Goal: Task Accomplishment & Management: Manage account settings

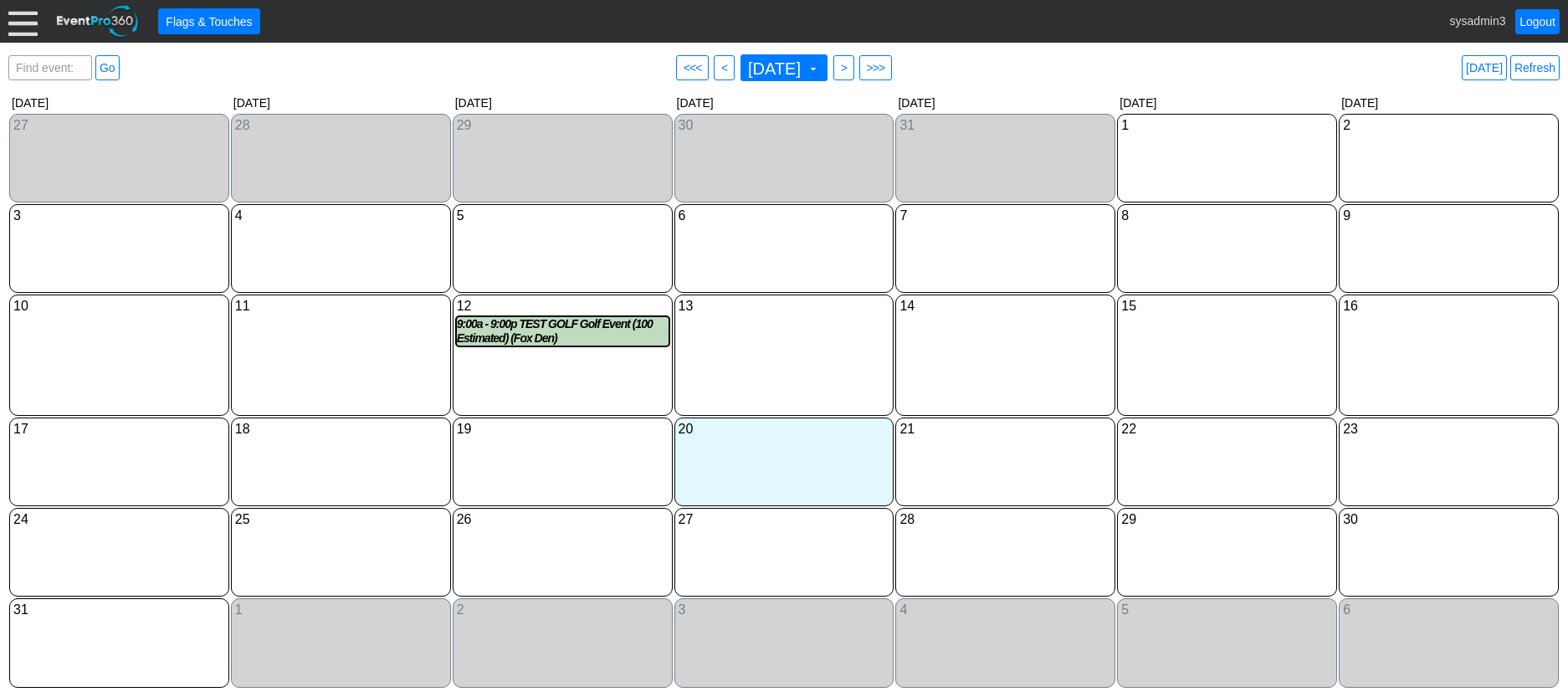
click at [21, 17] on div at bounding box center [23, 21] width 30 height 30
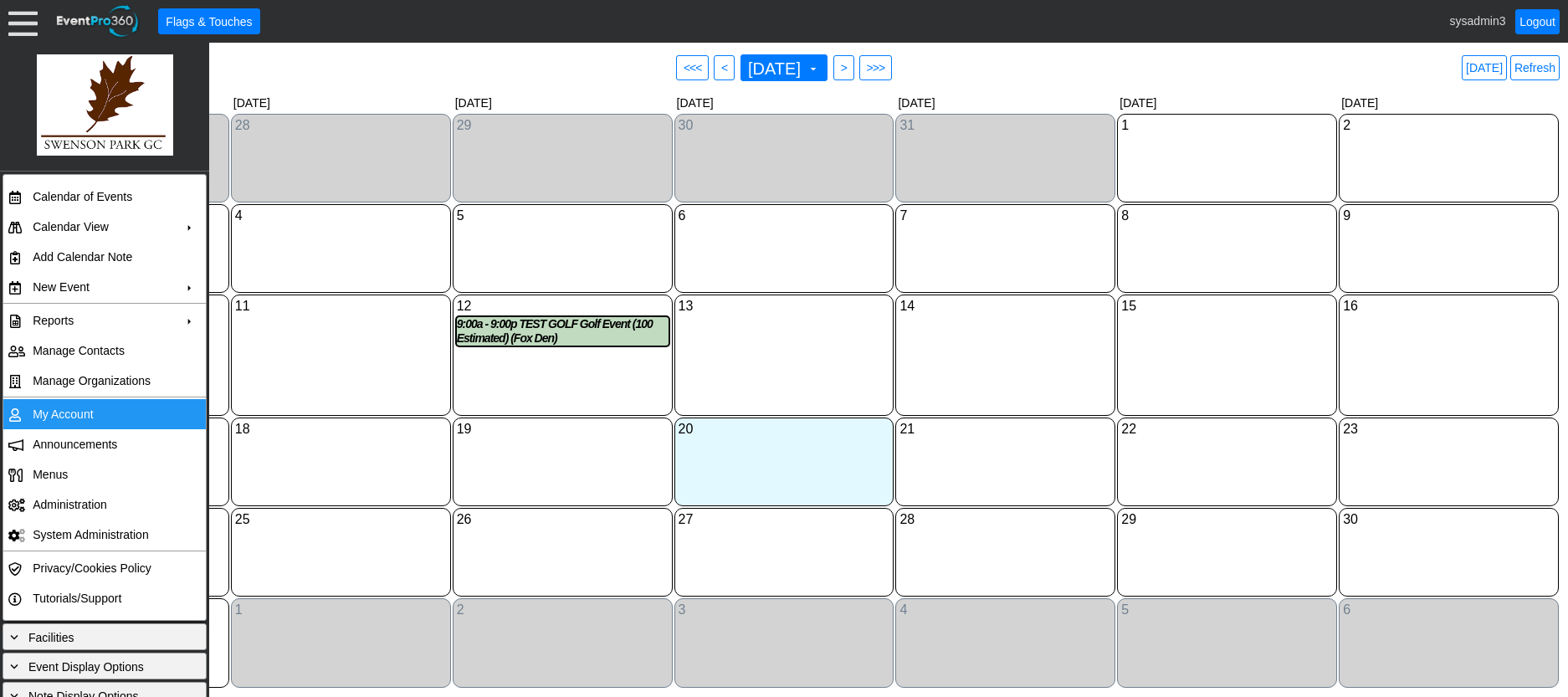
click at [71, 408] on td "My Account" at bounding box center [101, 413] width 150 height 30
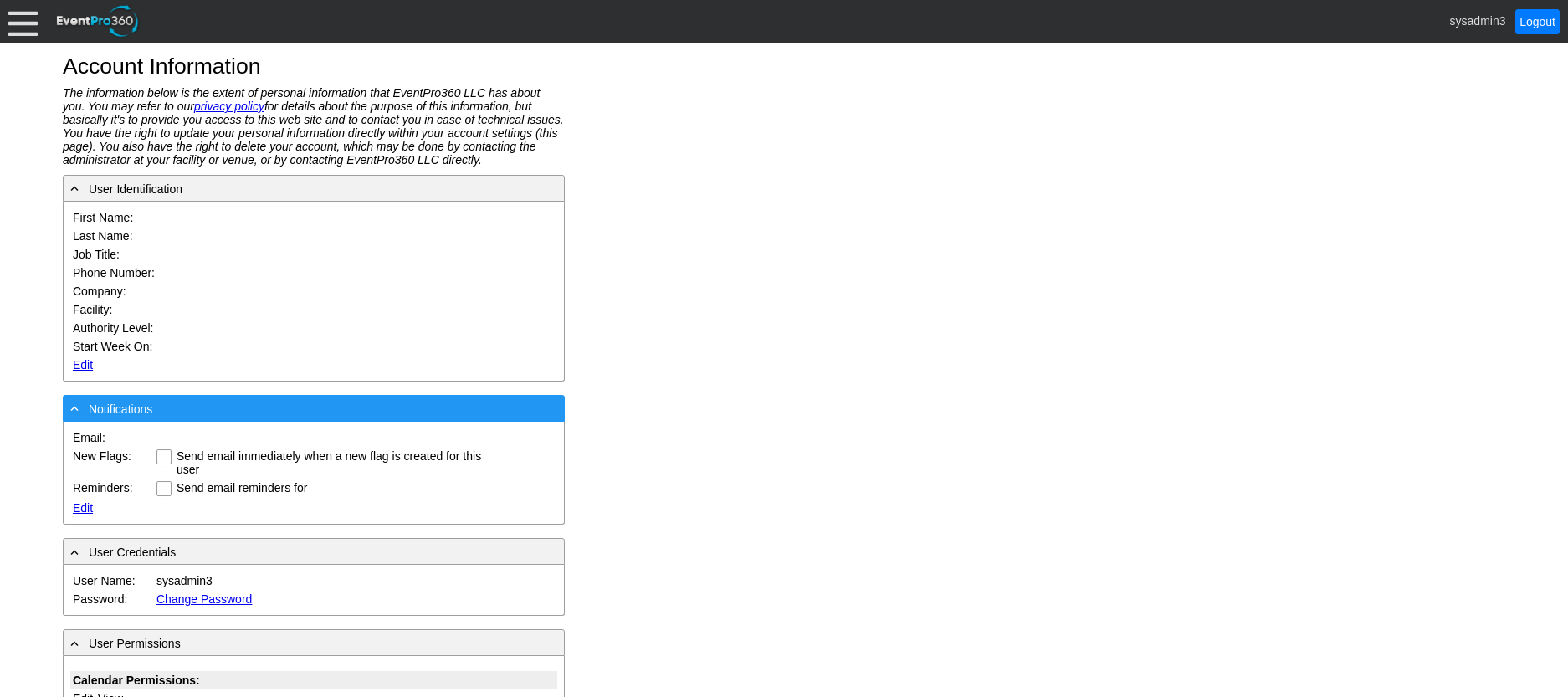
type input "System"
type input "Administrator"
type input "System Administrator"
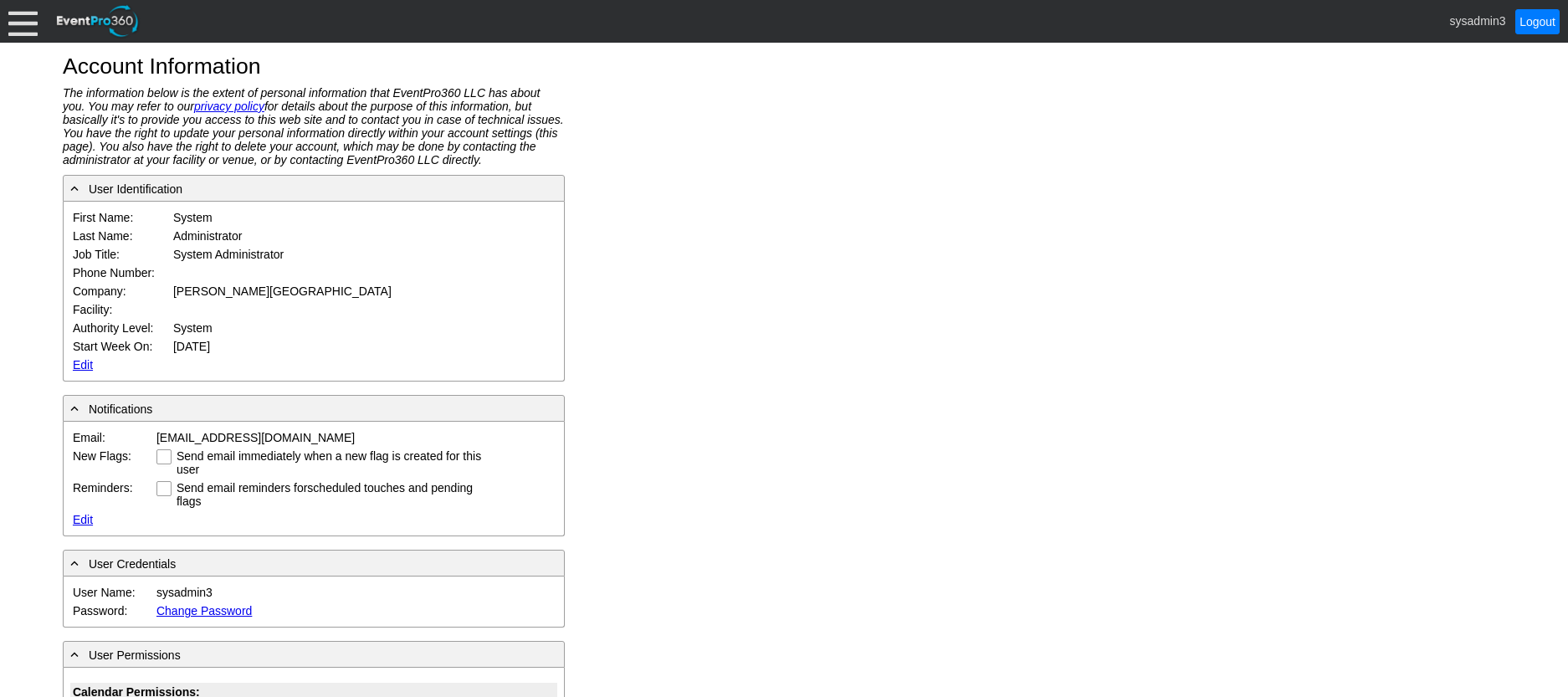
click at [80, 358] on link "Edit" at bounding box center [82, 364] width 20 height 13
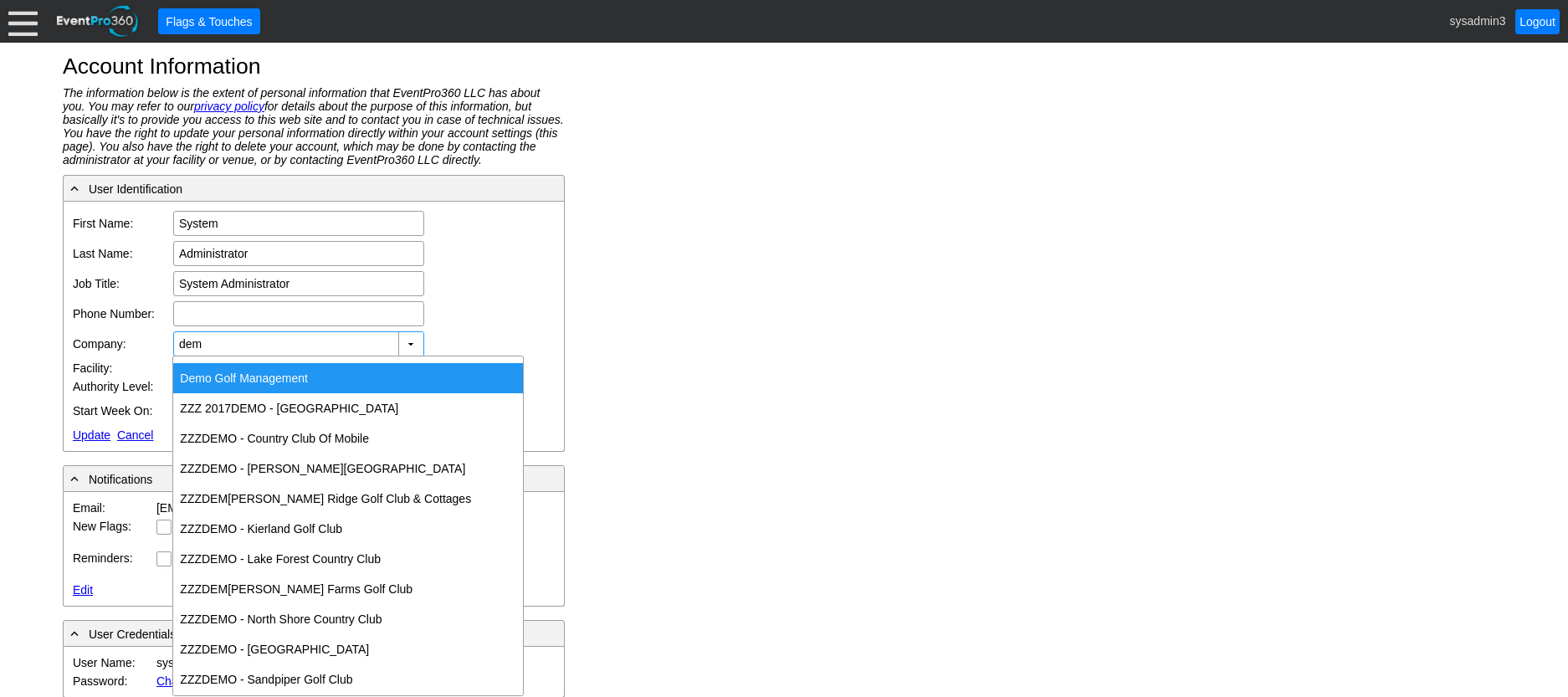
click at [243, 377] on div "Dem o Golf Management" at bounding box center [348, 378] width 350 height 30
type input "Demo Golf Management"
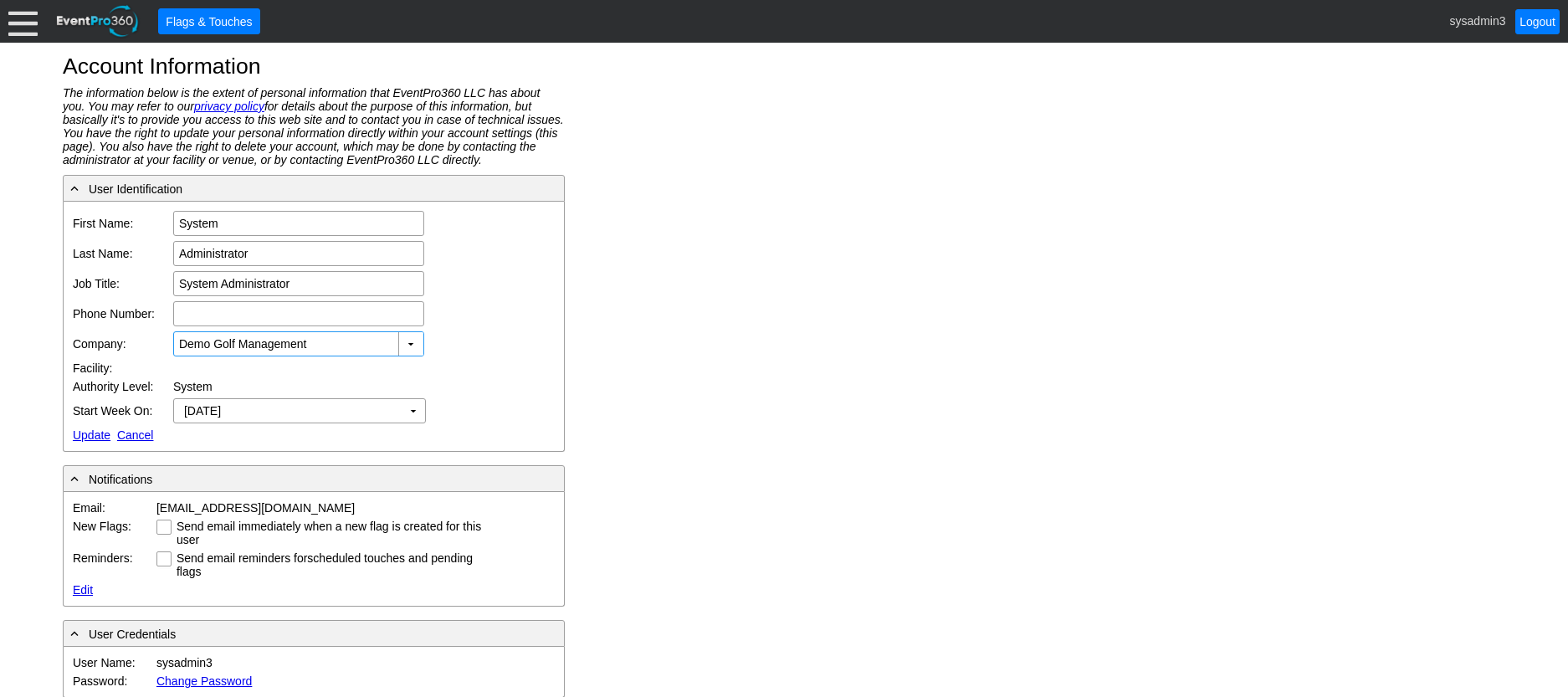
click at [83, 430] on link "Update" at bounding box center [91, 435] width 37 height 13
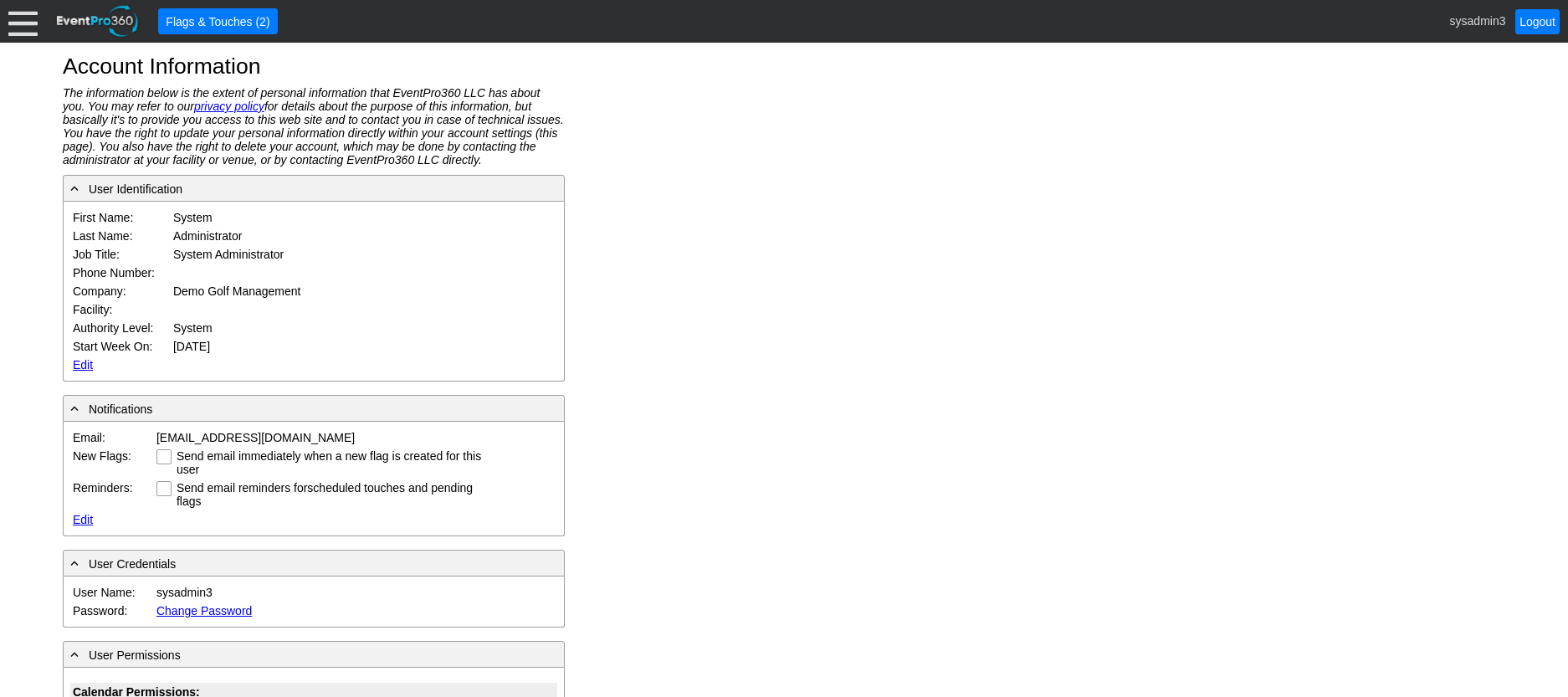
click at [30, 23] on div at bounding box center [23, 21] width 30 height 30
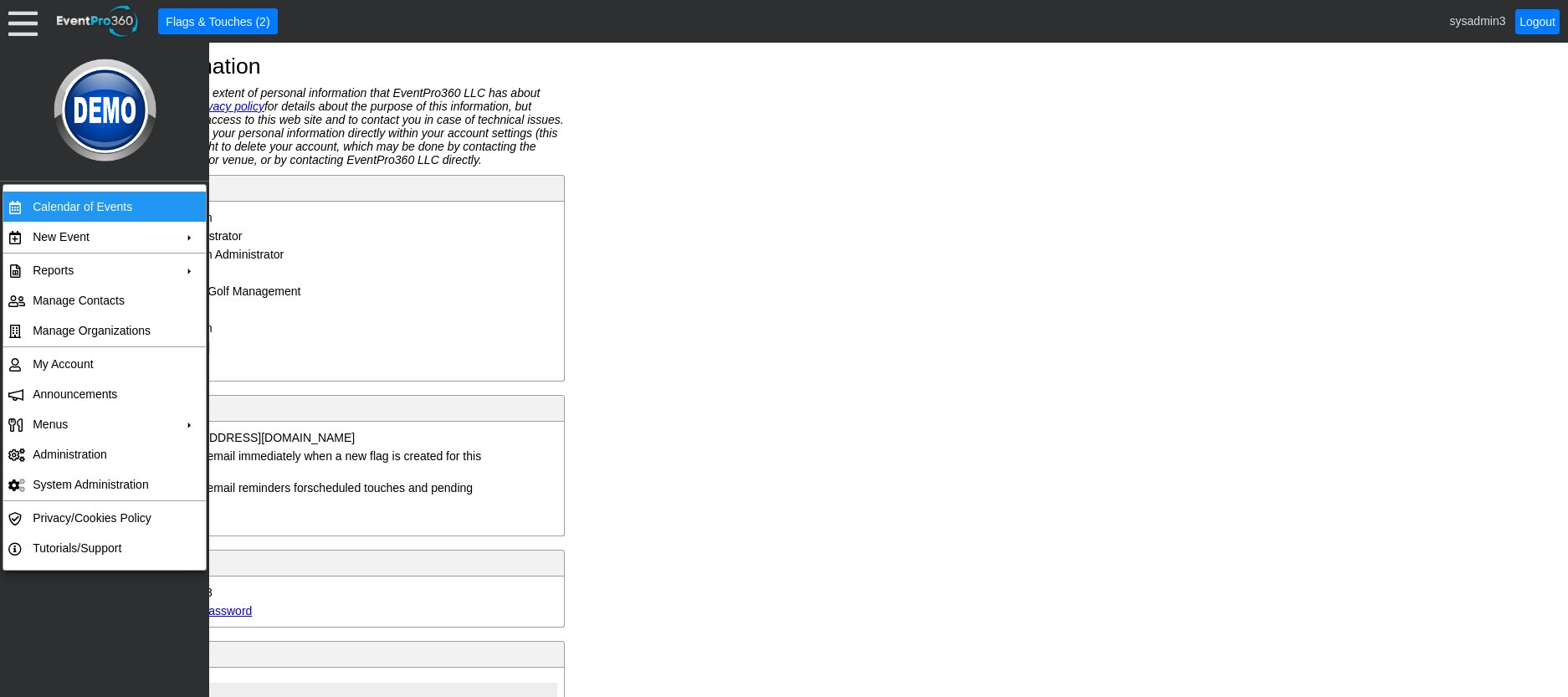
click at [72, 197] on td "Calendar of Events" at bounding box center [101, 206] width 150 height 30
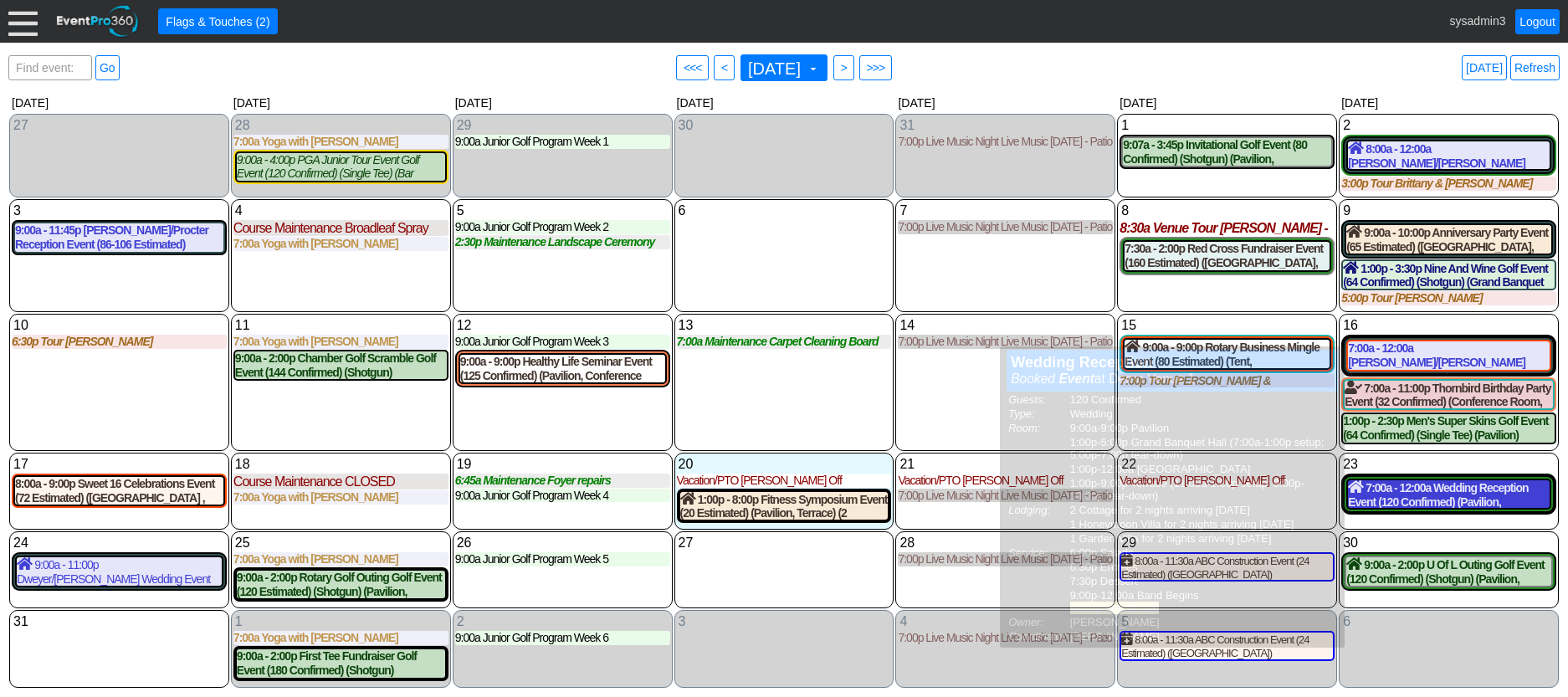
click at [1420, 496] on div "7:00a - 12:00a Wedding Reception Event (120 Confirmed) (Pavilion, Grand Banquet…" at bounding box center [1449, 495] width 201 height 29
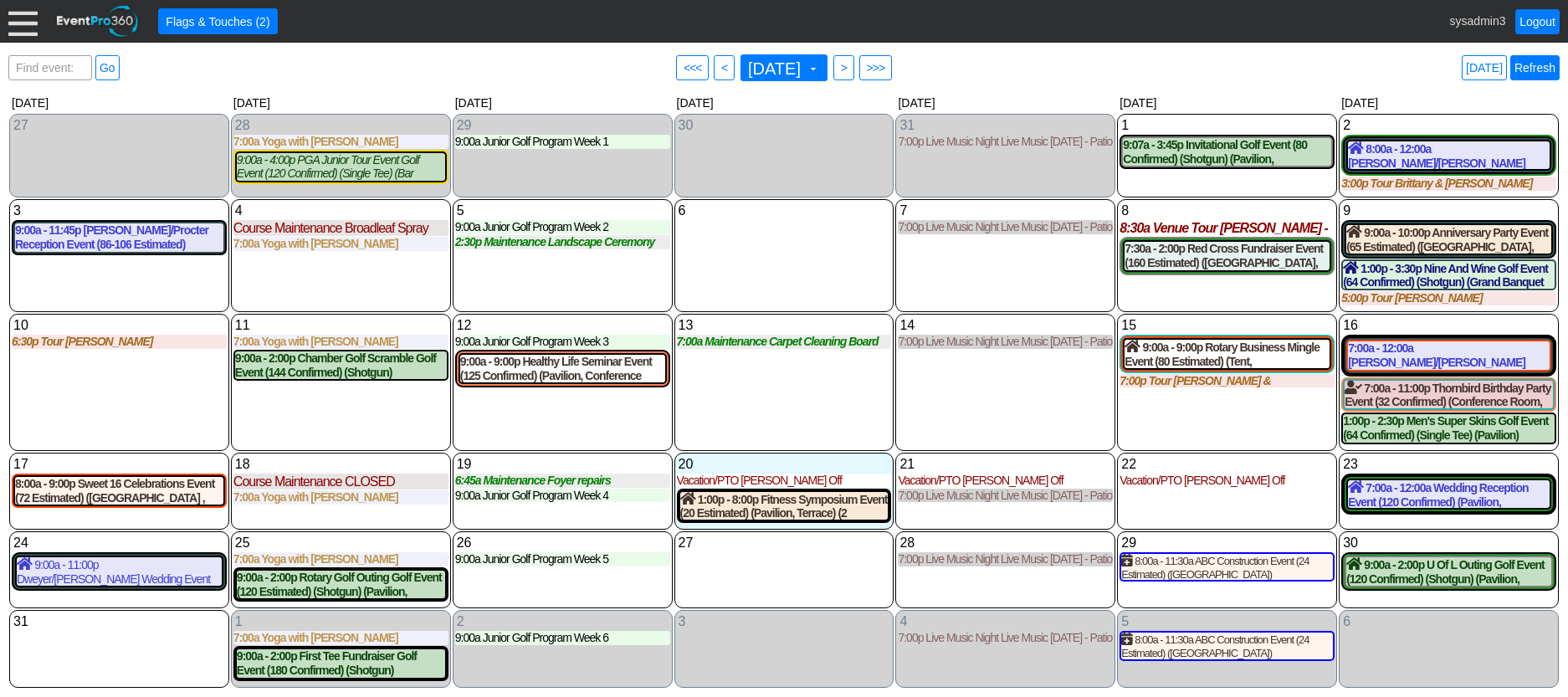
click at [1533, 62] on link "Refresh" at bounding box center [1534, 68] width 49 height 25
click at [1529, 68] on link "Refresh" at bounding box center [1534, 68] width 49 height 25
click at [1402, 489] on div "7:00a - 12:00a Wedding Reception Event (120 Confirmed) (Pavilion, Grand Banquet…" at bounding box center [1449, 495] width 201 height 29
click at [1530, 60] on link "Refresh" at bounding box center [1534, 68] width 49 height 25
click at [1536, 75] on link "Refresh" at bounding box center [1534, 68] width 49 height 25
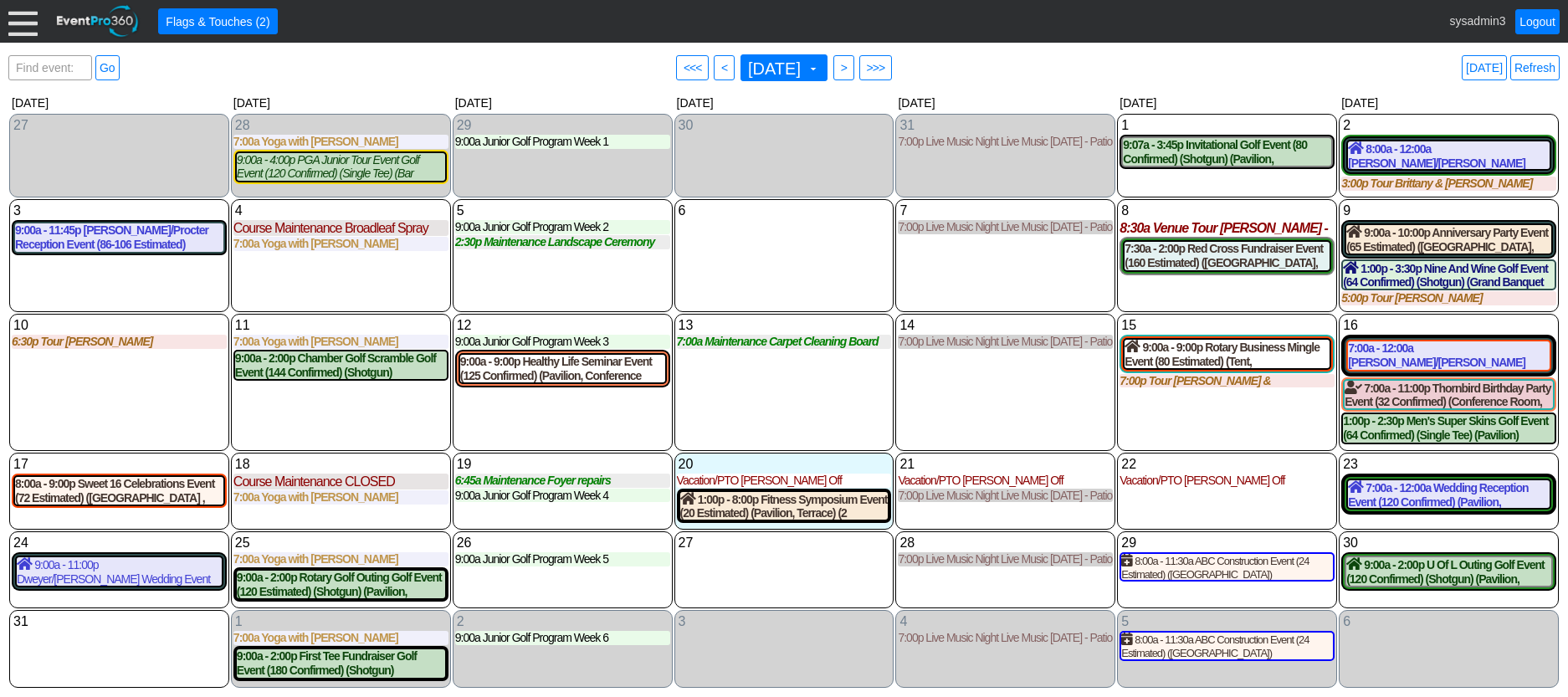
click at [27, 19] on div at bounding box center [23, 21] width 30 height 30
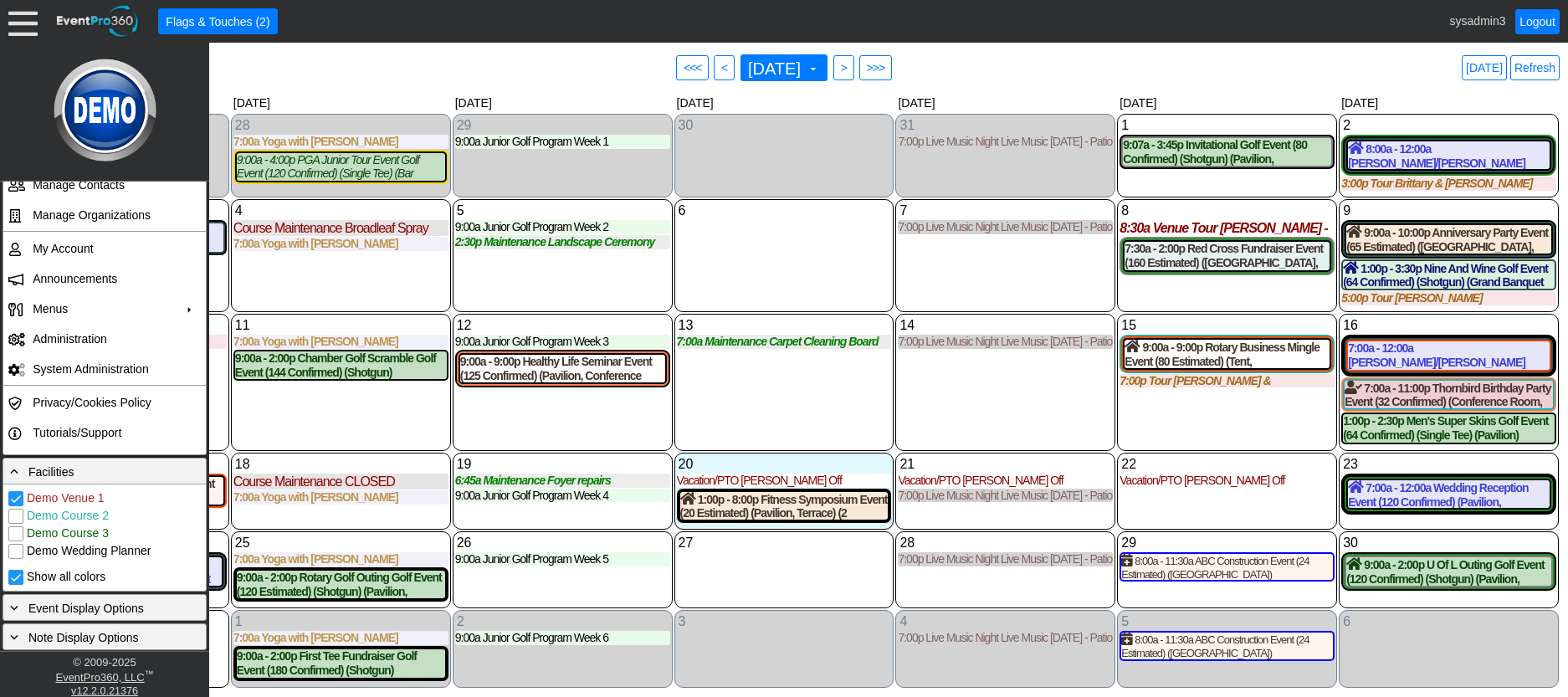
scroll to position [418, 0]
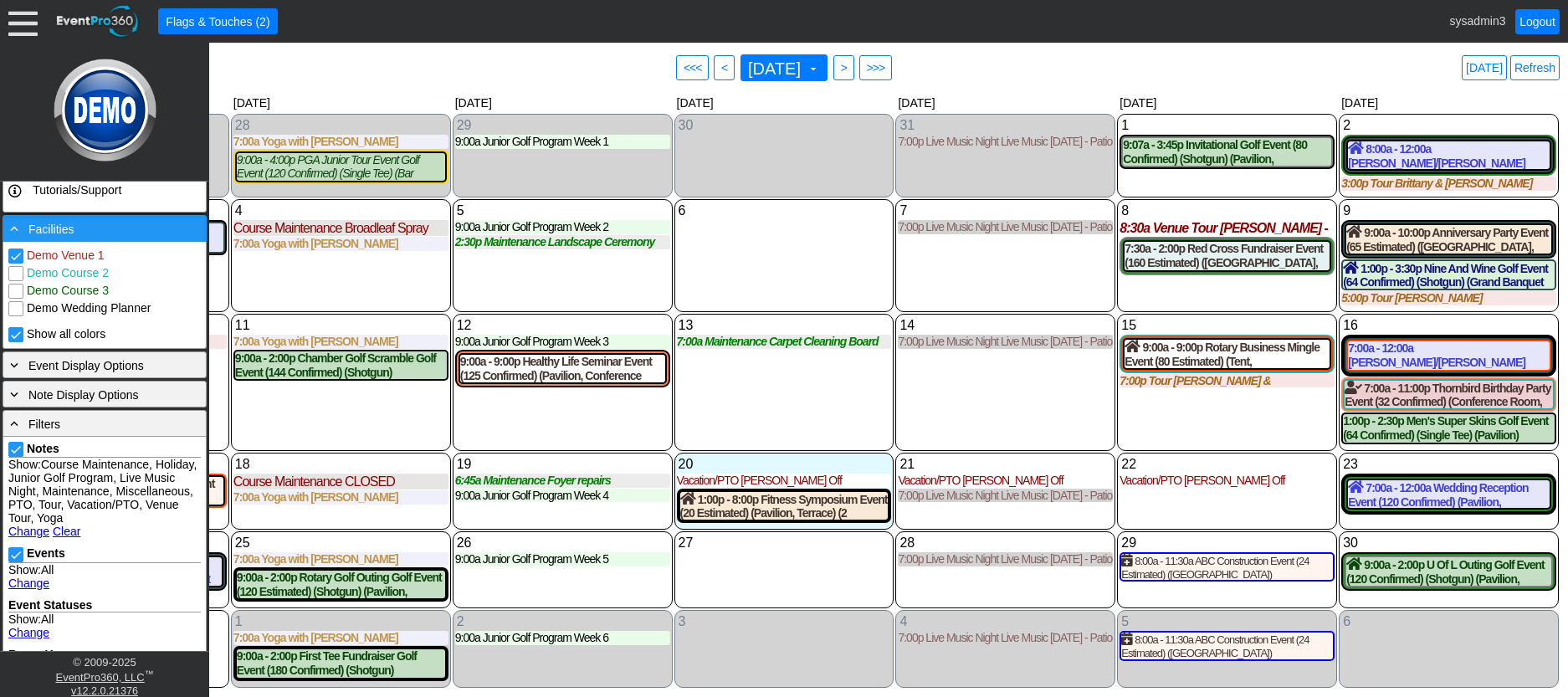
click at [95, 226] on div "- Facilities" at bounding box center [105, 228] width 196 height 18
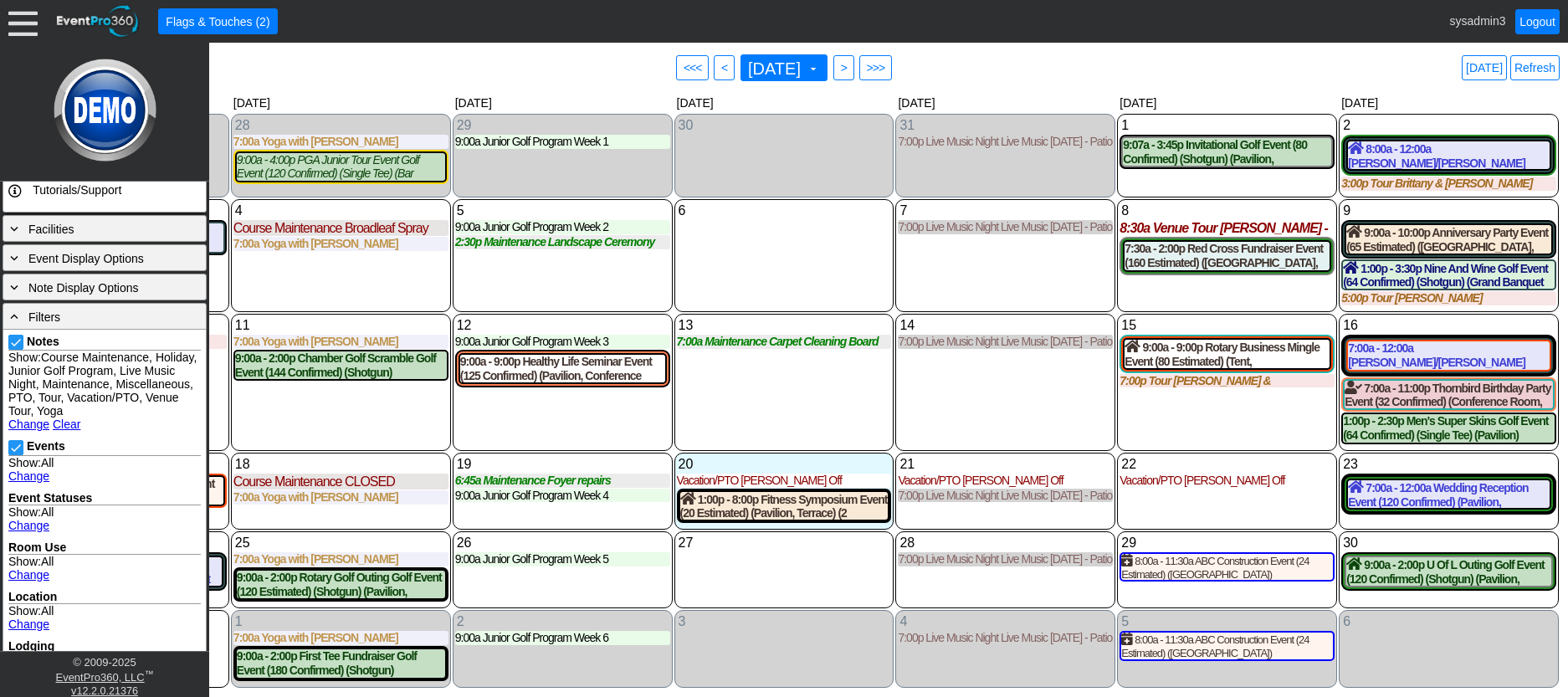
click at [33, 420] on link "Change" at bounding box center [29, 424] width 41 height 13
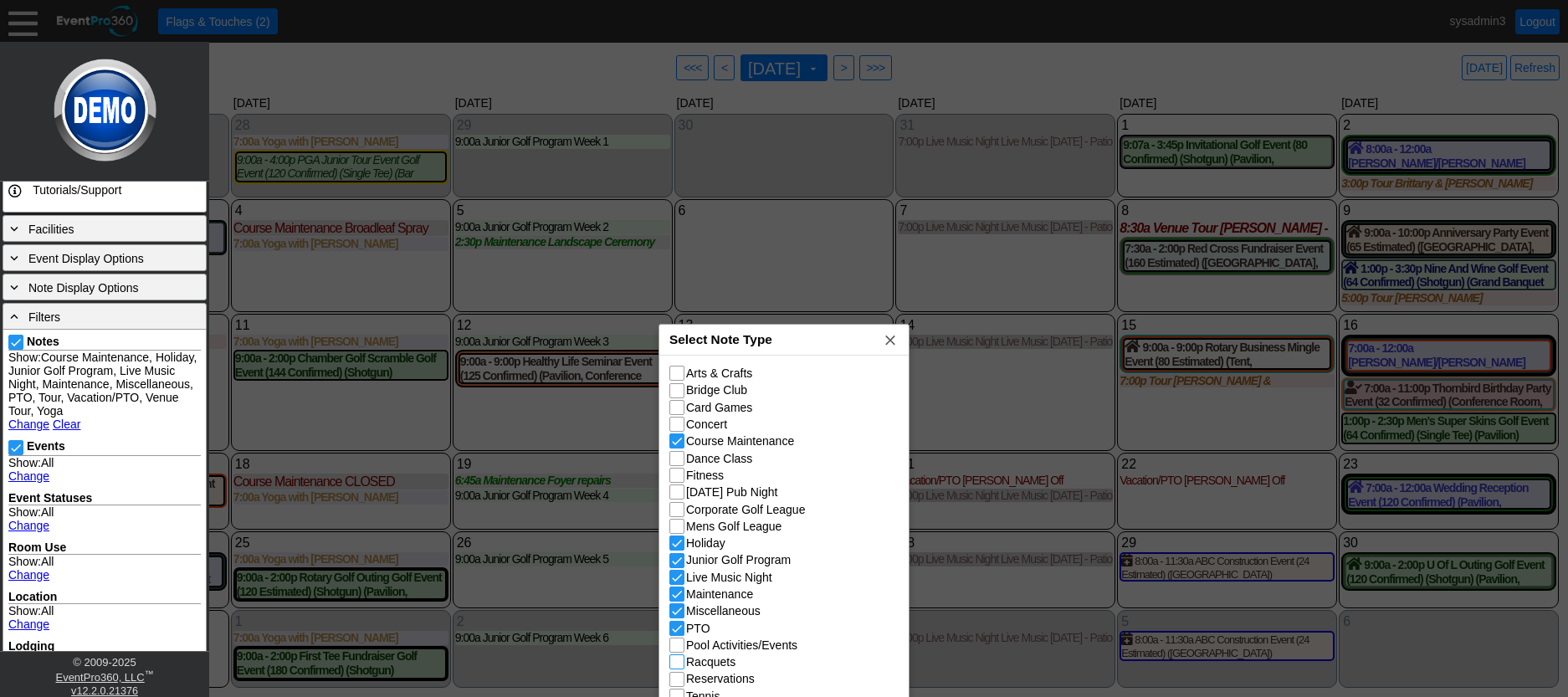
click at [679, 663] on input "Racquets" at bounding box center [678, 662] width 16 height 16
checkbox input "true"
click at [889, 343] on span "x" at bounding box center [890, 339] width 16 height 16
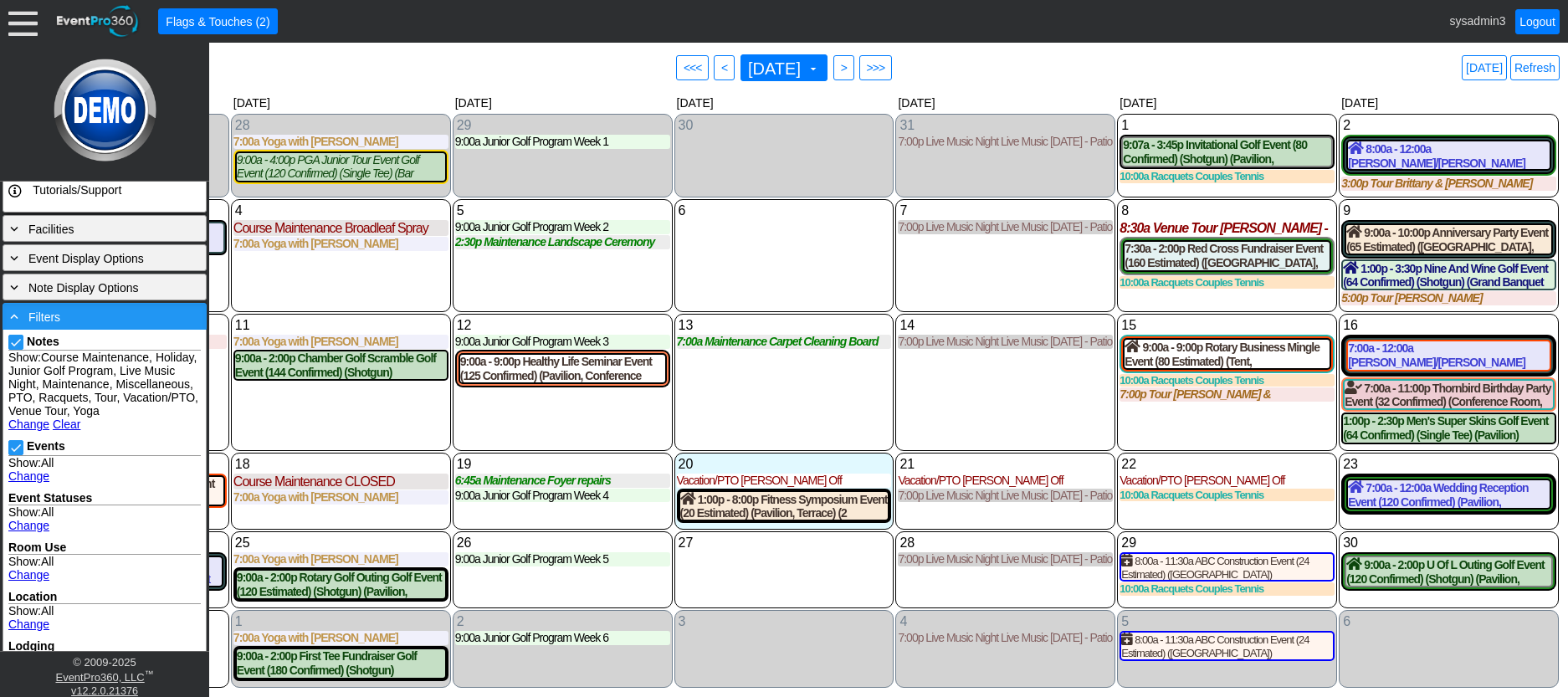
click at [128, 311] on div "- Filters" at bounding box center [105, 315] width 196 height 18
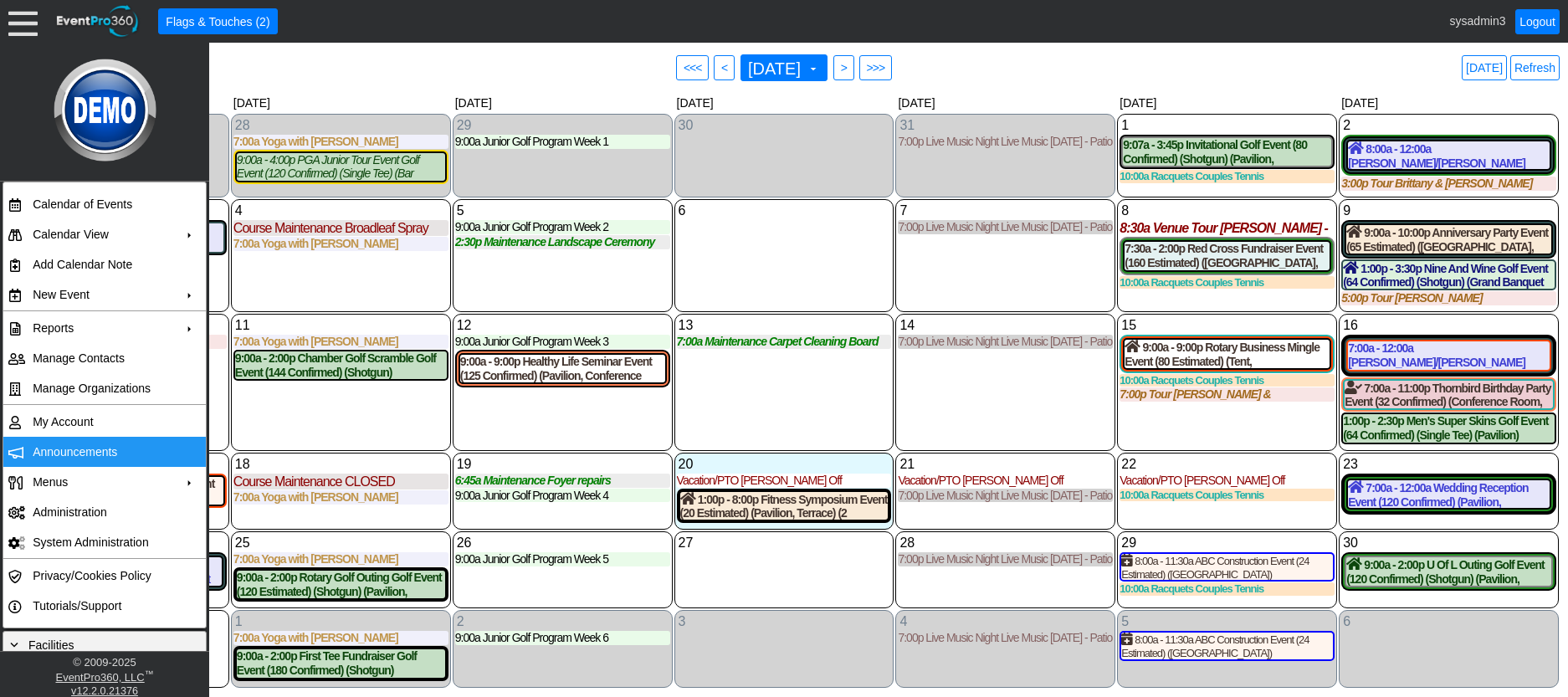
scroll to position [0, 0]
click at [764, 284] on div "6 Wednesday" at bounding box center [784, 256] width 220 height 113
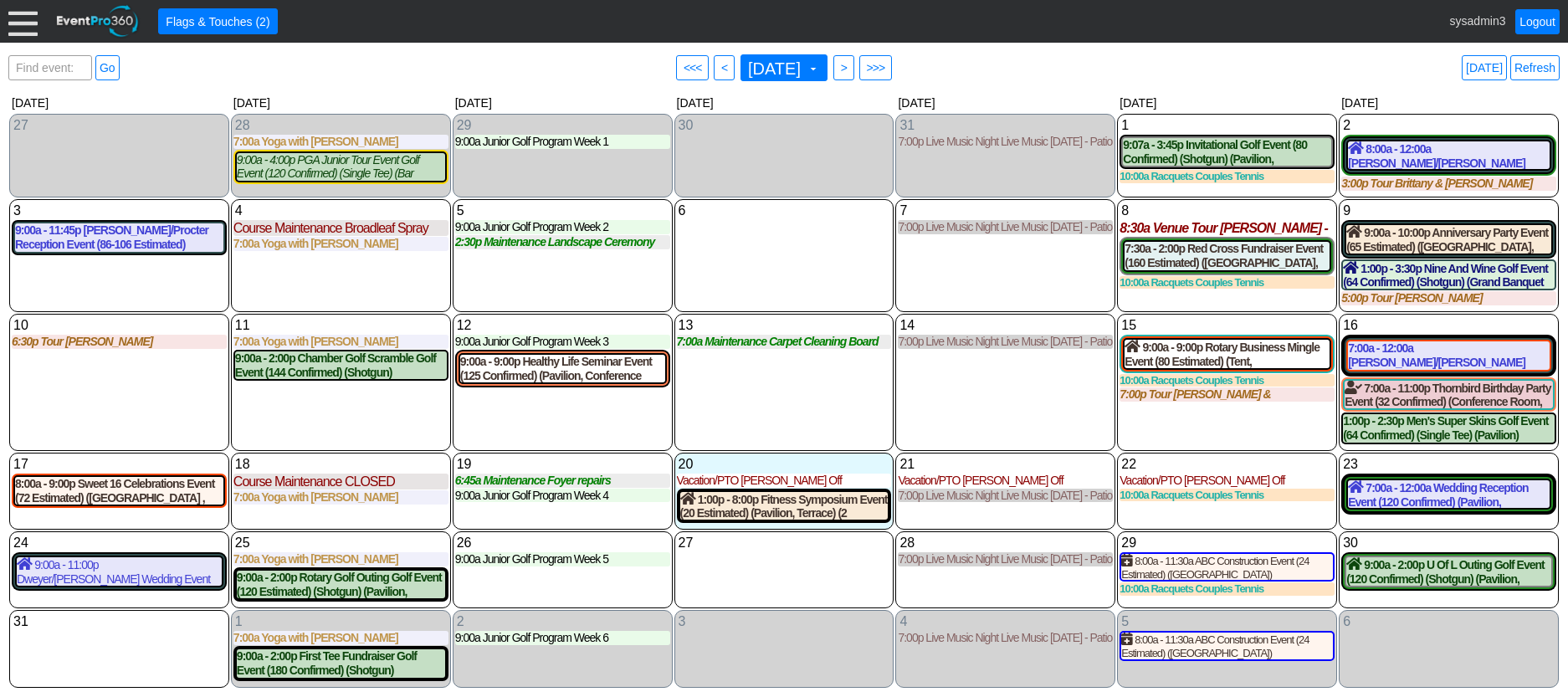
click at [13, 17] on div at bounding box center [23, 21] width 30 height 30
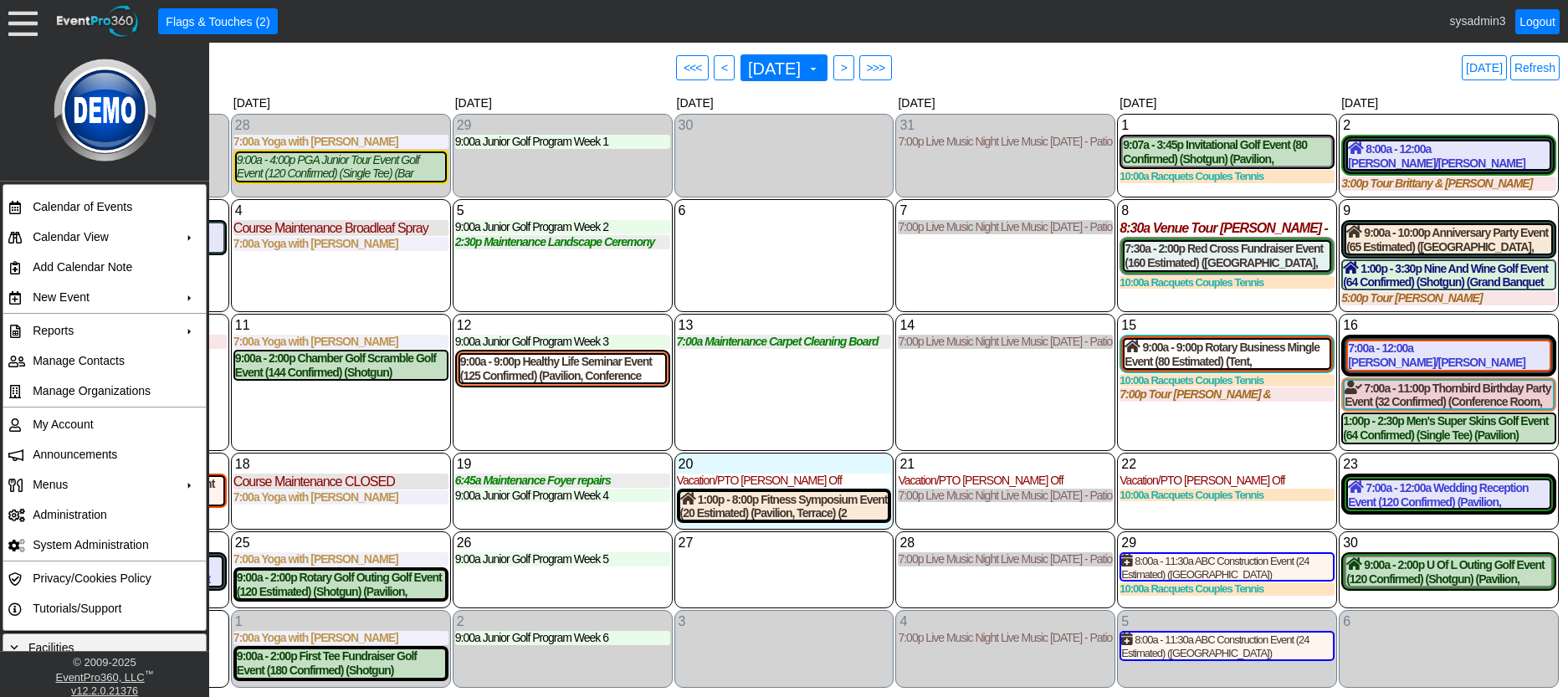
click at [332, 428] on div "11 Monday 7:00a Yoga with Ashley with Ashley at Demo Venue 1 Type: Yoga Time: 7…" at bounding box center [340, 382] width 220 height 137
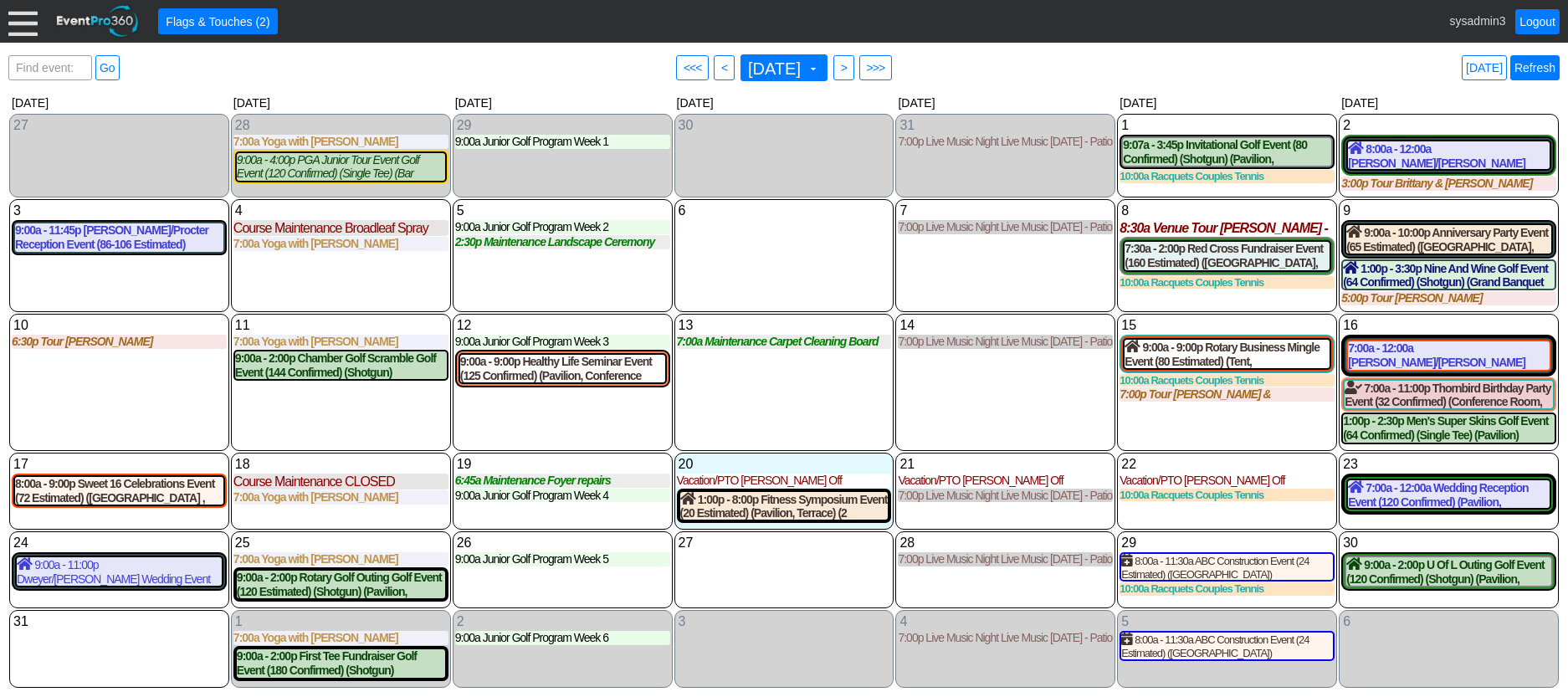
click at [1526, 69] on link "Refresh" at bounding box center [1534, 68] width 49 height 25
click at [17, 18] on div at bounding box center [23, 21] width 30 height 30
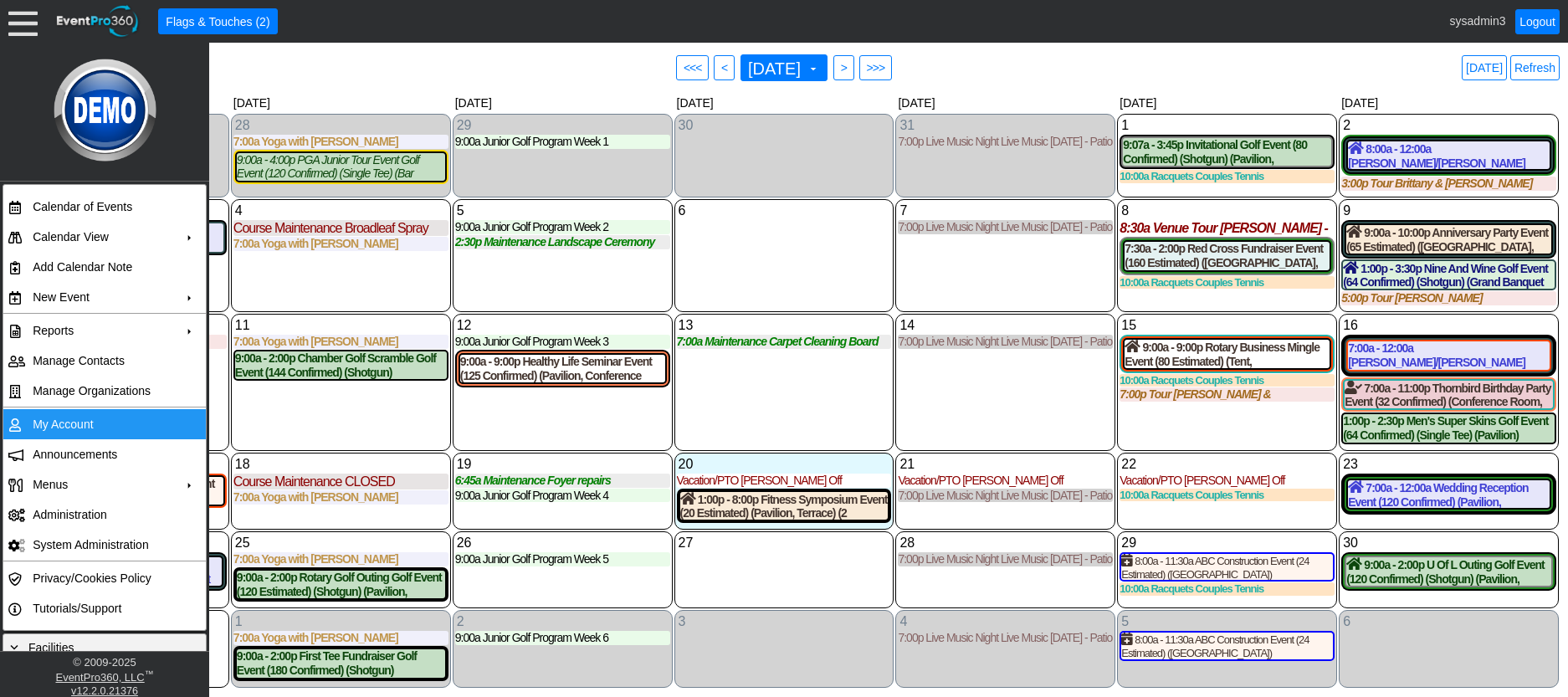
click at [73, 427] on td "My Account" at bounding box center [101, 424] width 150 height 30
click at [1555, 60] on link "Refresh" at bounding box center [1534, 68] width 49 height 25
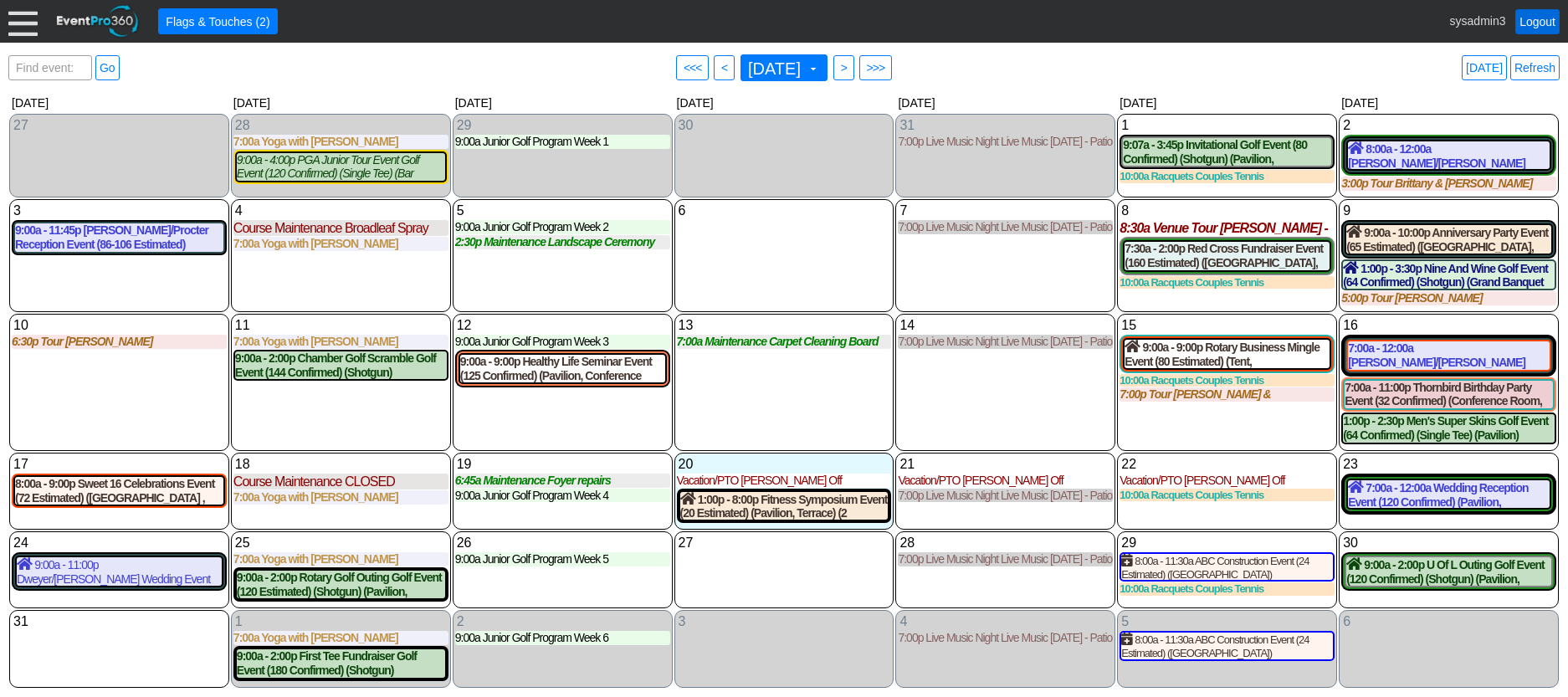
click at [1537, 19] on link "Logout" at bounding box center [1537, 22] width 44 height 25
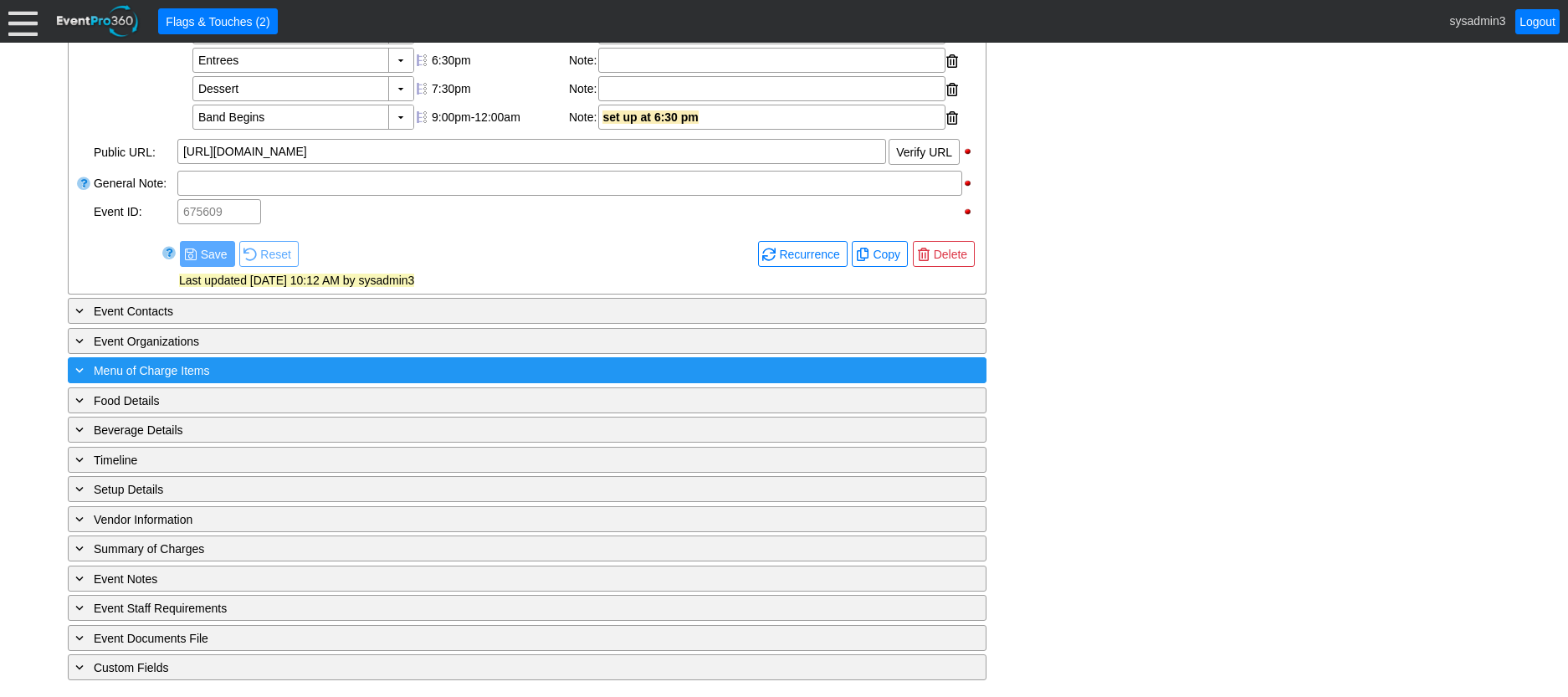
click at [333, 369] on div "+ Menu of Charge Items" at bounding box center [493, 370] width 842 height 19
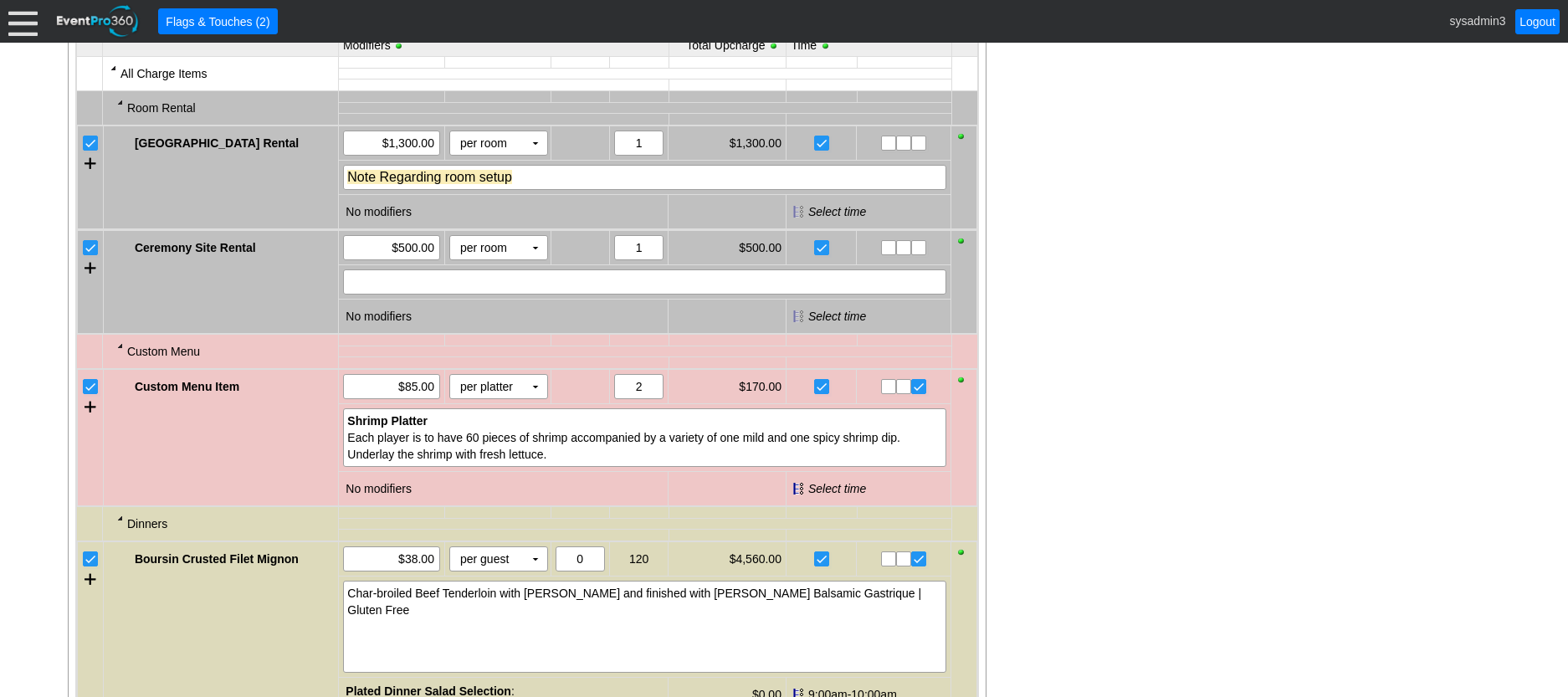
scroll to position [619, 0]
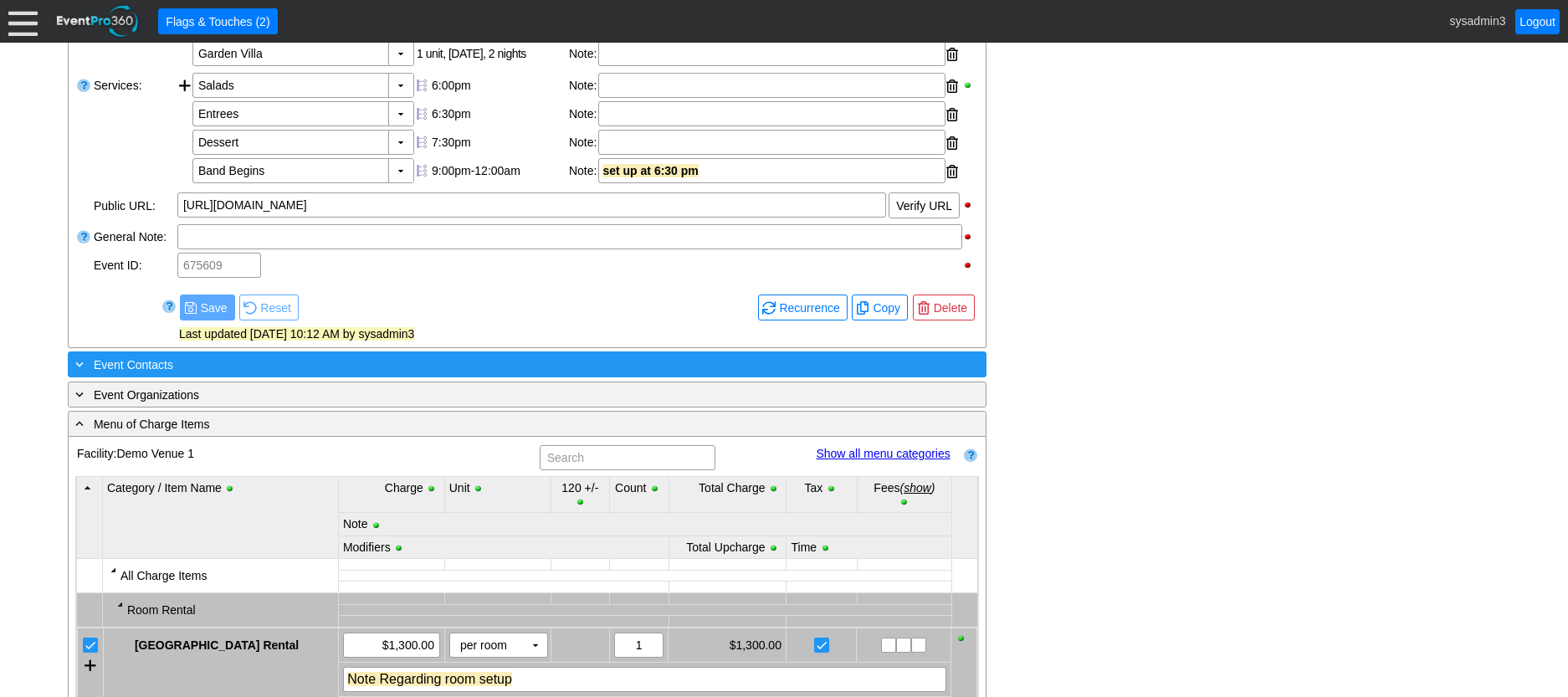
click at [275, 374] on div "+ Event Contacts" at bounding box center [493, 364] width 842 height 19
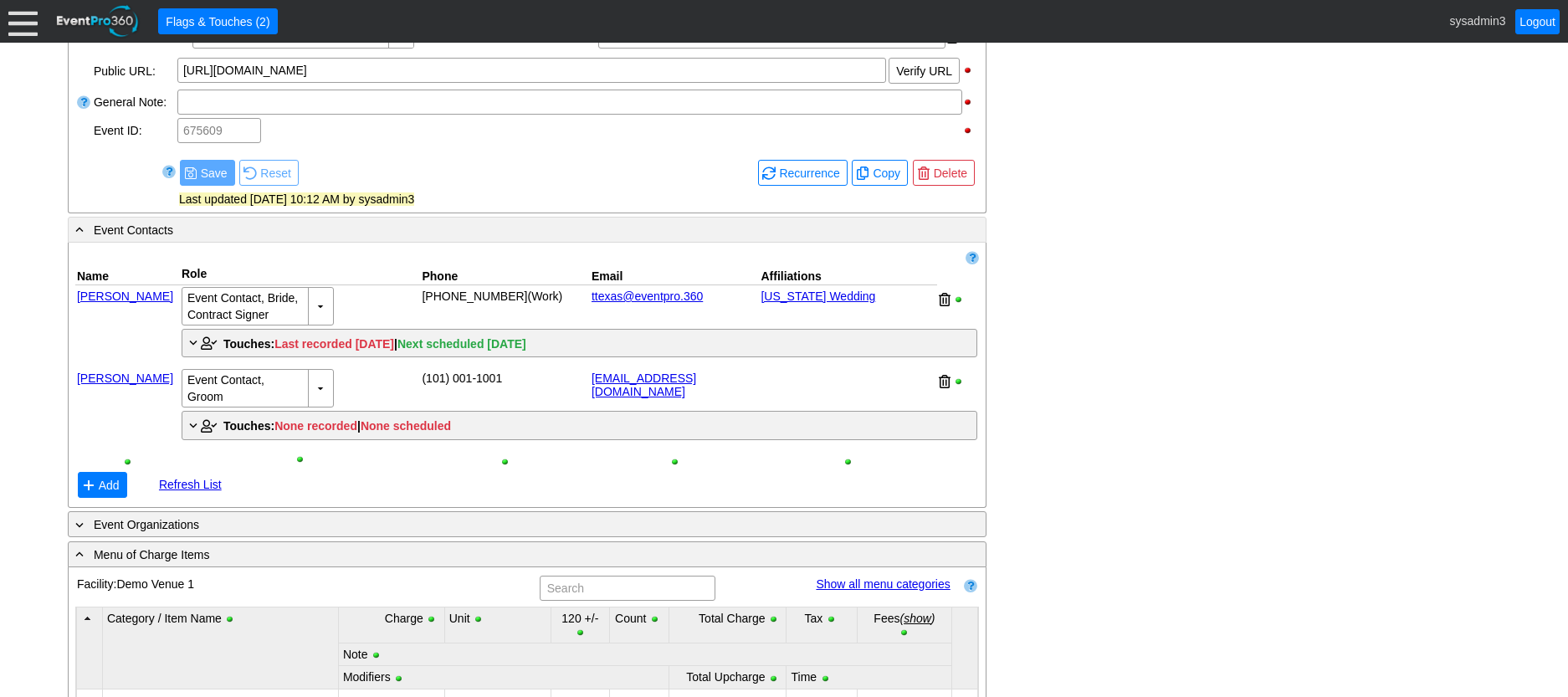
scroll to position [786, 0]
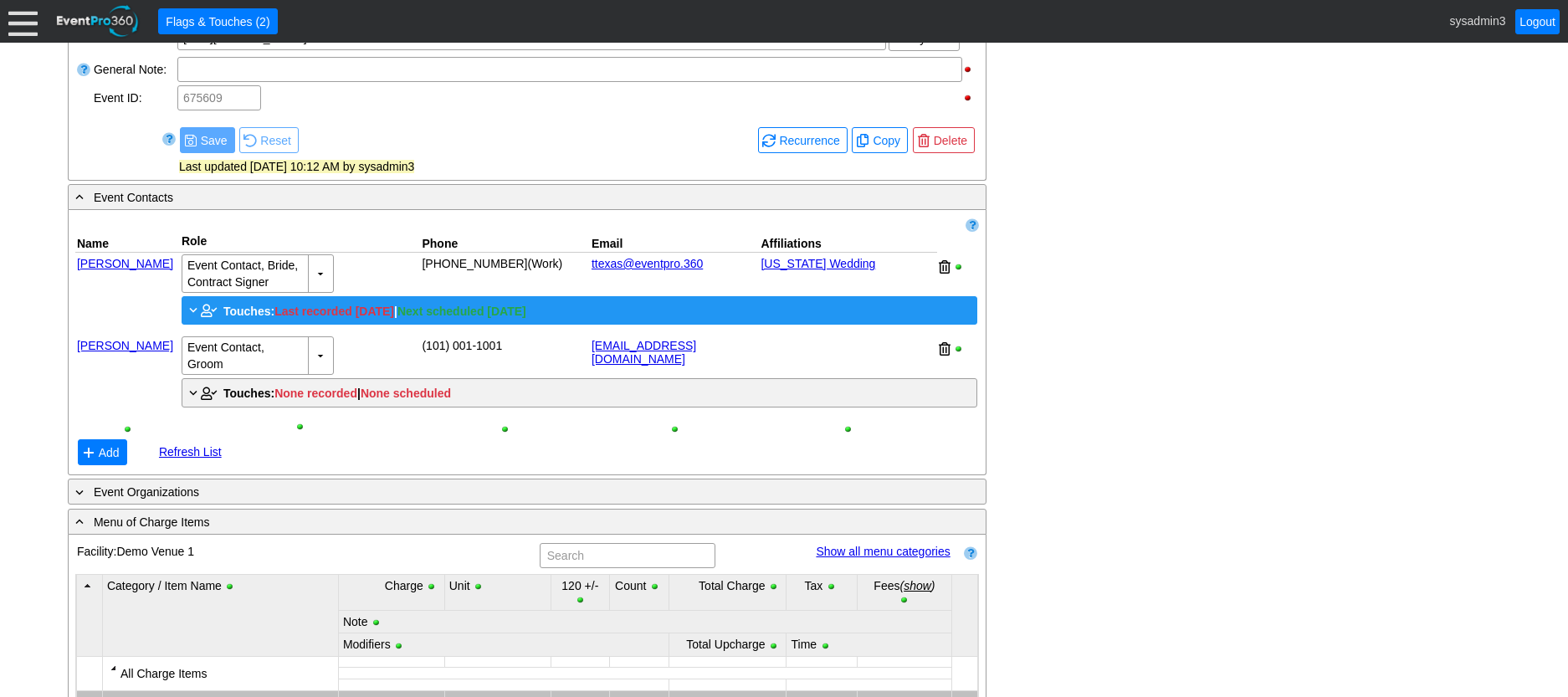
click at [243, 318] on span "Touches:" at bounding box center [248, 312] width 51 height 13
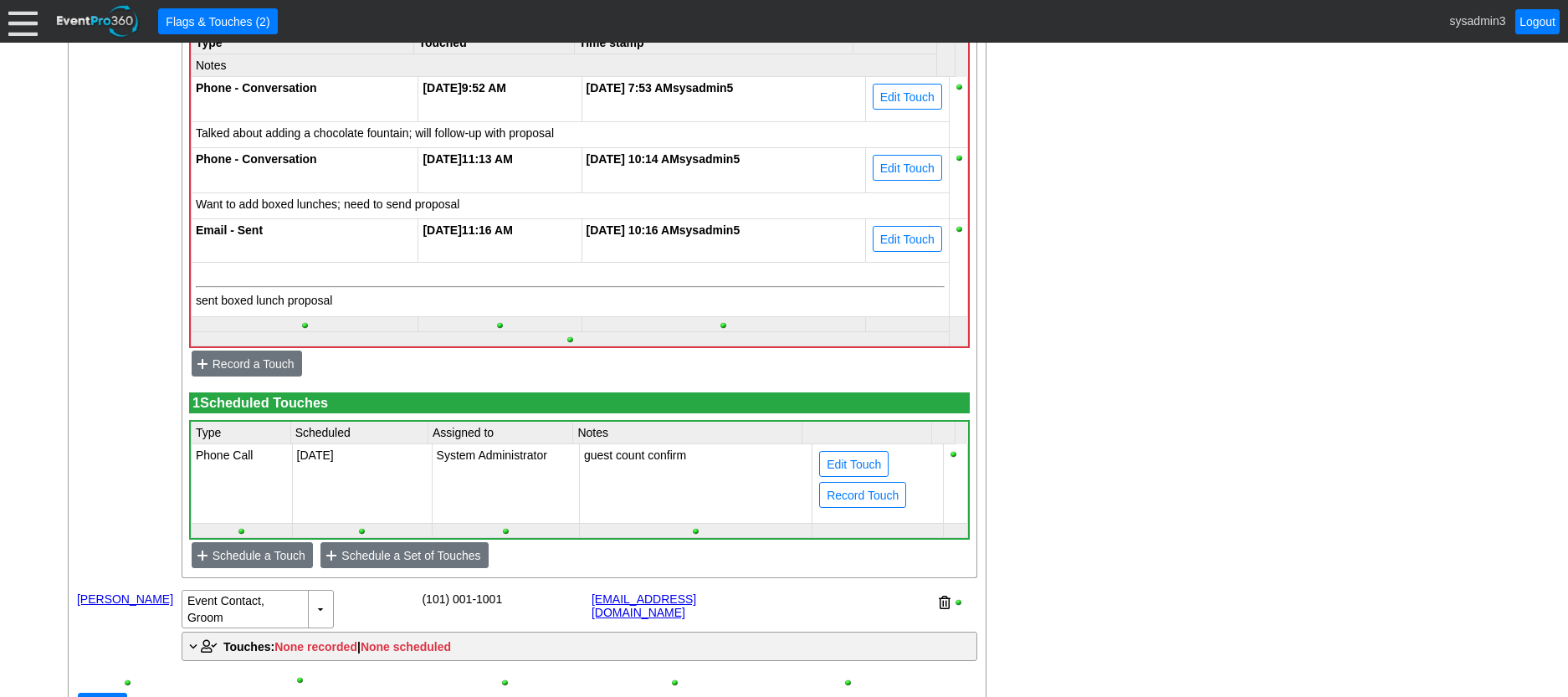
scroll to position [1121, 0]
click at [859, 472] on span "Edit Touch" at bounding box center [854, 463] width 61 height 16
type input "Phone Call"
type input "11/11/2025"
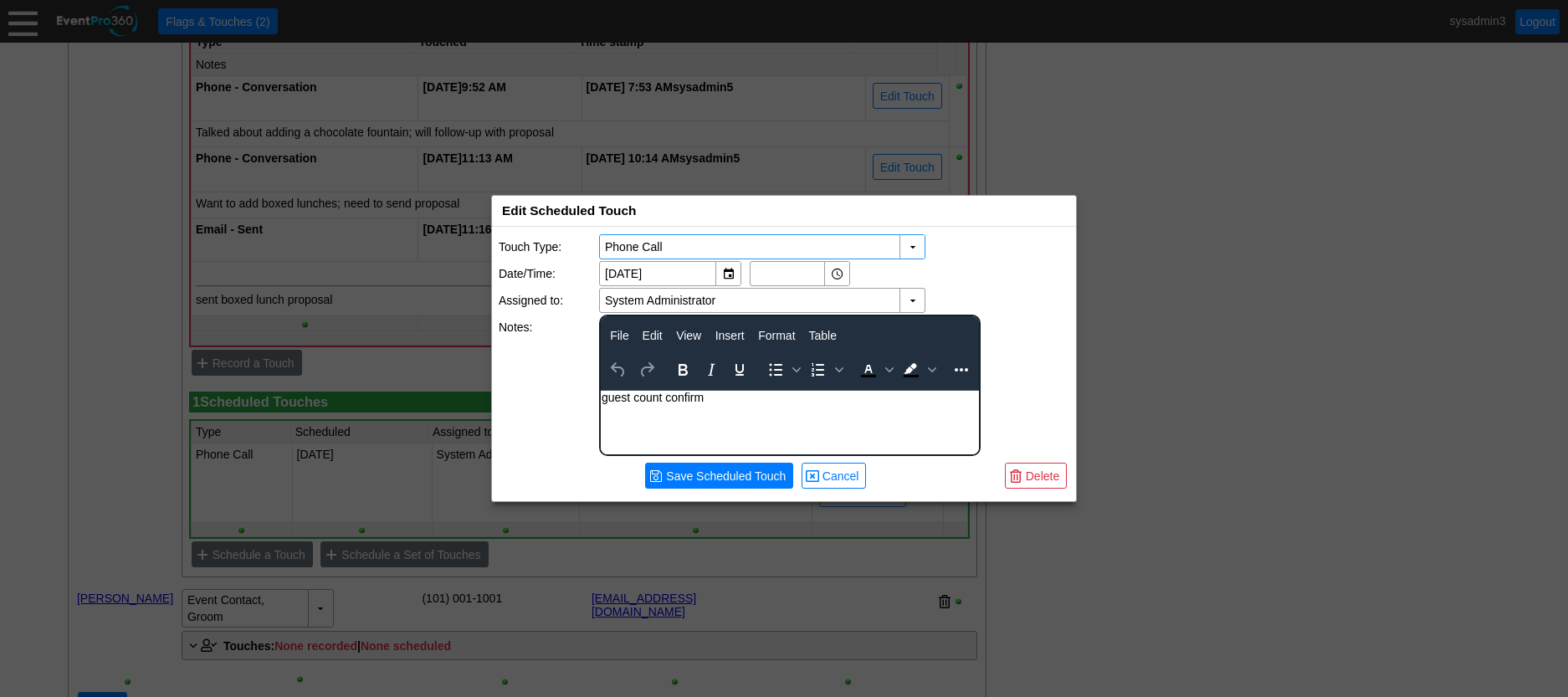
scroll to position [0, 0]
click at [1039, 482] on span "Delete" at bounding box center [1042, 476] width 40 height 16
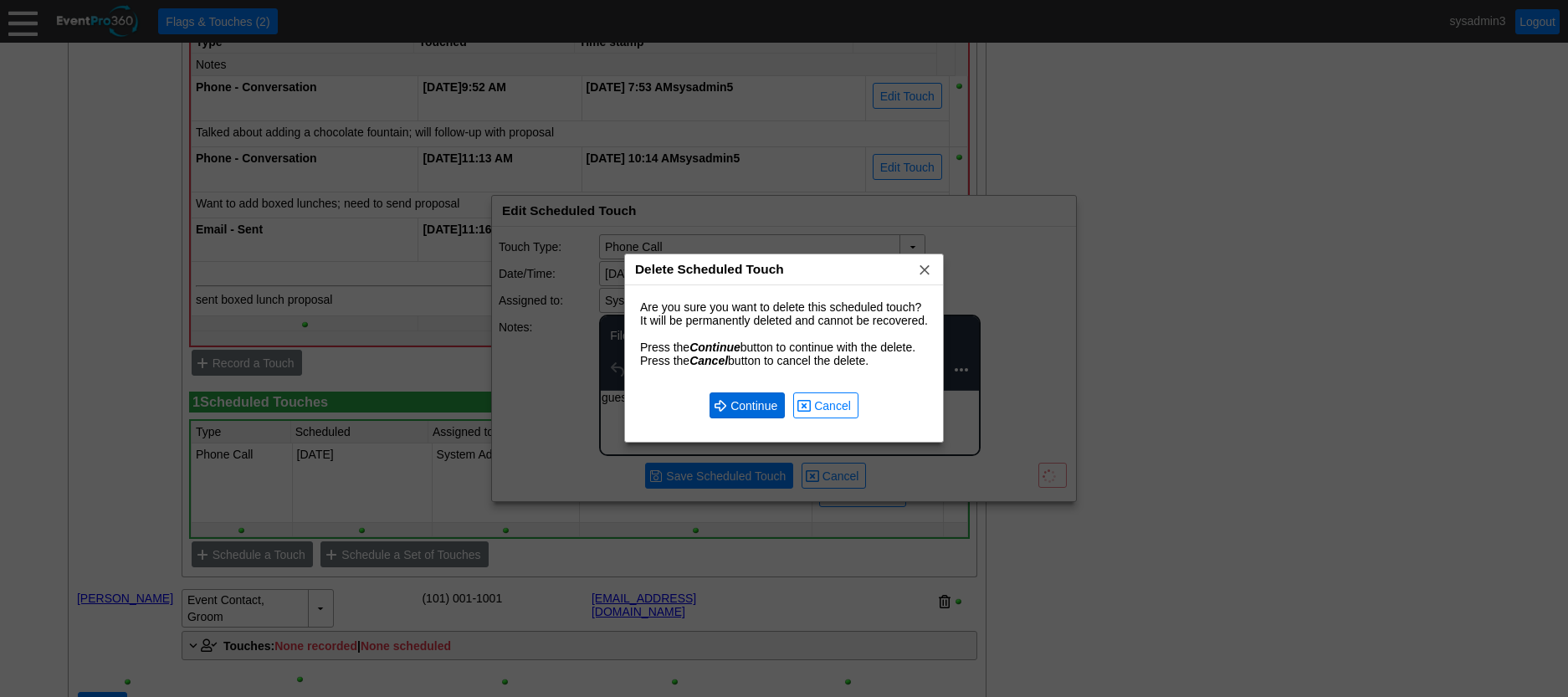
click at [755, 403] on span "Continue" at bounding box center [754, 405] width 54 height 16
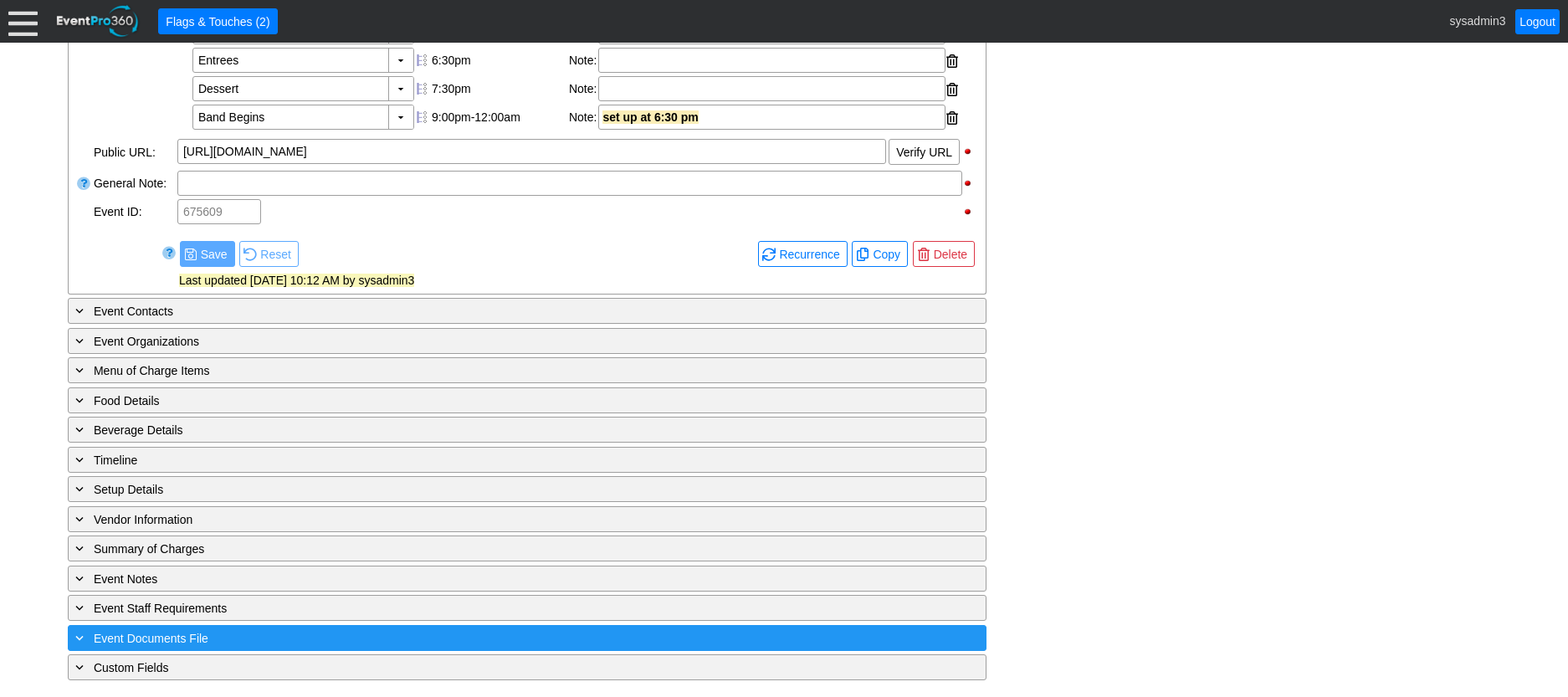
click at [312, 636] on div "+ Event Documents File" at bounding box center [493, 638] width 842 height 19
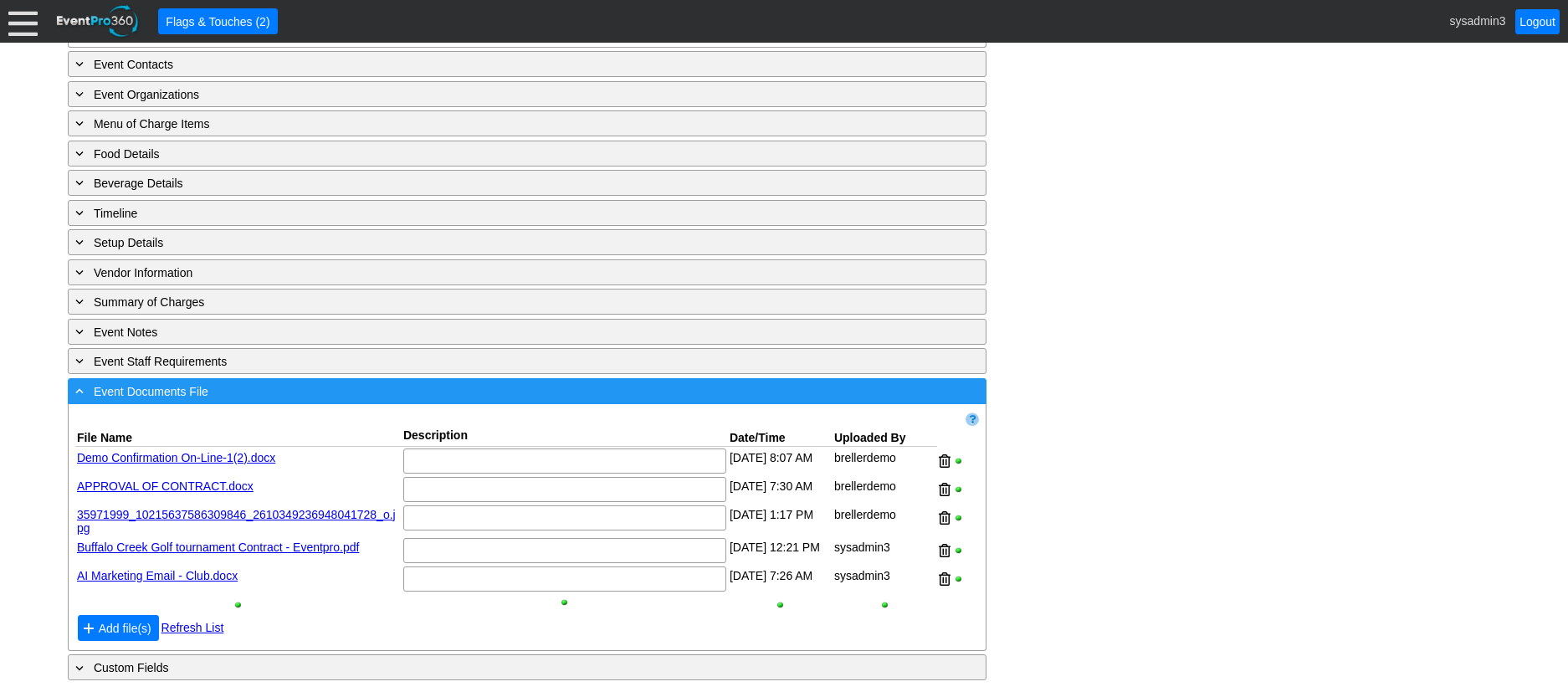
scroll to position [954, 0]
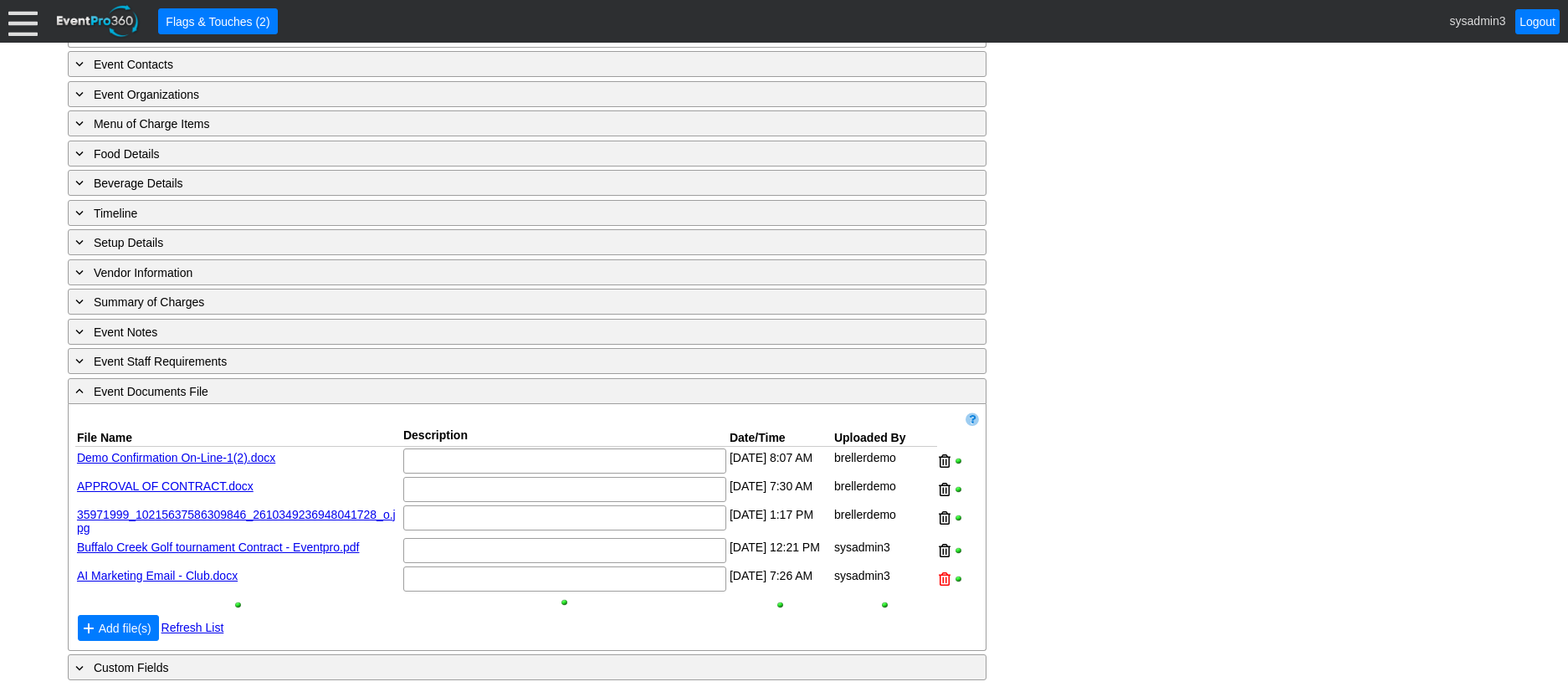
click at [941, 577] on div at bounding box center [945, 579] width 12 height 25
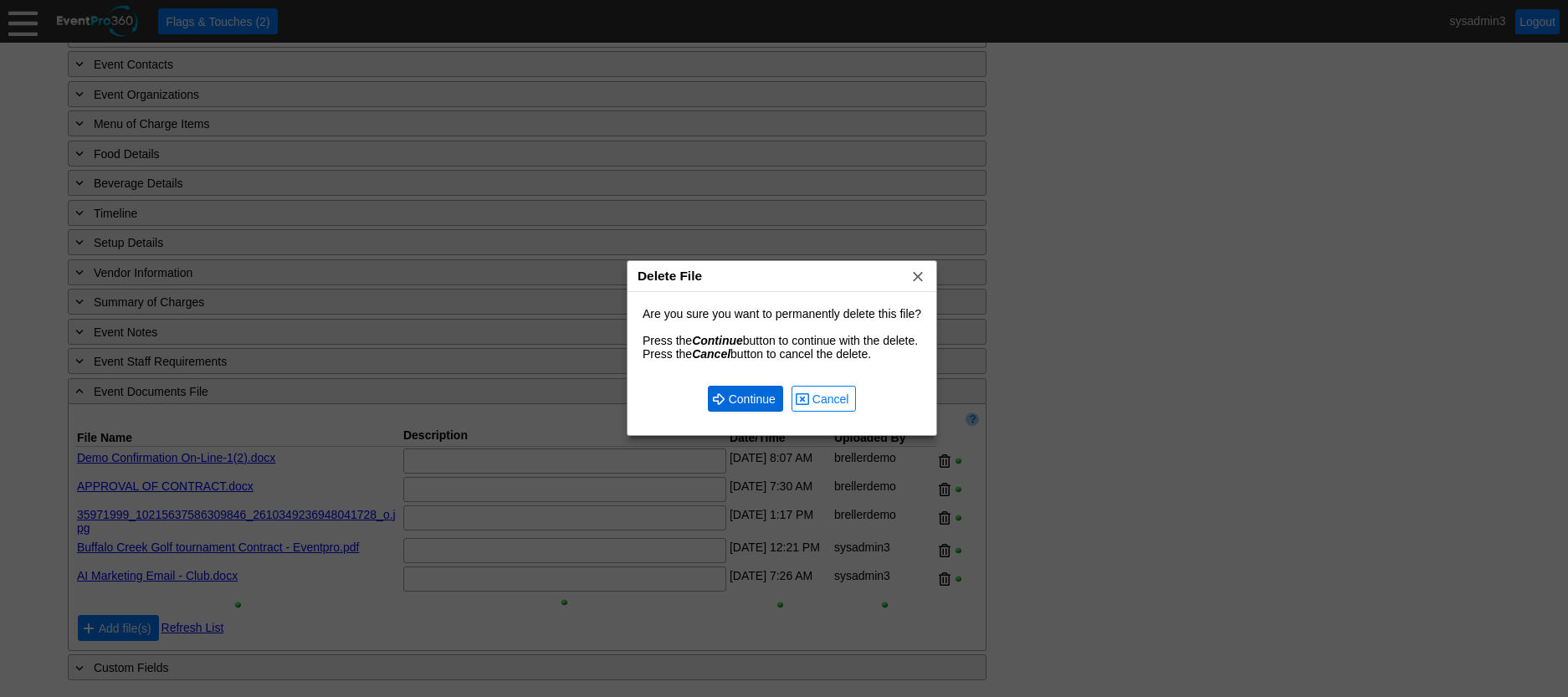
click at [739, 403] on span "Continue" at bounding box center [752, 398] width 54 height 16
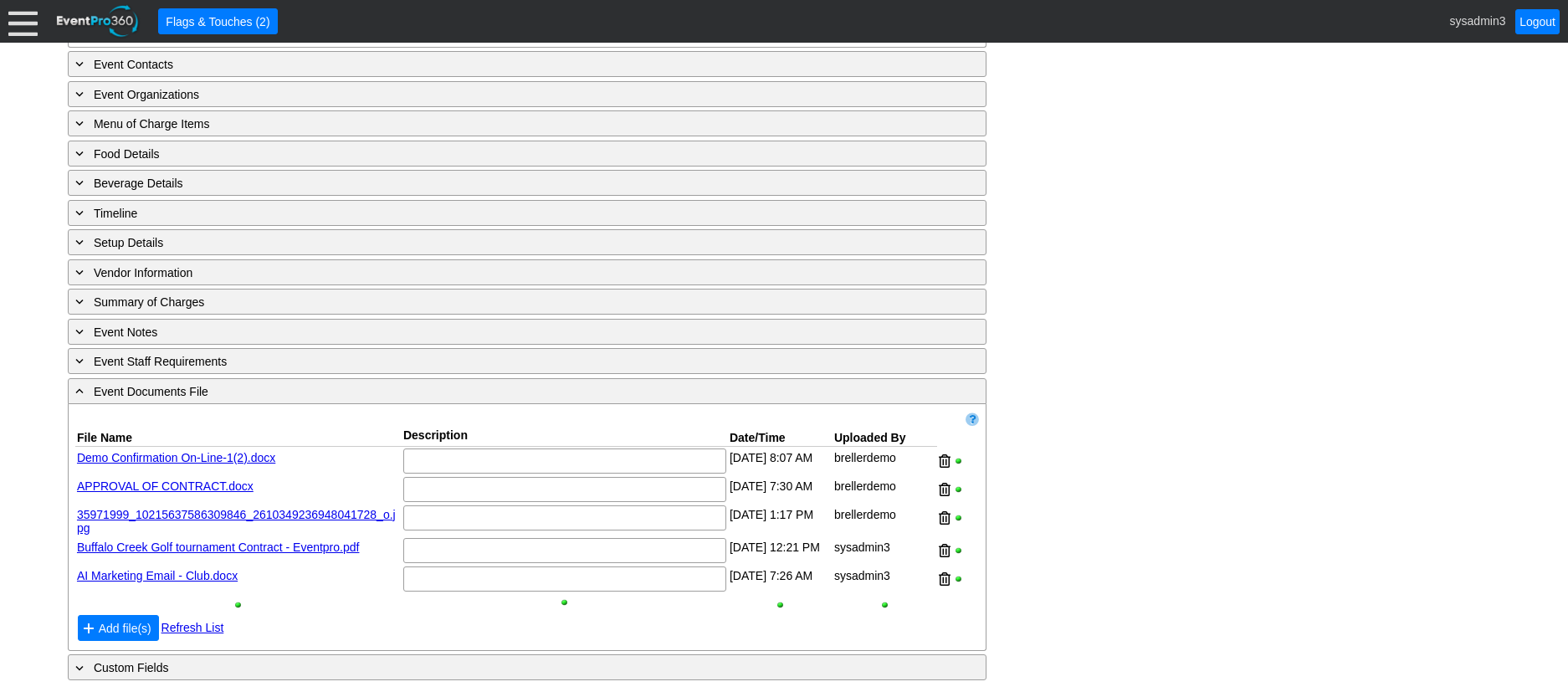
scroll to position [925, 0]
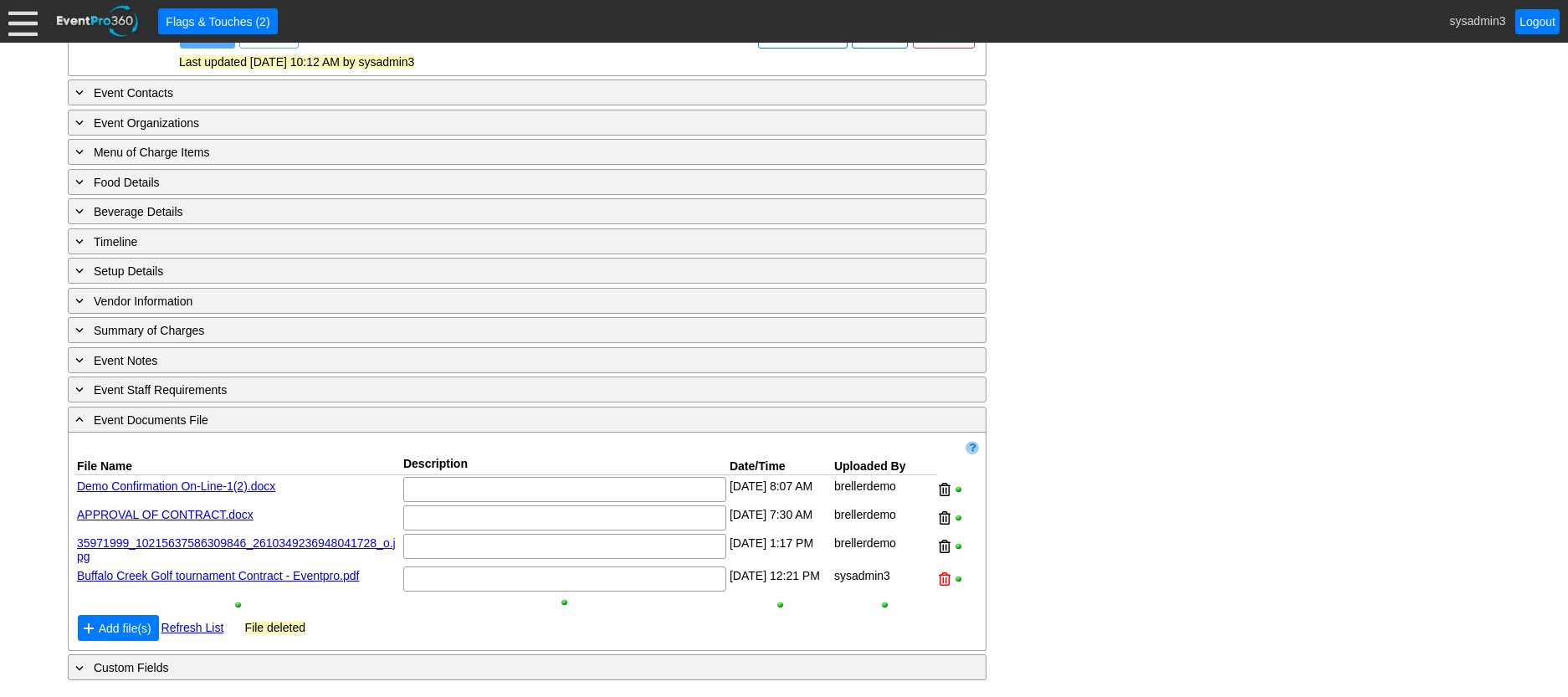
click at [941, 569] on div at bounding box center [945, 579] width 12 height 25
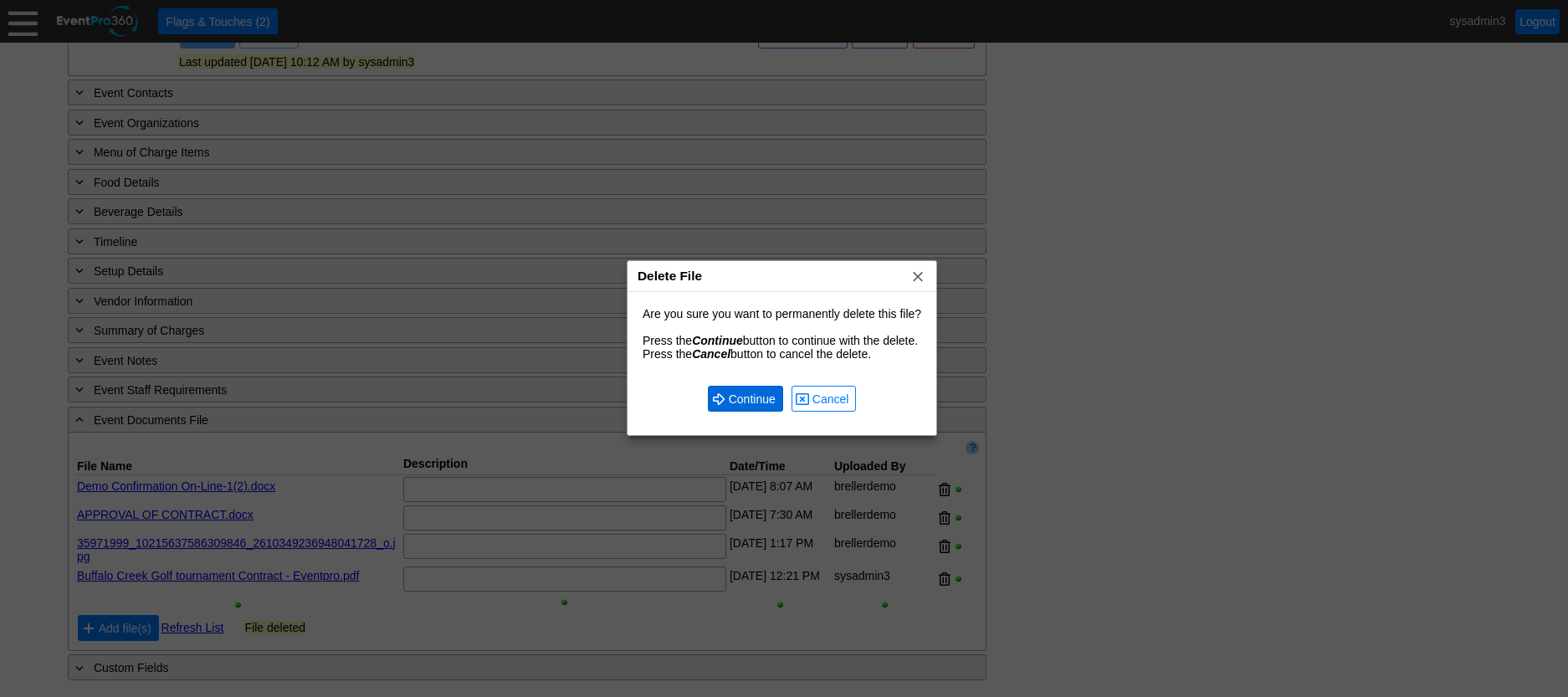
click at [765, 399] on span "Continue" at bounding box center [752, 398] width 54 height 16
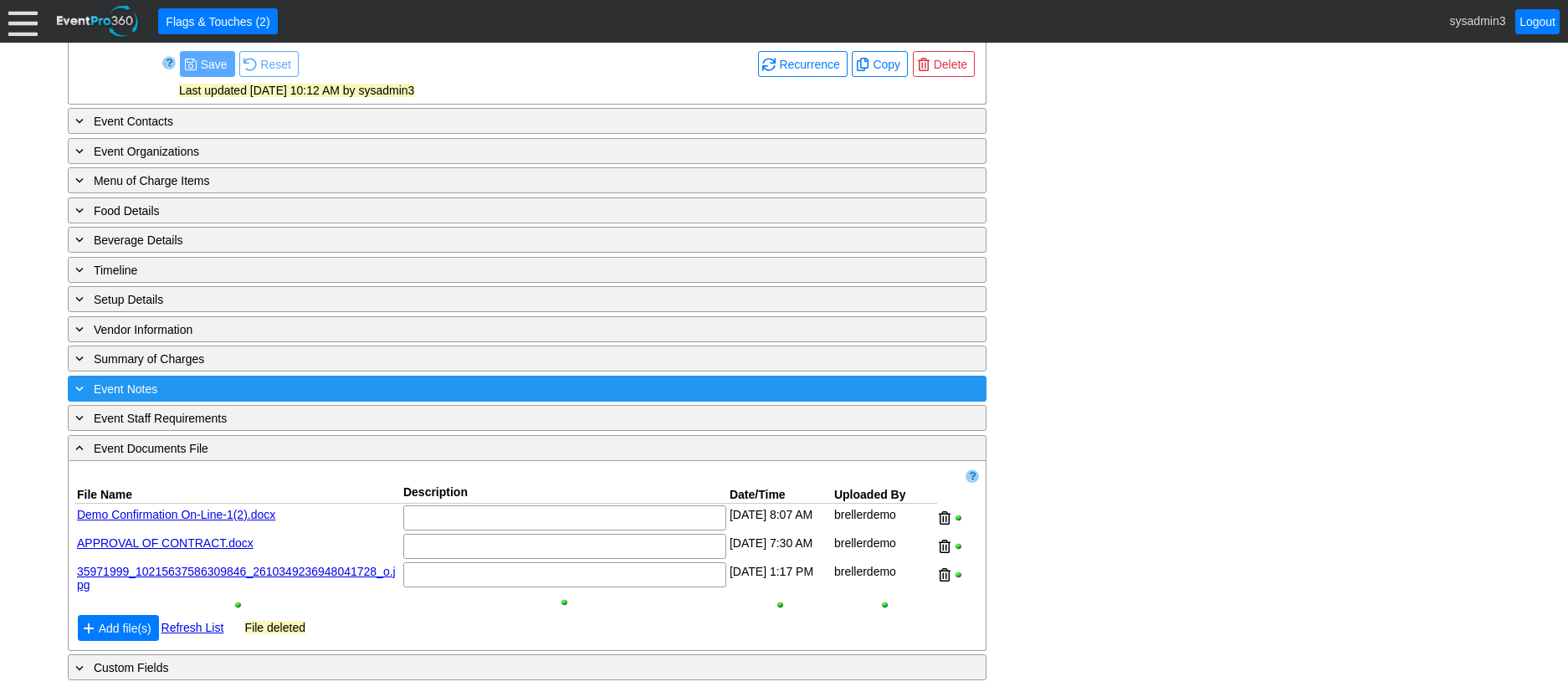
scroll to position [893, 0]
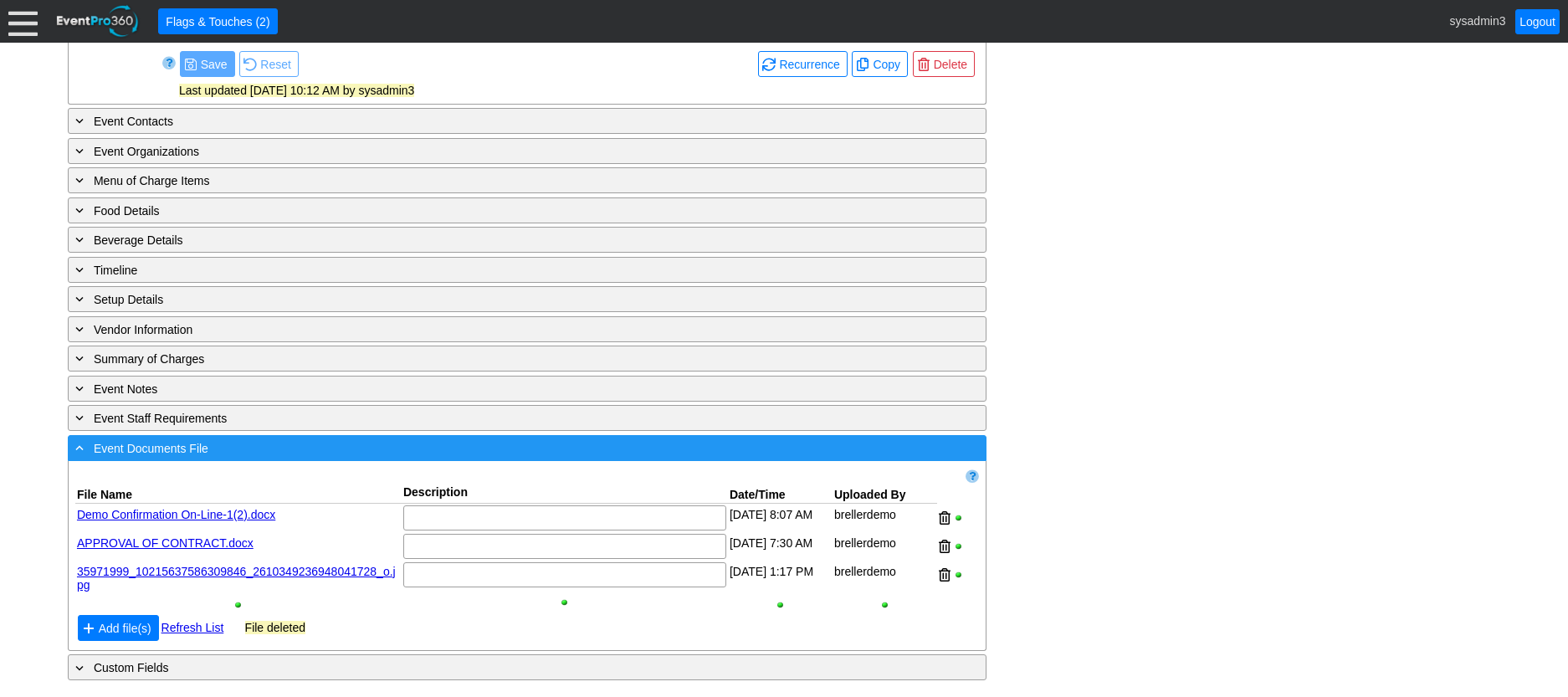
click at [427, 443] on div "- Event Documents File" at bounding box center [493, 448] width 842 height 19
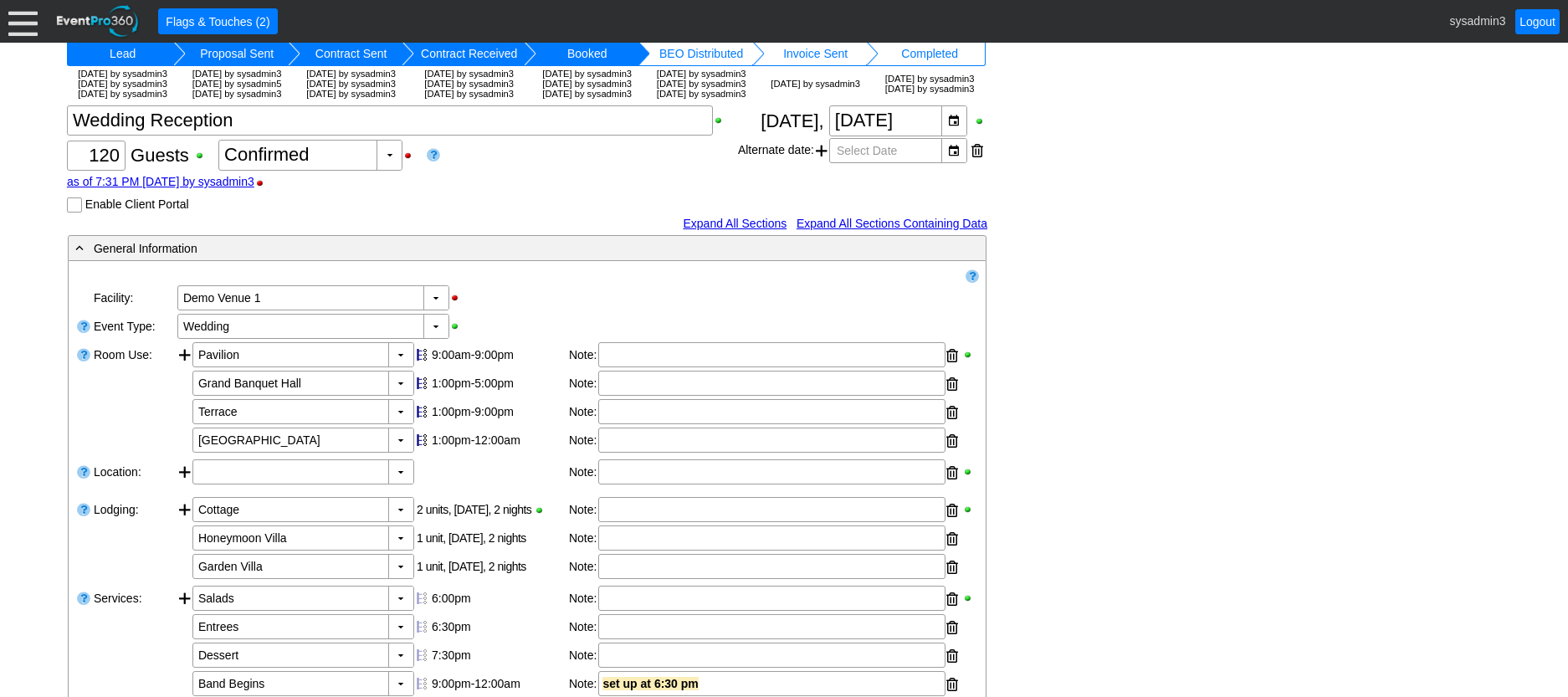
scroll to position [0, 0]
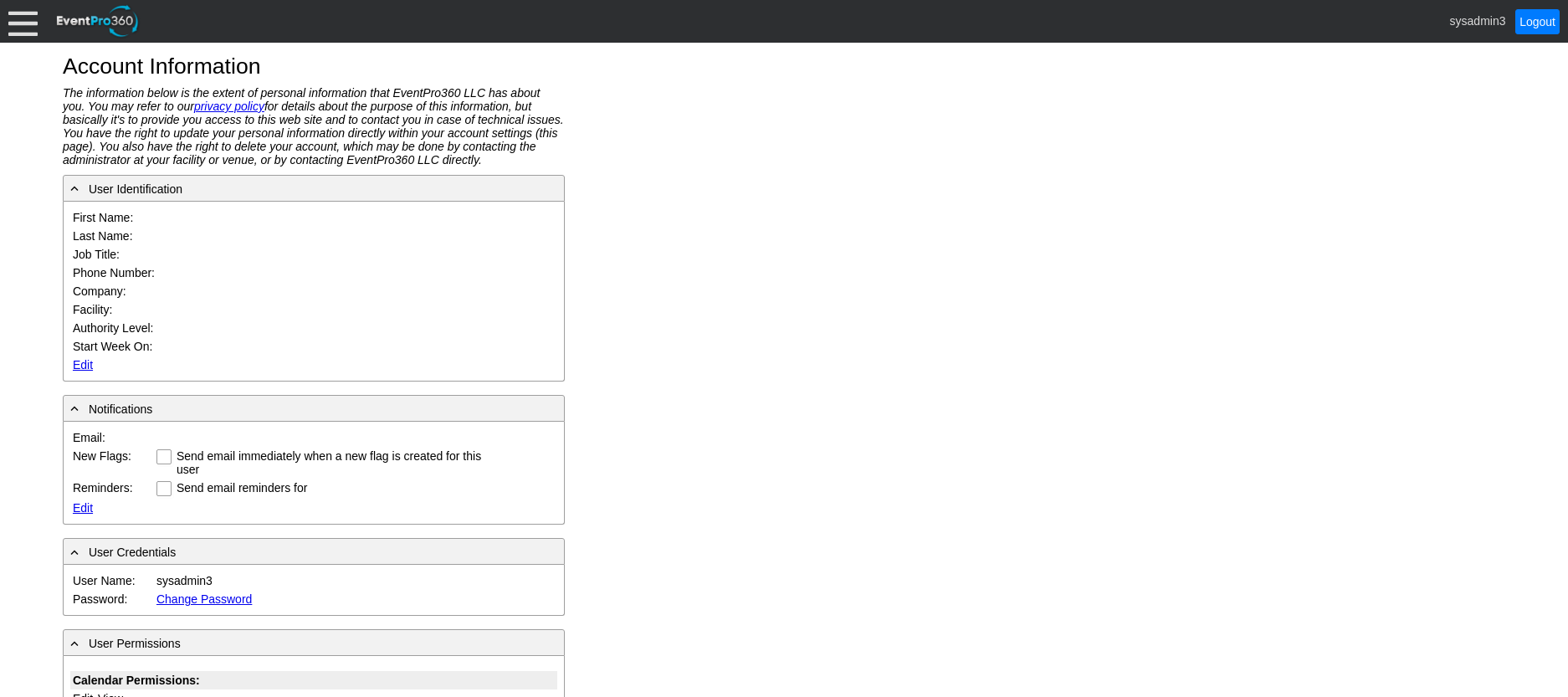
type input "System"
type input "Administrator"
type input "System Administrator"
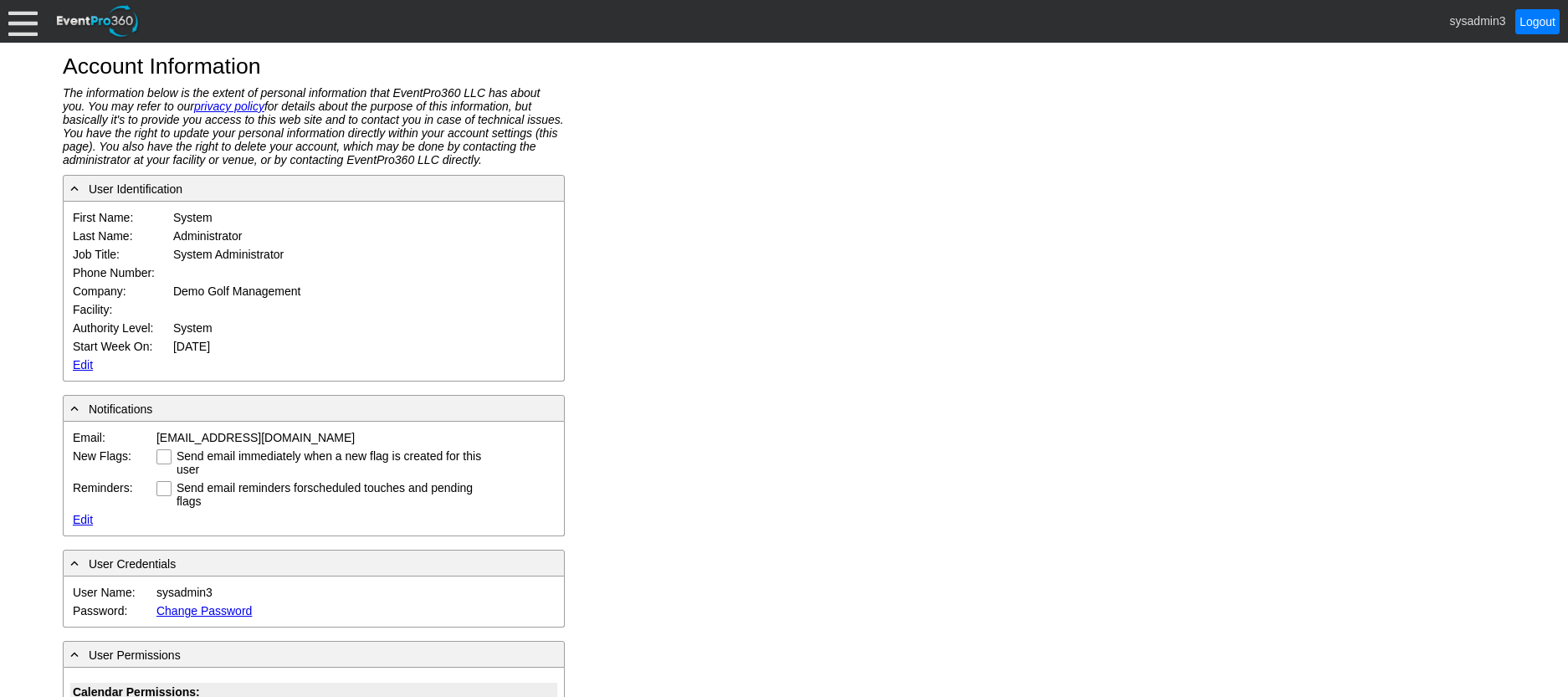
click at [83, 365] on link "Edit" at bounding box center [82, 364] width 20 height 13
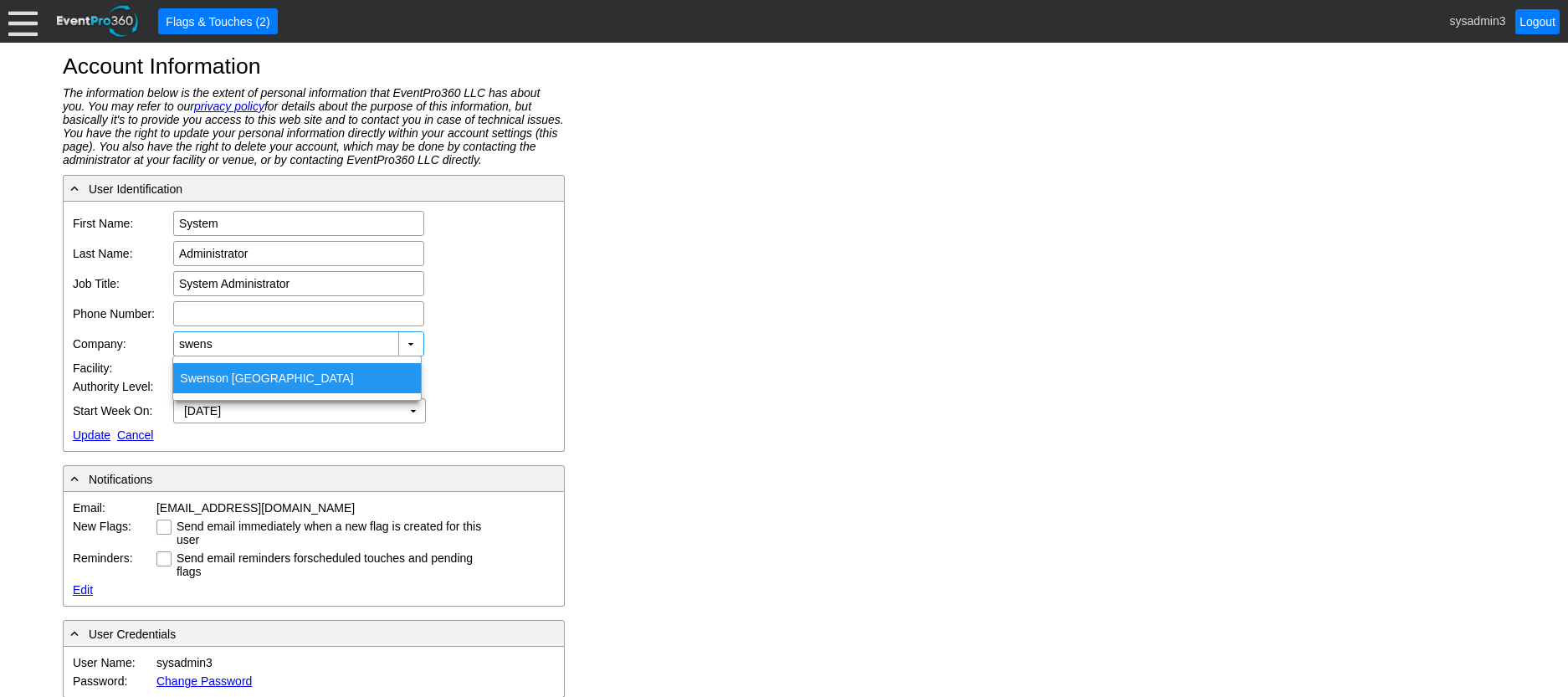
click at [255, 372] on div "Swens on [GEOGRAPHIC_DATA]" at bounding box center [297, 378] width 247 height 30
type input "[PERSON_NAME][GEOGRAPHIC_DATA]"
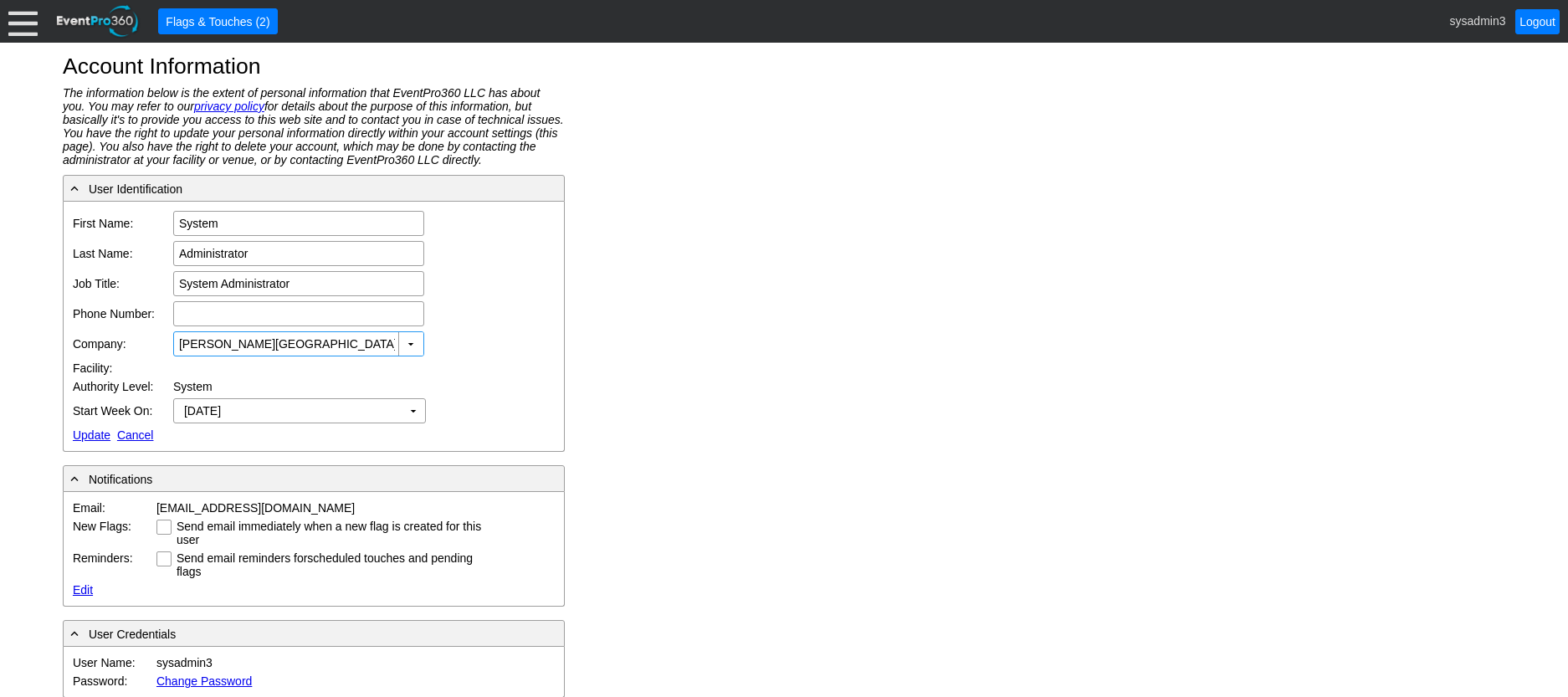
click at [87, 430] on link "Update" at bounding box center [91, 435] width 37 height 13
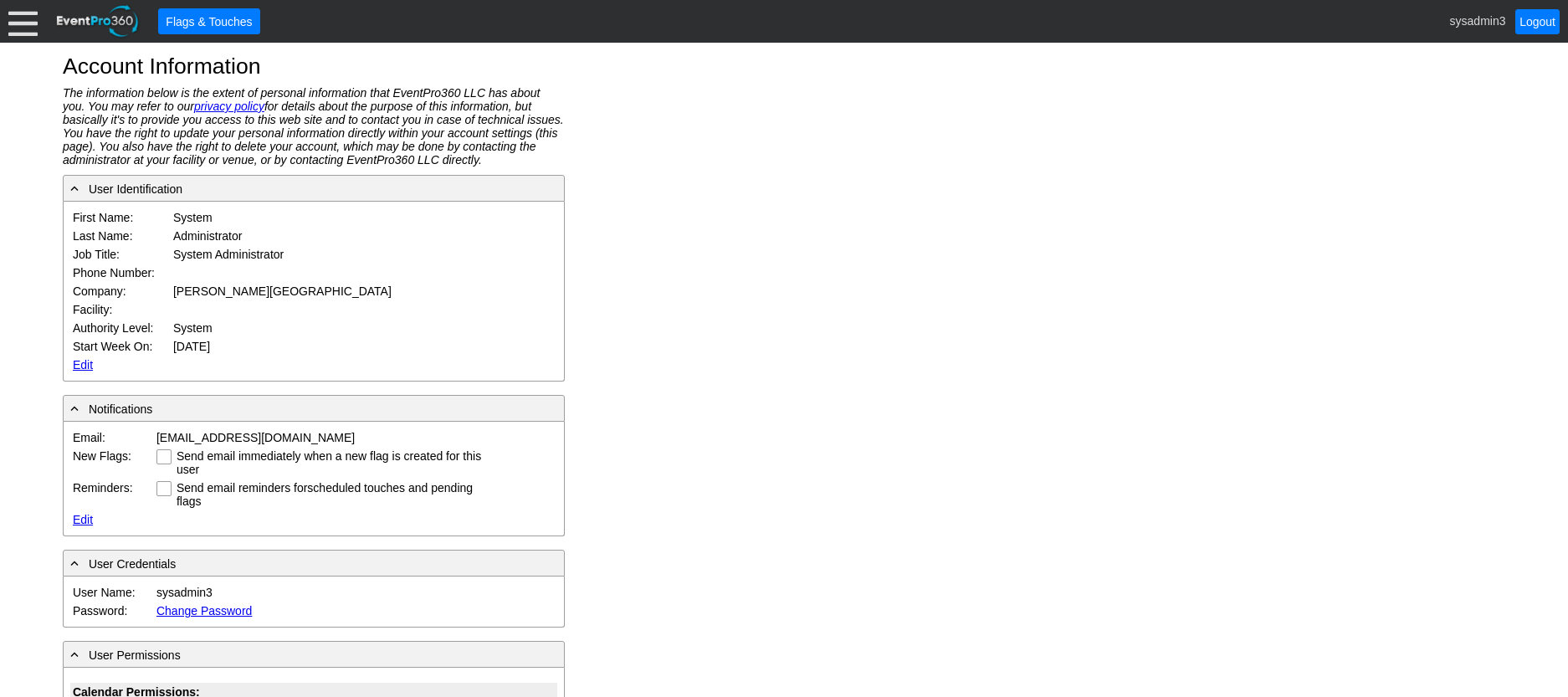
click at [20, 18] on div at bounding box center [23, 21] width 30 height 30
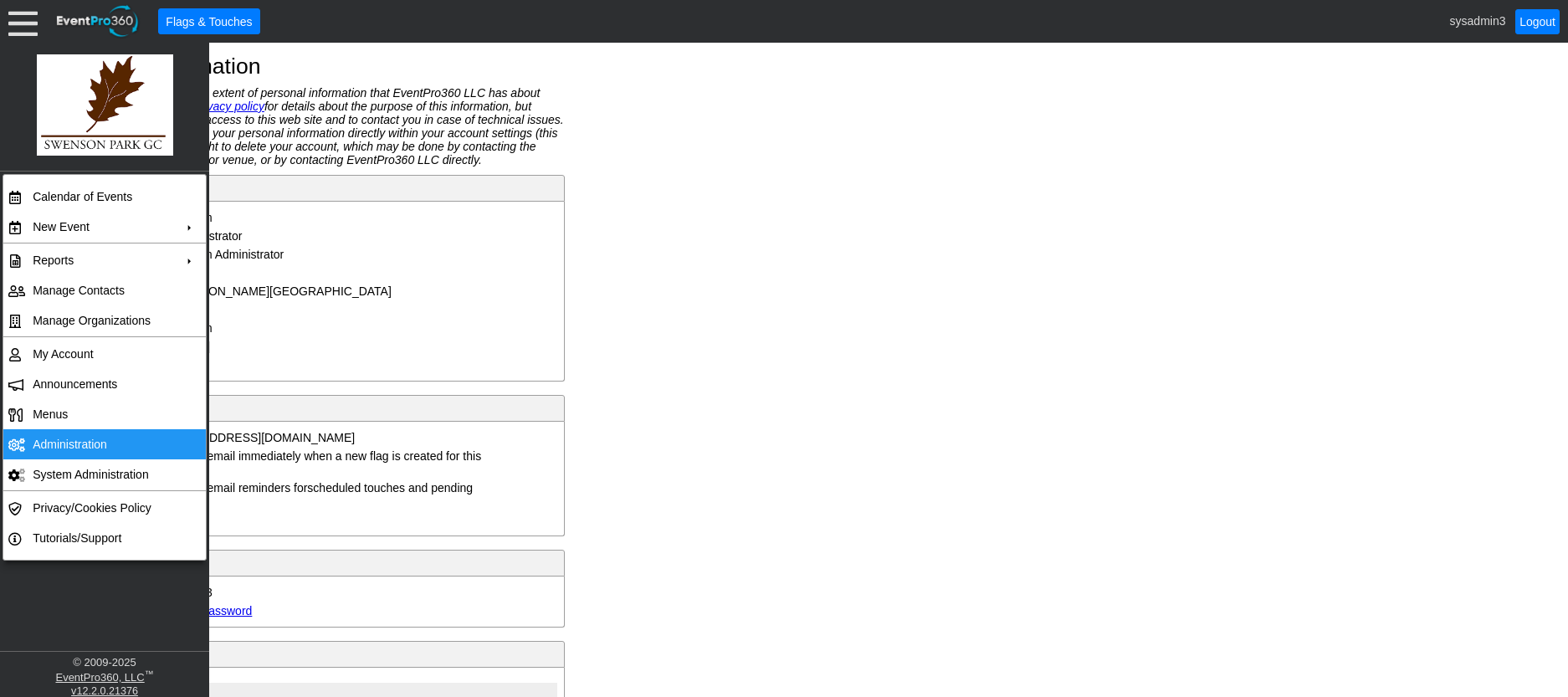
click at [76, 436] on td "Administration" at bounding box center [101, 444] width 150 height 30
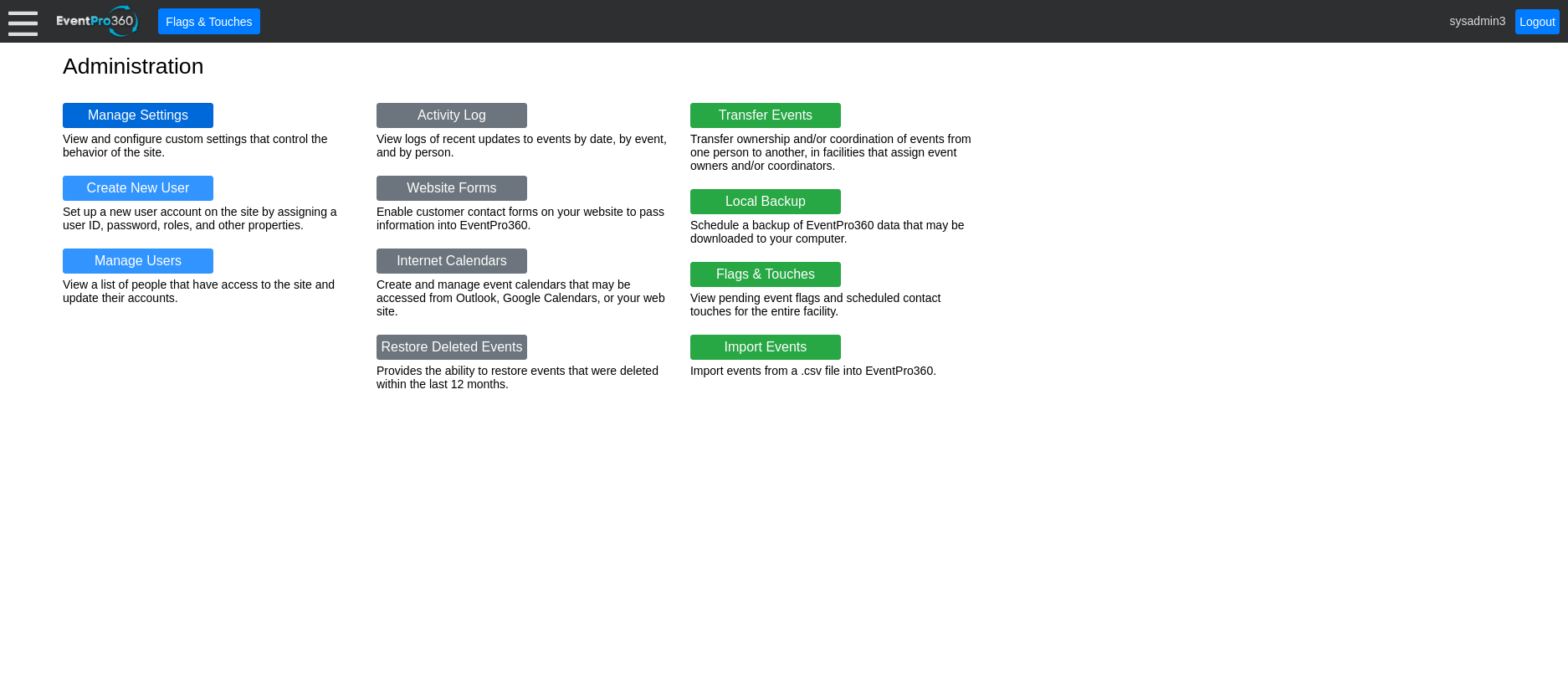
click at [134, 108] on link "Manage Settings" at bounding box center [137, 115] width 151 height 25
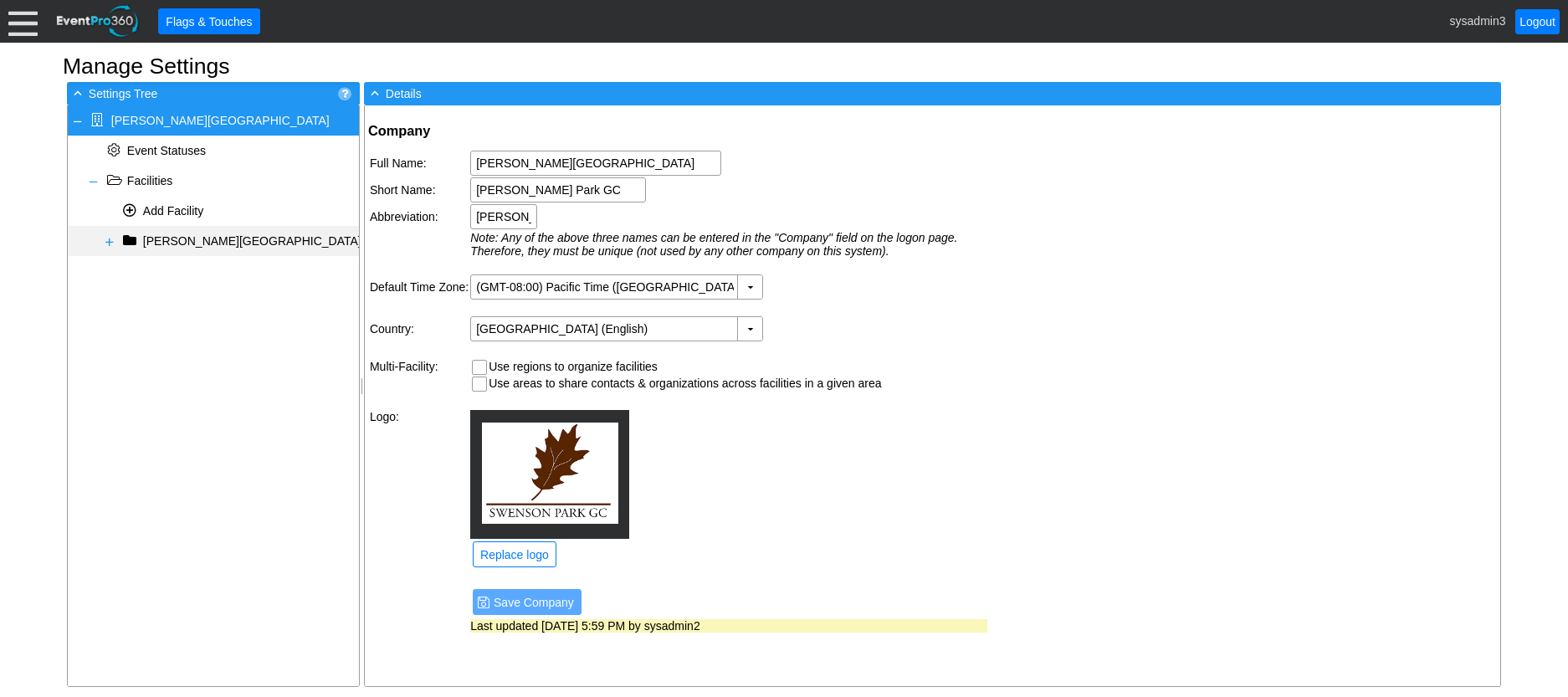
click at [108, 239] on span at bounding box center [109, 242] width 13 height 13
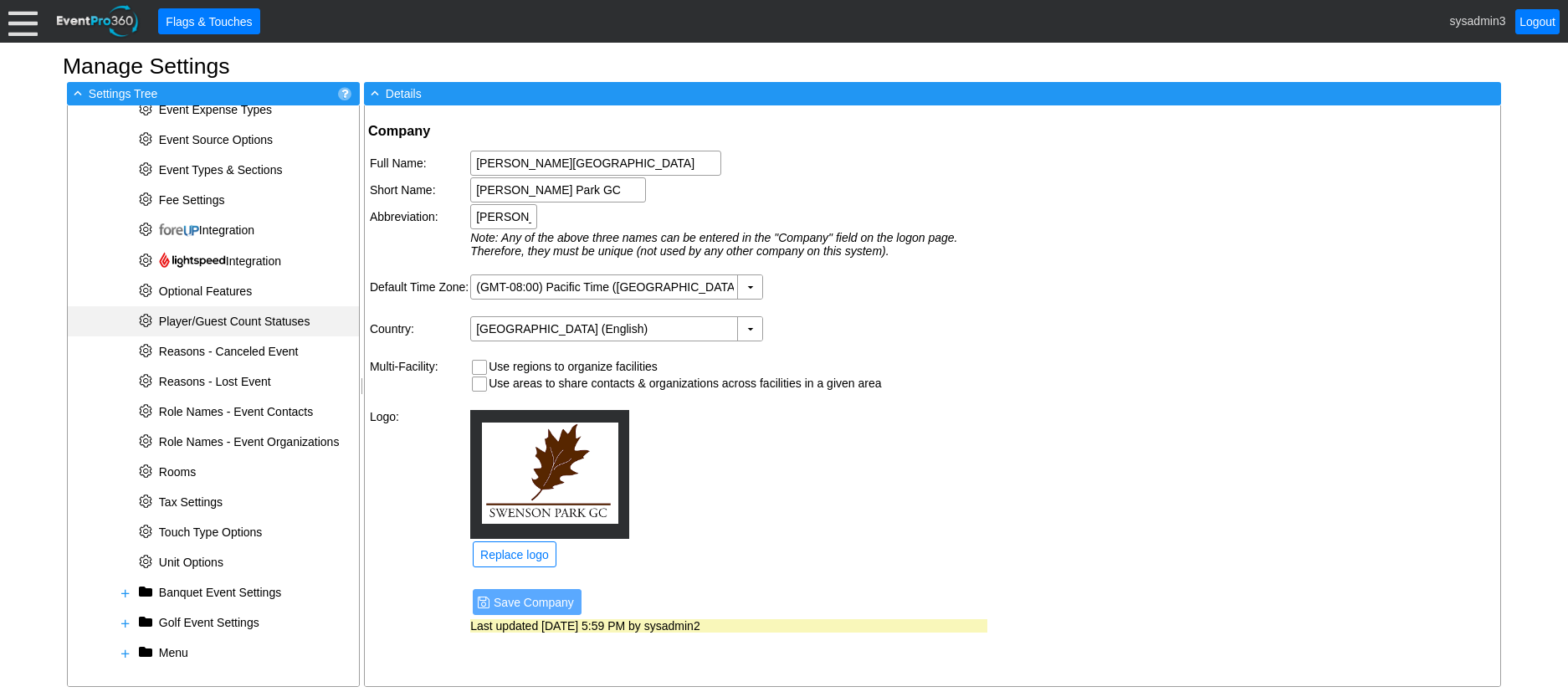
scroll to position [465, 0]
click at [122, 645] on span at bounding box center [126, 651] width 13 height 13
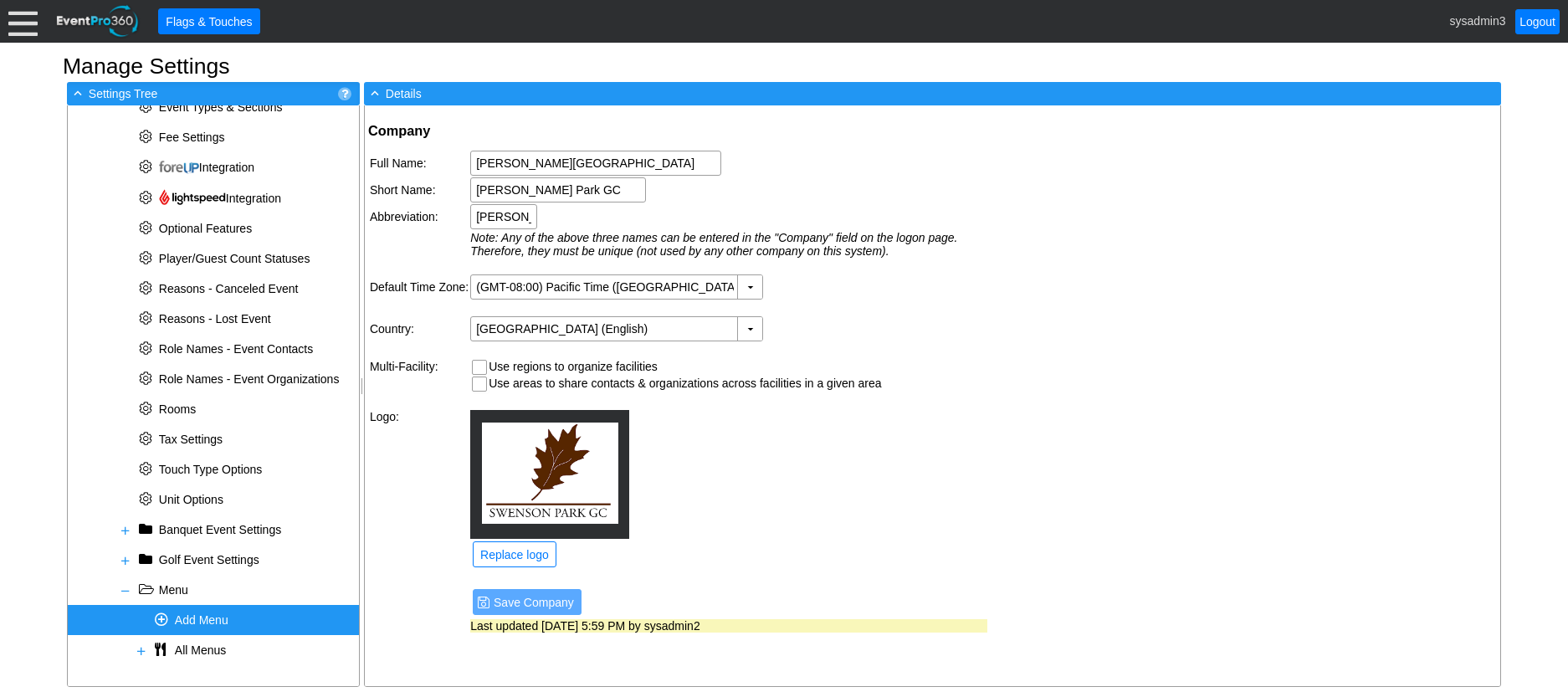
click at [205, 619] on span "Add Menu" at bounding box center [201, 620] width 54 height 13
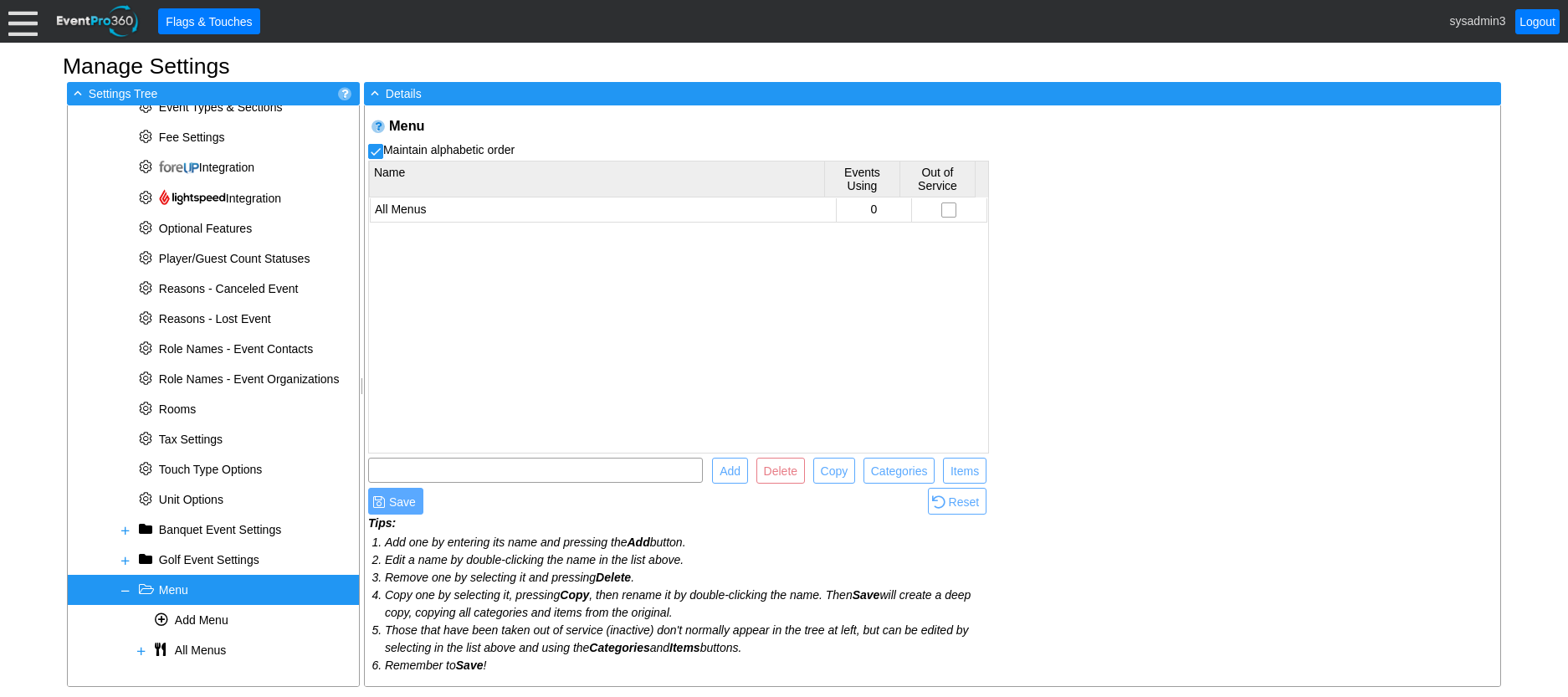
click at [180, 585] on span "Menu" at bounding box center [174, 590] width 30 height 13
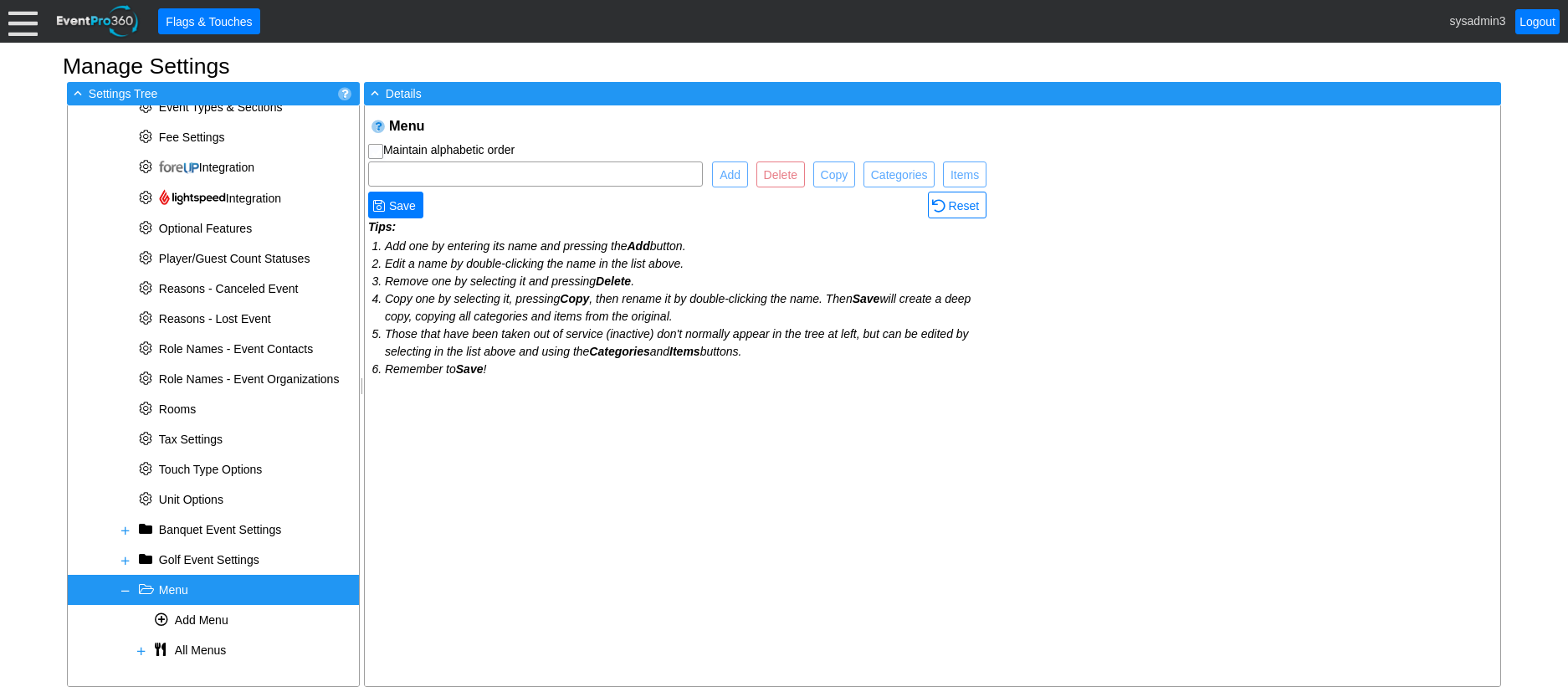
checkbox input "true"
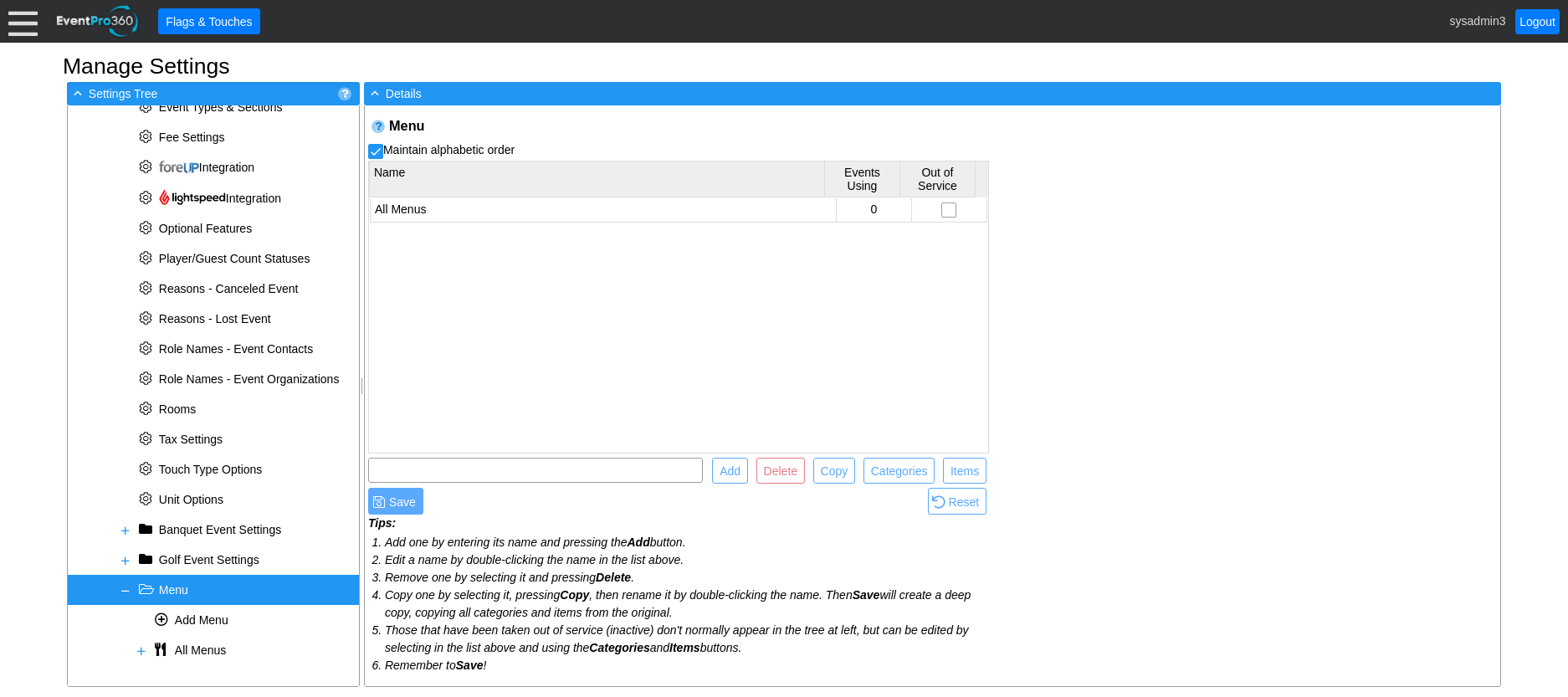
click at [180, 585] on span "Menu" at bounding box center [174, 590] width 30 height 13
click at [430, 205] on td "All Menus" at bounding box center [603, 210] width 466 height 24
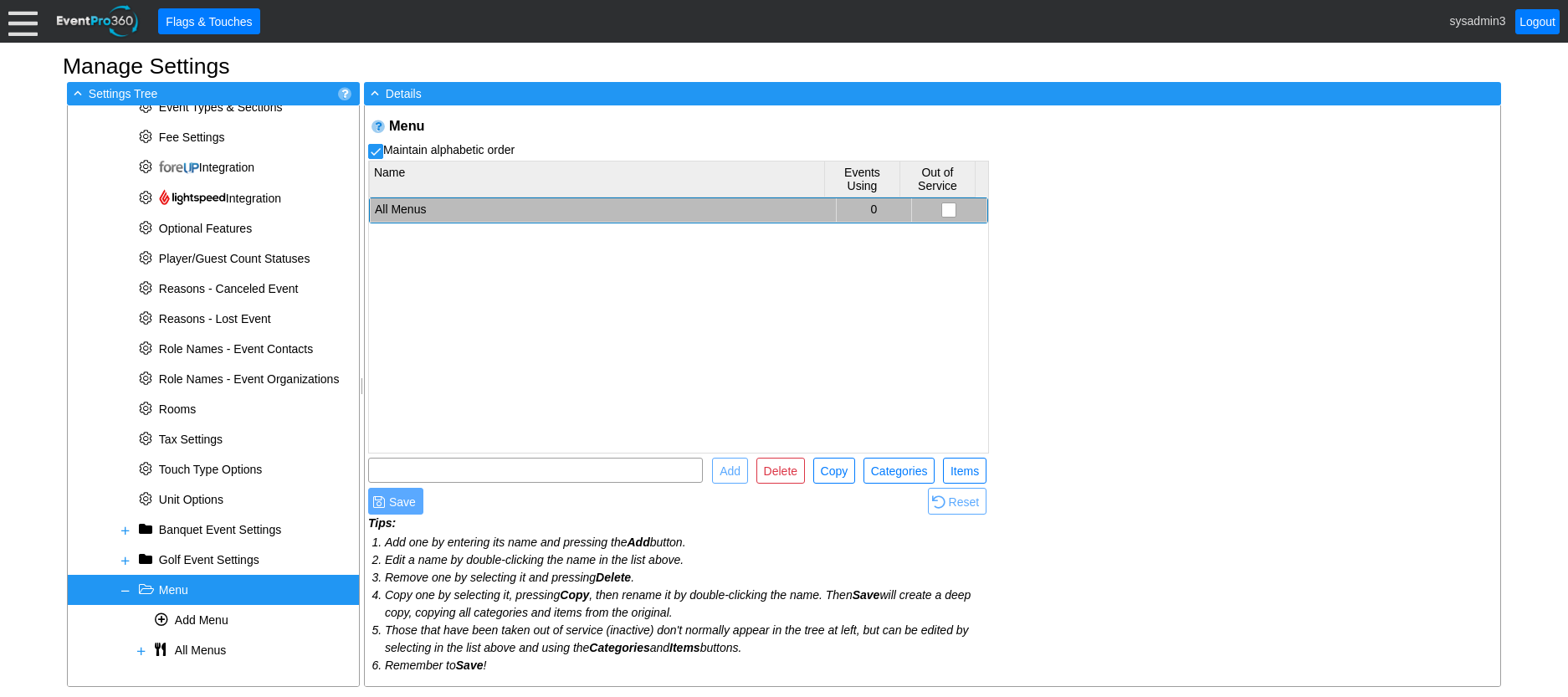
click at [430, 205] on td "All Menus" at bounding box center [603, 210] width 466 height 24
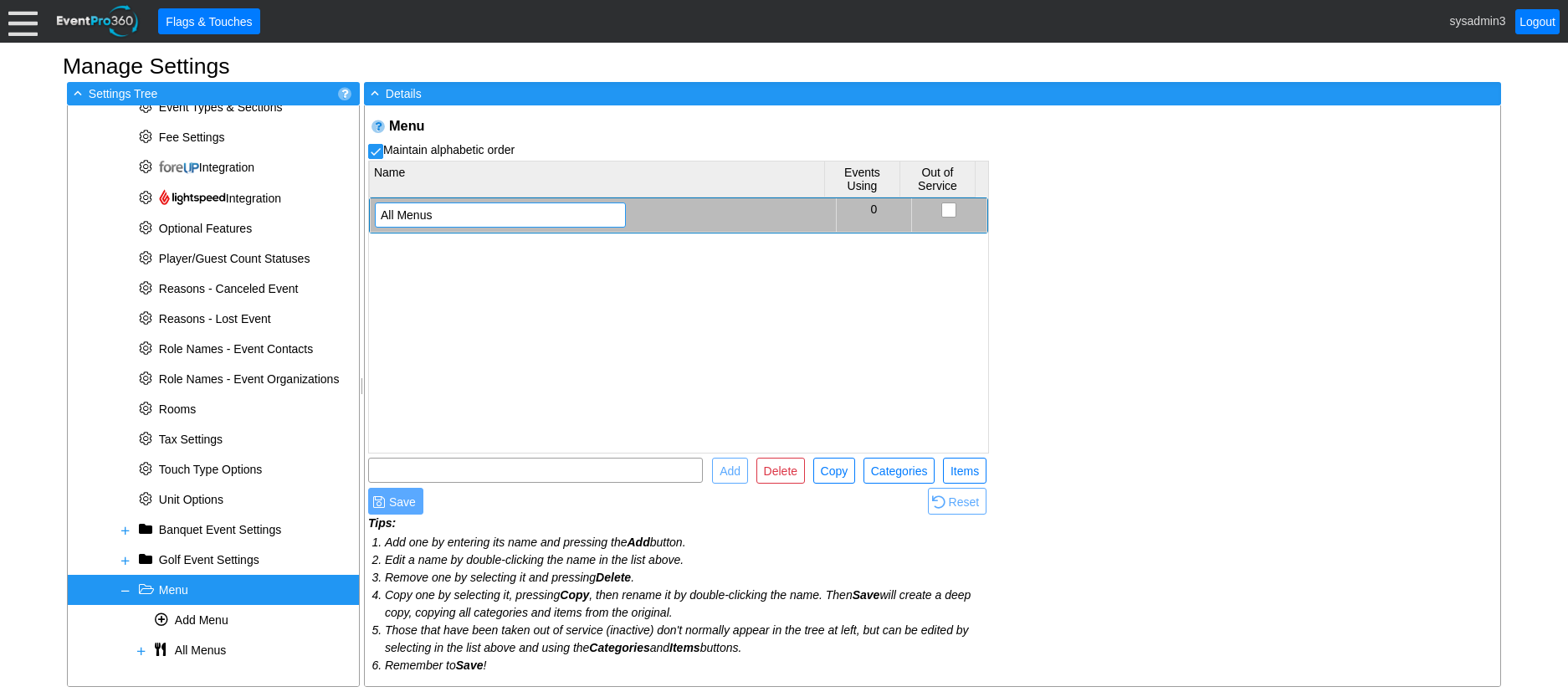
click at [399, 210] on input "All Menus" at bounding box center [501, 215] width 240 height 23
click at [485, 217] on input "Menus" at bounding box center [501, 215] width 240 height 23
type input "Menu of Charge Items"
click at [1172, 410] on div "Menu Maintain alphabetic order Name Events Using Out of Service Menu of Charge …" at bounding box center [932, 396] width 1135 height 581
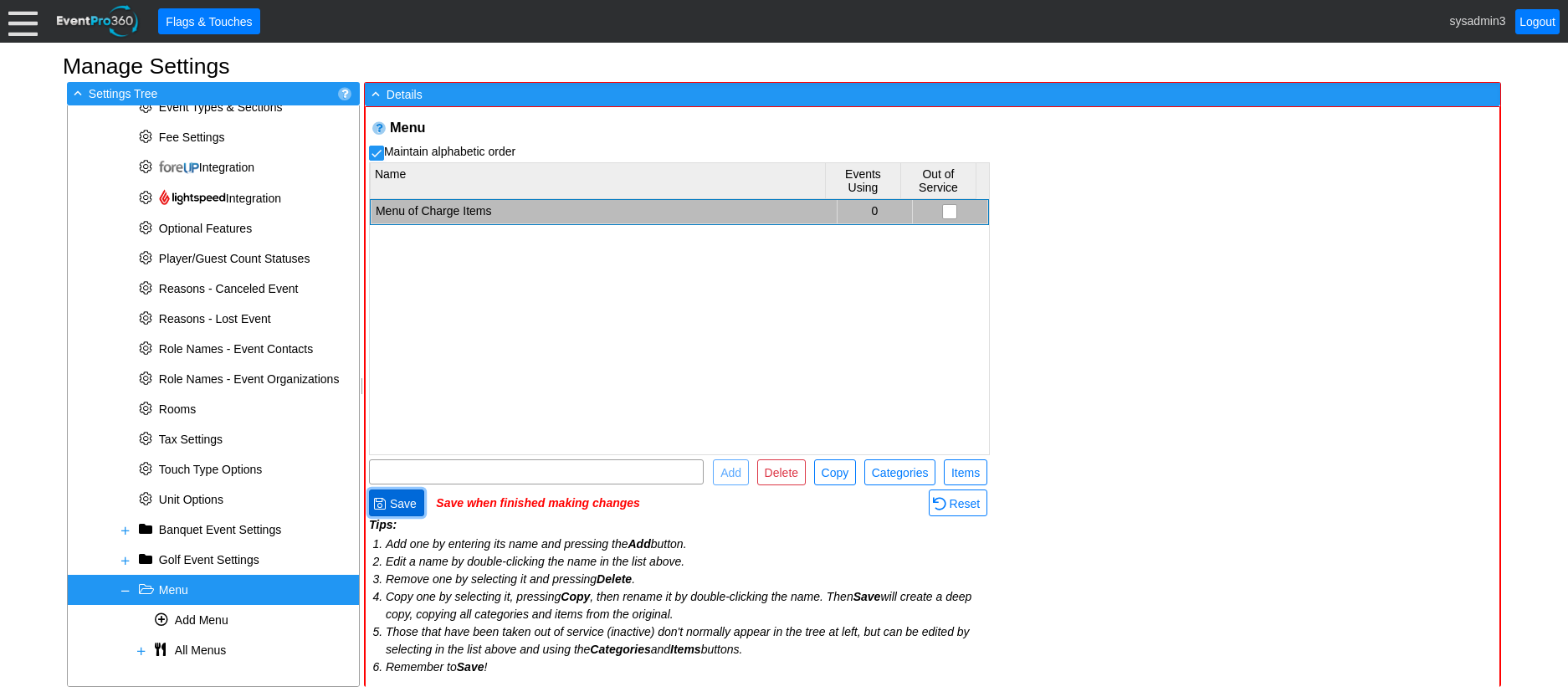
click at [405, 492] on span "● Save" at bounding box center [397, 501] width 56 height 26
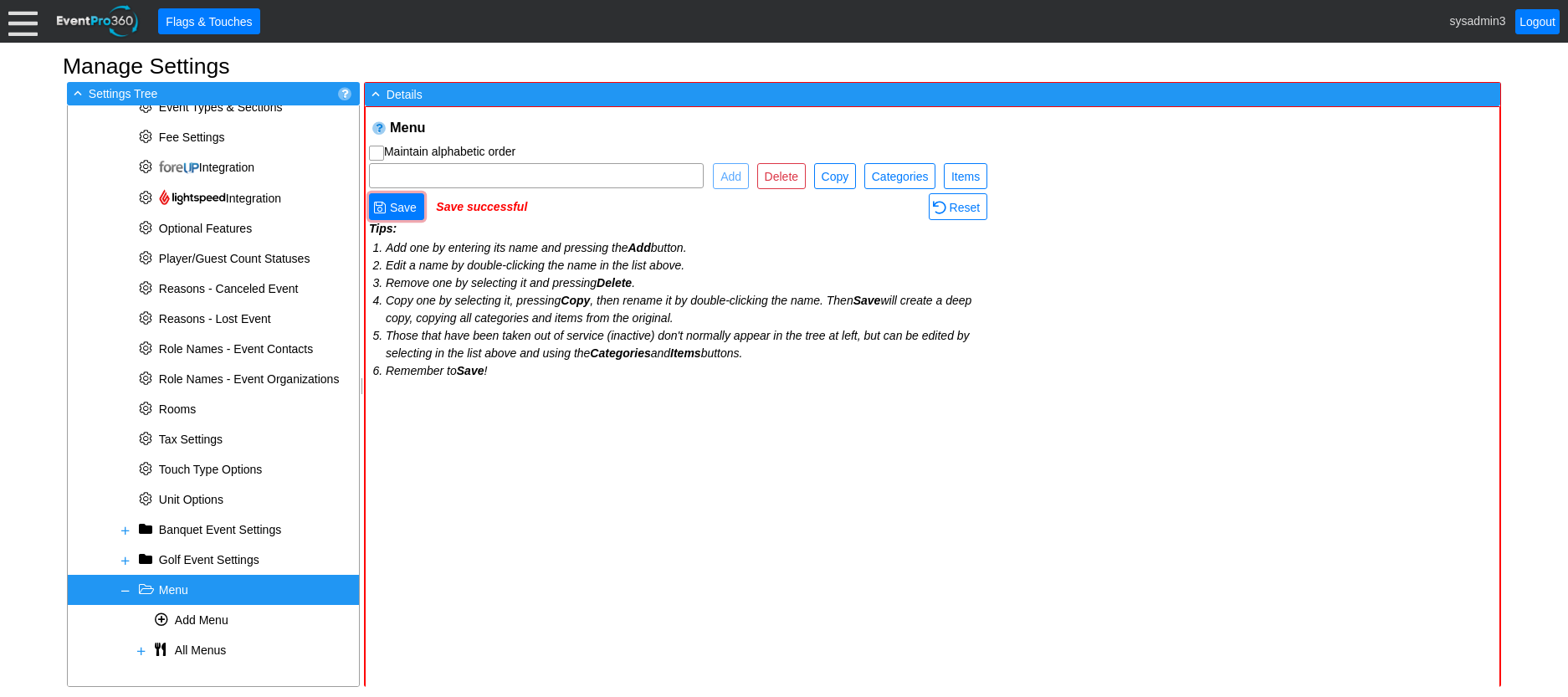
checkbox input "true"
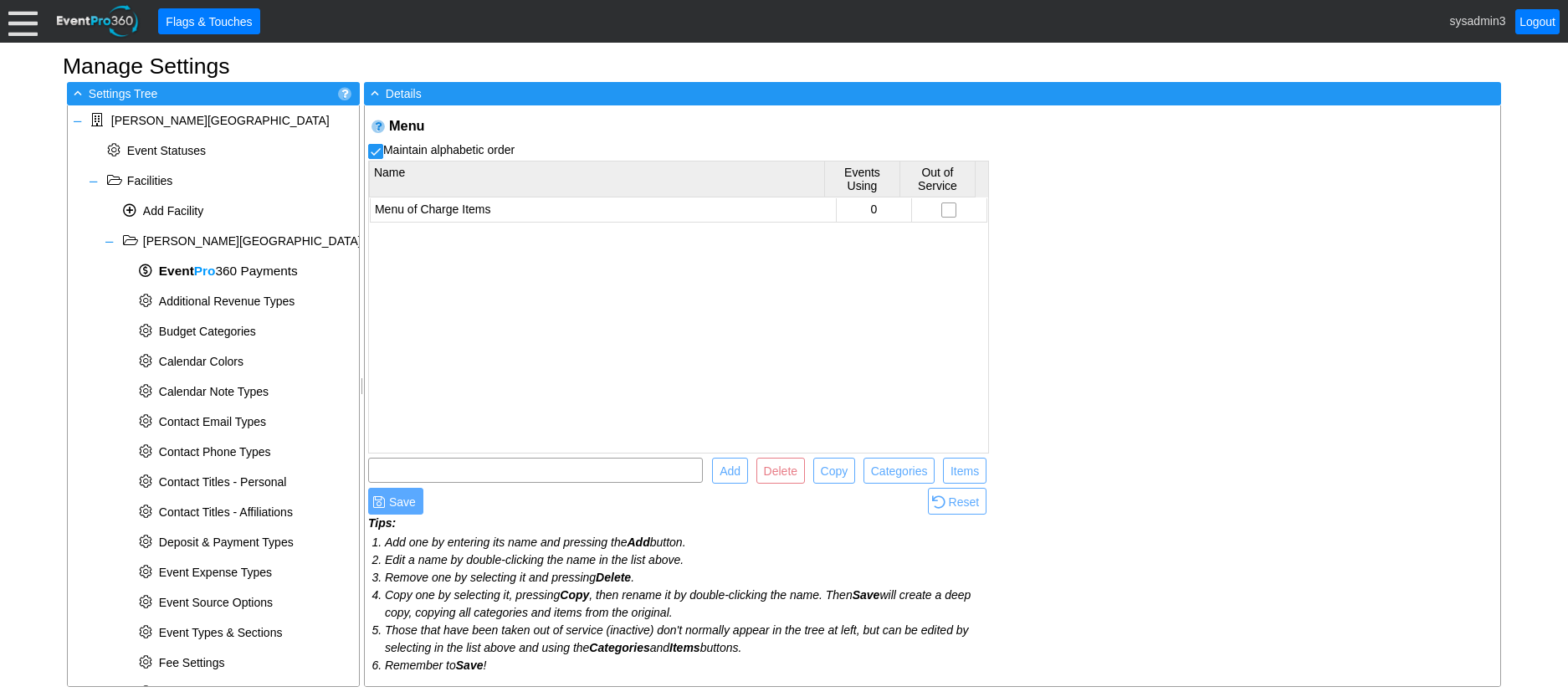
scroll to position [504, 0]
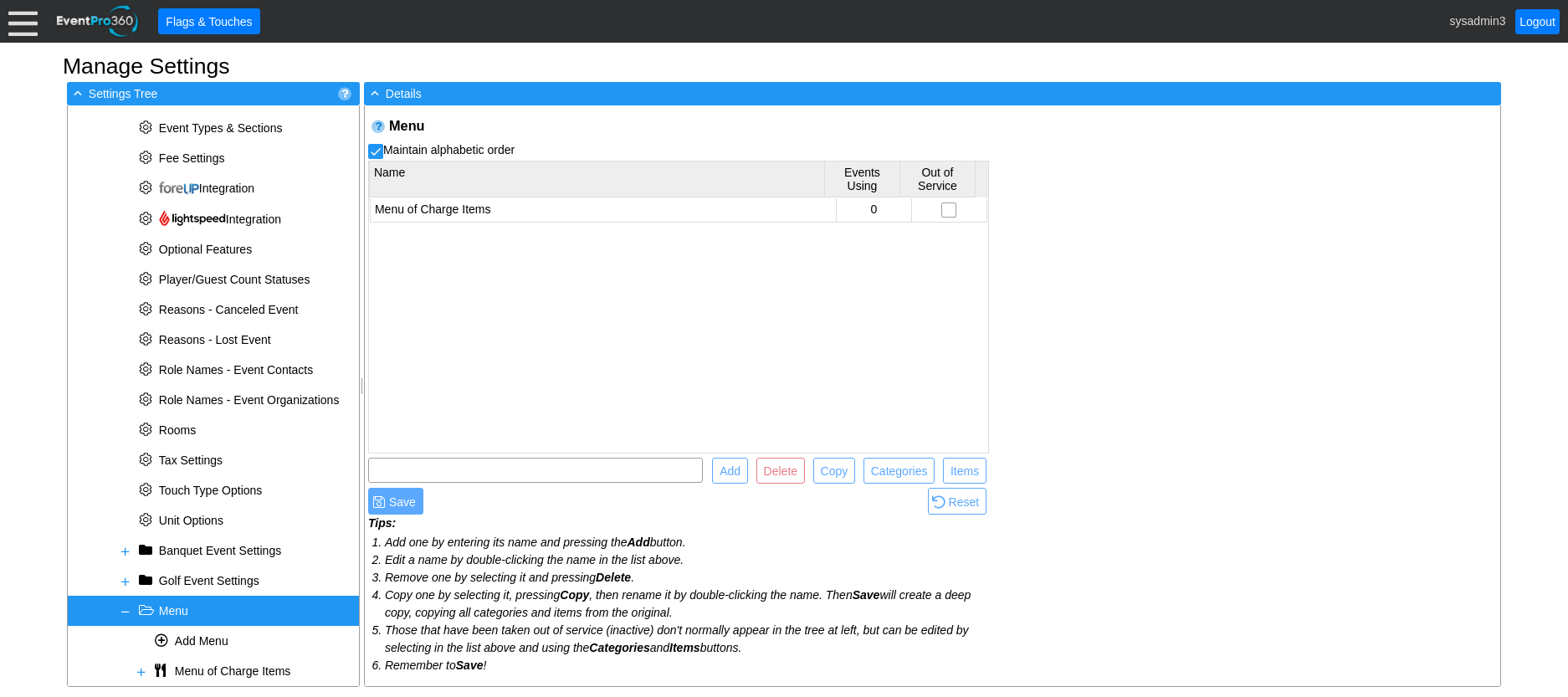
click at [23, 16] on div at bounding box center [23, 21] width 30 height 30
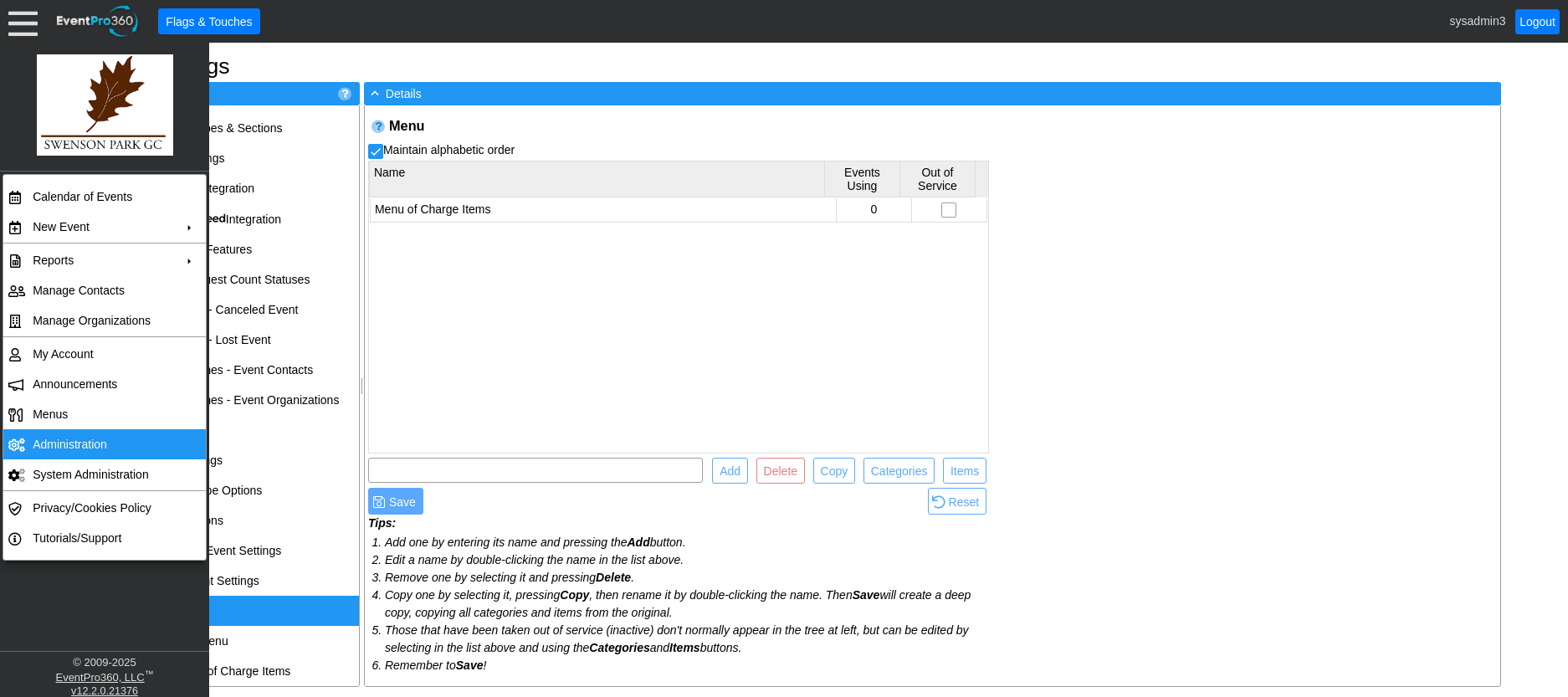
click at [82, 434] on td "Administration" at bounding box center [101, 444] width 150 height 30
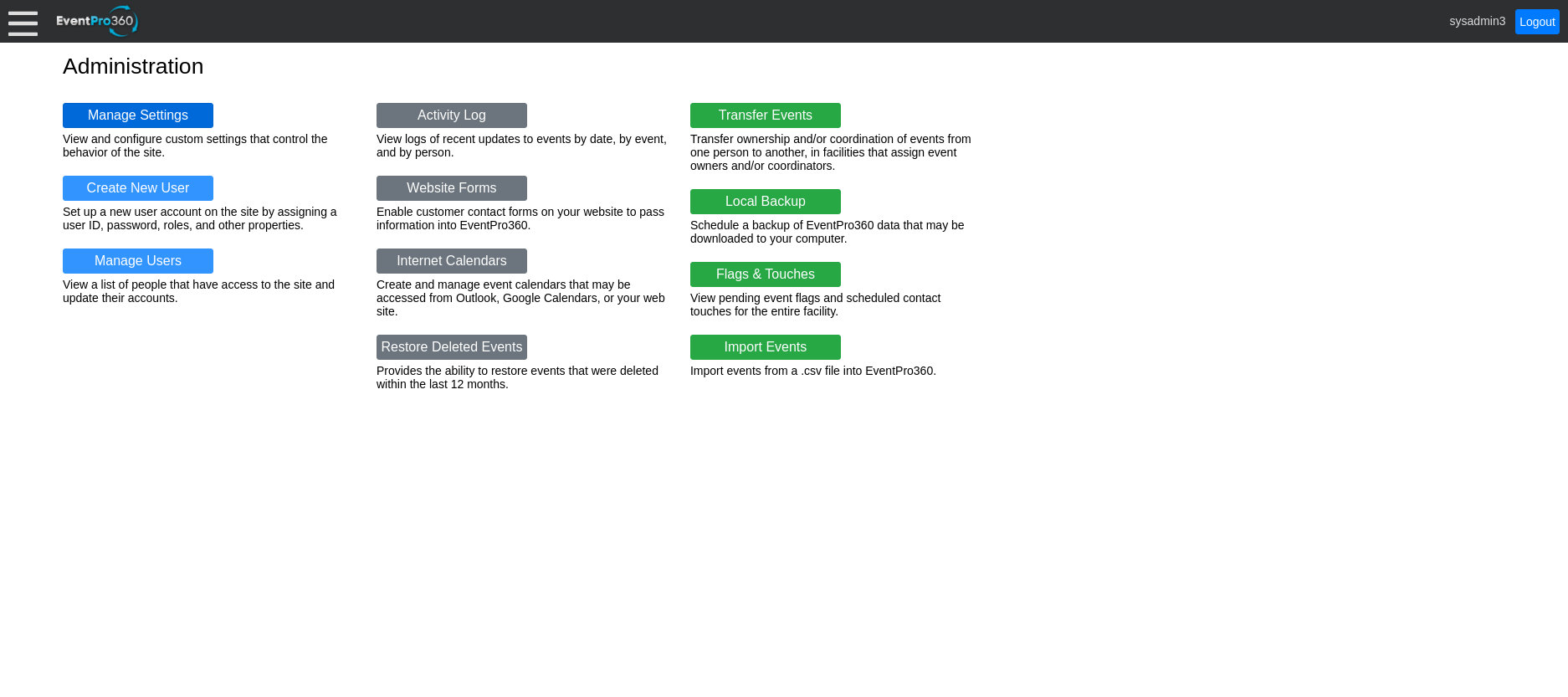
click at [140, 122] on link "Manage Settings" at bounding box center [137, 115] width 151 height 25
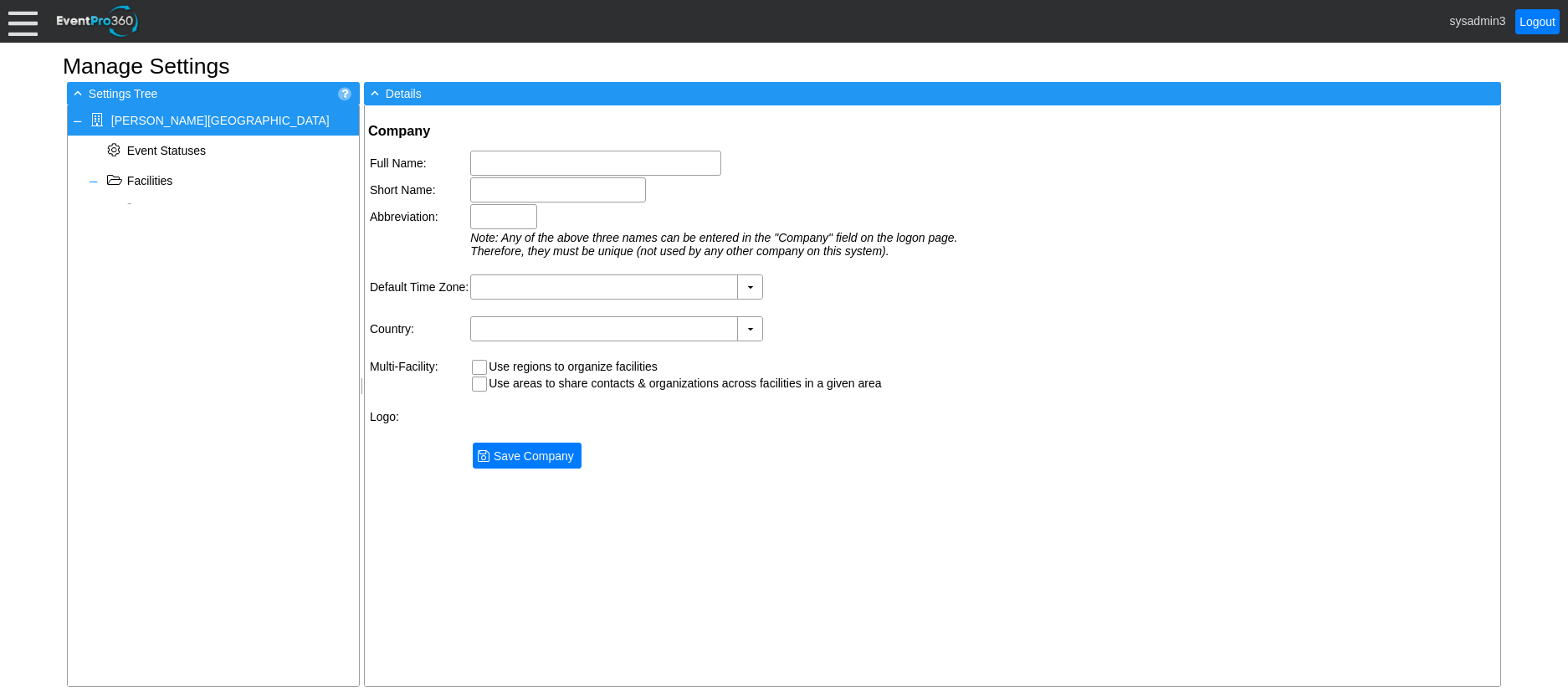
type input "Swenson Park Golf Course"
type input "[PERSON_NAME] Park GC"
type input "Swenson"
type input "(GMT-08:00) Pacific Time (US & Canada)"
type input "United States (English)"
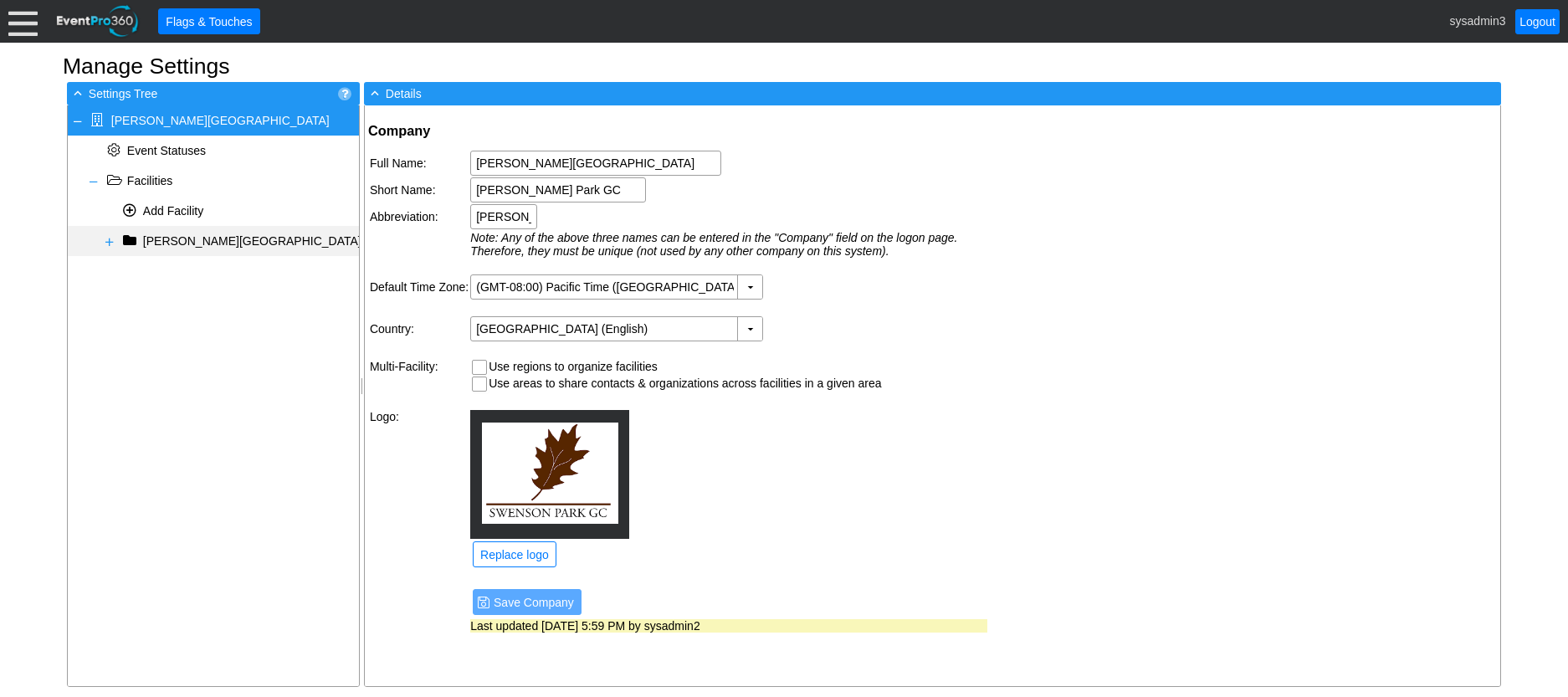
click at [108, 244] on span at bounding box center [109, 242] width 13 height 13
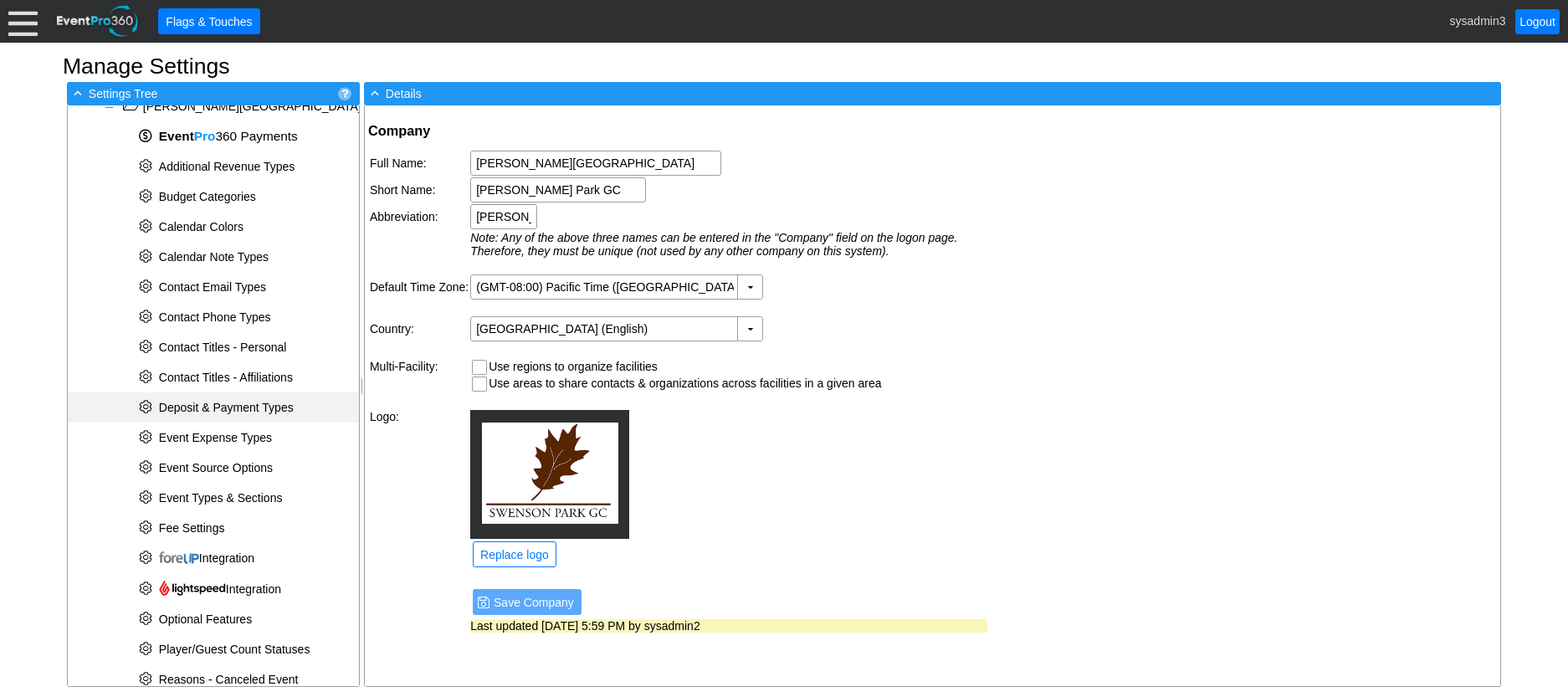
scroll to position [168, 0]
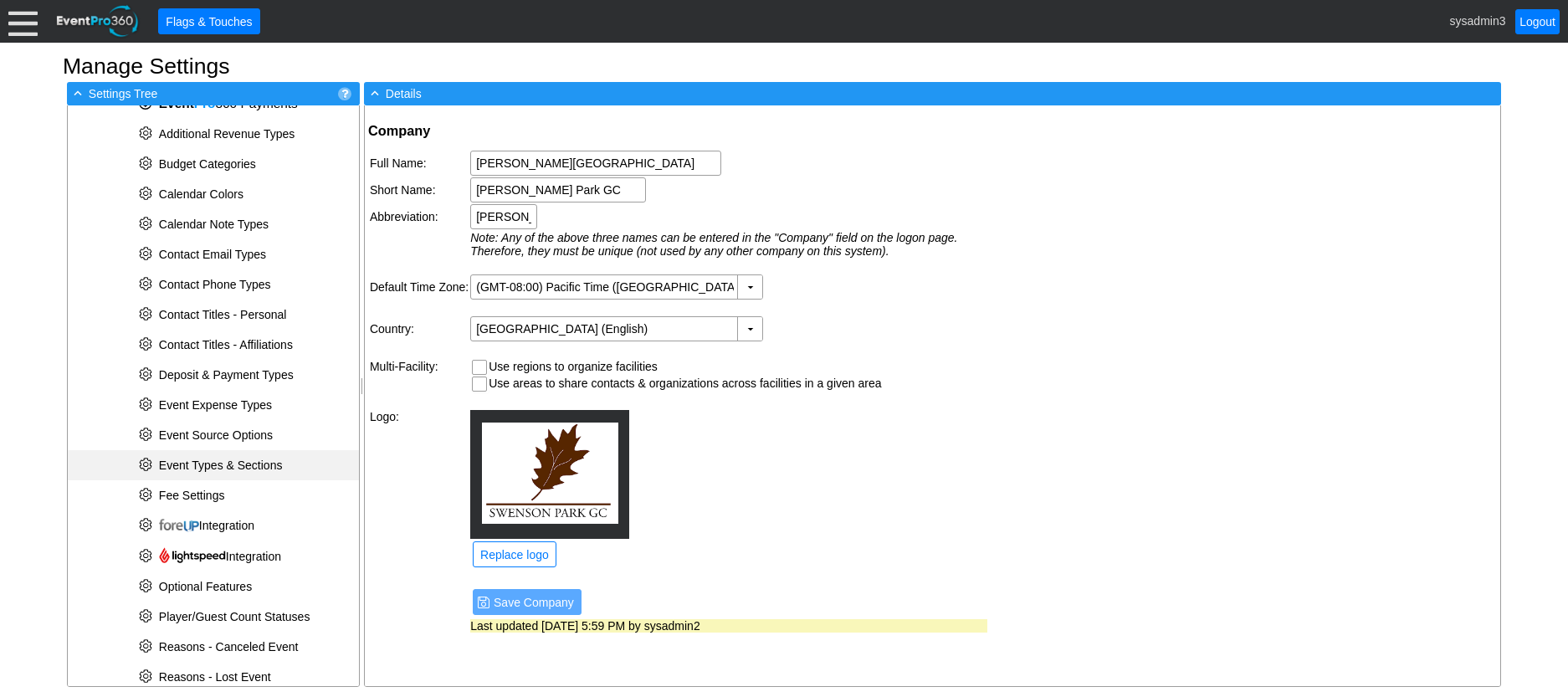
click at [228, 459] on span "Event Types & Sections" at bounding box center [221, 465] width 124 height 13
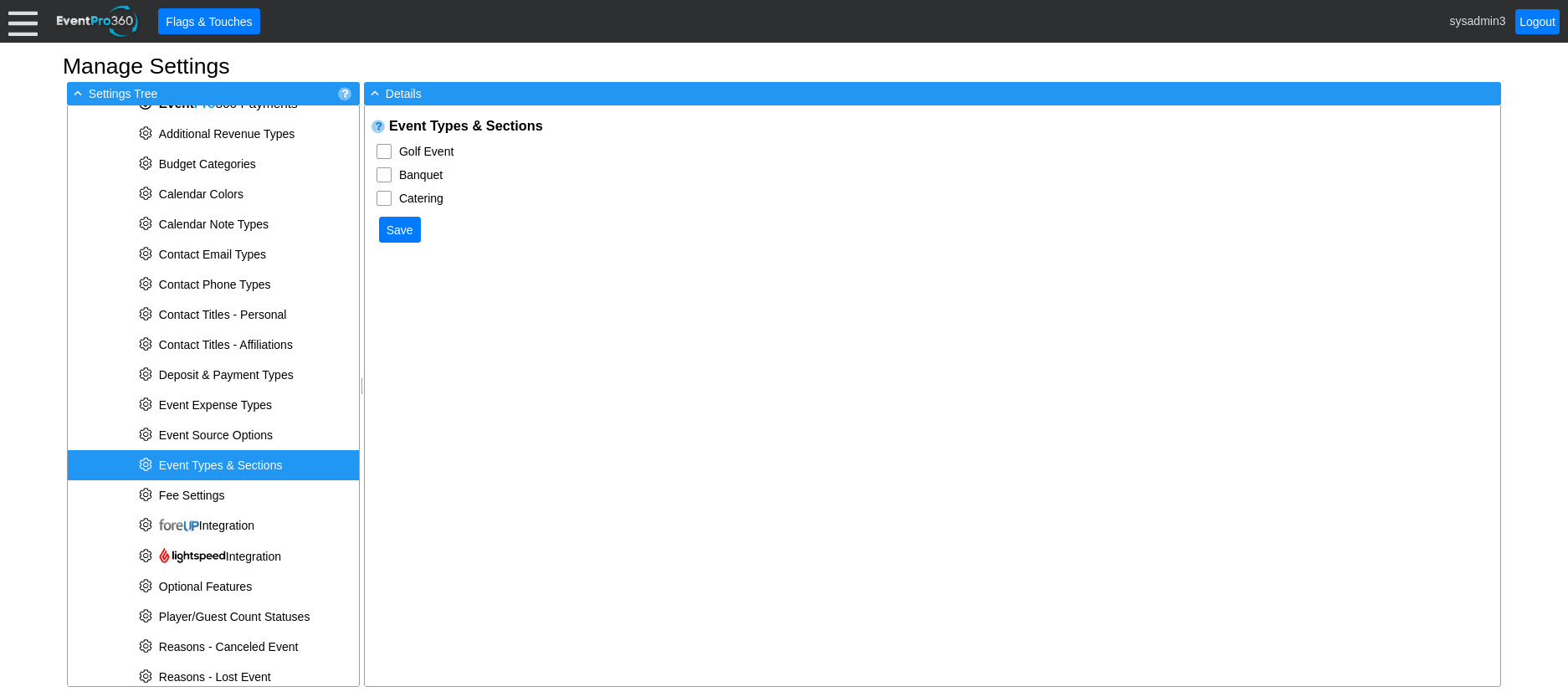
checkbox input "true"
type input "Banquet Event"
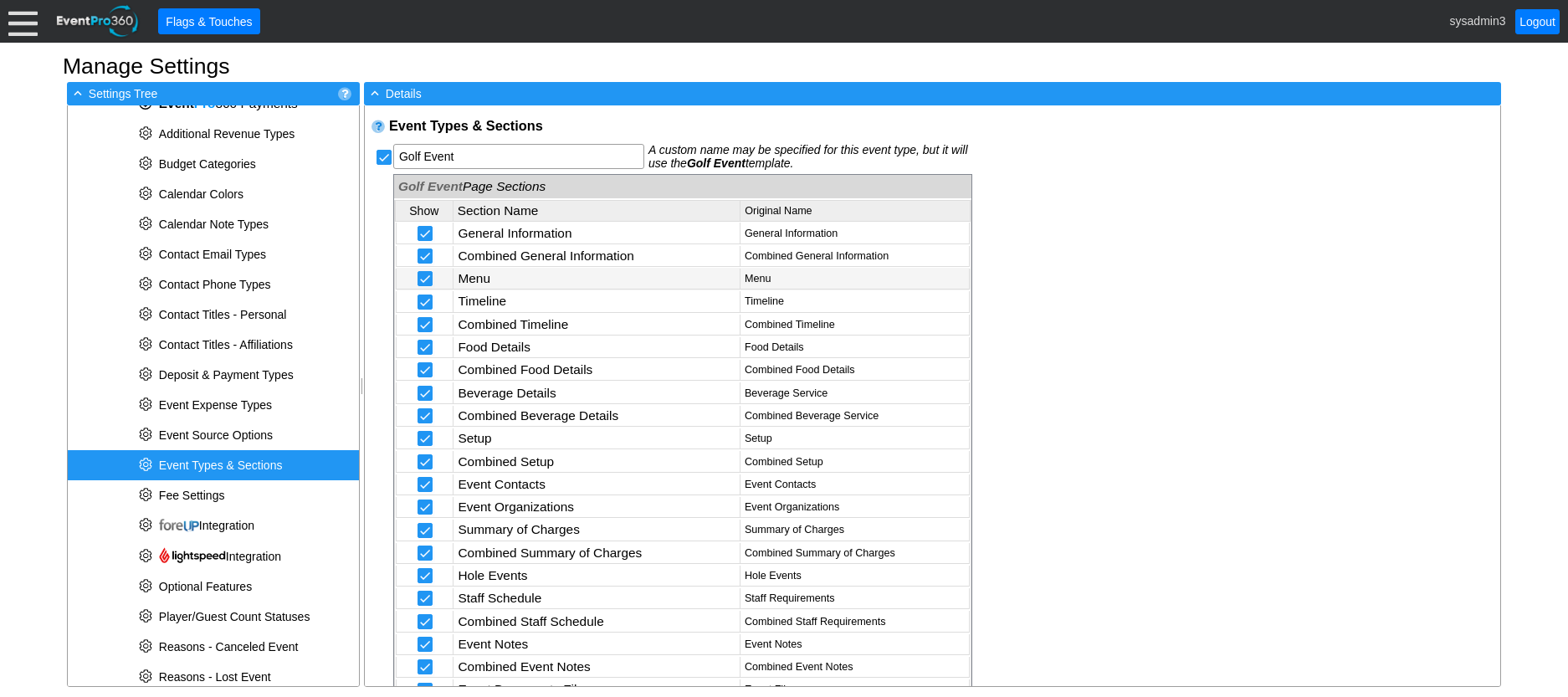
click at [573, 276] on td "Menu" at bounding box center [597, 279] width 287 height 21
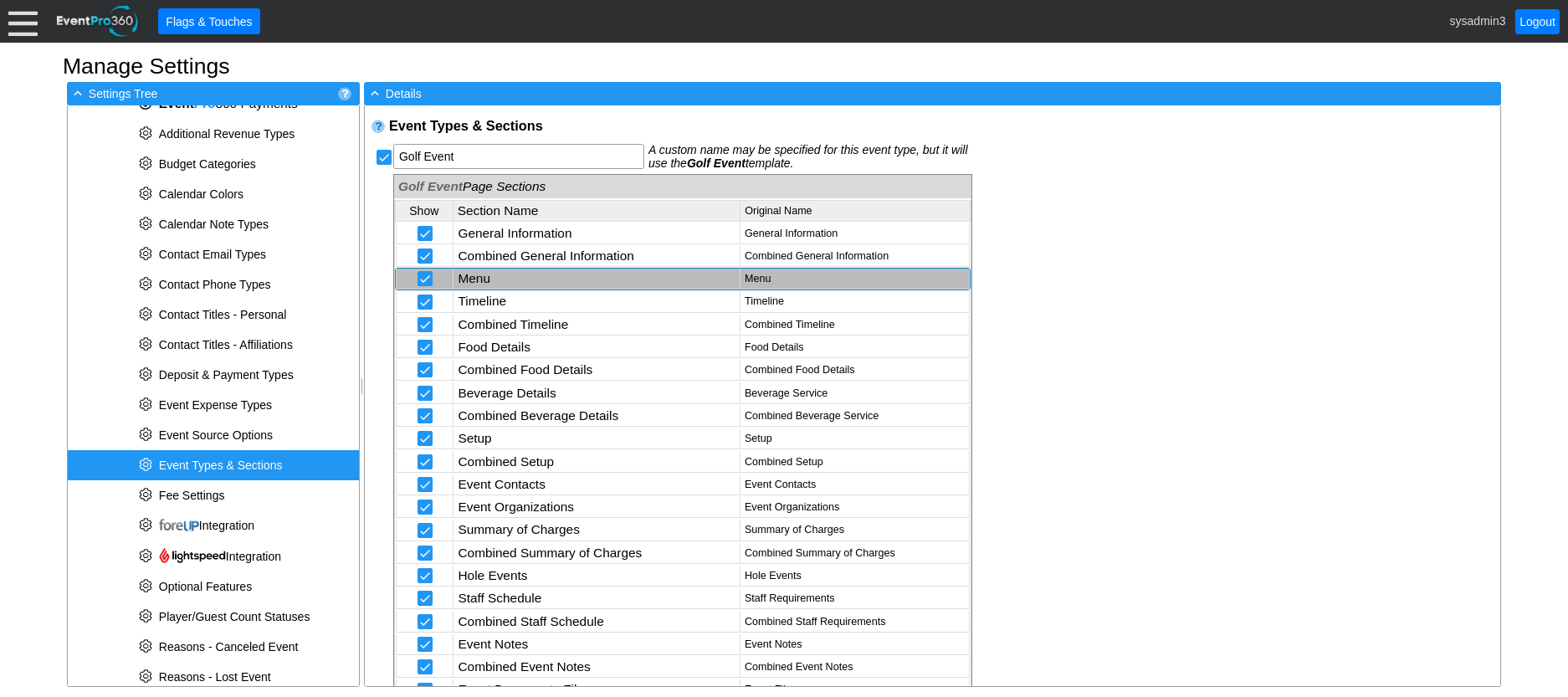
click at [573, 276] on td "Menu" at bounding box center [597, 279] width 287 height 21
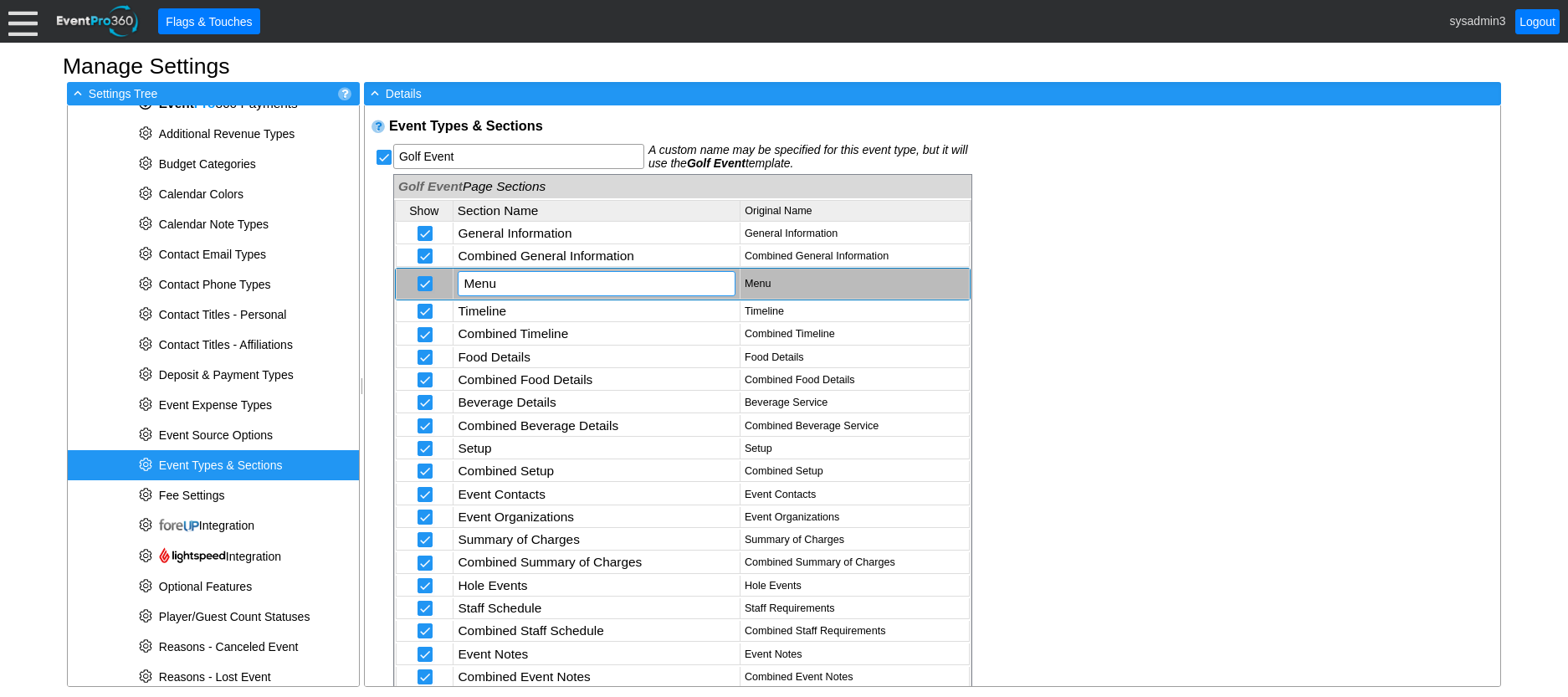
click at [556, 276] on input "Menu" at bounding box center [596, 284] width 266 height 23
type input "Menu of Charge Items"
drag, startPoint x: 1186, startPoint y: 250, endPoint x: 1172, endPoint y: 252, distance: 14.1
click at [1185, 250] on div "Event Types & Sections Golf Event Χ Golf Event A custom name may be specified f…" at bounding box center [932, 396] width 1135 height 581
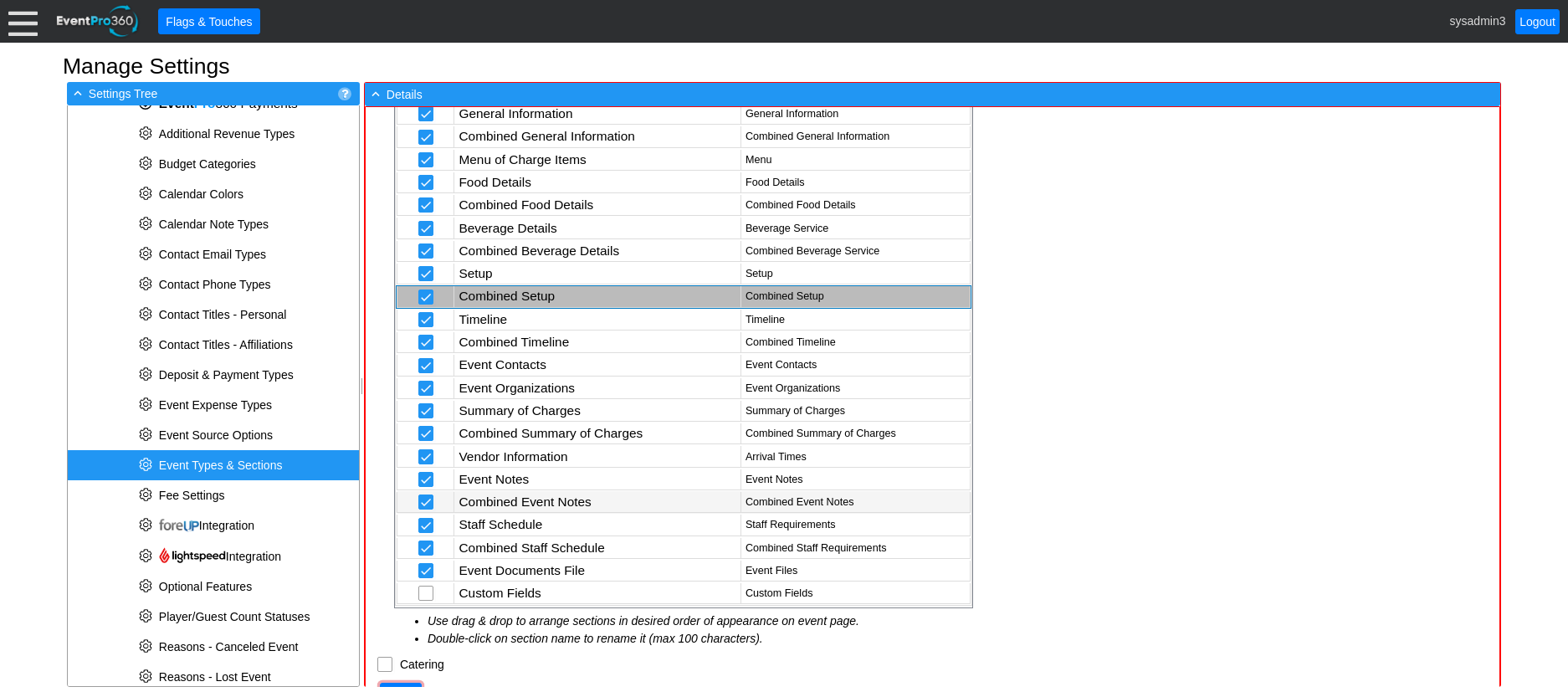
scroll to position [804, 0]
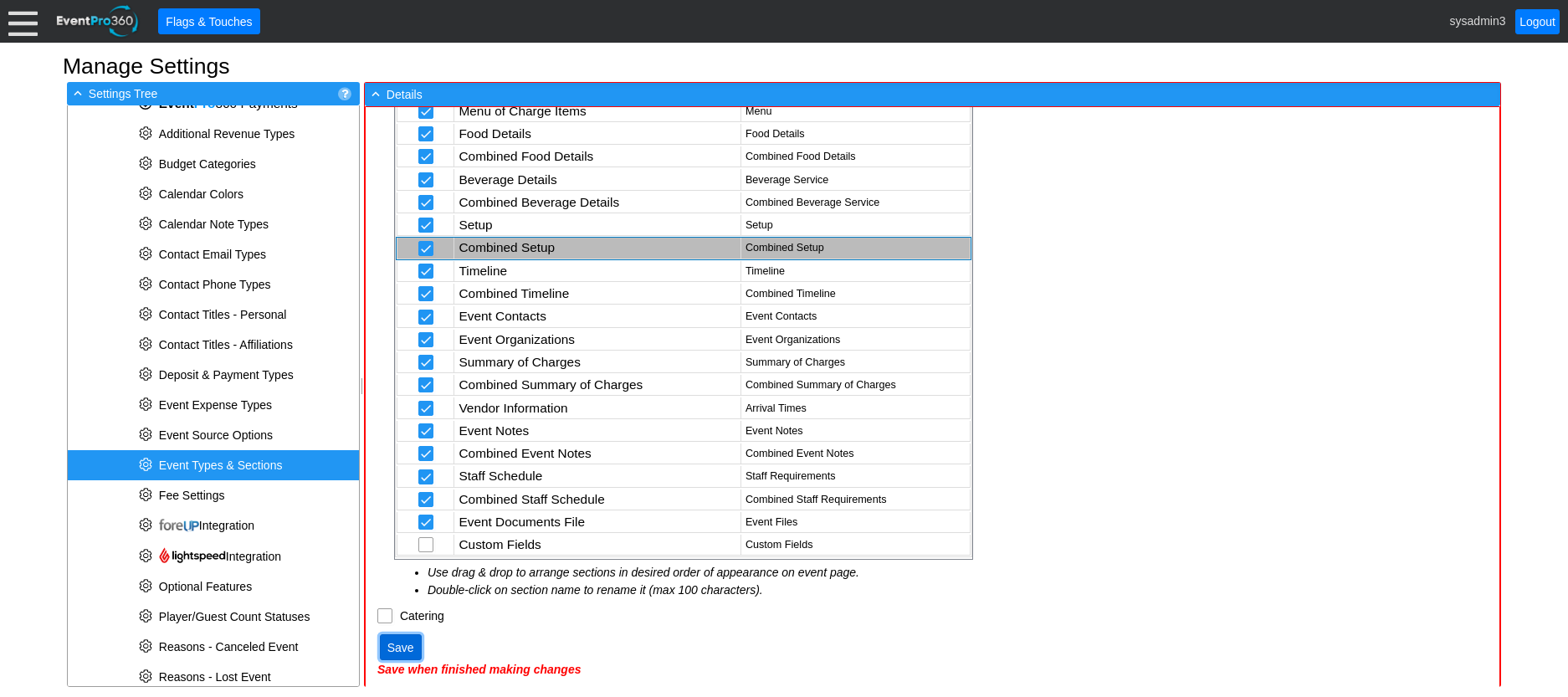
click at [404, 644] on span "Save" at bounding box center [400, 647] width 34 height 16
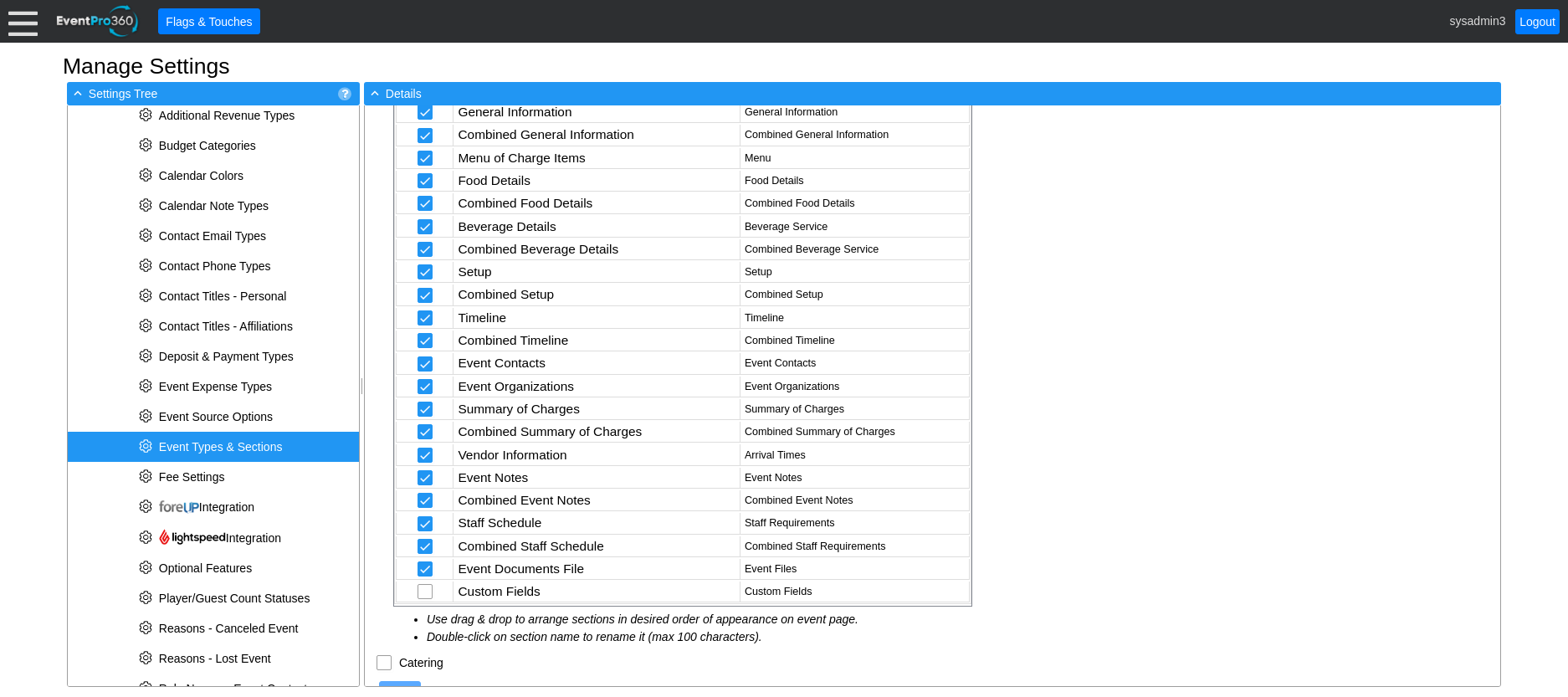
scroll to position [109, 0]
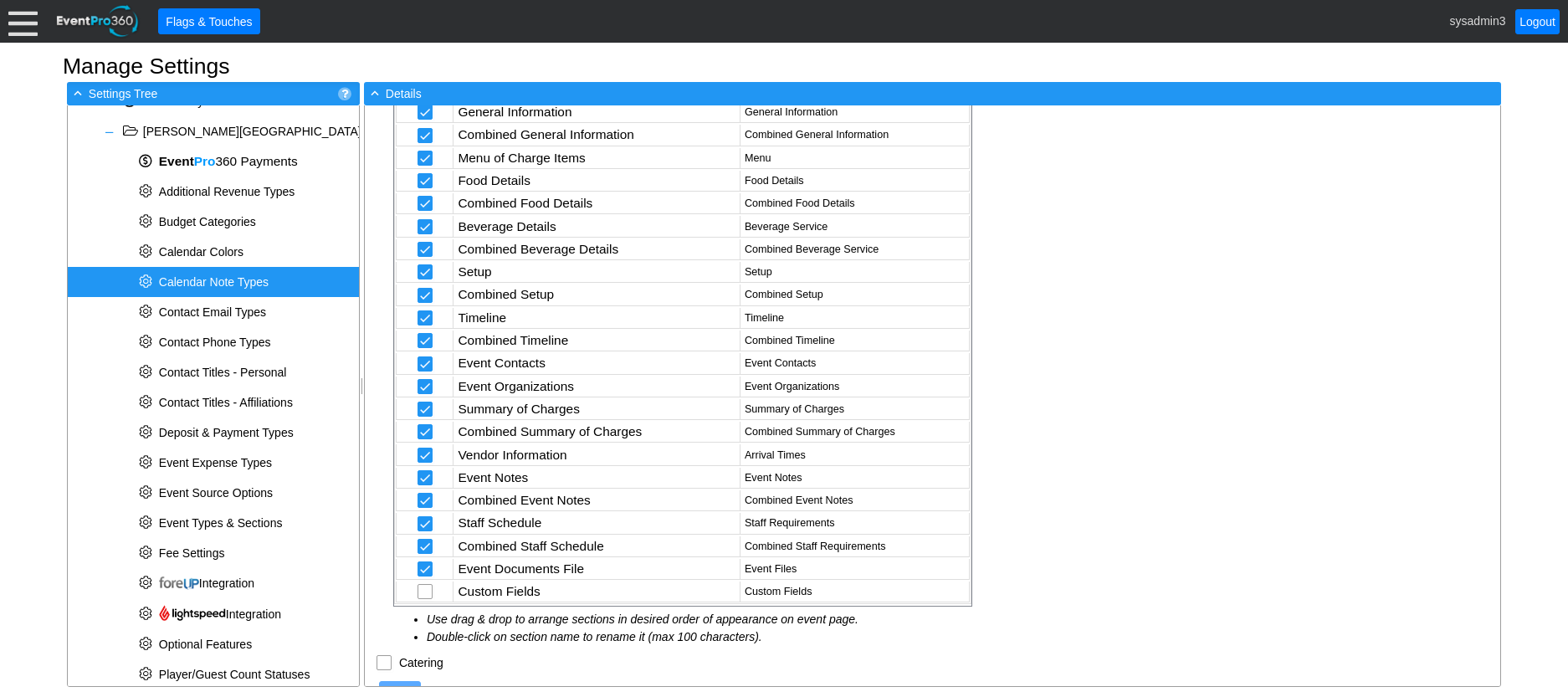
click at [231, 281] on span "Calendar Note Types" at bounding box center [214, 282] width 109 height 13
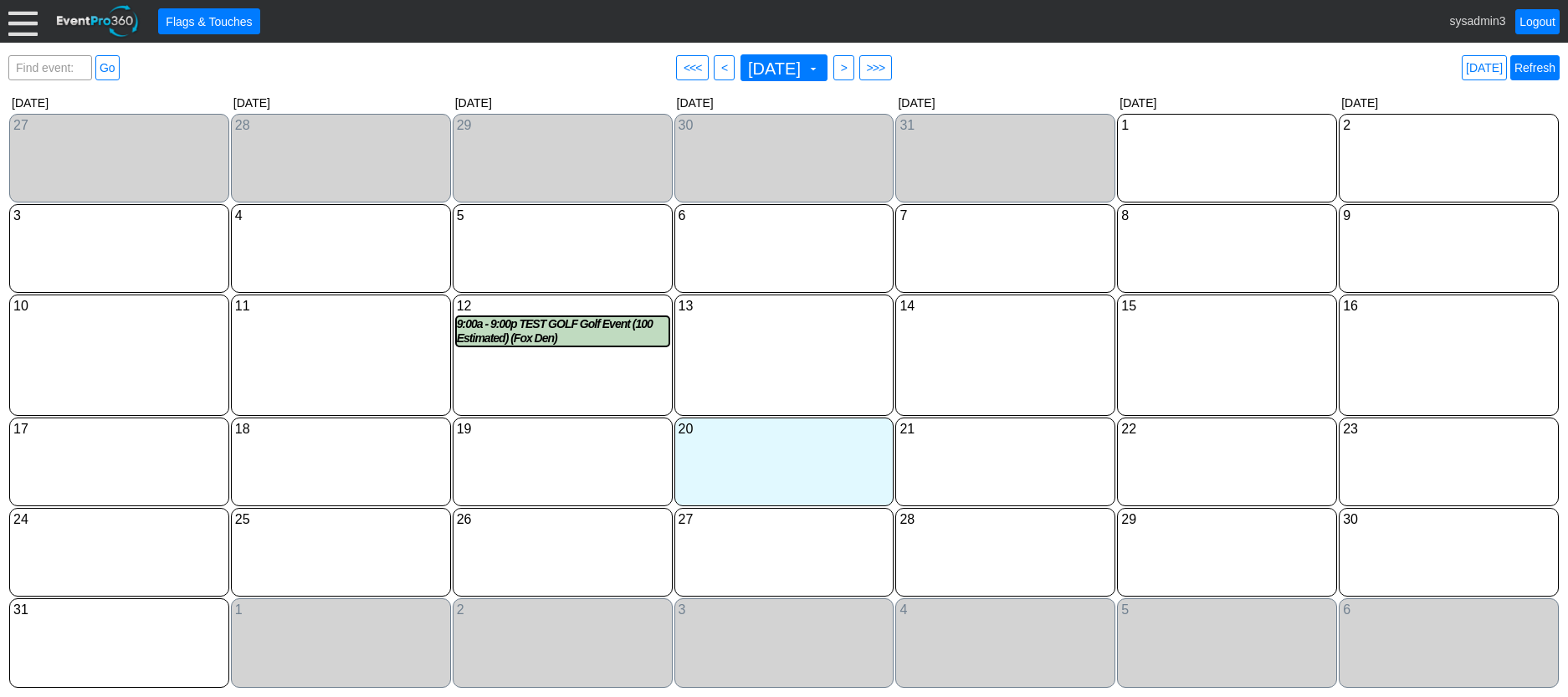
click at [1538, 63] on link "Refresh" at bounding box center [1534, 68] width 49 height 25
click at [578, 328] on div "9:00a - 9:00p TEST GOLF Golf Event (100 Estimated) (Fox Den)" at bounding box center [562, 332] width 212 height 29
click at [1537, 65] on link "Refresh" at bounding box center [1534, 68] width 49 height 25
click at [516, 326] on div "9:00a - 9:00p TEST GOLF Golf Event (100 Estimated) (Fox Den)" at bounding box center [562, 332] width 212 height 29
click at [1539, 57] on link "Refresh" at bounding box center [1534, 68] width 49 height 25
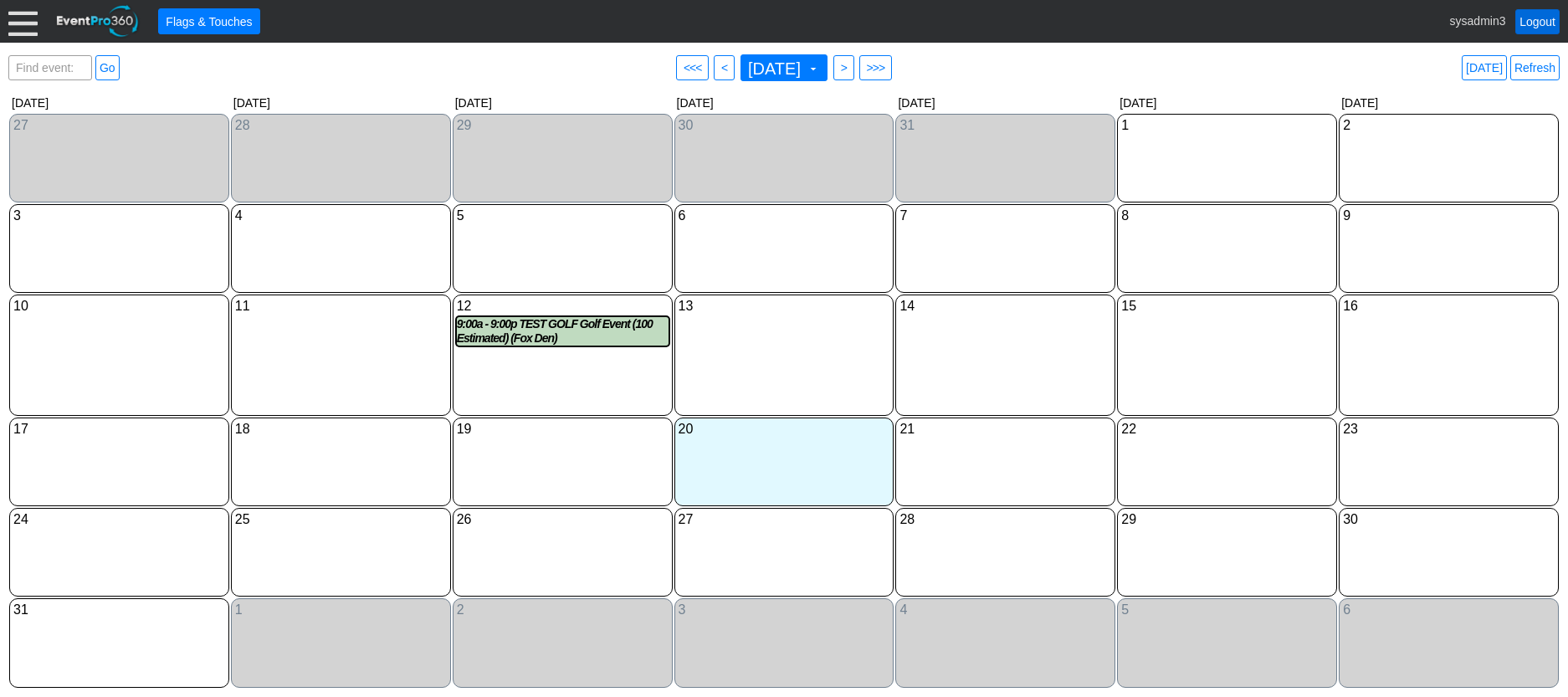
click at [1533, 17] on link "Logout" at bounding box center [1537, 22] width 44 height 25
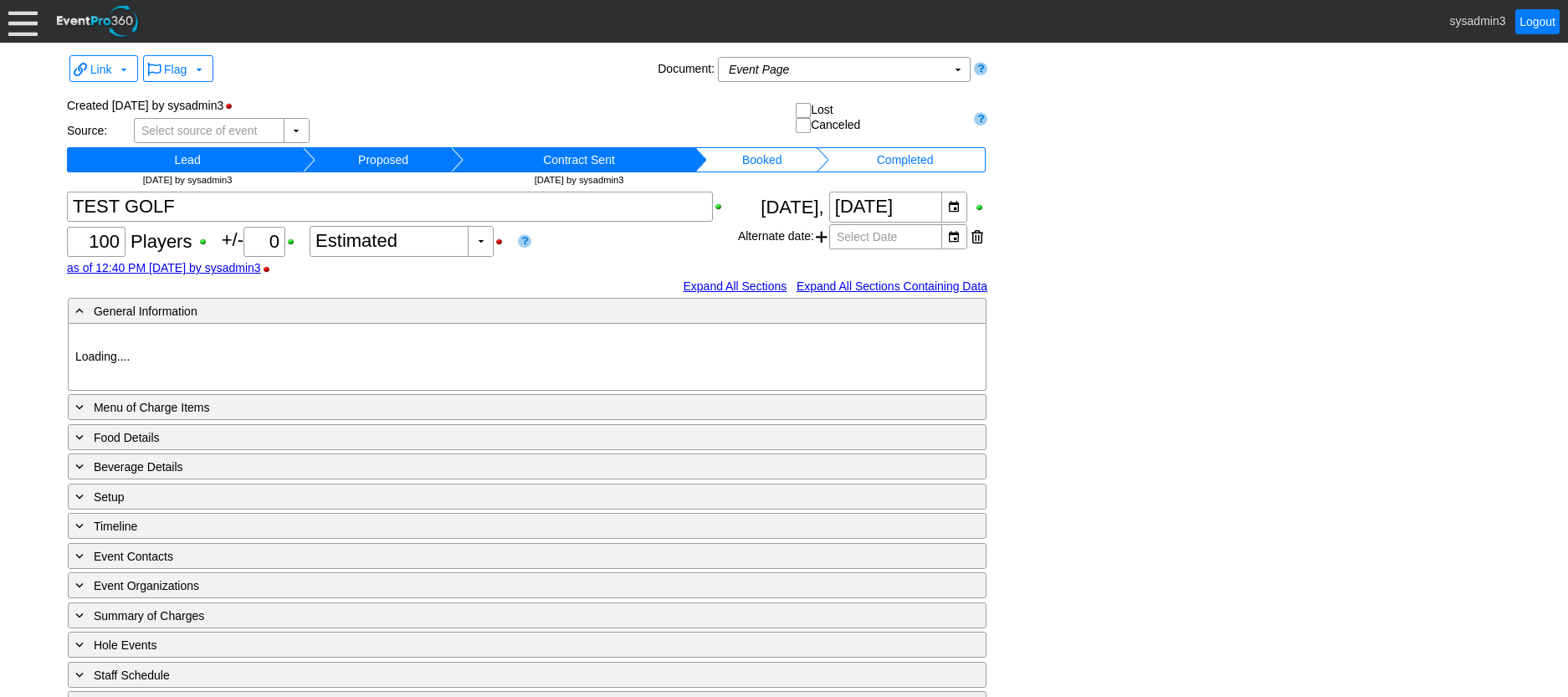
type input "[PERSON_NAME] Park GC"
type input "Golf Outing"
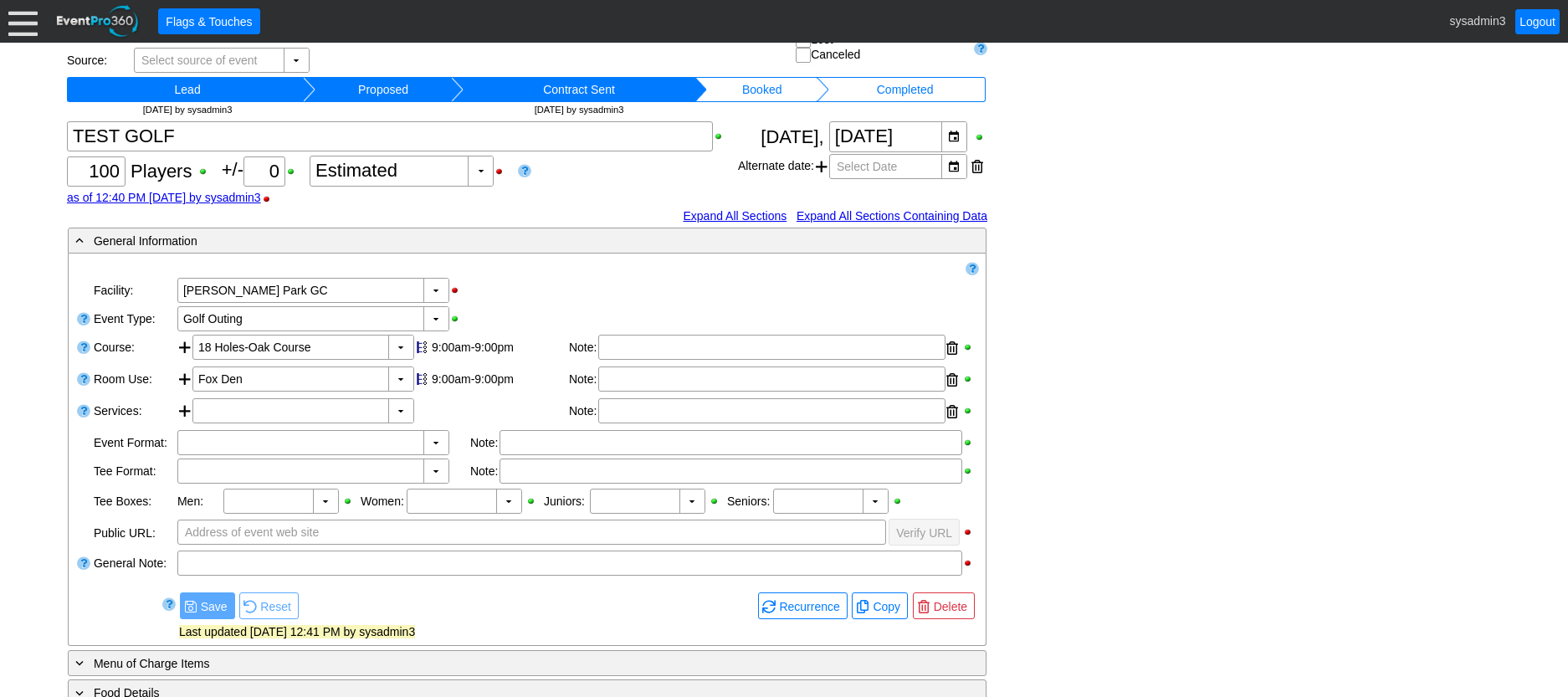
scroll to position [58, 0]
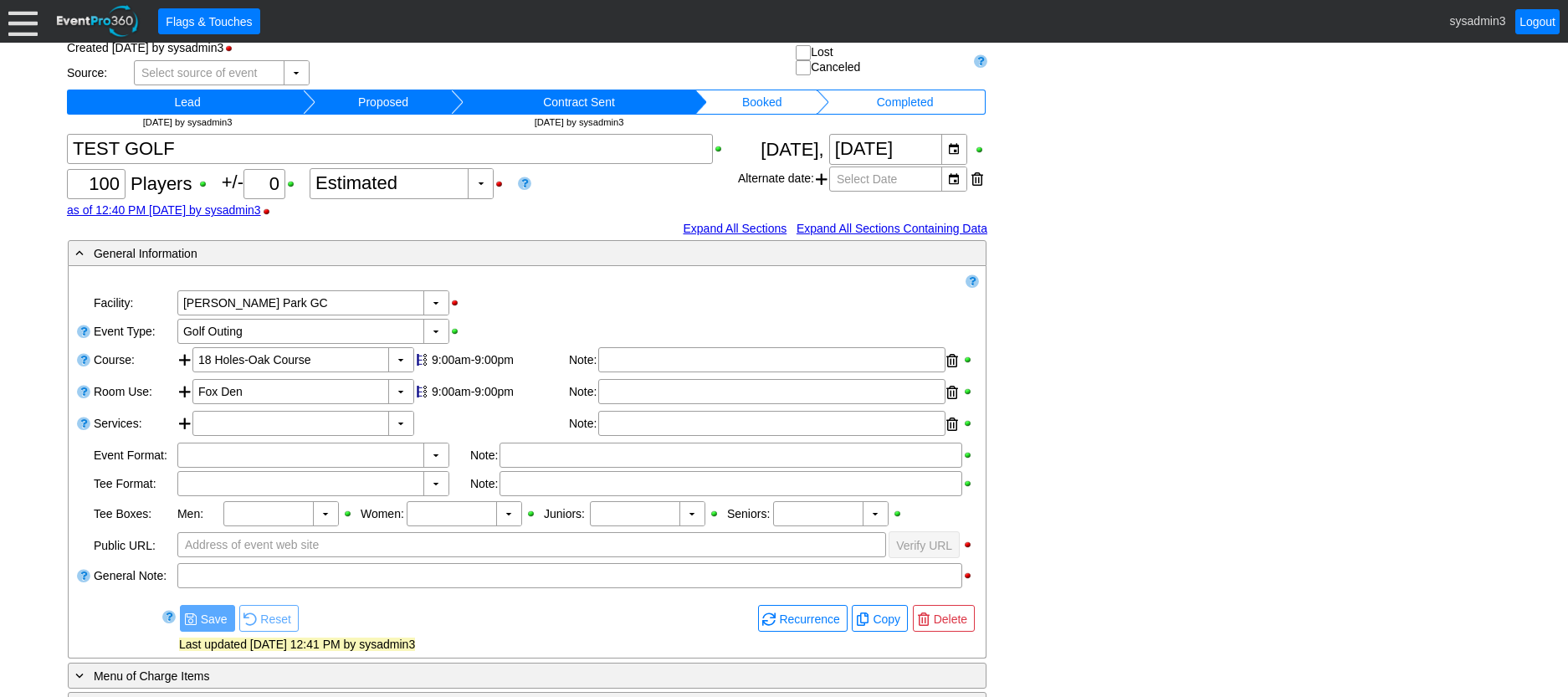
click at [23, 23] on div at bounding box center [23, 21] width 30 height 30
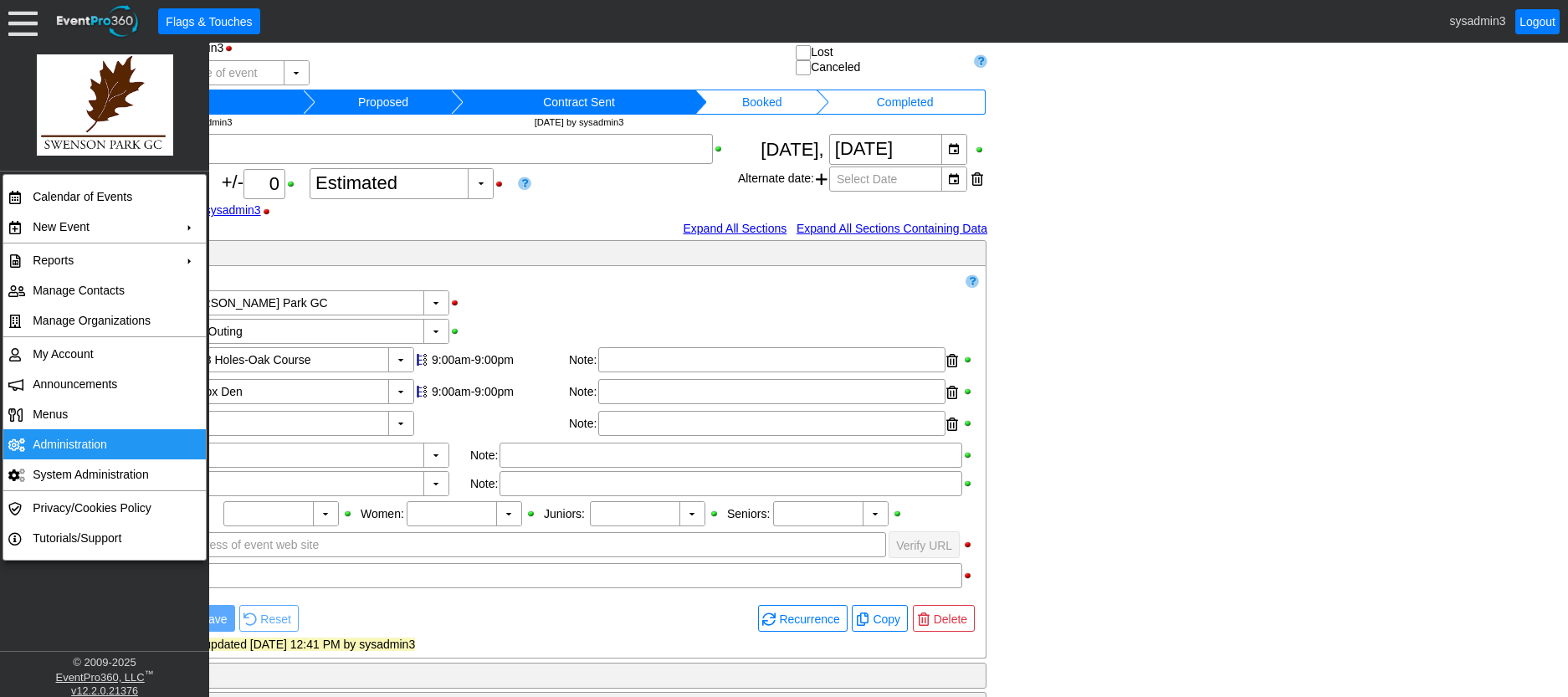
click at [60, 442] on td "Administration" at bounding box center [101, 444] width 150 height 30
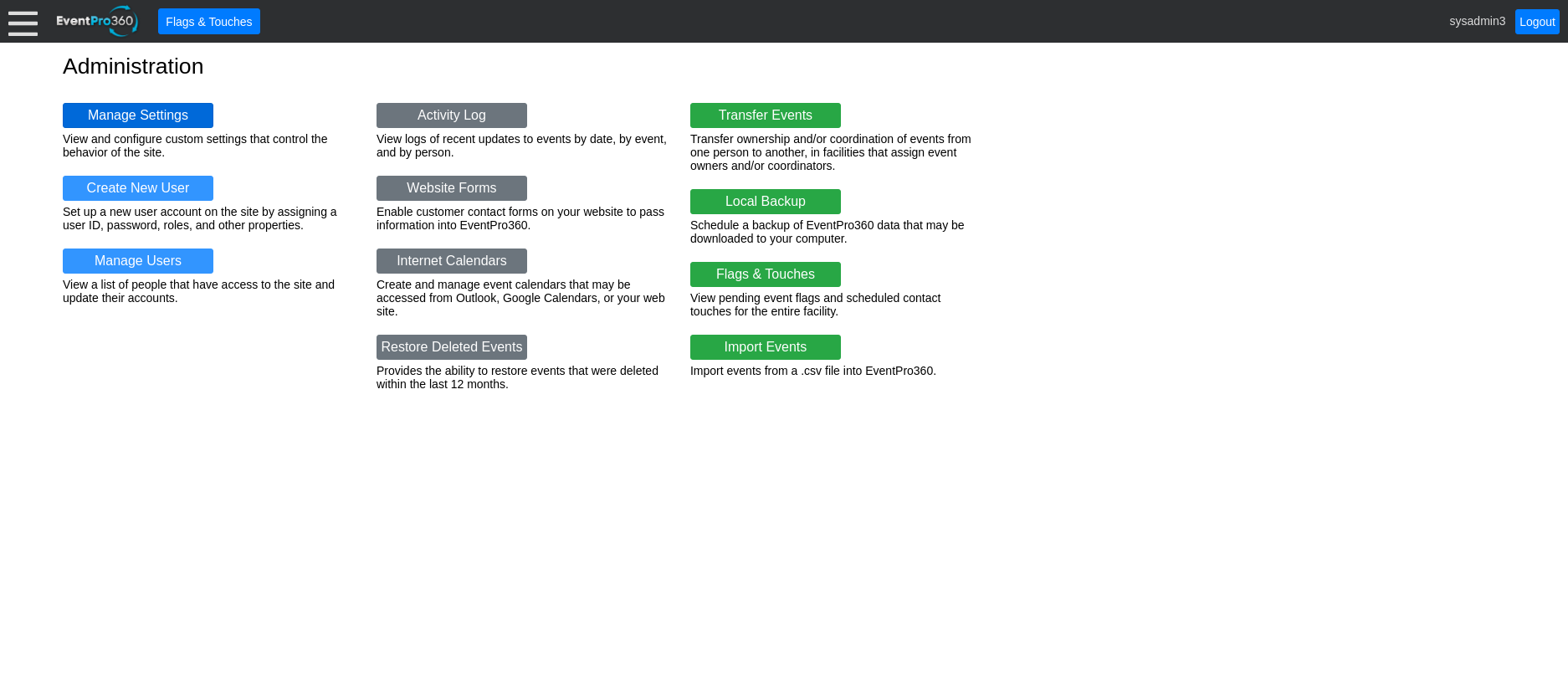
click at [176, 117] on link "Manage Settings" at bounding box center [137, 115] width 151 height 25
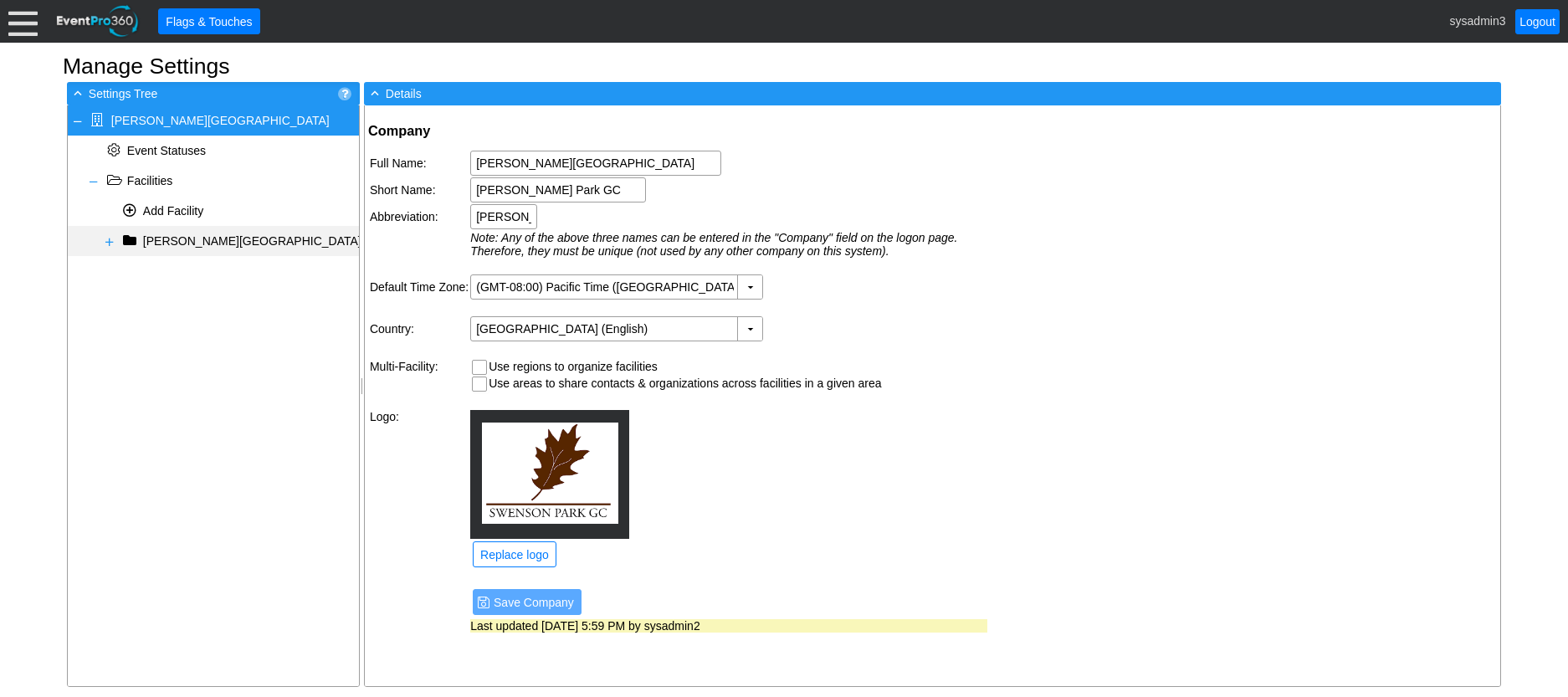
click at [107, 239] on span at bounding box center [109, 242] width 13 height 13
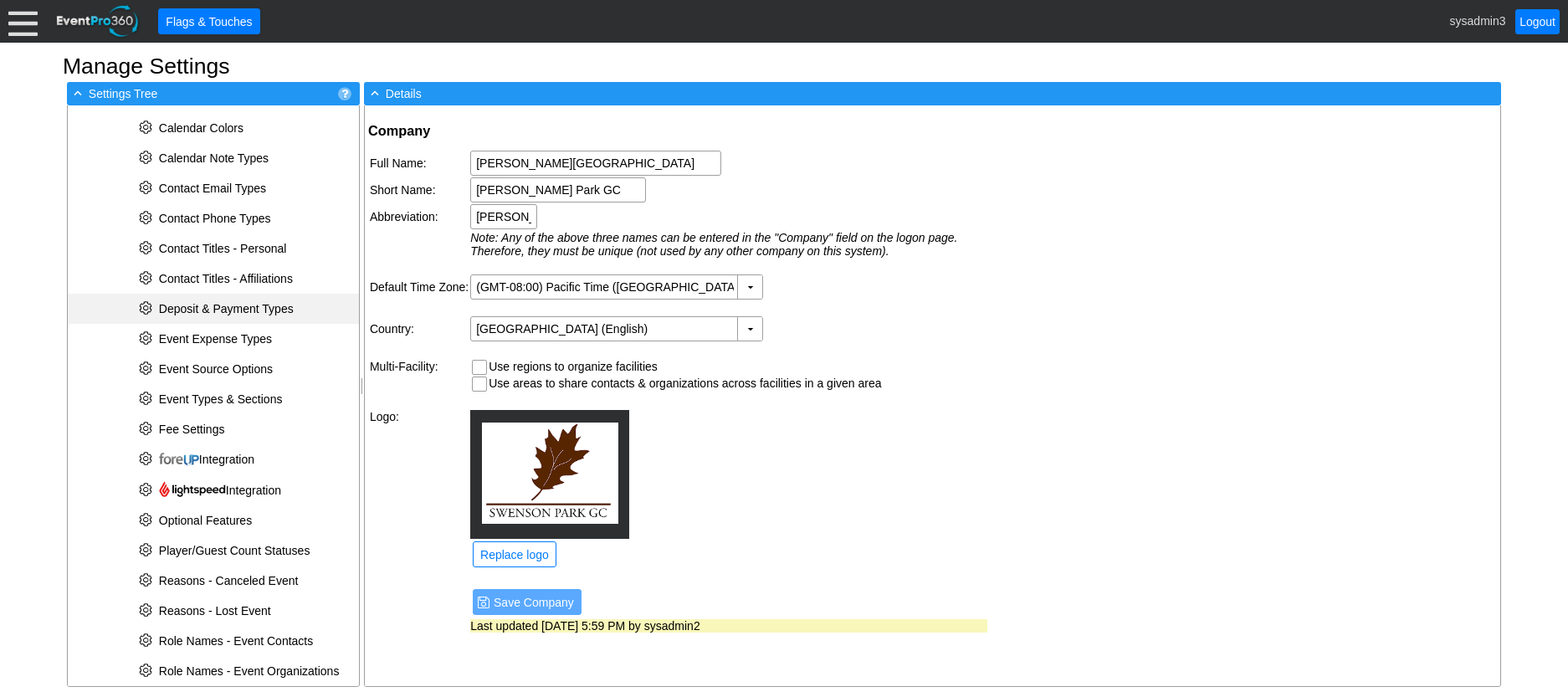
scroll to position [335, 0]
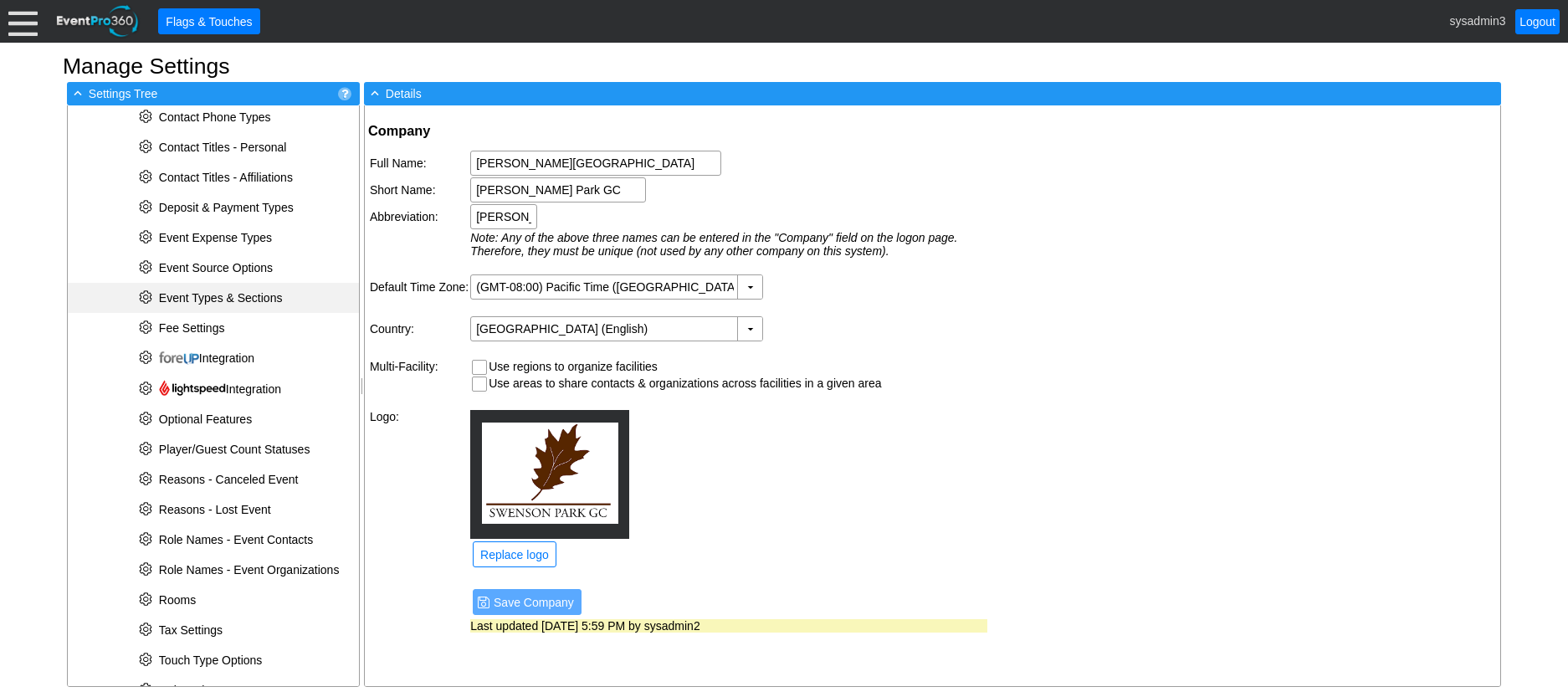
click at [248, 295] on span "Event Types & Sections" at bounding box center [221, 298] width 124 height 13
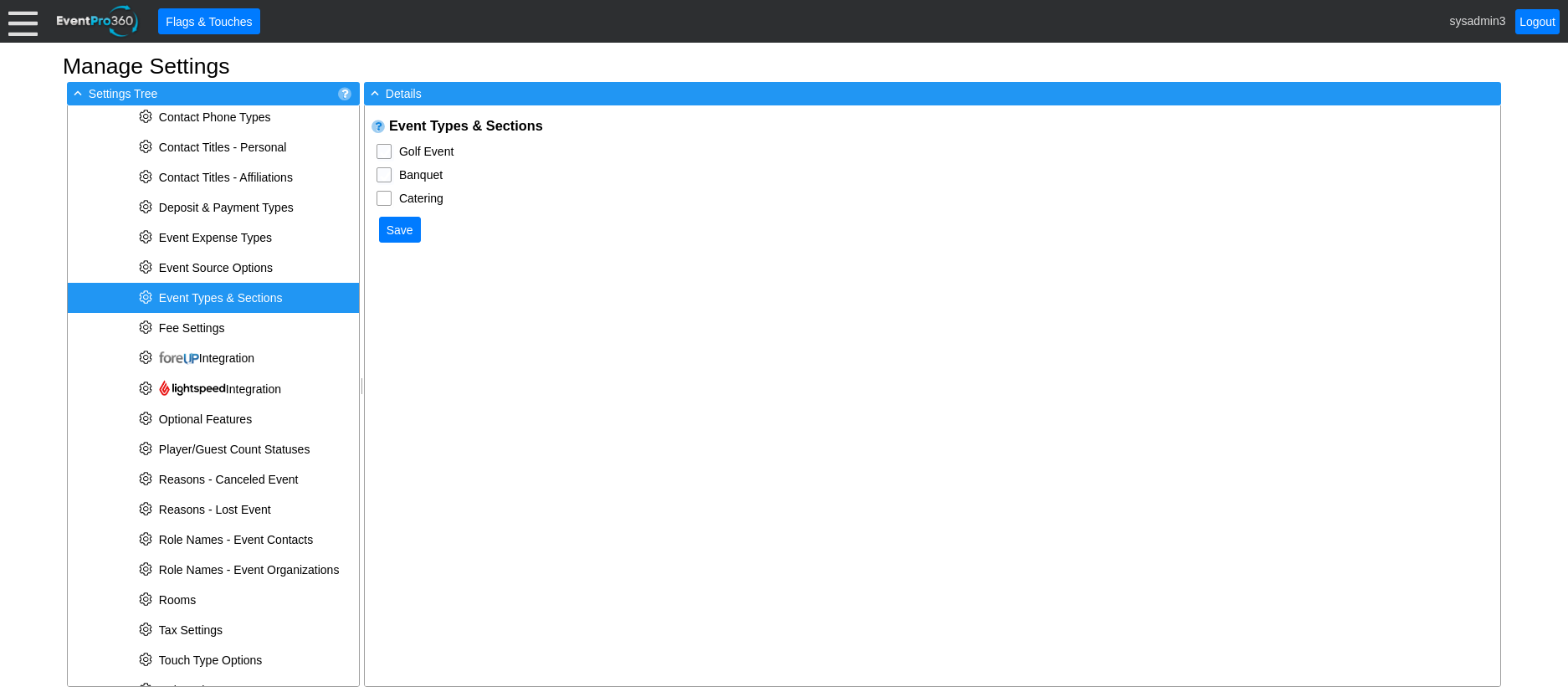
checkbox input "true"
type input "Banquet Event"
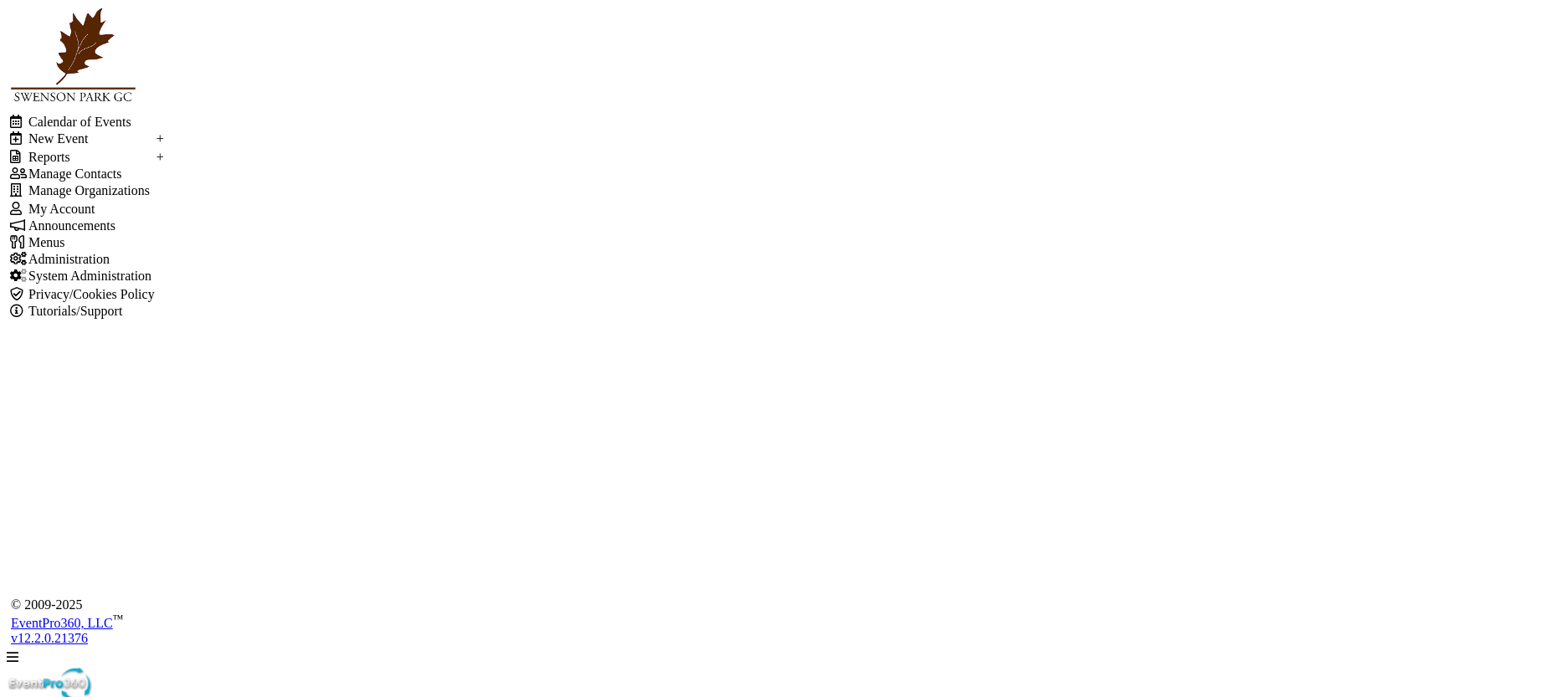
type input "[PERSON_NAME] Park GC"
type input "Golf Outing"
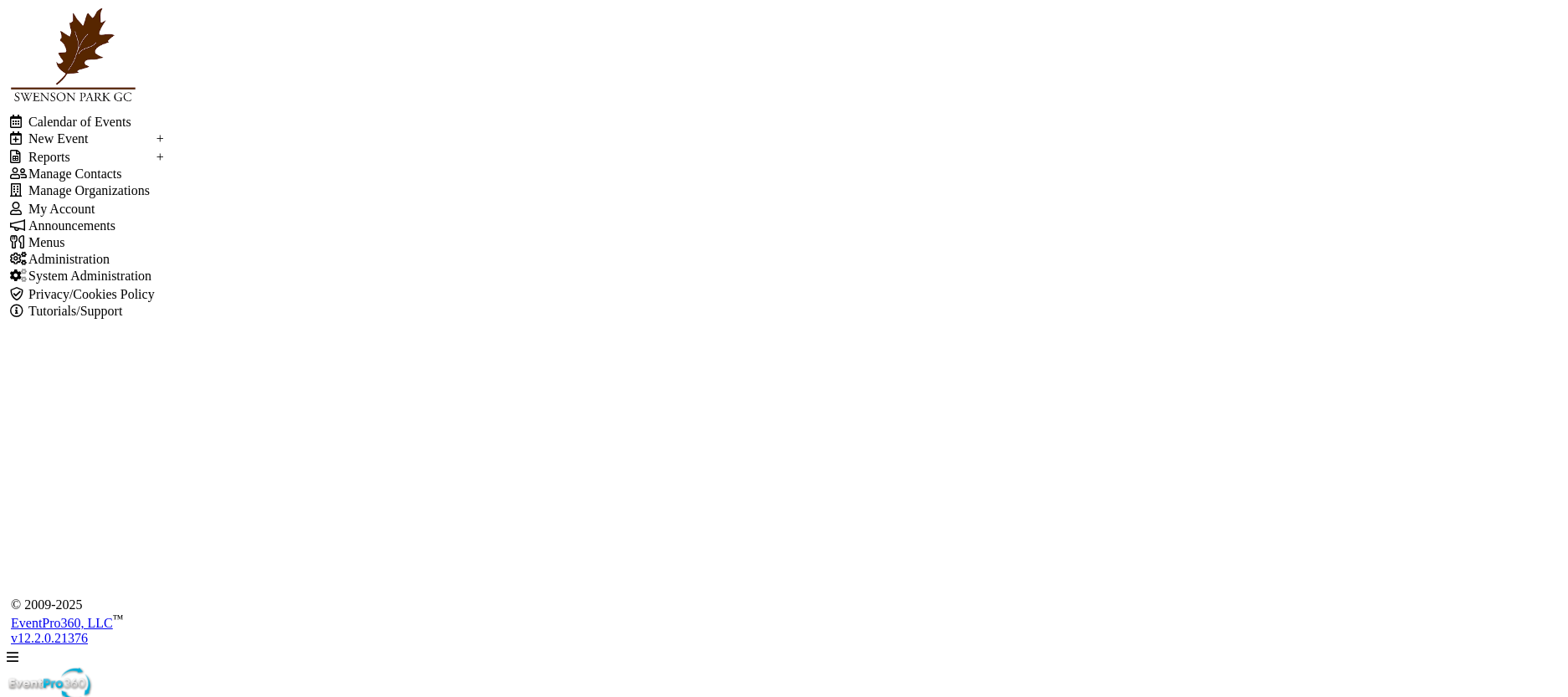
scroll to position [560, 0]
click at [18, 650] on div at bounding box center [12, 657] width 12 height 13
click at [71, 267] on td "Administration" at bounding box center [91, 259] width 128 height 16
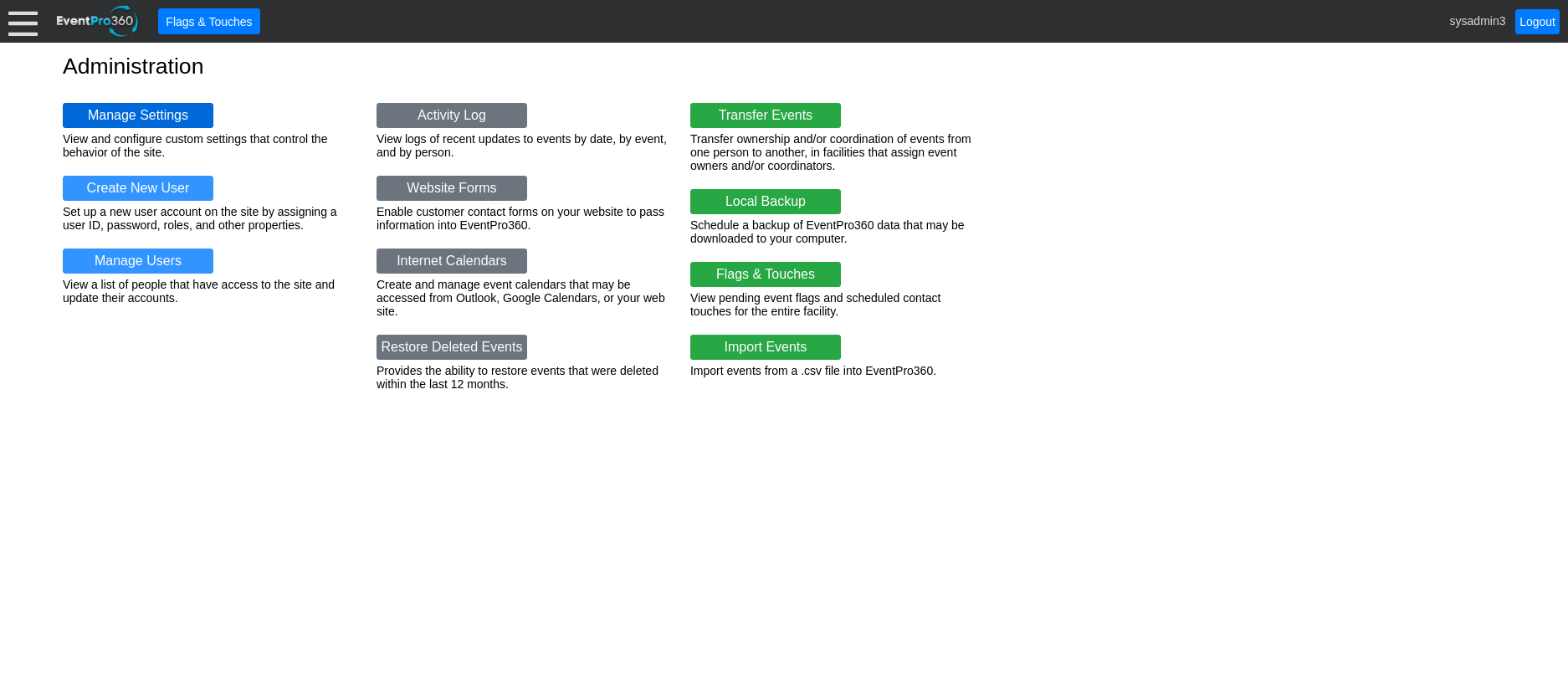
click at [153, 103] on link "Manage Settings" at bounding box center [137, 115] width 151 height 25
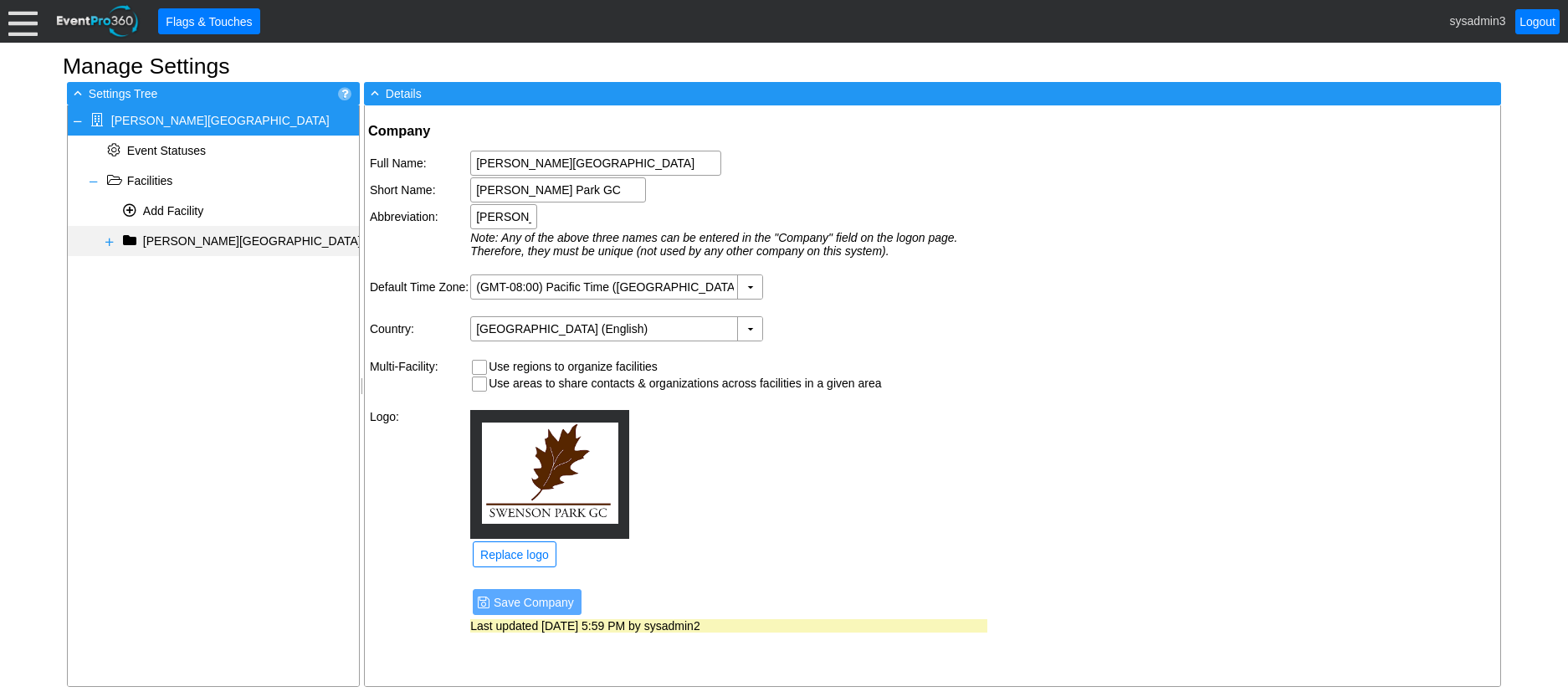
click at [104, 236] on span at bounding box center [109, 242] width 13 height 13
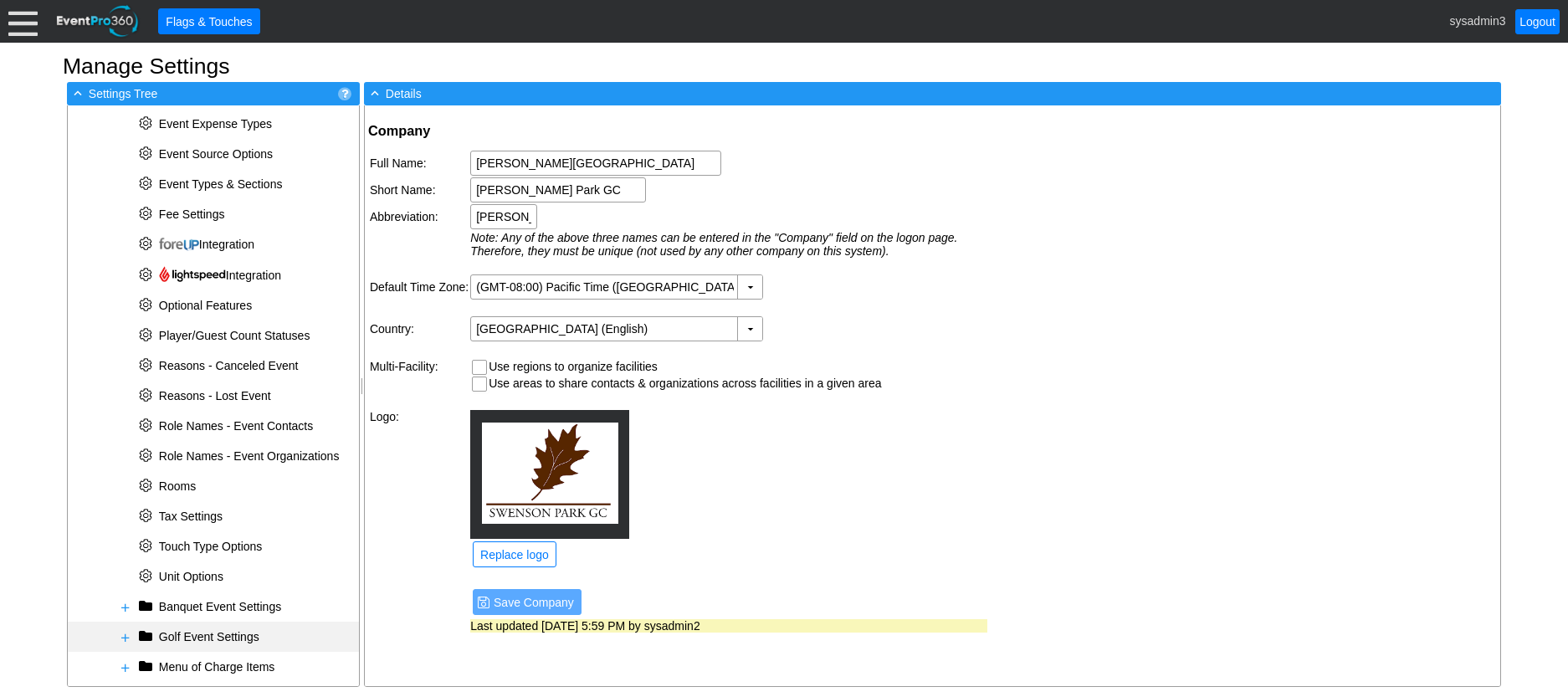
scroll to position [465, 0]
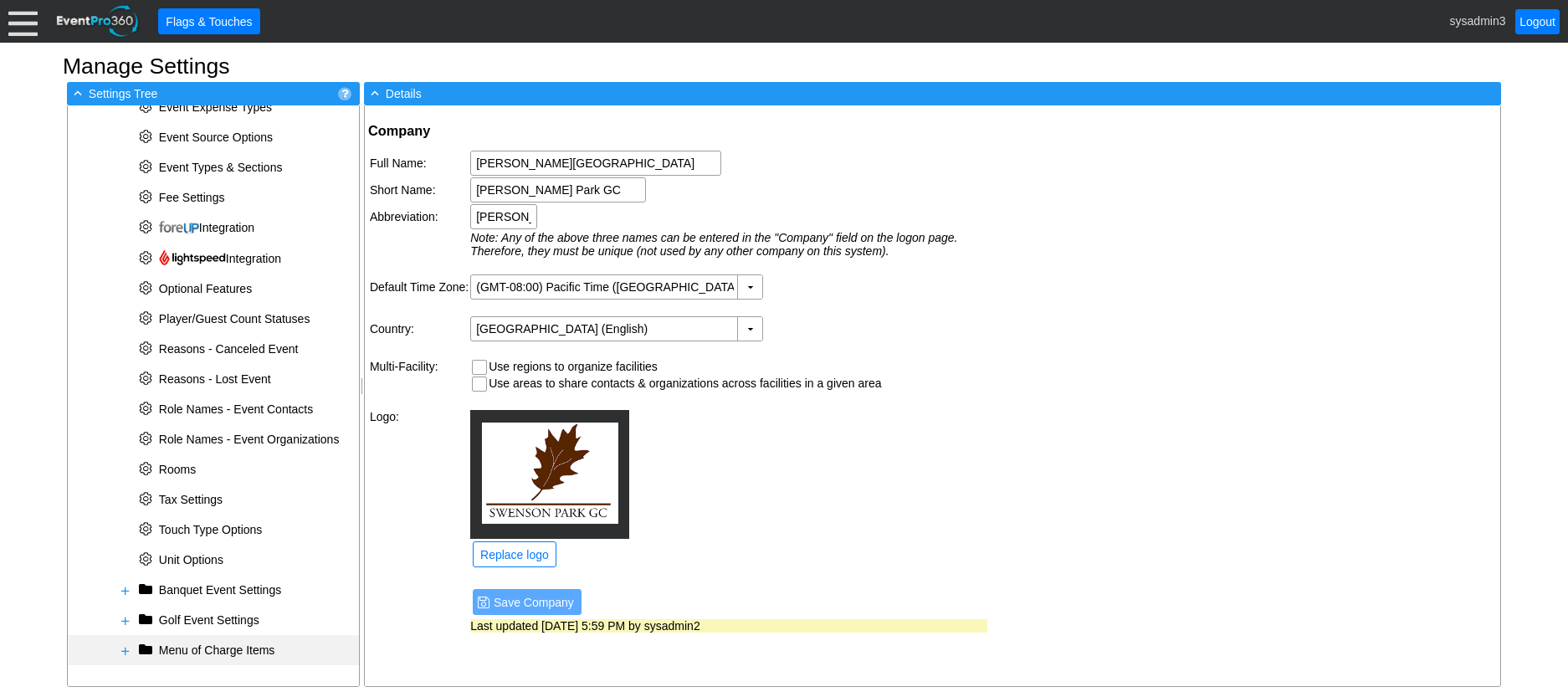
click at [121, 646] on span at bounding box center [126, 651] width 13 height 13
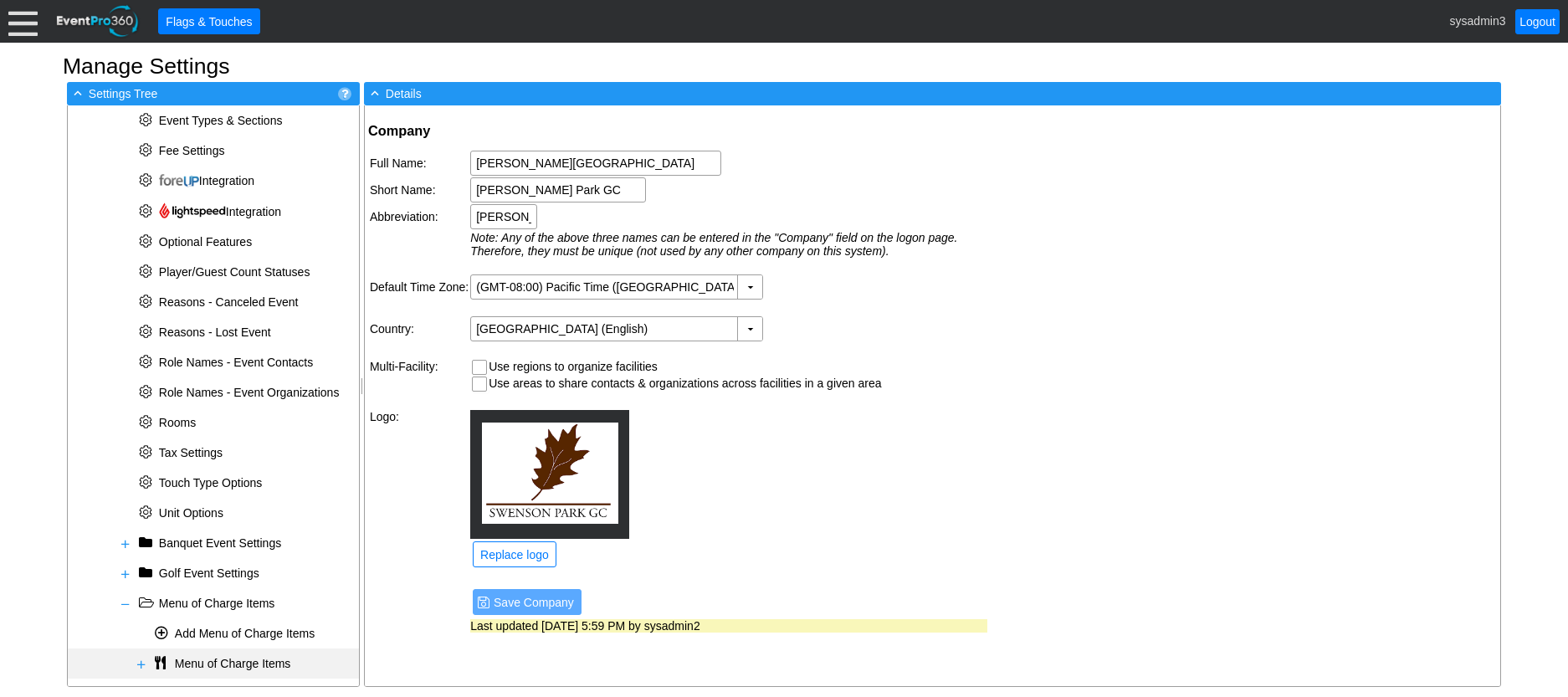
scroll to position [525, 0]
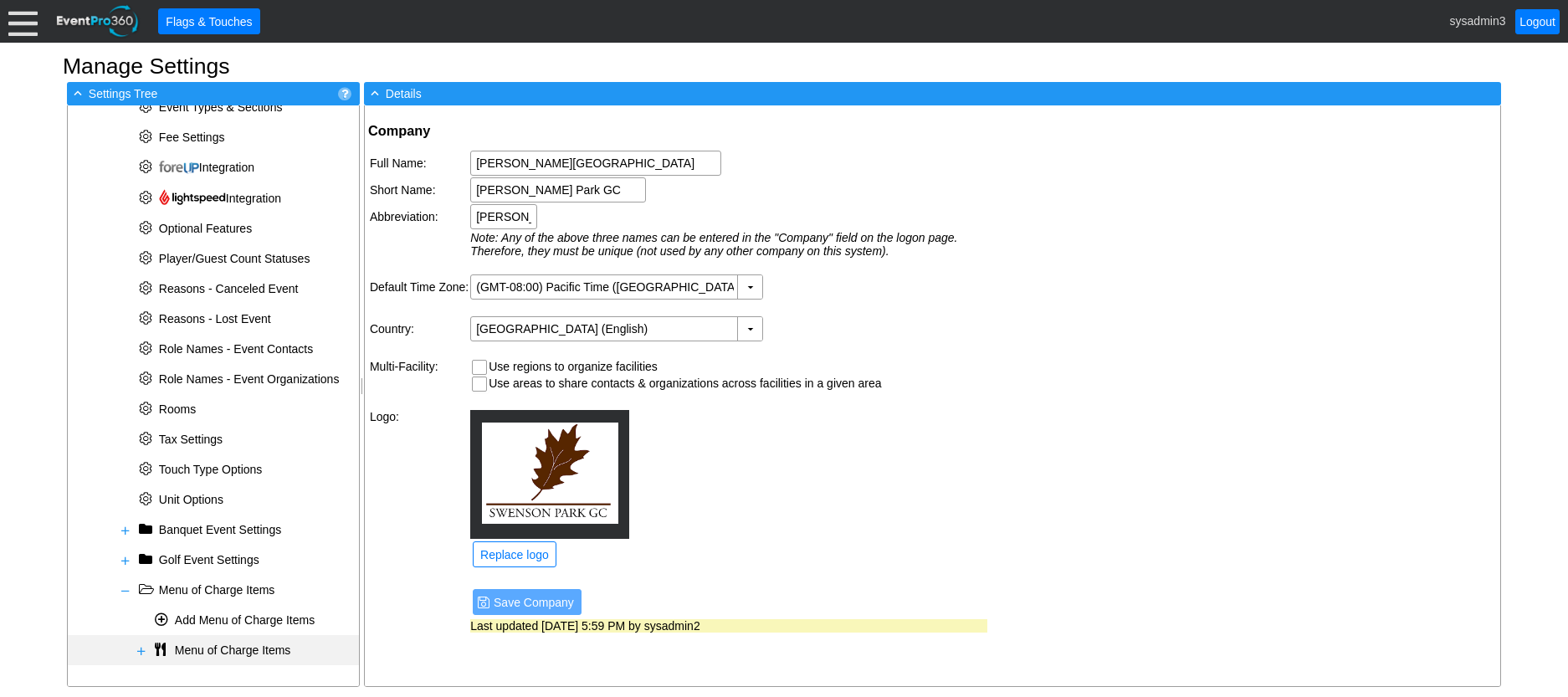
click at [141, 646] on span at bounding box center [141, 651] width 13 height 13
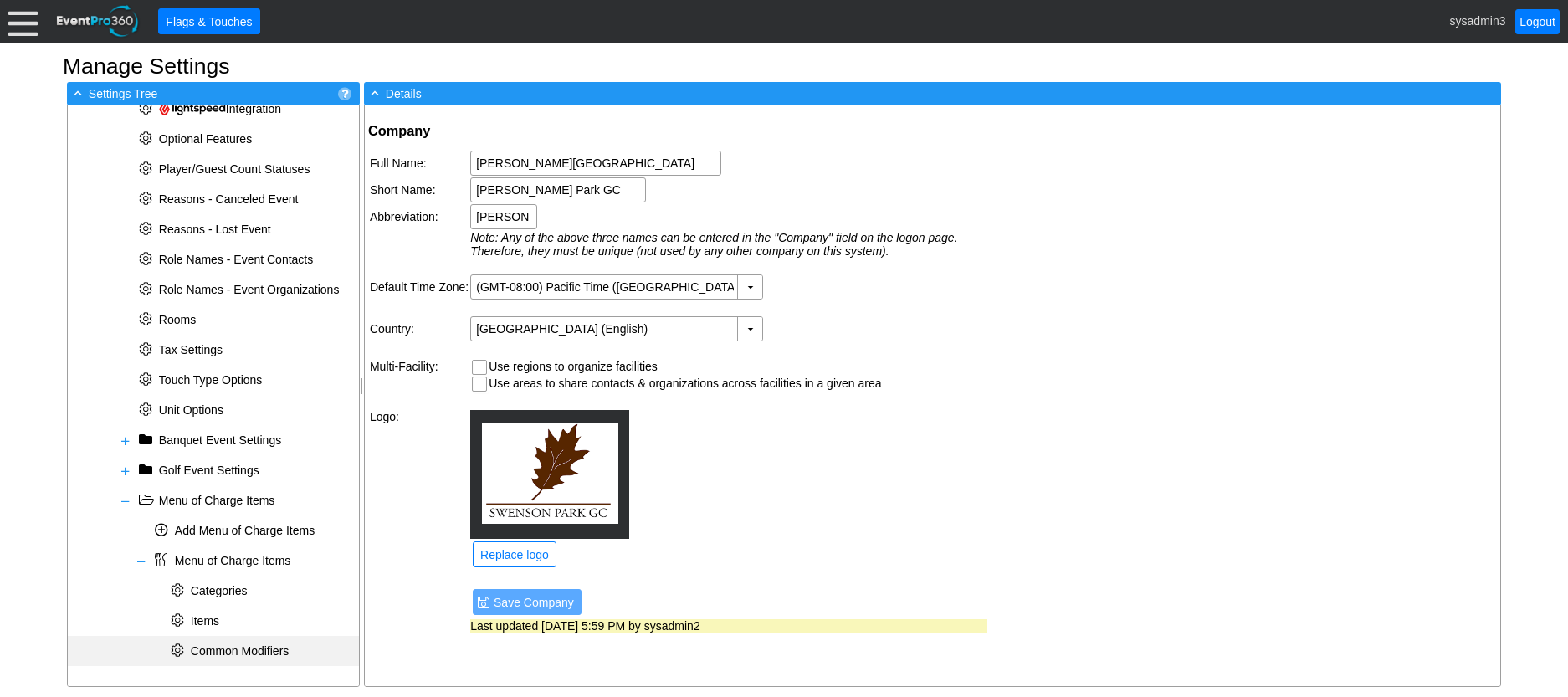
scroll to position [616, 0]
click at [223, 585] on span "Categories" at bounding box center [219, 590] width 57 height 13
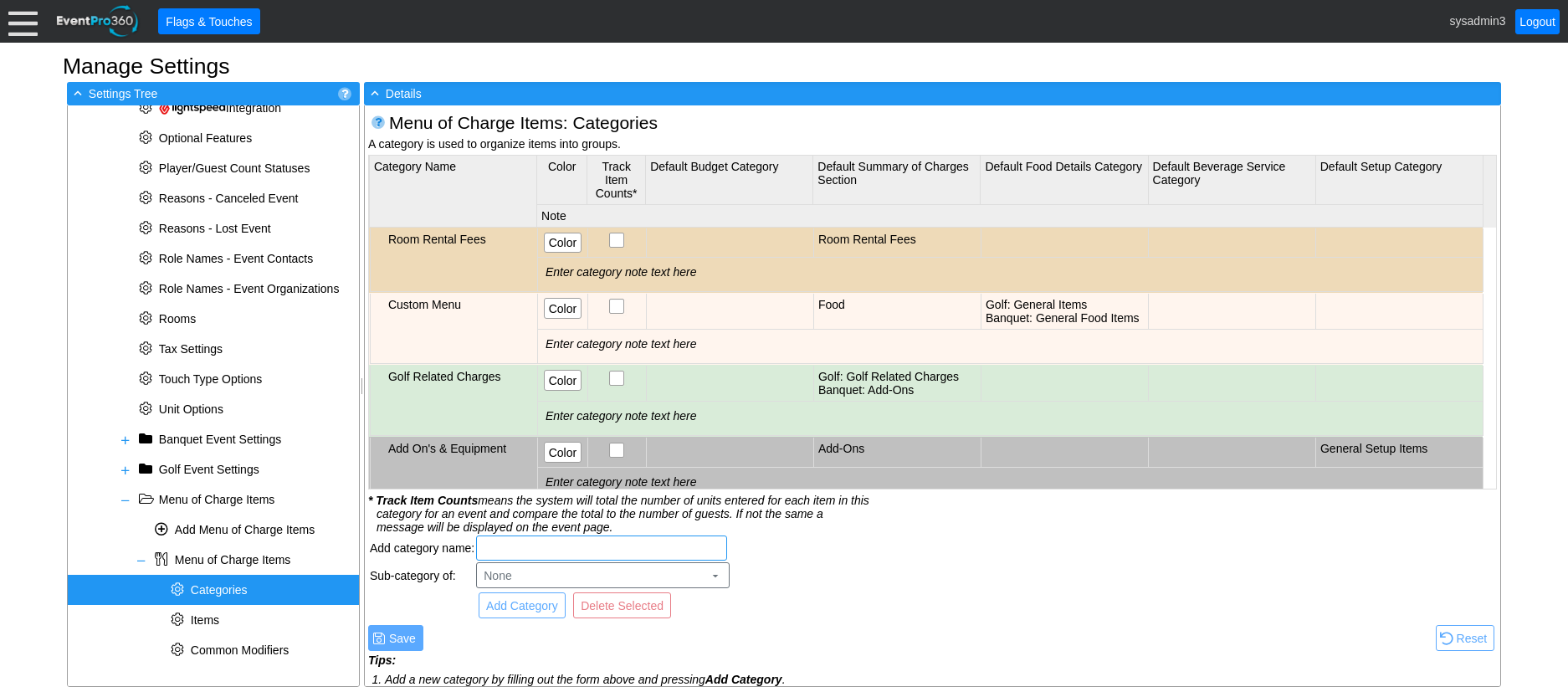
click at [553, 550] on input "text" at bounding box center [602, 547] width 240 height 23
type input "Beverage Menu"
click at [538, 606] on span "Add Category" at bounding box center [522, 605] width 79 height 16
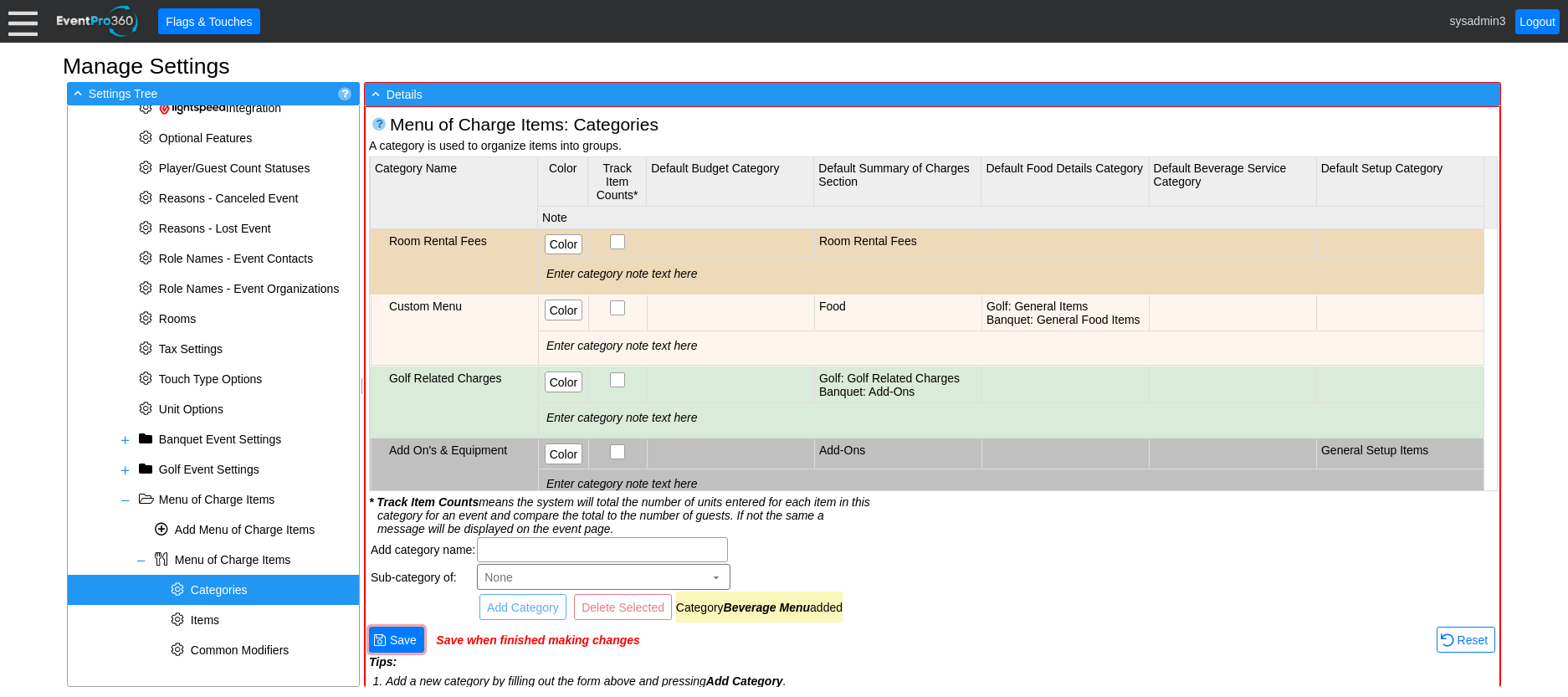
scroll to position [2, 0]
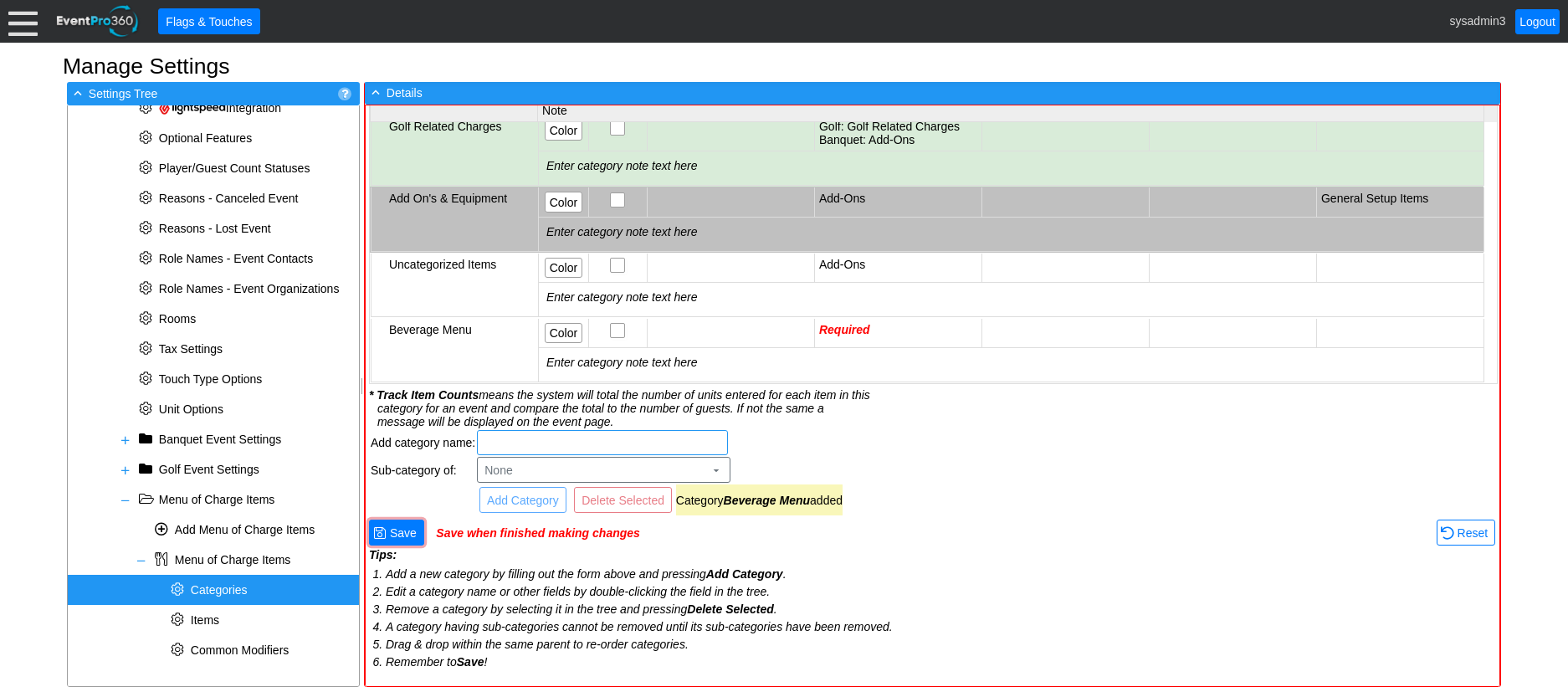
click at [535, 440] on input "text" at bounding box center [602, 442] width 240 height 23
click at [561, 432] on input "Golf Outing menu" at bounding box center [602, 442] width 240 height 23
type input "Golf Outing Menu"
click at [514, 499] on span "Add Category" at bounding box center [523, 500] width 79 height 16
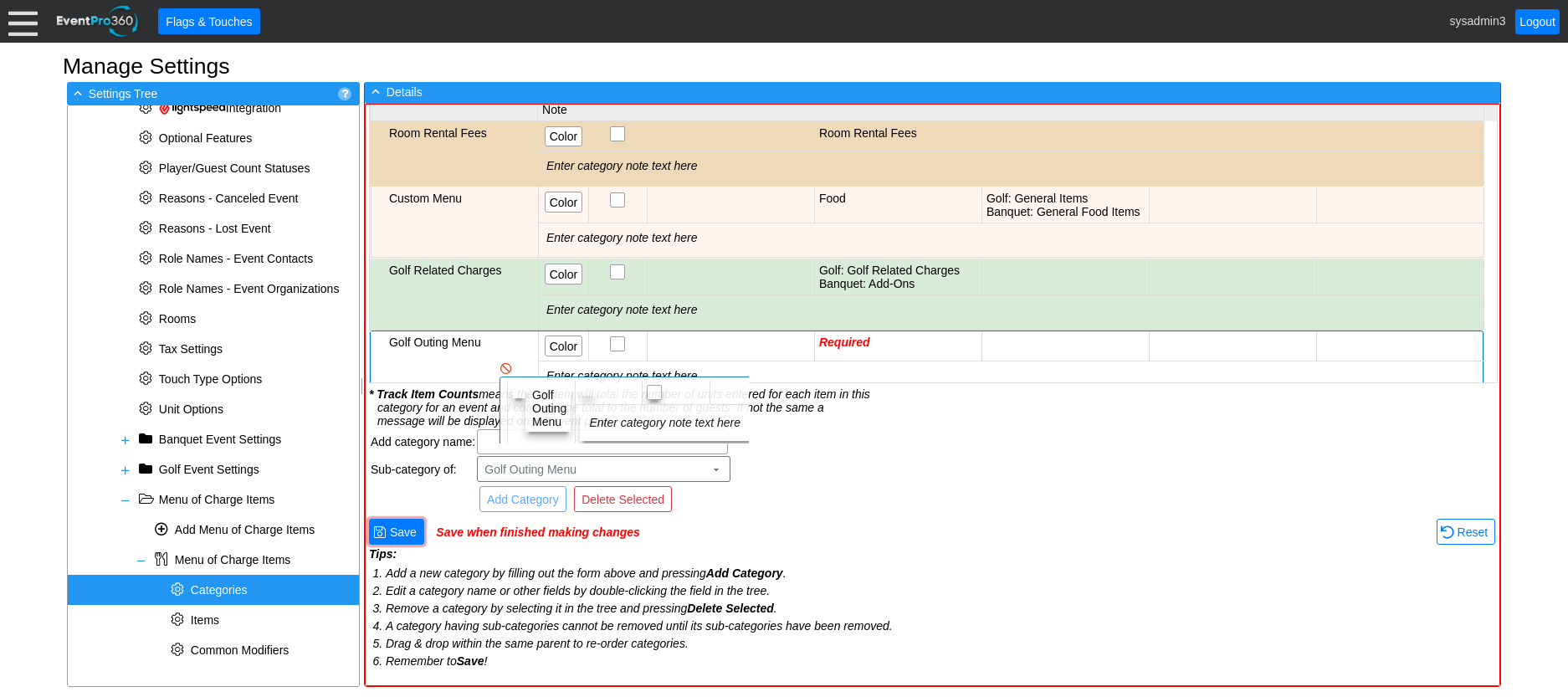
scroll to position [31, 0]
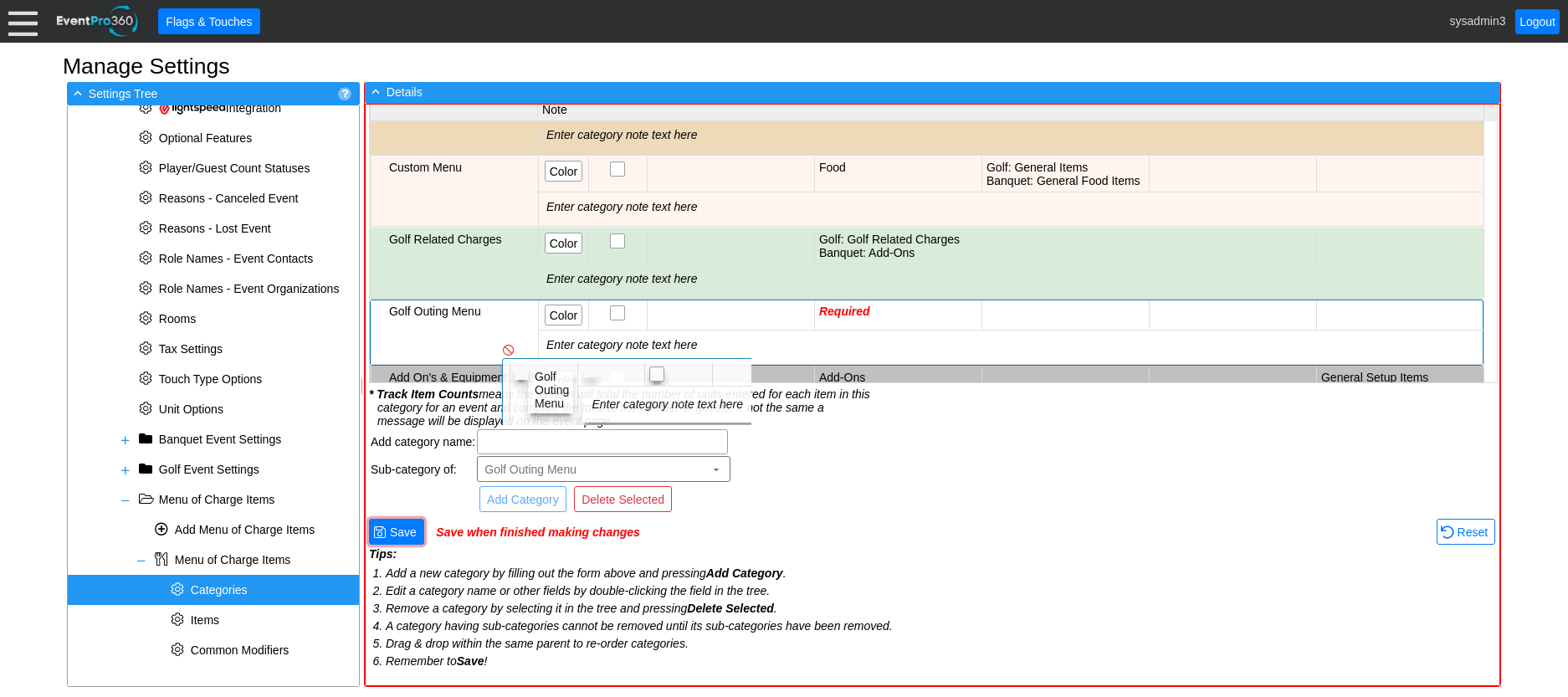
click at [487, 328] on td "Golf Outing Menu" at bounding box center [455, 332] width 168 height 63
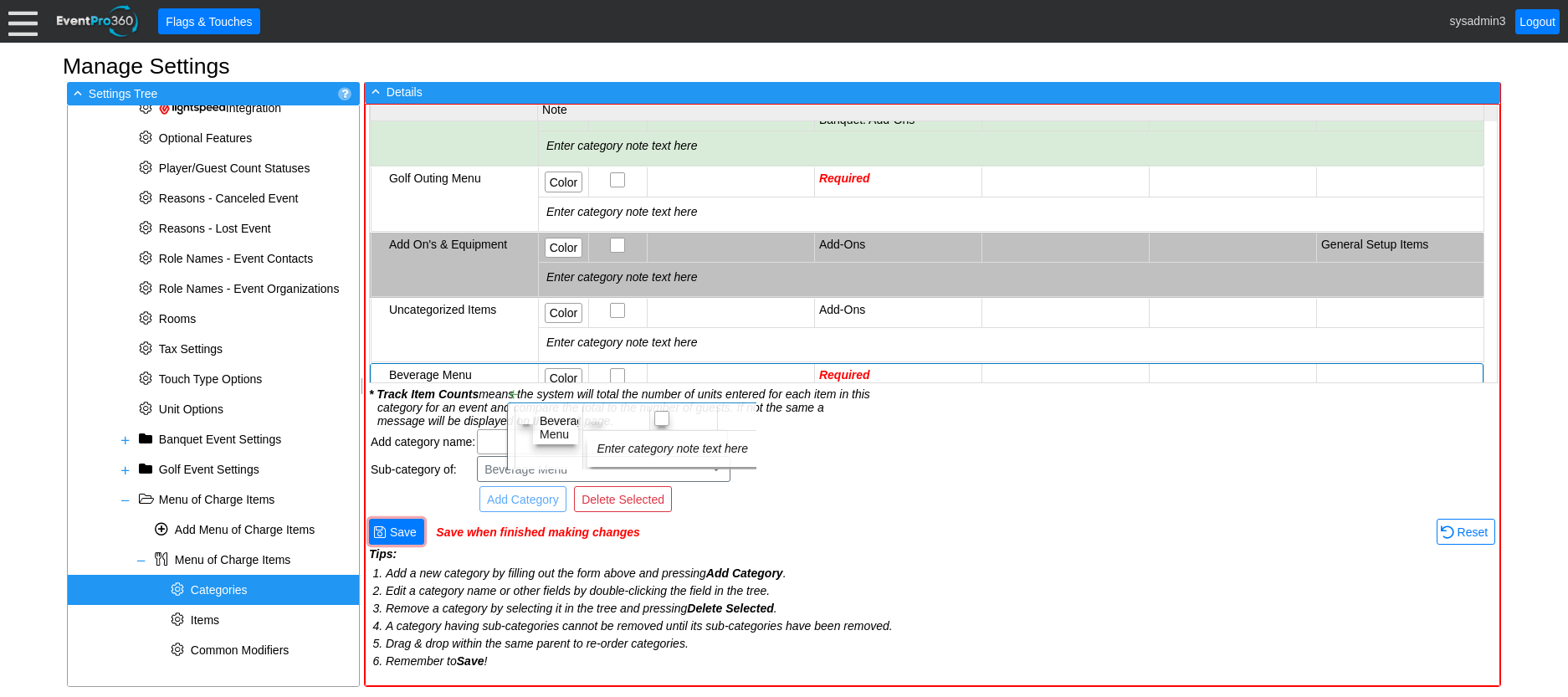
scroll to position [223, 0]
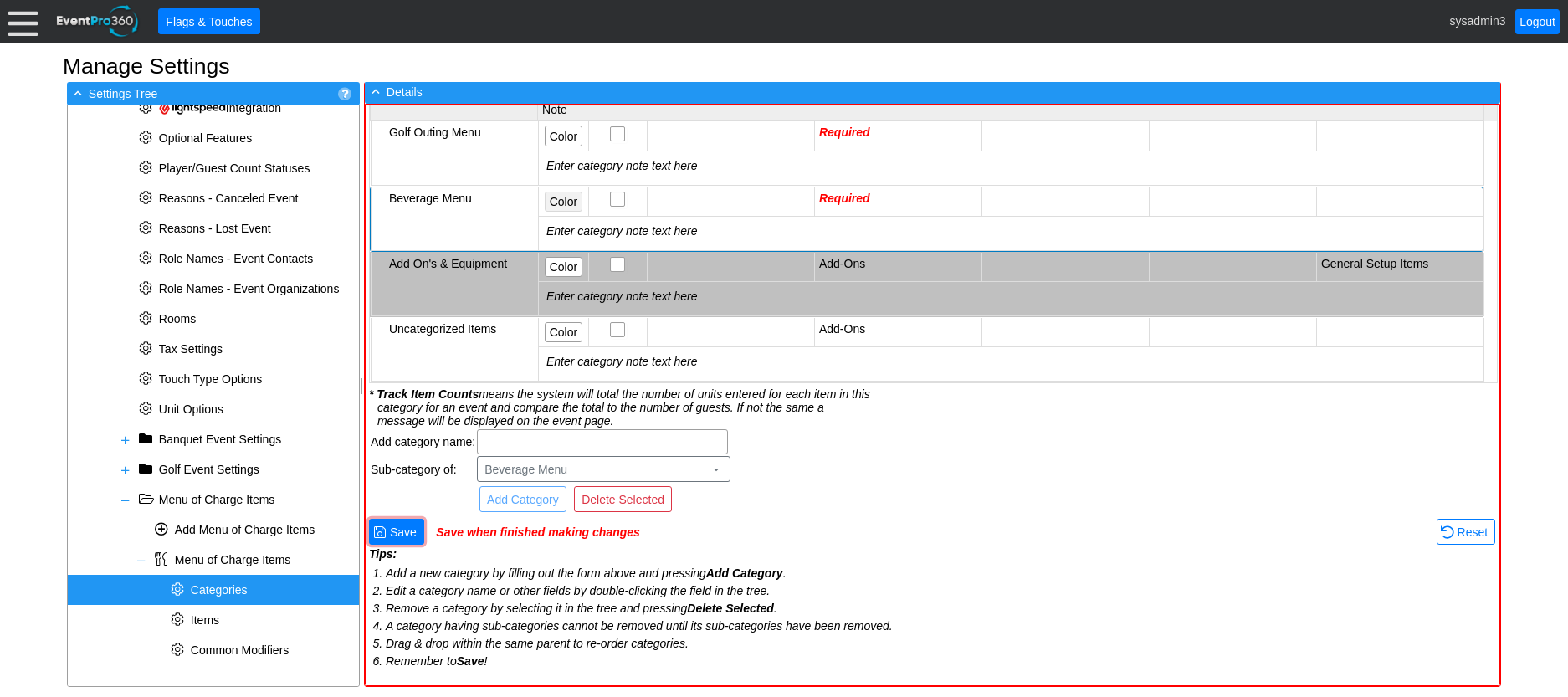
click at [564, 194] on span "Color" at bounding box center [564, 201] width 35 height 16
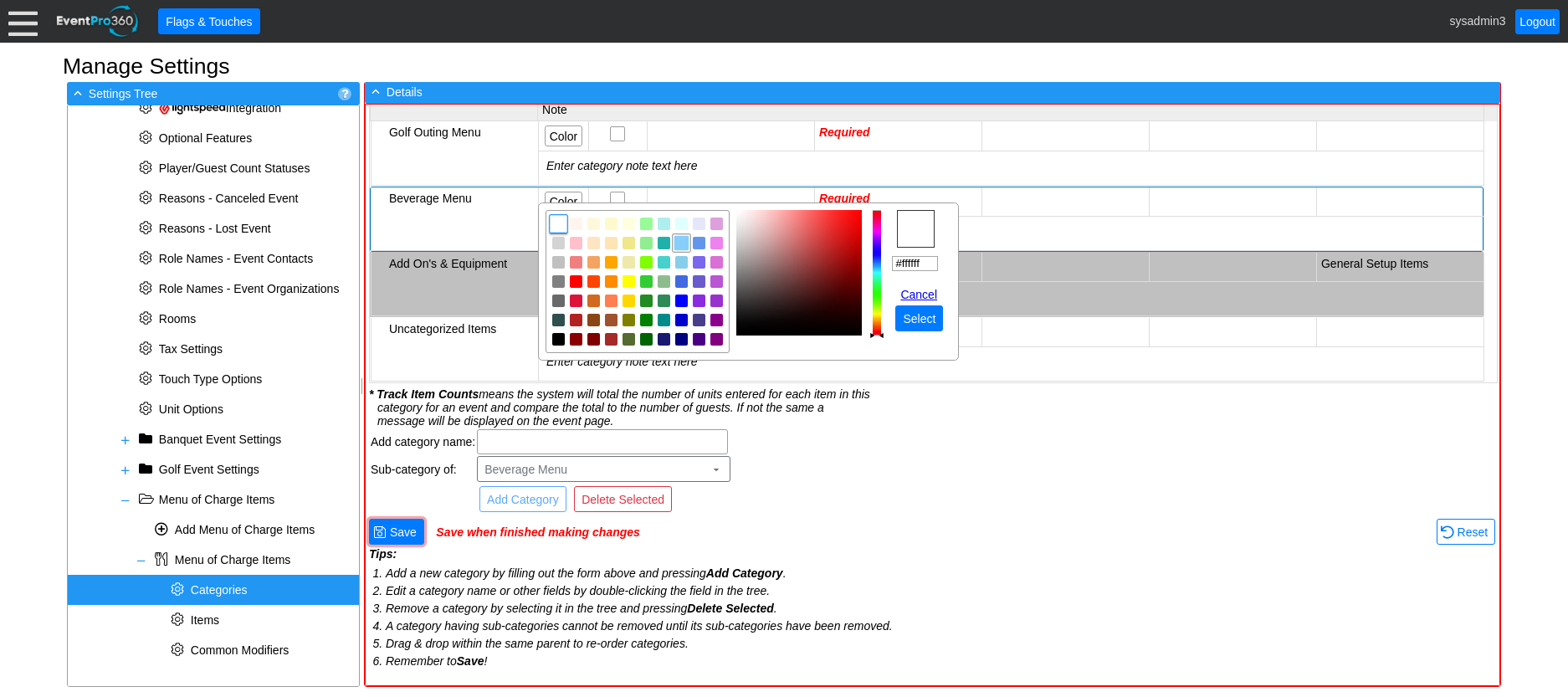
click at [680, 242] on img "focusNode" at bounding box center [682, 243] width 15 height 15
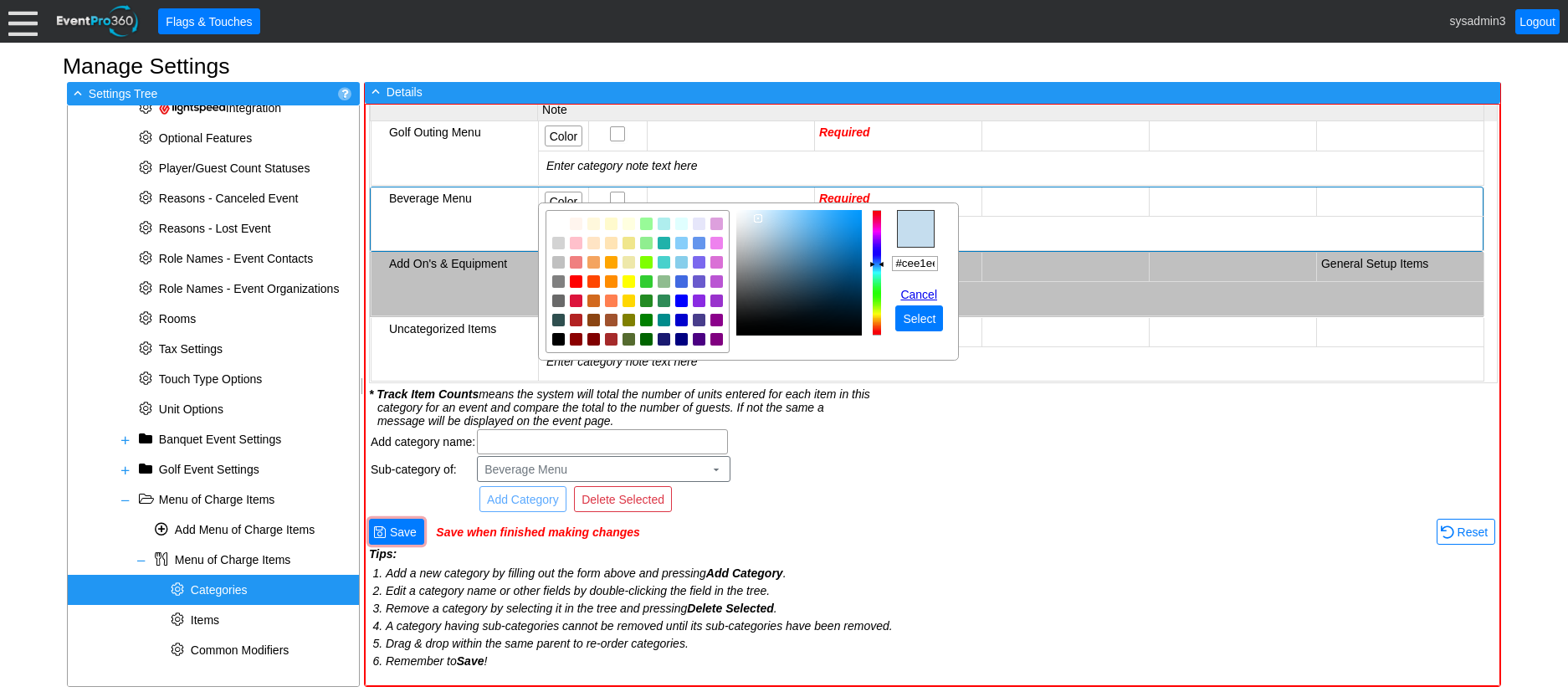
type input "#d1e3ee"
click at [751, 218] on img "focusNode" at bounding box center [751, 218] width 9 height 9
click at [921, 312] on span "Select" at bounding box center [919, 318] width 39 height 16
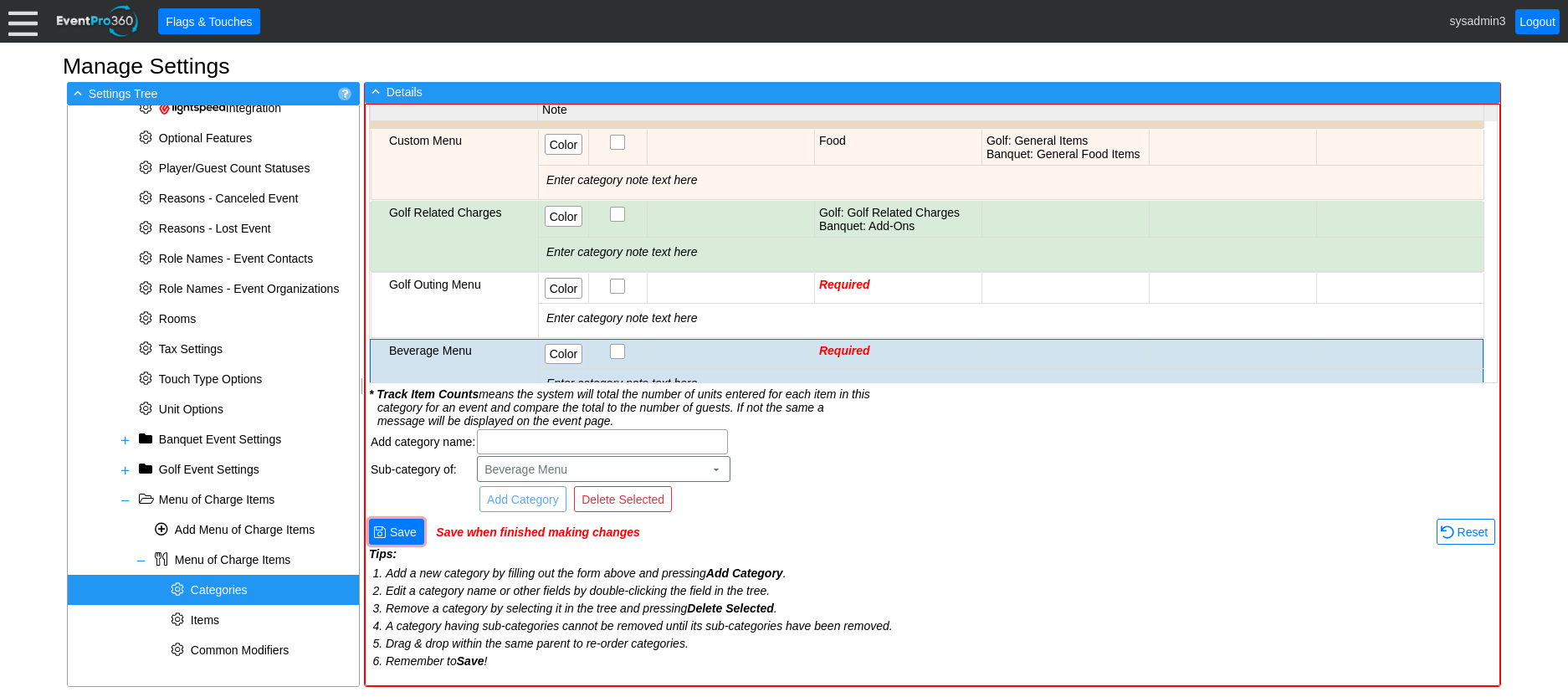
scroll to position [56, 0]
click at [568, 290] on span "Color" at bounding box center [564, 290] width 35 height 16
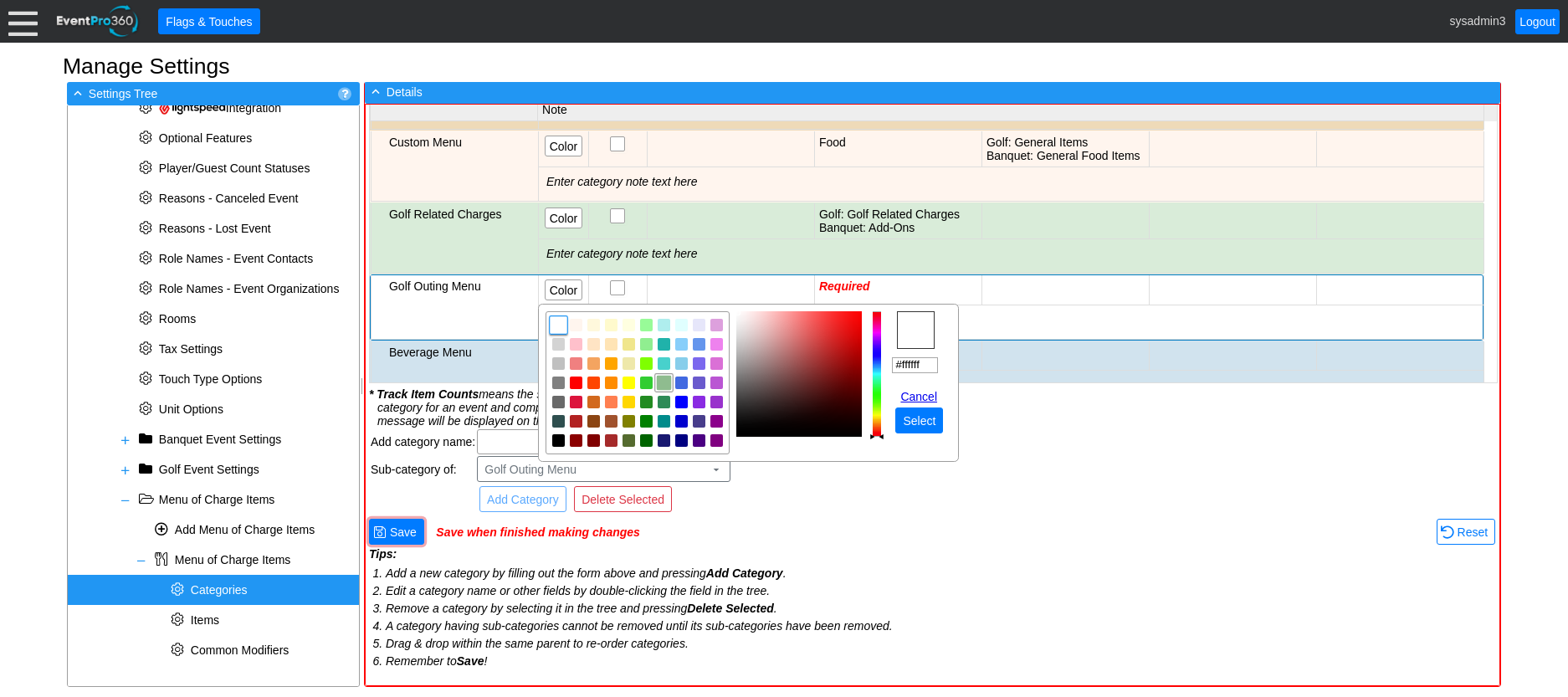
click at [667, 383] on img "focusNode" at bounding box center [665, 383] width 15 height 15
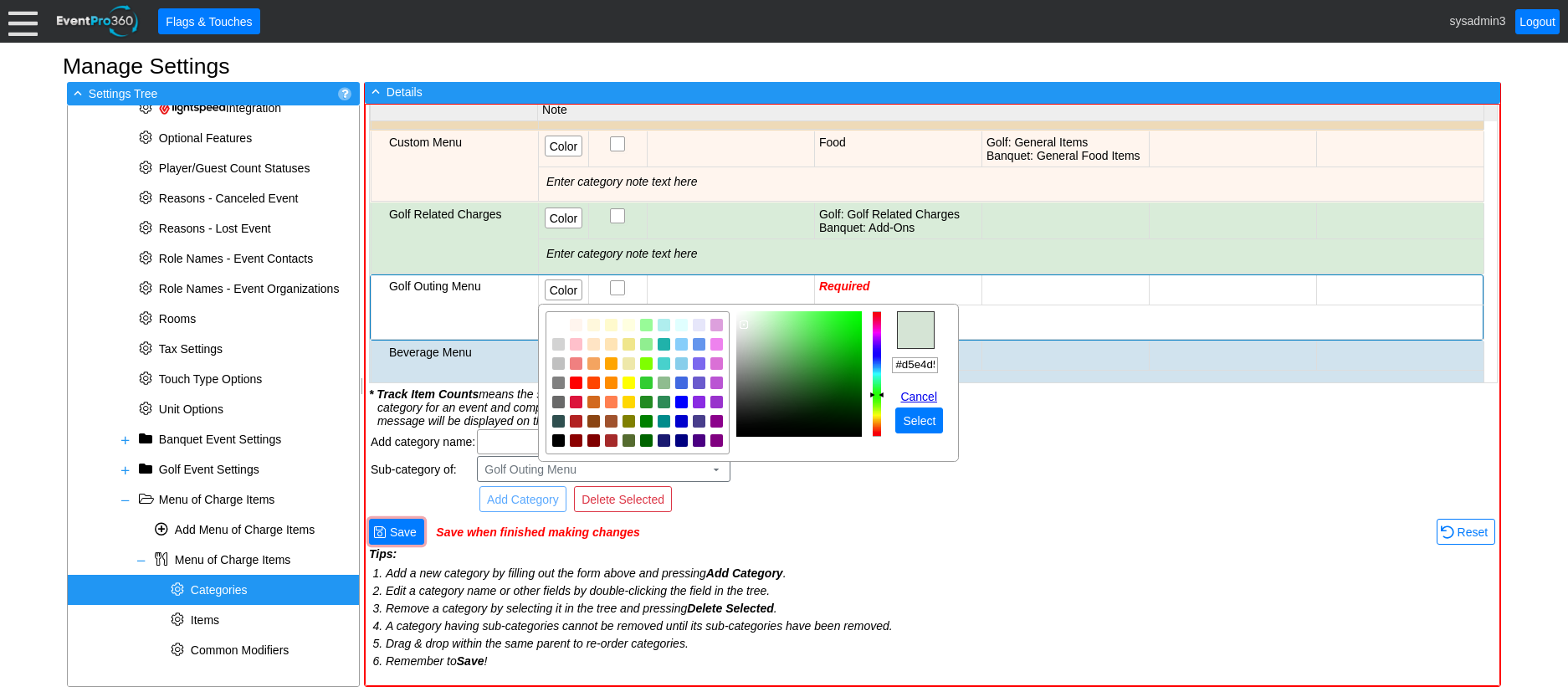
type input "#d8e6d8"
click at [745, 325] on img "focusNode" at bounding box center [743, 323] width 9 height 9
click at [936, 413] on span "Select" at bounding box center [919, 420] width 39 height 16
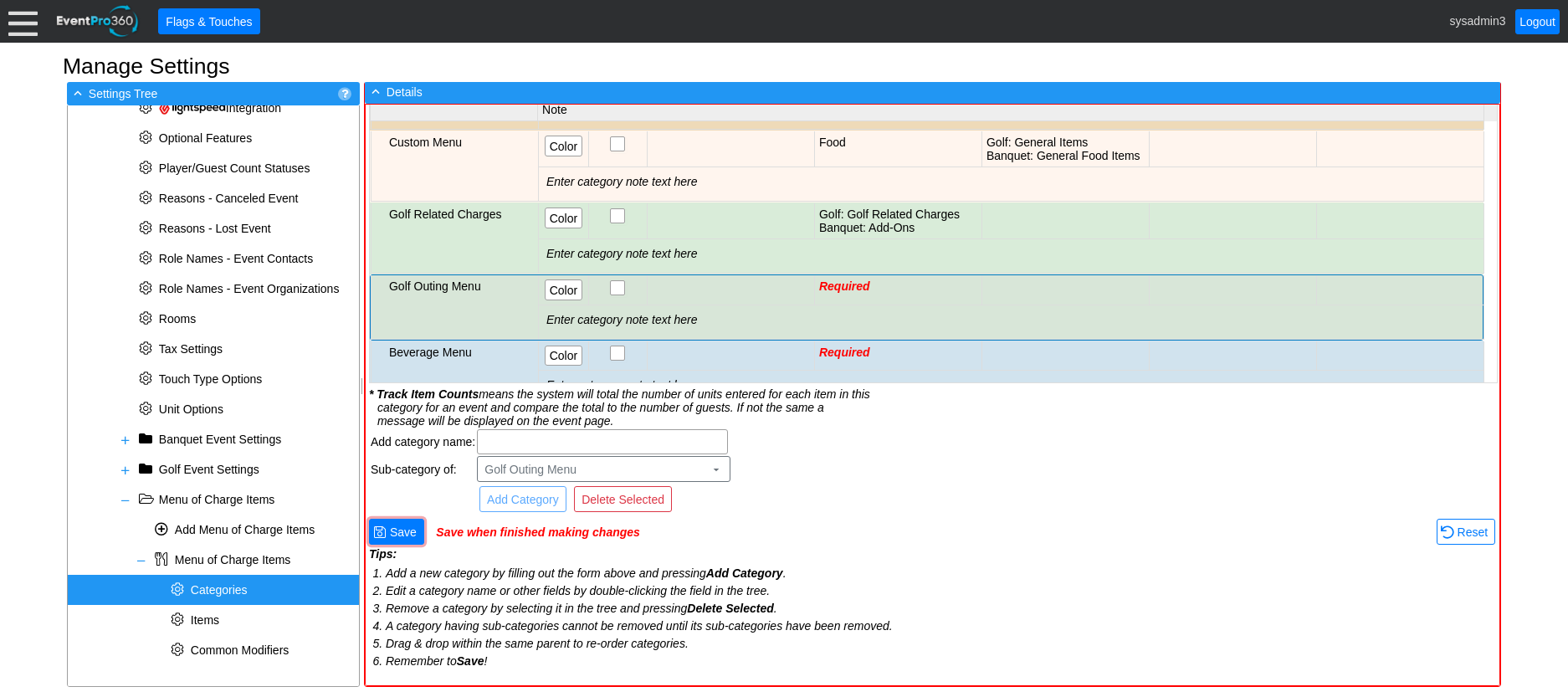
click at [883, 285] on td "Required" at bounding box center [898, 290] width 168 height 30
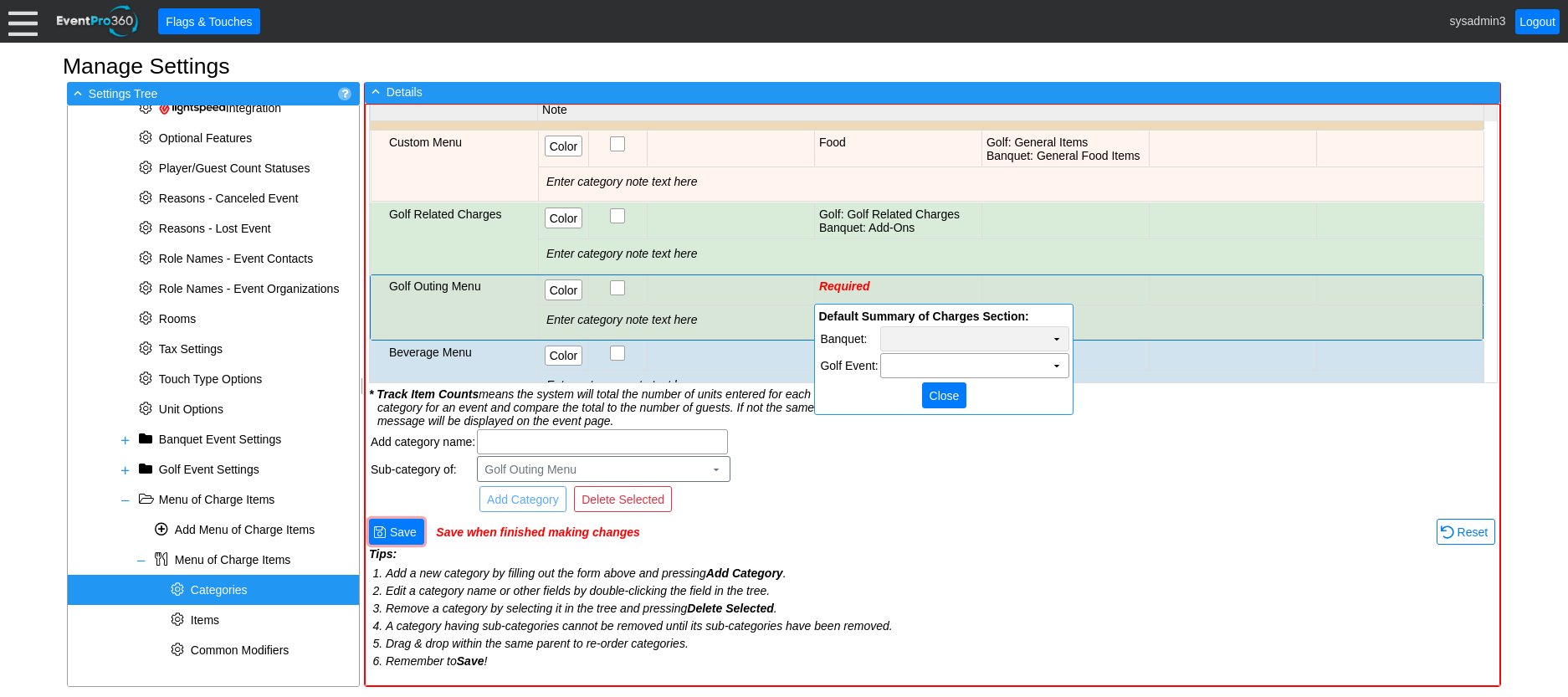
click at [994, 332] on td "Χ" at bounding box center [975, 338] width 188 height 23
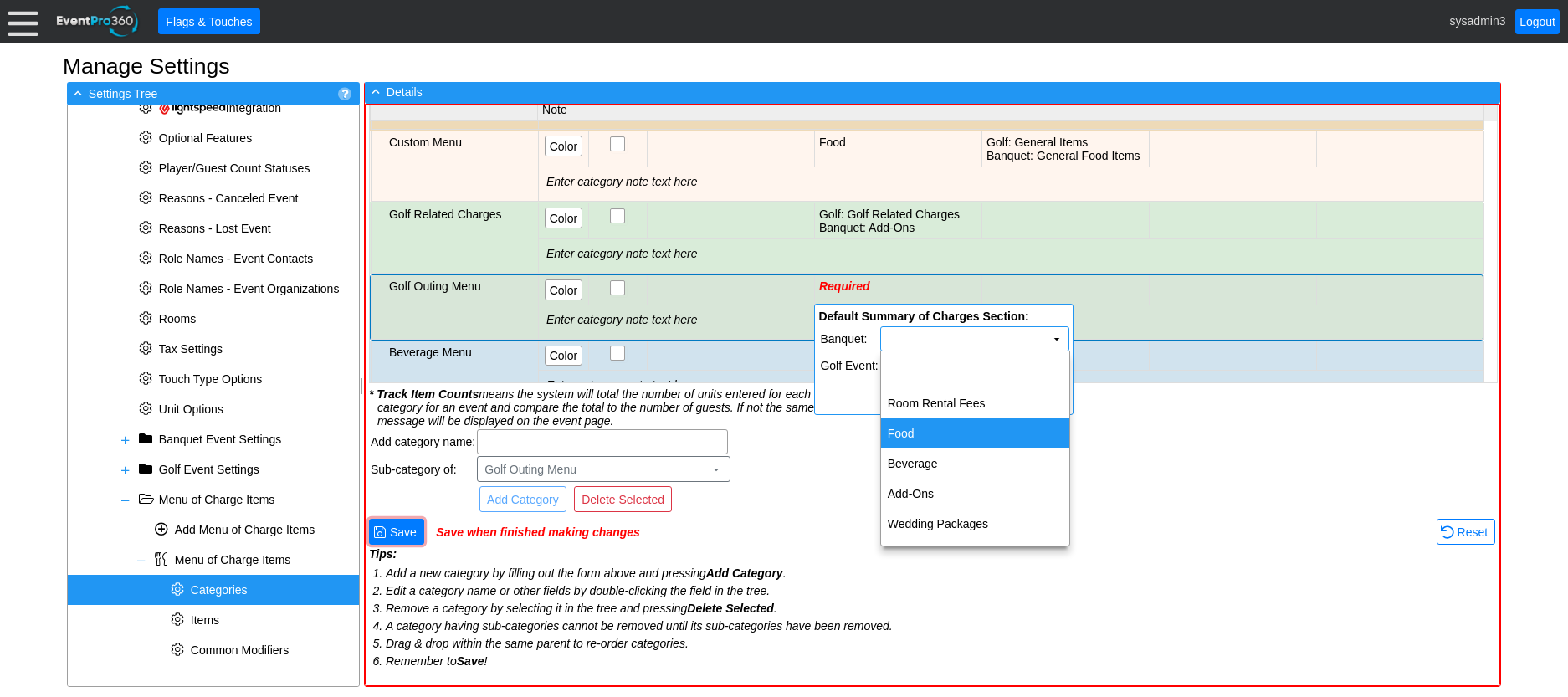
click at [929, 436] on td "Food" at bounding box center [975, 432] width 188 height 30
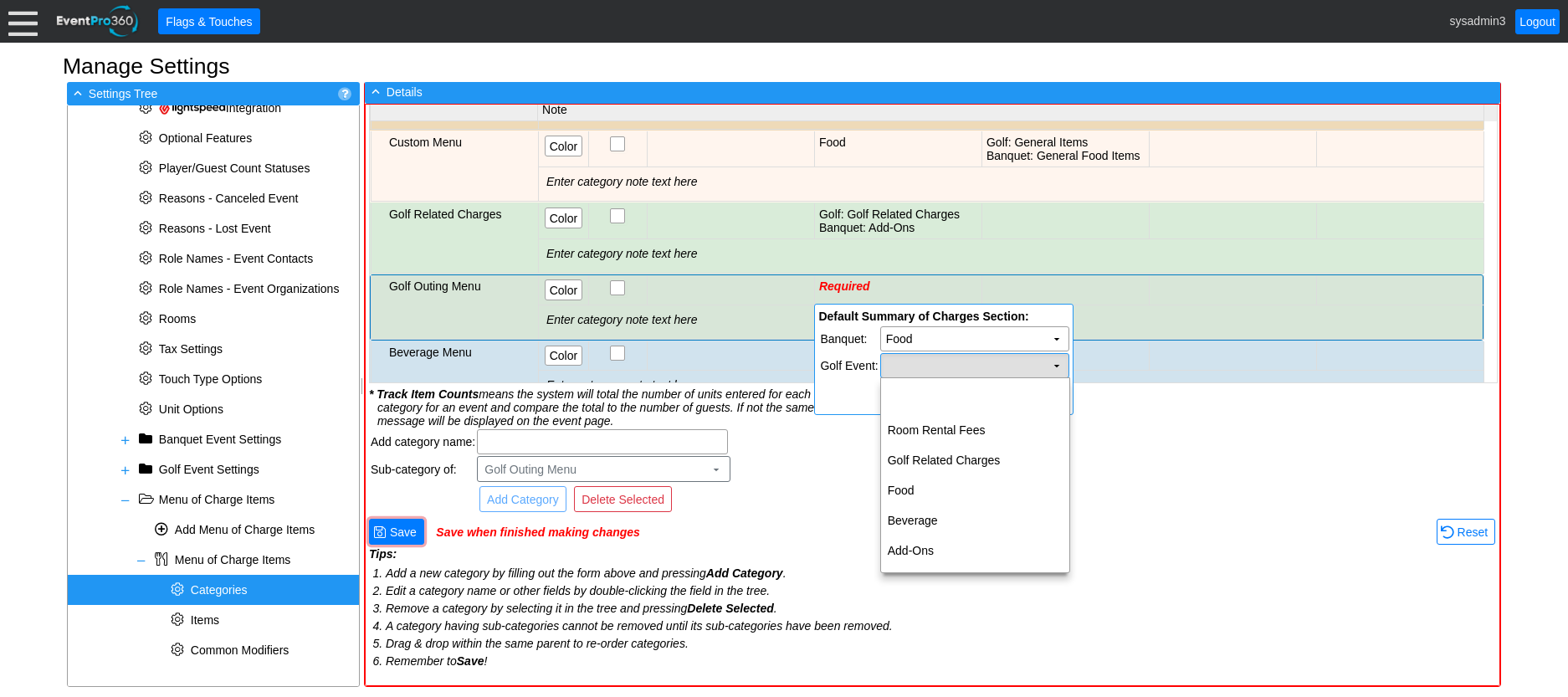
click at [995, 362] on td "Χ" at bounding box center [975, 365] width 188 height 23
click at [922, 488] on td "Food" at bounding box center [975, 490] width 188 height 30
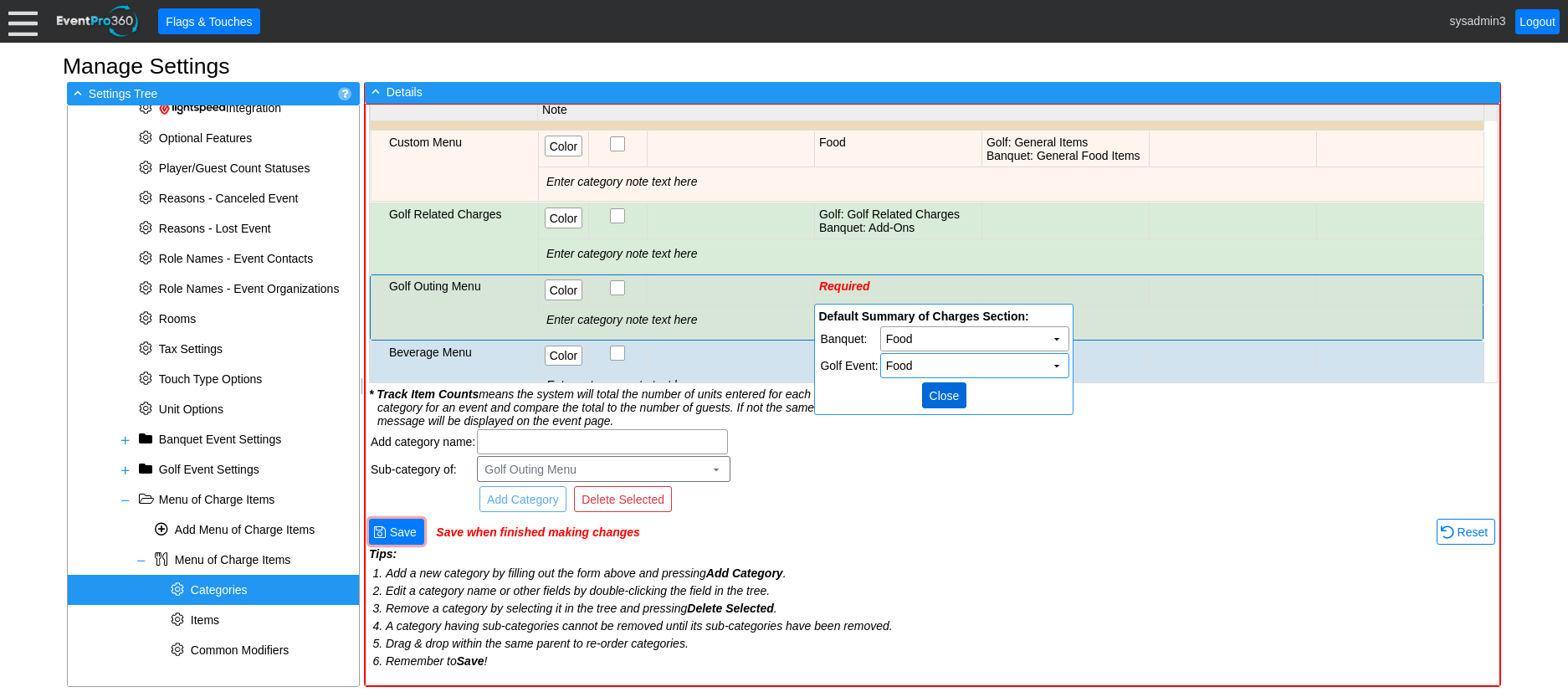
click at [948, 394] on span "Close" at bounding box center [945, 395] width 36 height 16
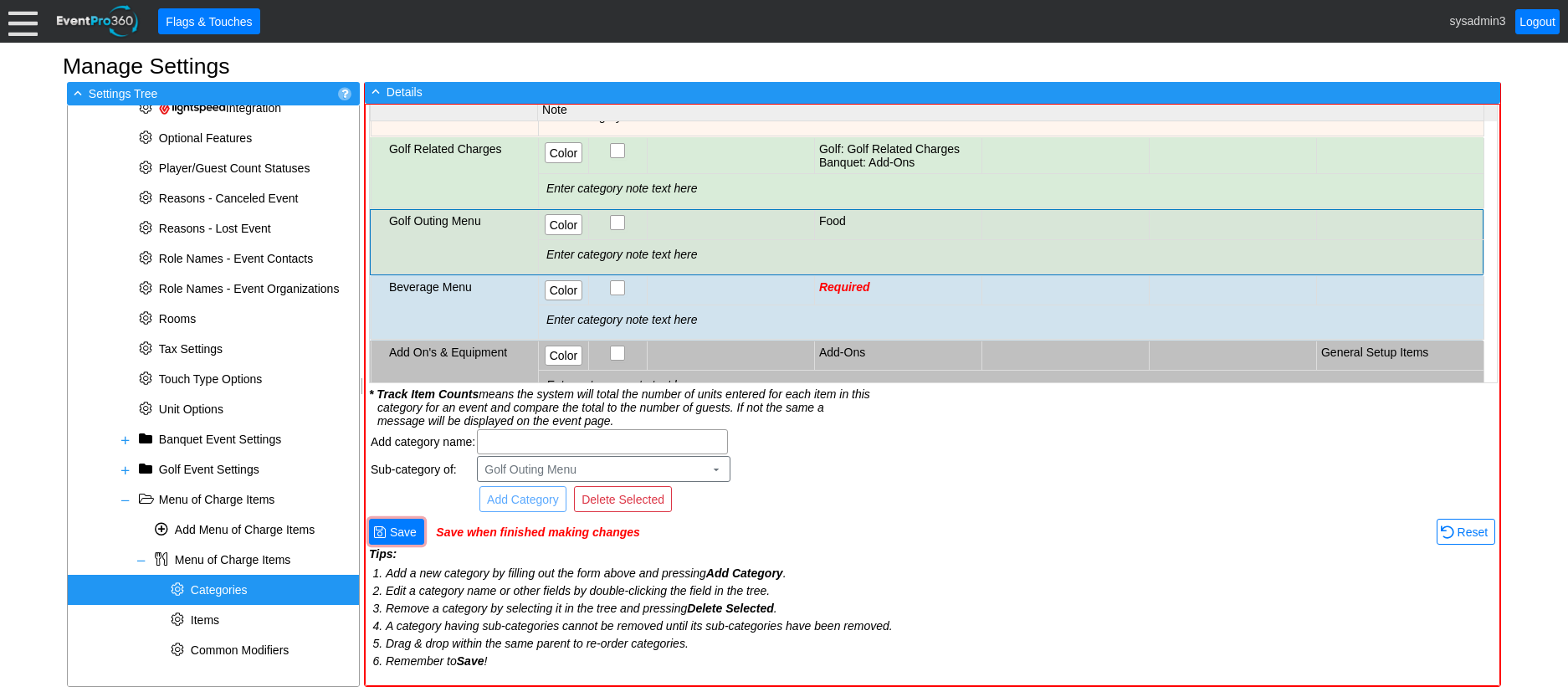
scroll to position [140, 0]
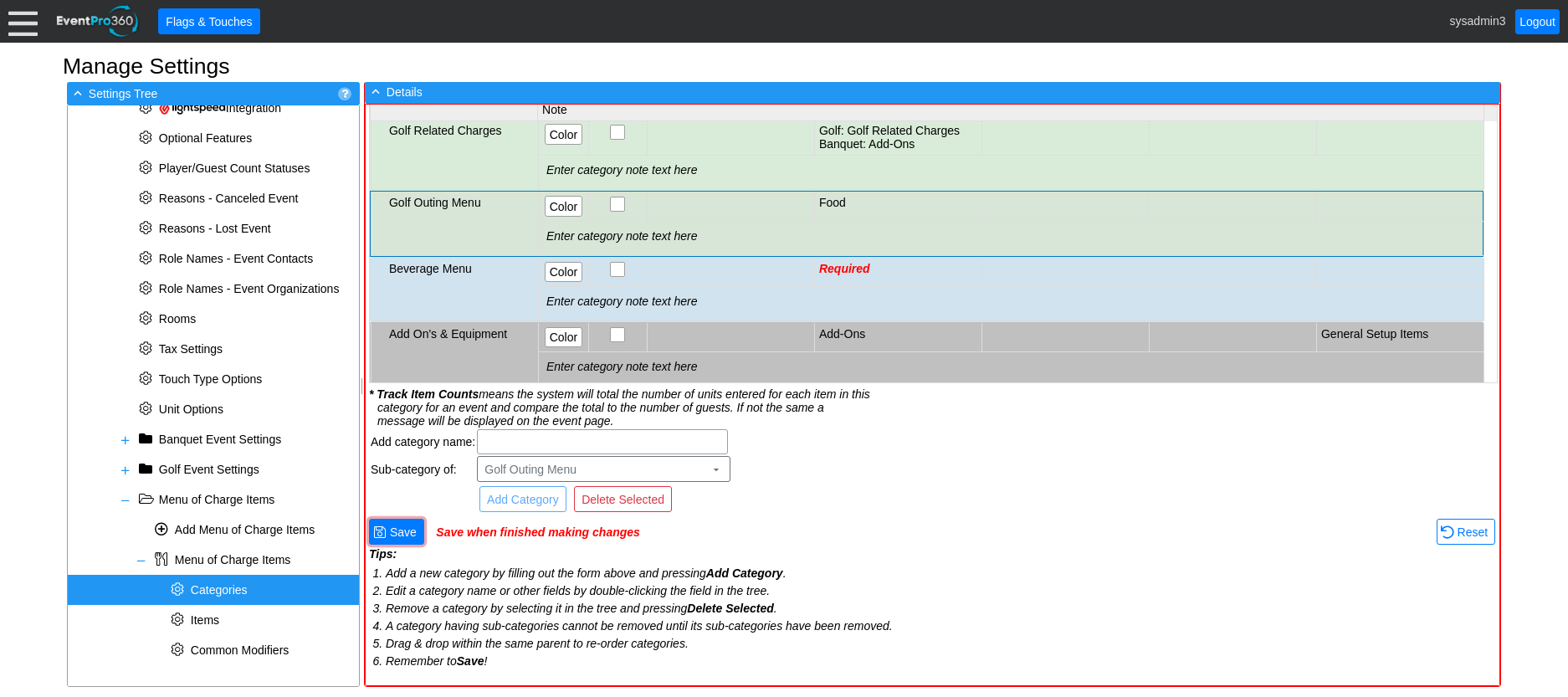
click at [897, 273] on td "Required" at bounding box center [898, 272] width 168 height 30
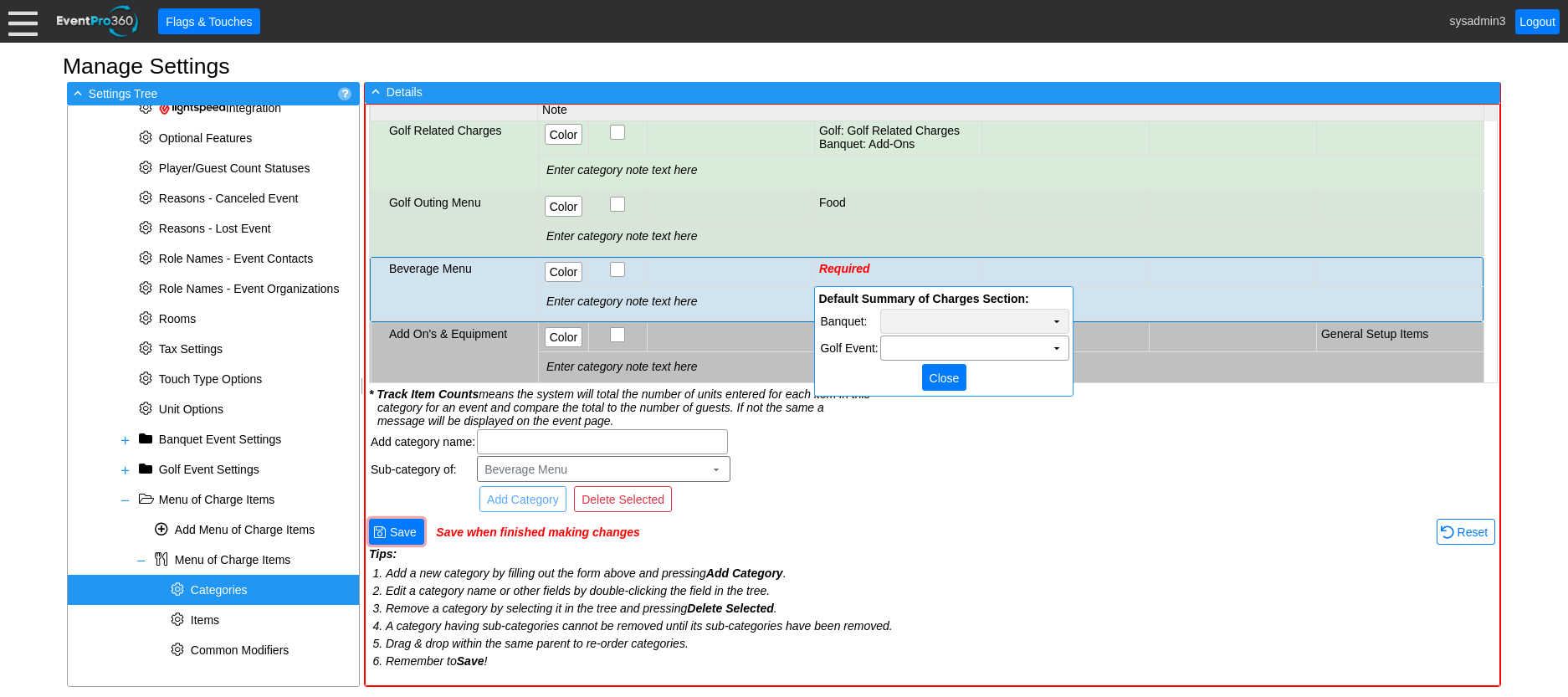
click at [938, 313] on td "Χ" at bounding box center [975, 321] width 188 height 23
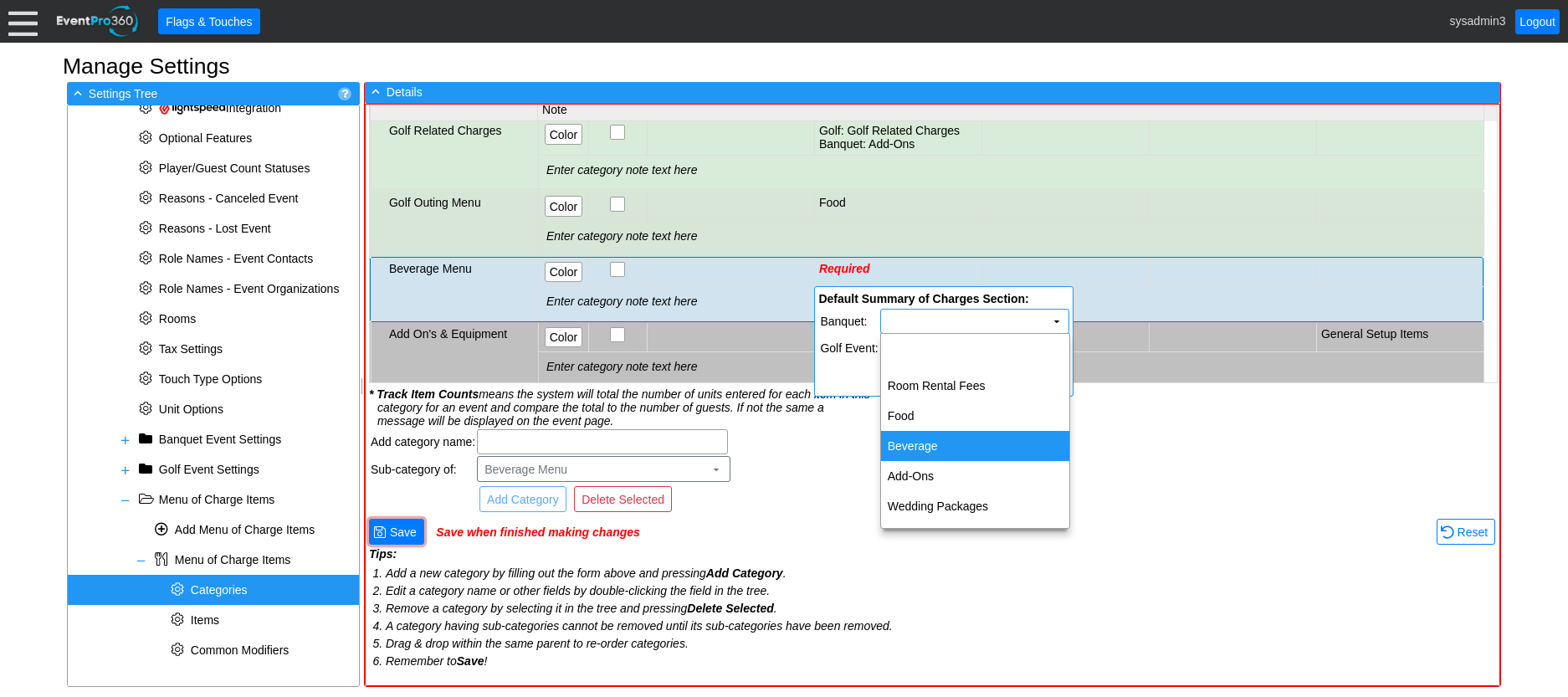
click at [923, 436] on td "Beverage" at bounding box center [975, 445] width 188 height 30
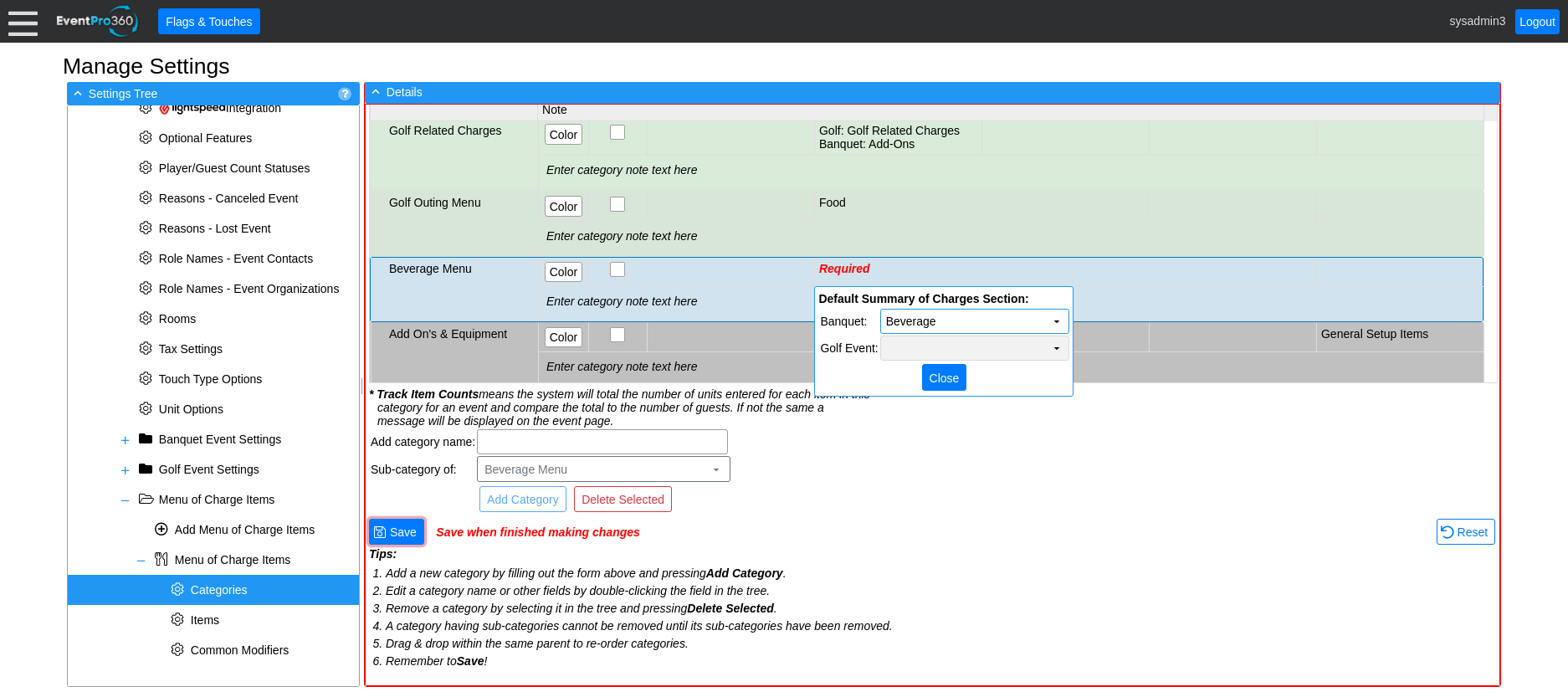
click at [934, 345] on td "Χ" at bounding box center [975, 348] width 188 height 23
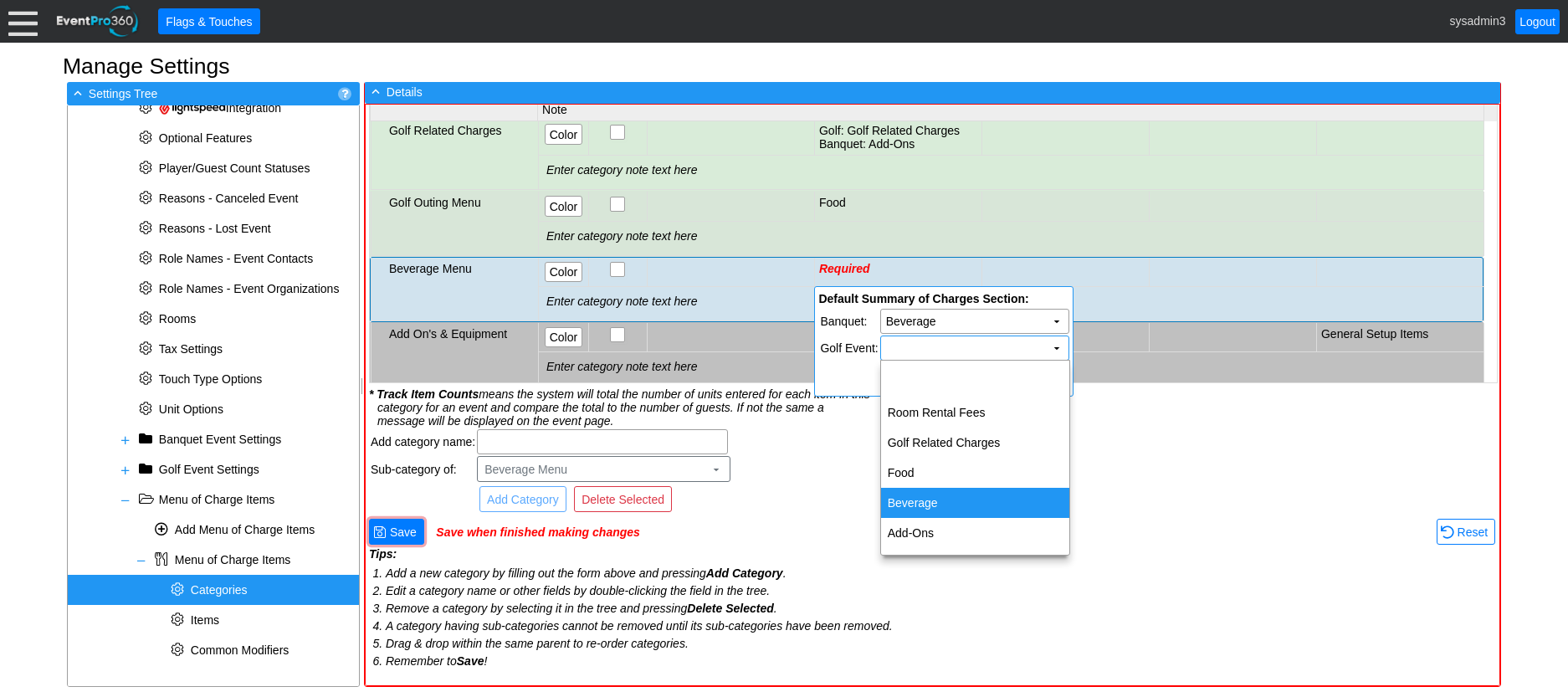
click at [915, 494] on td "Beverage" at bounding box center [975, 502] width 188 height 30
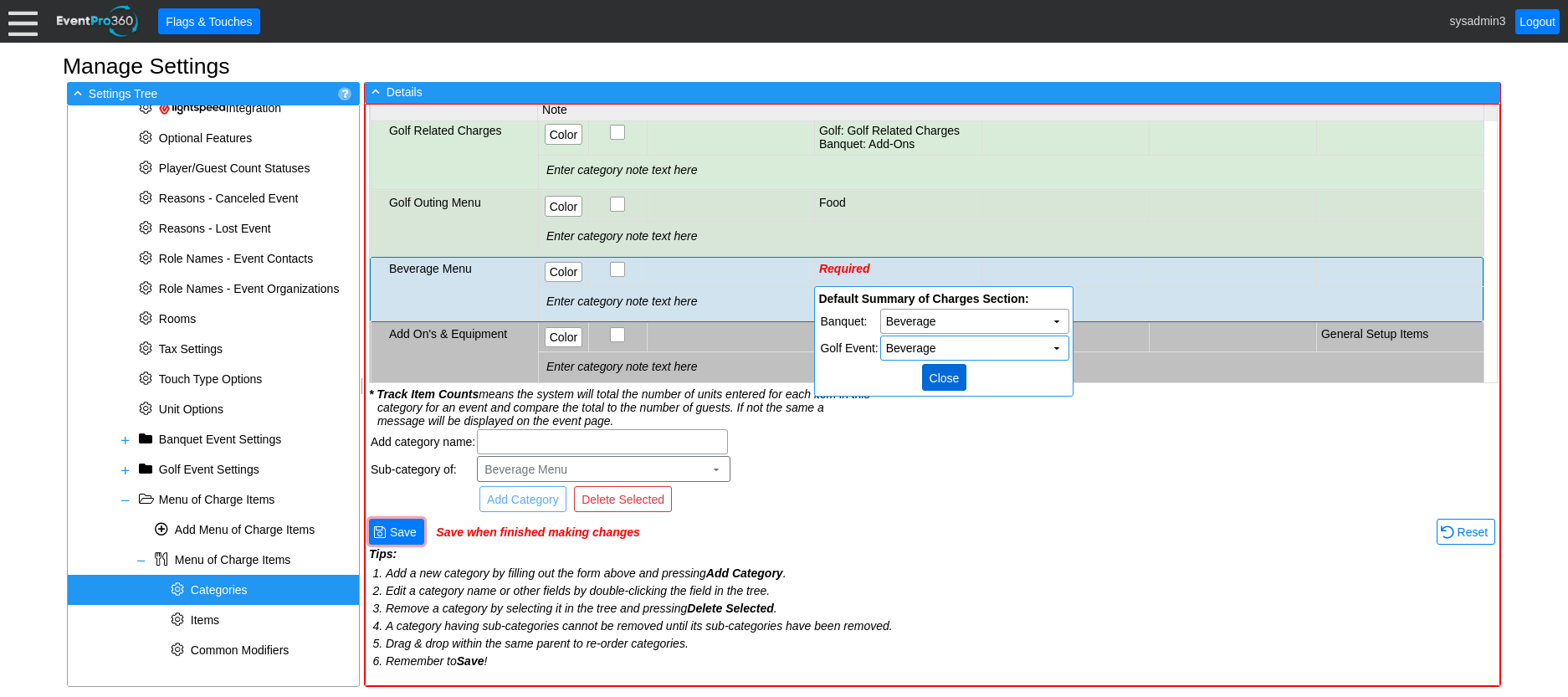
click at [940, 377] on span "Close" at bounding box center [945, 378] width 36 height 16
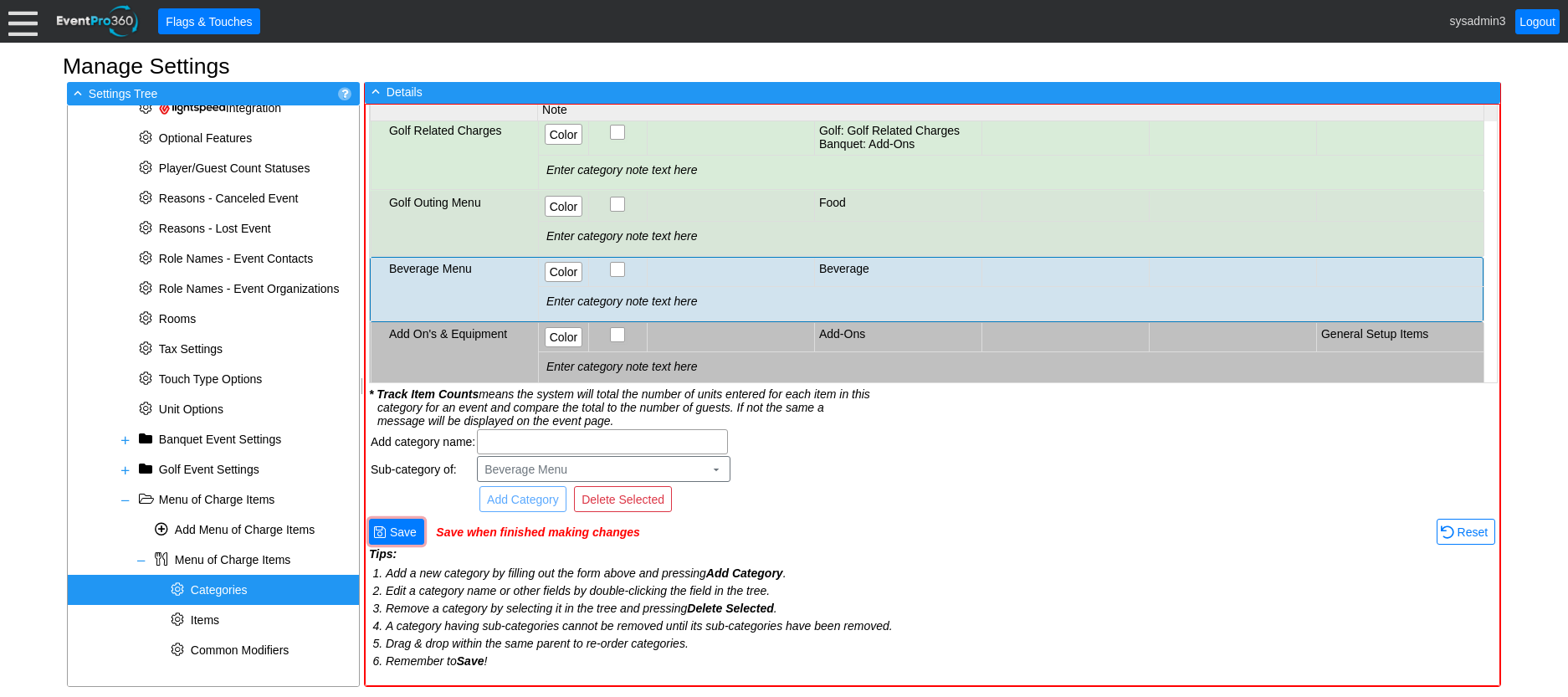
click at [1248, 263] on td at bounding box center [1232, 272] width 168 height 30
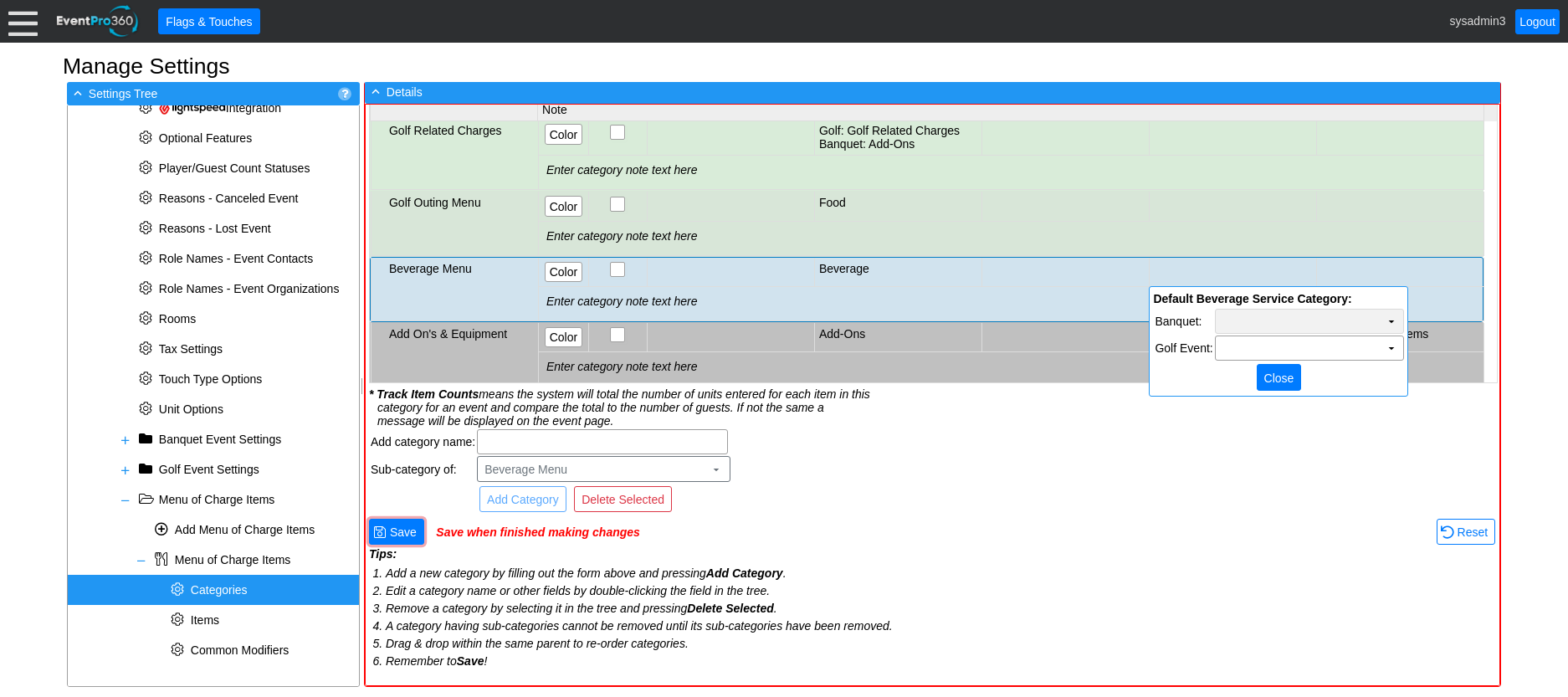
click at [1356, 320] on td "Χ" at bounding box center [1310, 321] width 188 height 23
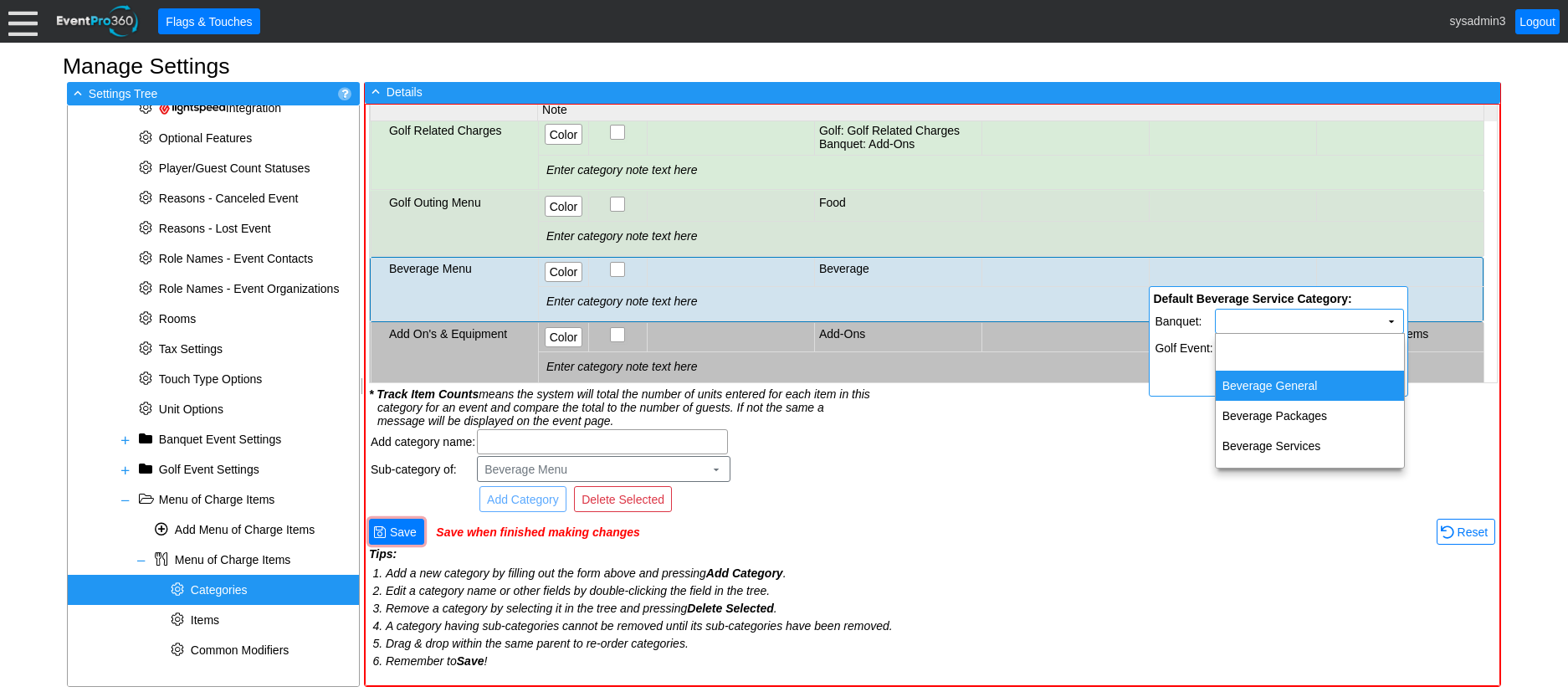
click at [1311, 385] on td "Beverage General" at bounding box center [1310, 385] width 188 height 30
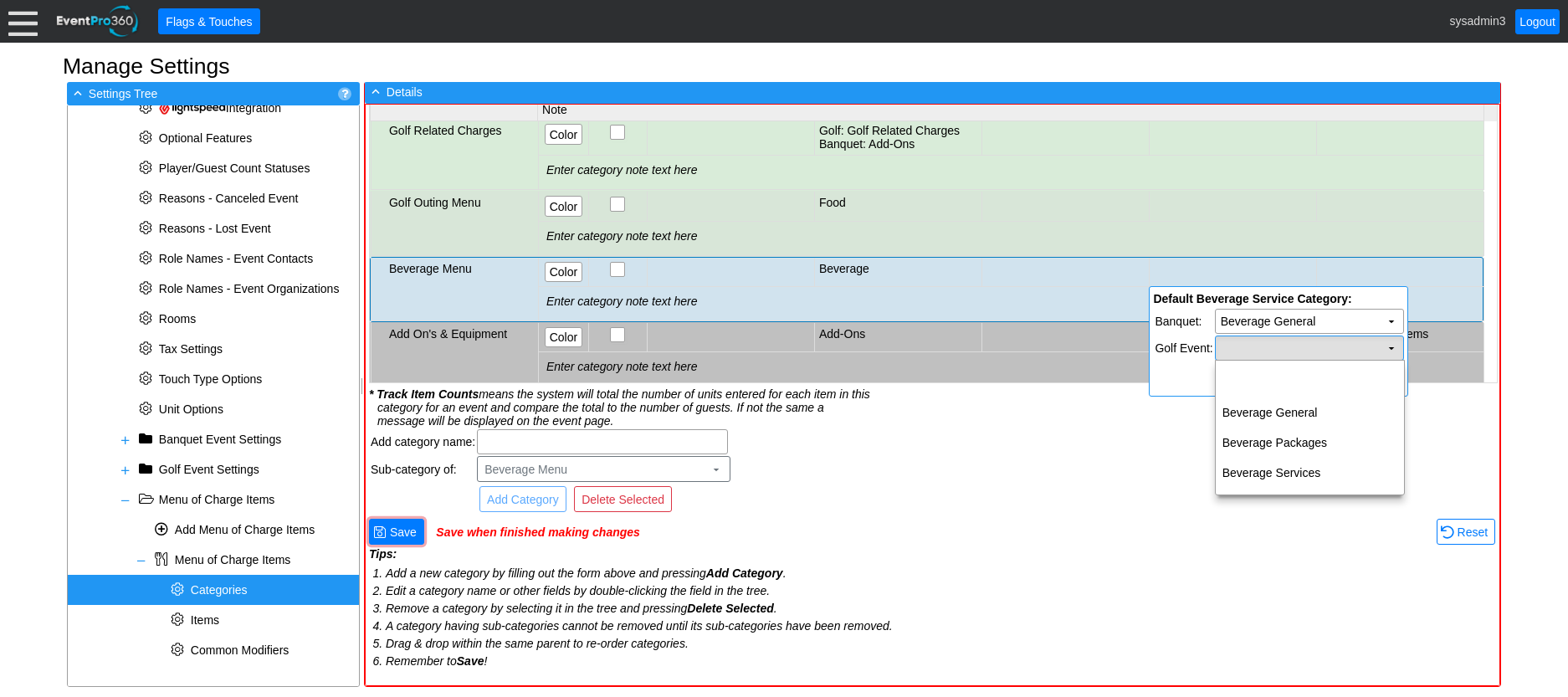
click at [1311, 351] on td "Χ" at bounding box center [1310, 348] width 188 height 23
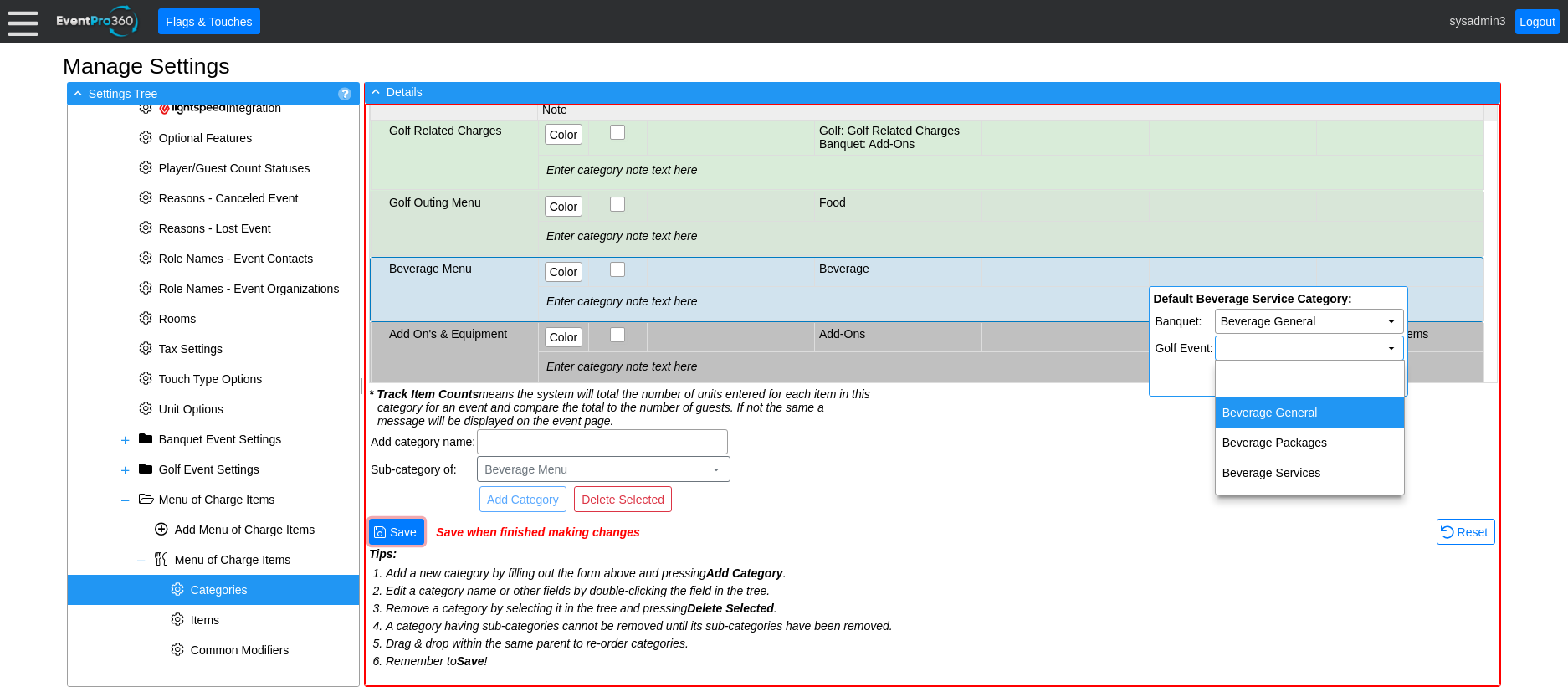
click at [1285, 403] on td "Beverage General" at bounding box center [1310, 411] width 188 height 30
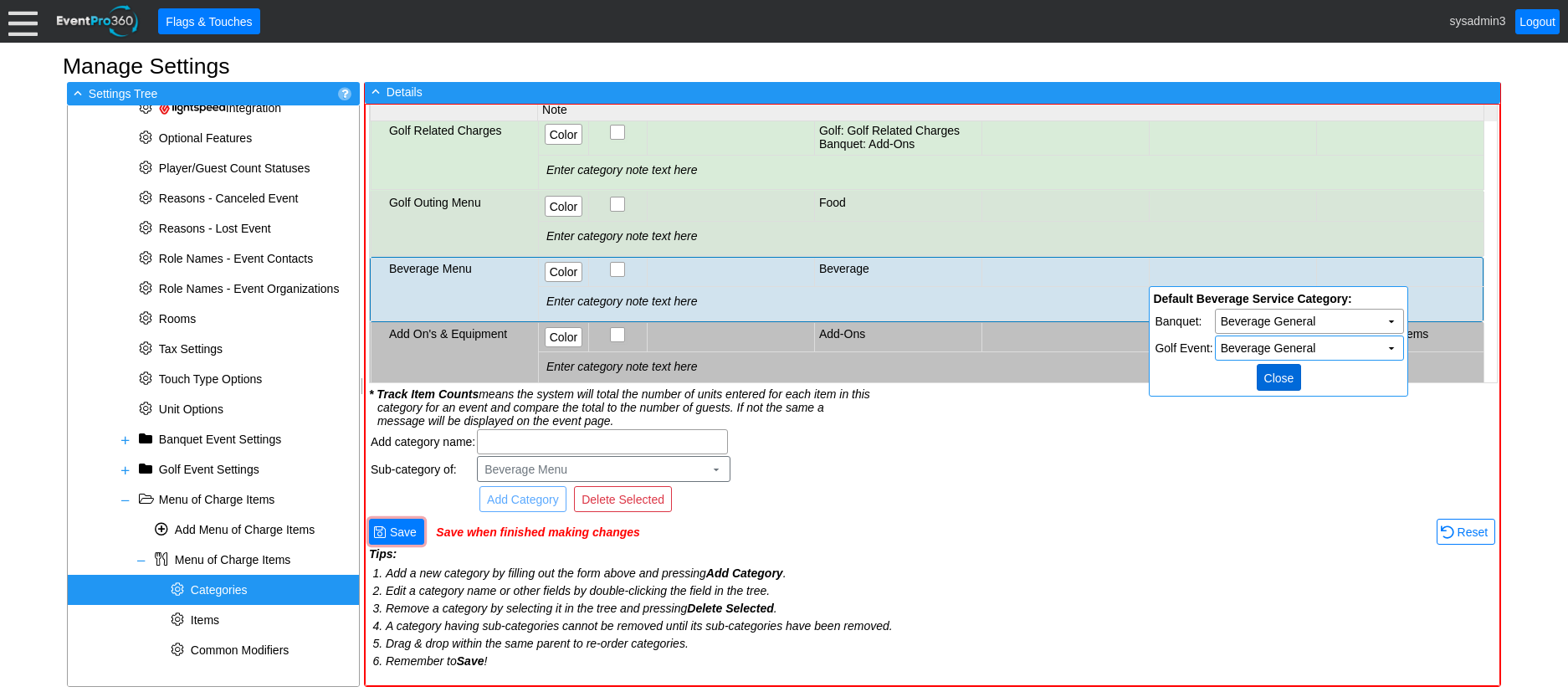
click at [1275, 373] on span "Close" at bounding box center [1279, 378] width 36 height 16
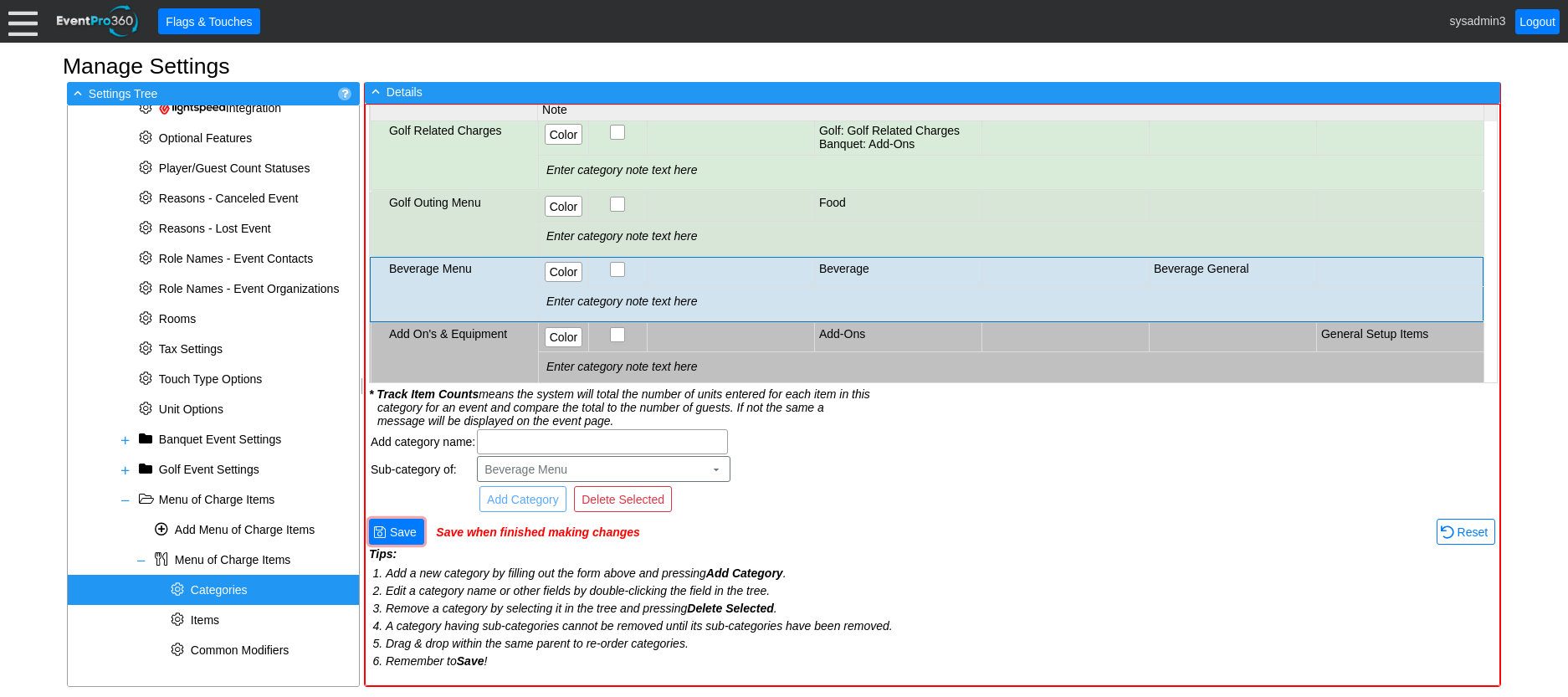
click at [1087, 199] on td at bounding box center [1065, 206] width 168 height 30
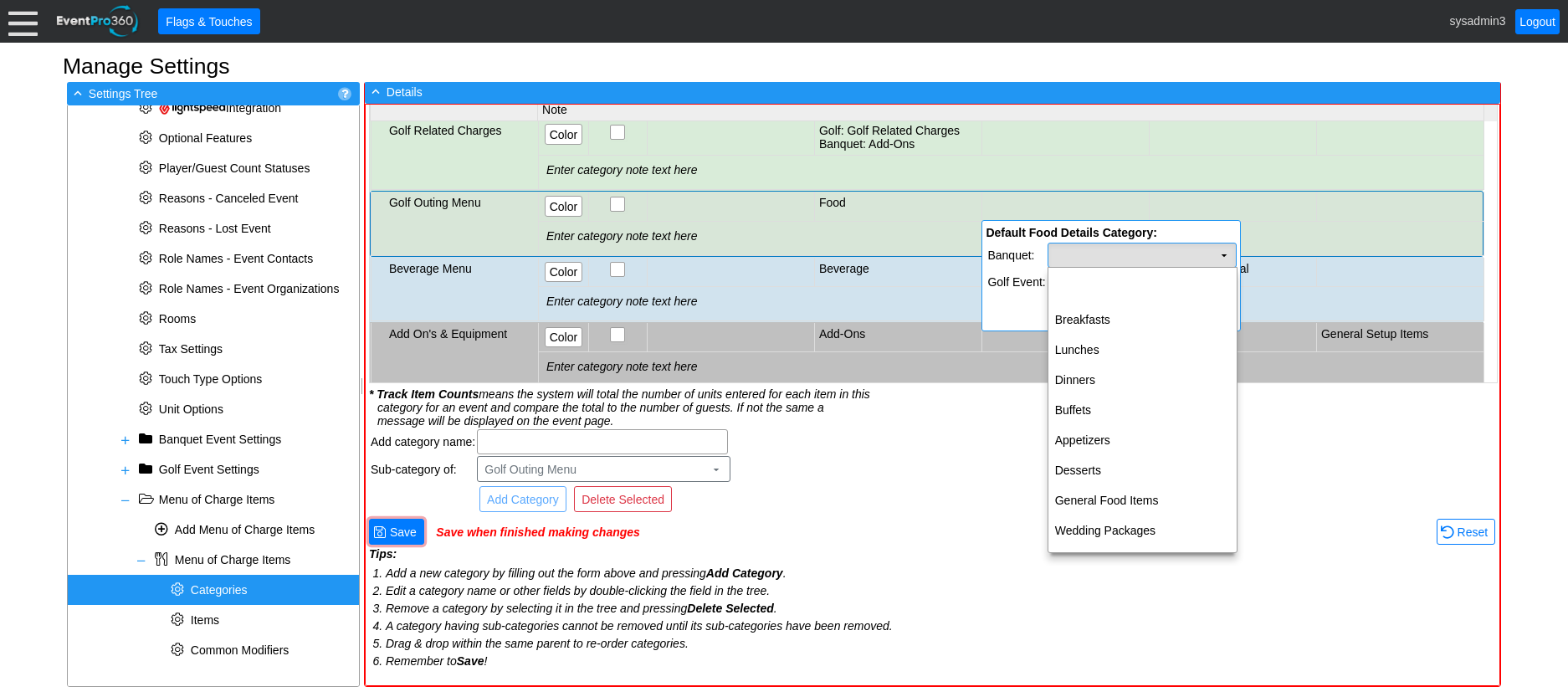
click at [1139, 249] on td "Χ" at bounding box center [1142, 255] width 188 height 23
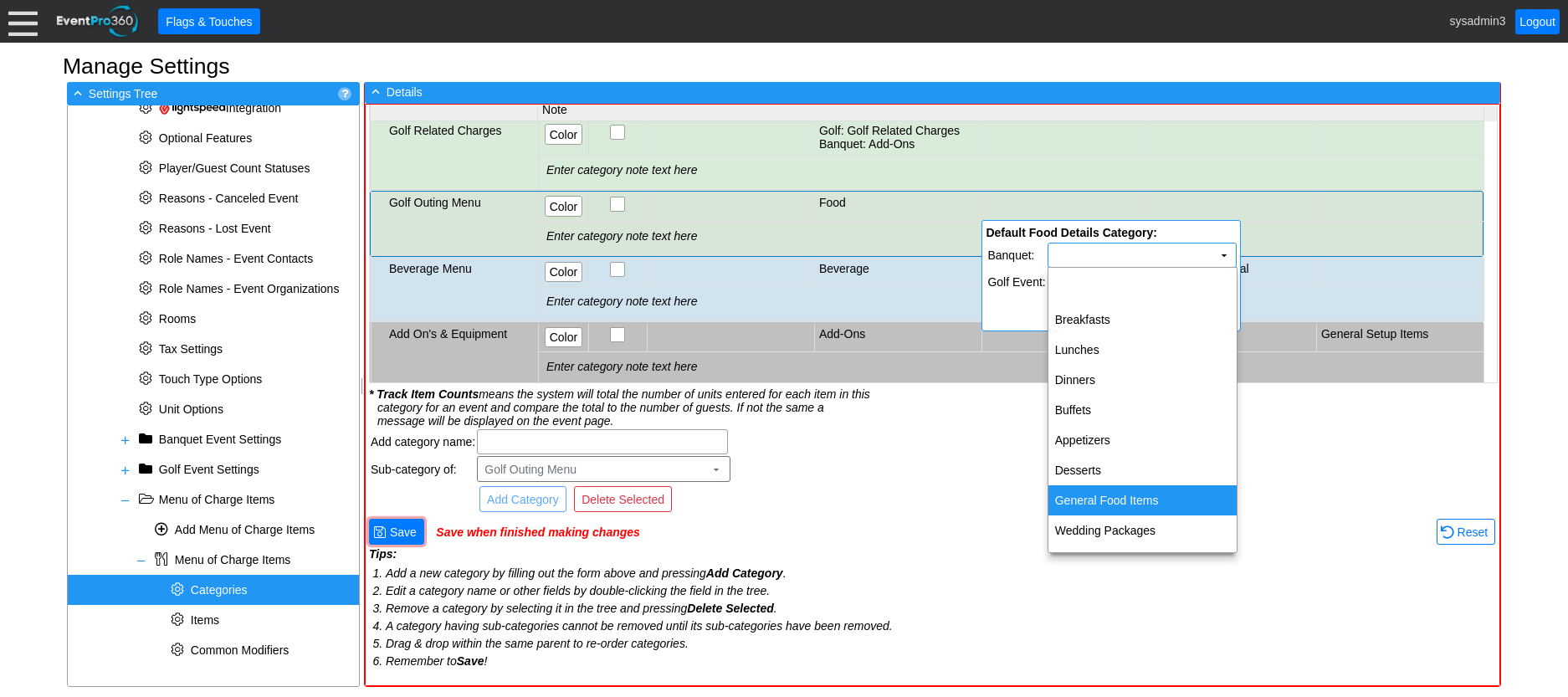
click at [1124, 505] on td "General Food Items" at bounding box center [1142, 500] width 188 height 30
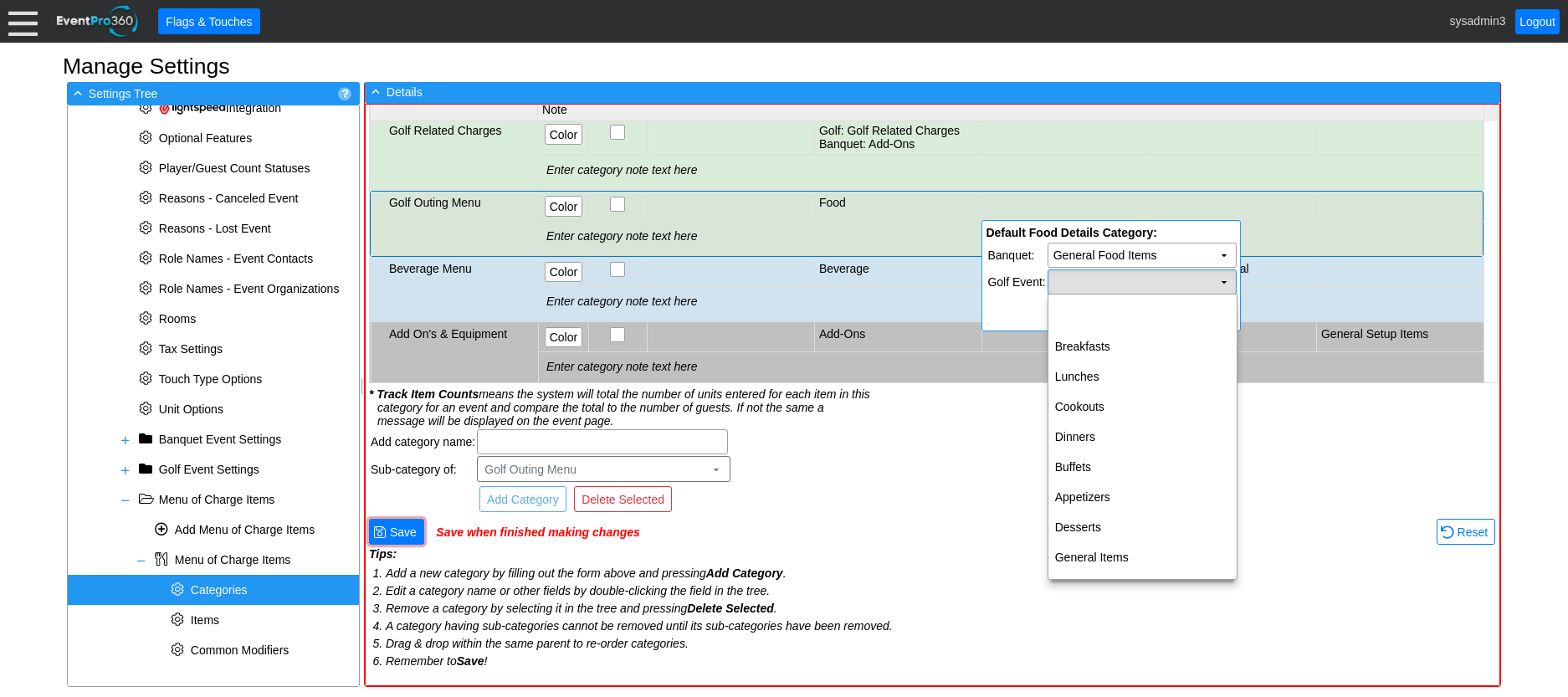
click at [1113, 276] on td "Χ" at bounding box center [1142, 282] width 188 height 23
click at [1102, 550] on td "General Items" at bounding box center [1142, 556] width 188 height 30
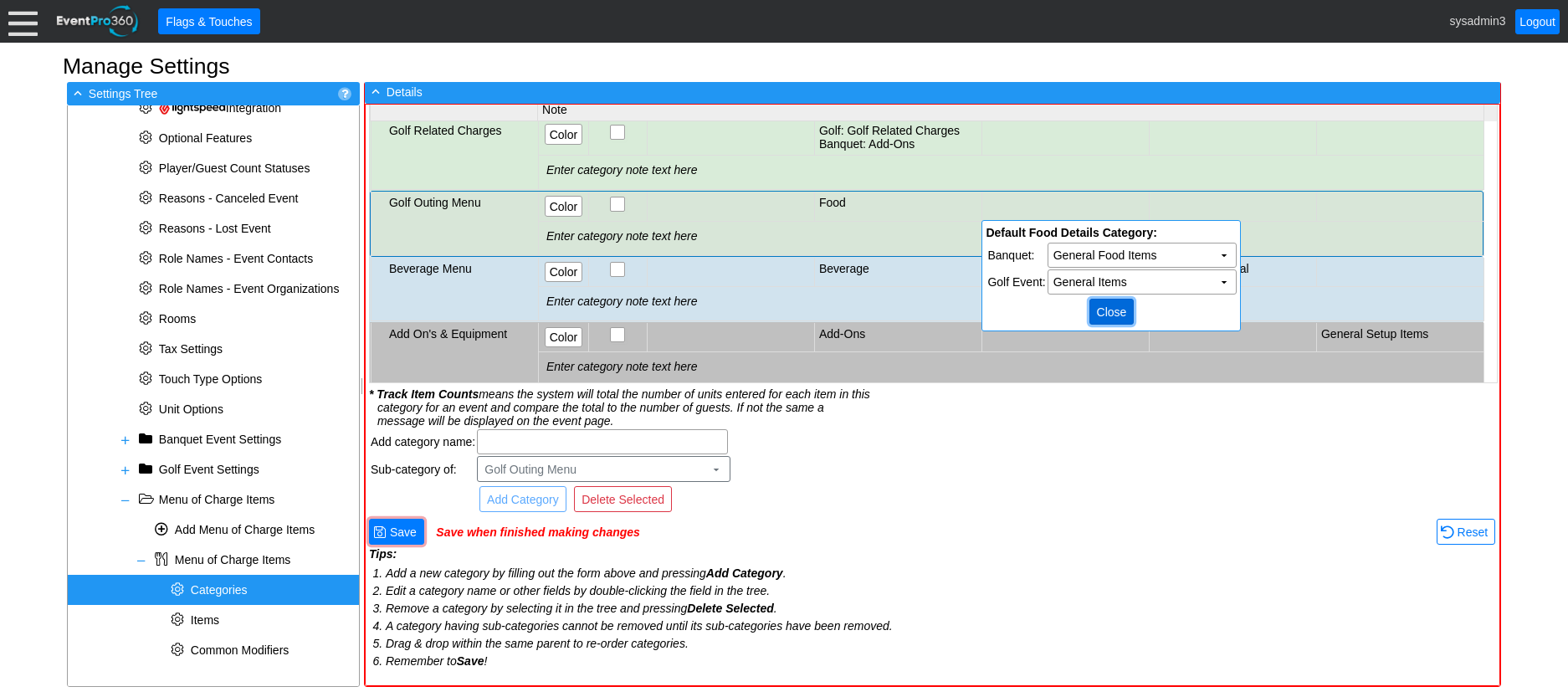
click at [1116, 307] on span "Close" at bounding box center [1112, 312] width 36 height 16
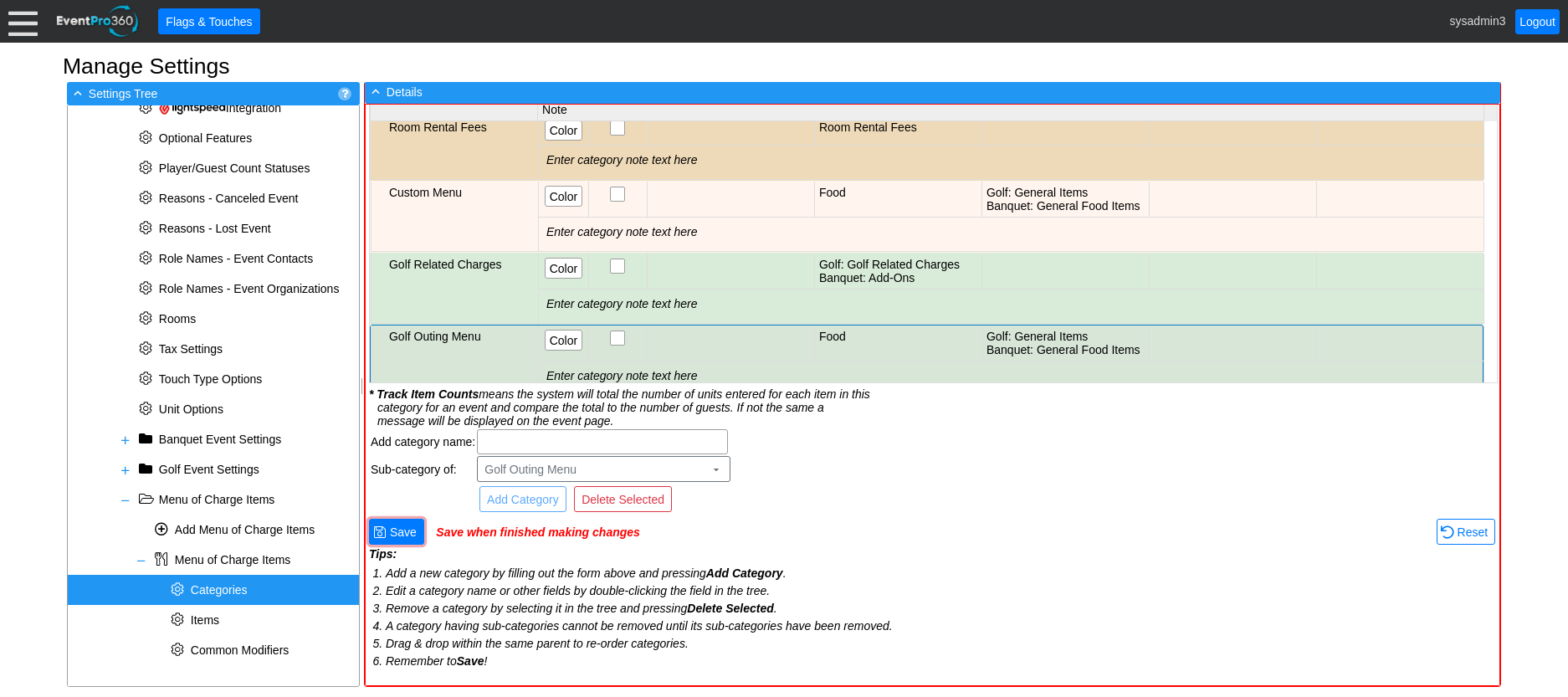
scroll to position [0, 0]
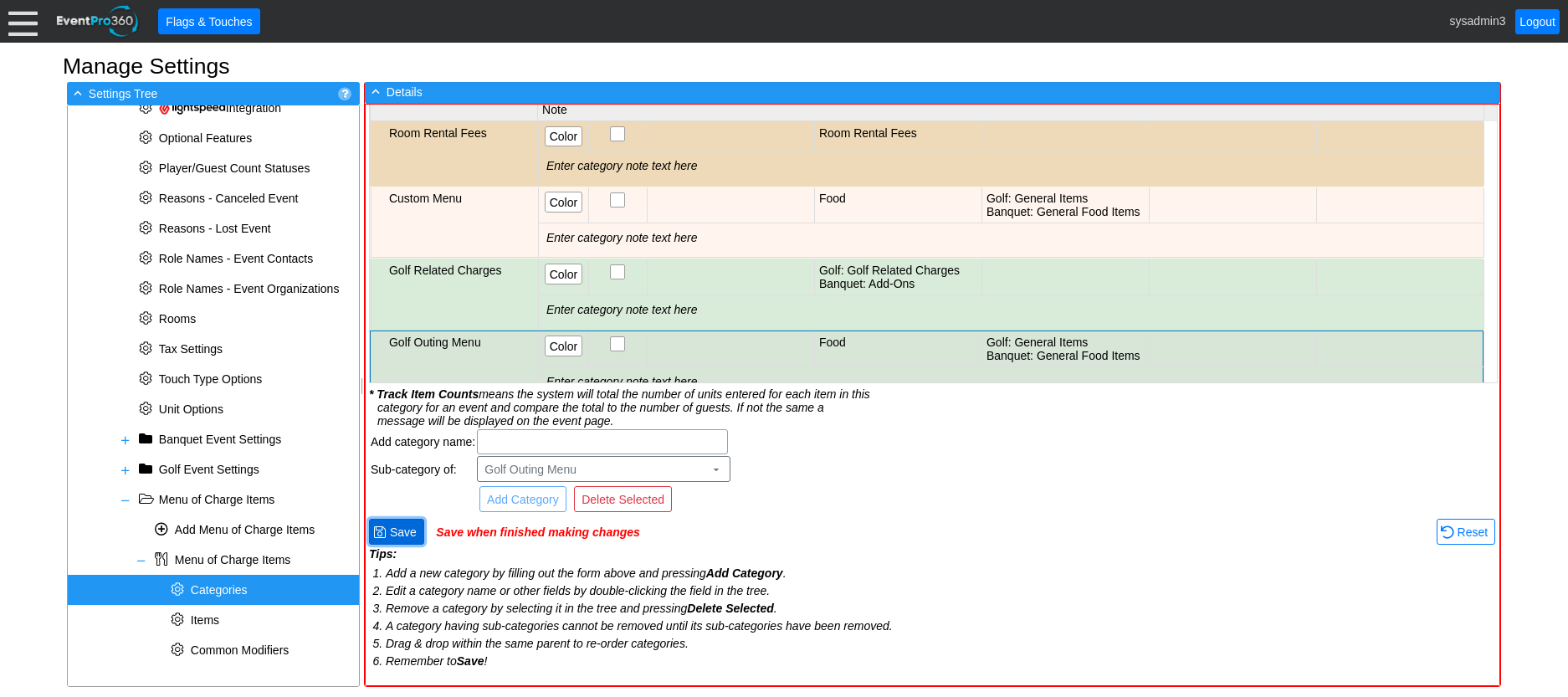
click at [400, 527] on span "Save" at bounding box center [403, 531] width 34 height 16
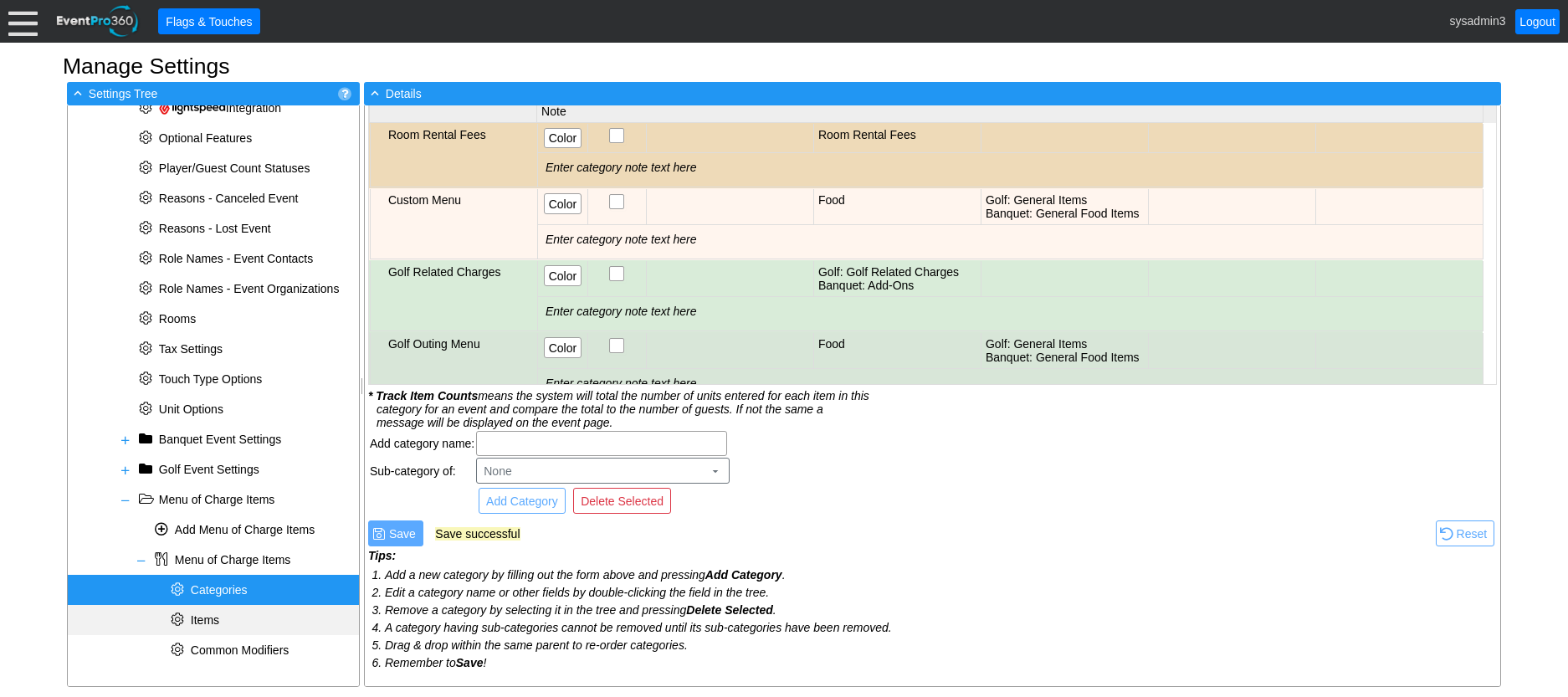
scroll to position [105, 0]
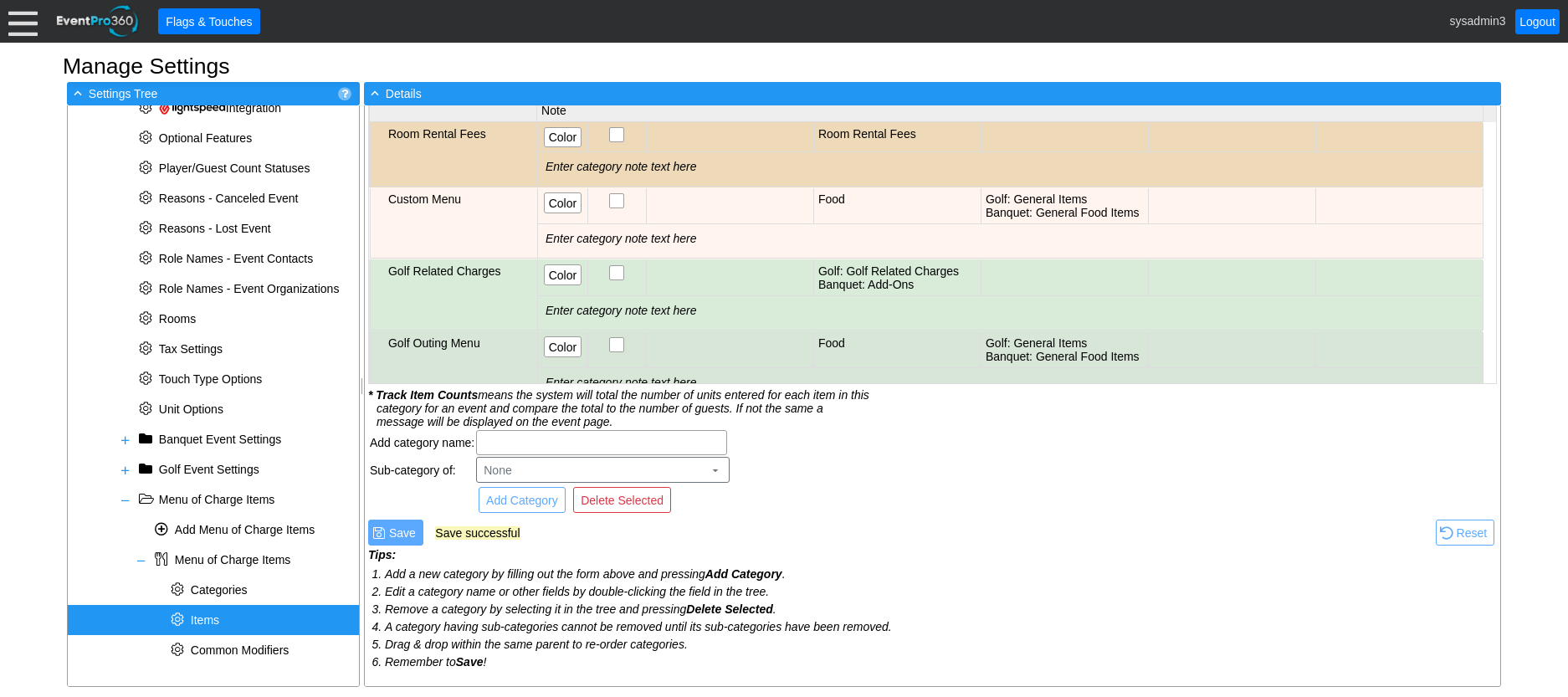
click at [221, 620] on span "Items" at bounding box center [196, 620] width 56 height 13
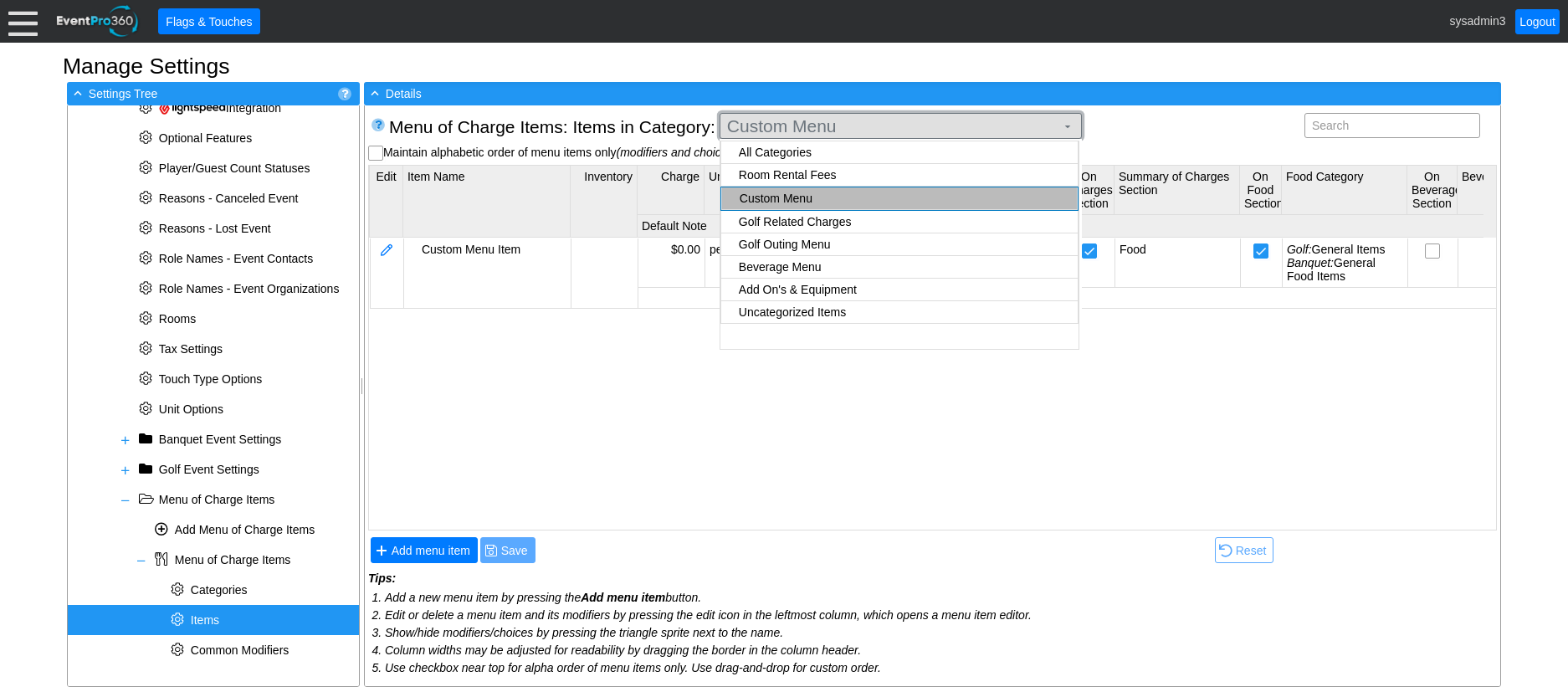
click at [831, 131] on span "Custom Menu" at bounding box center [891, 126] width 335 height 16
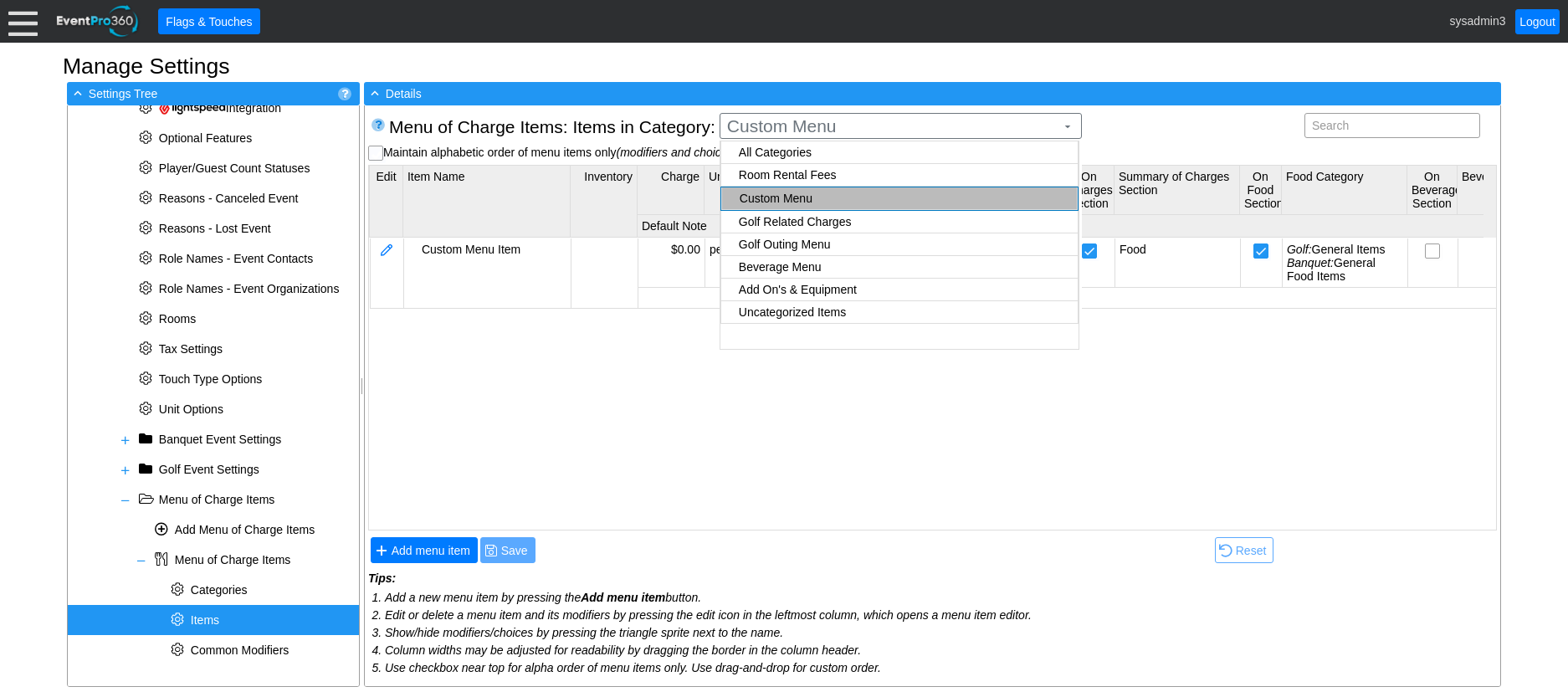
click at [832, 151] on body "Calendar of Events + New Event + Reports + Manage Contacts + Manage Organizatio…" at bounding box center [784, 348] width 1568 height 697
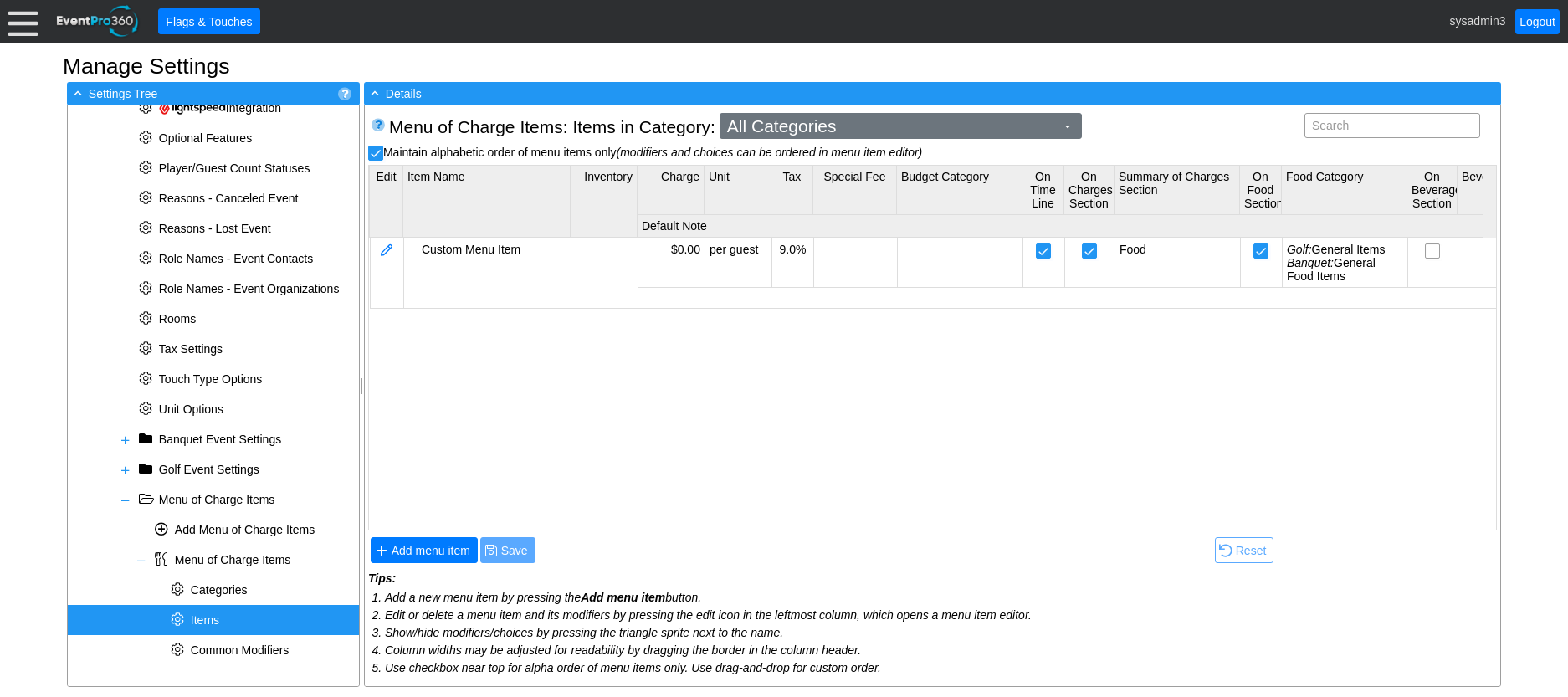
click at [877, 126] on span "All Categories" at bounding box center [891, 126] width 335 height 16
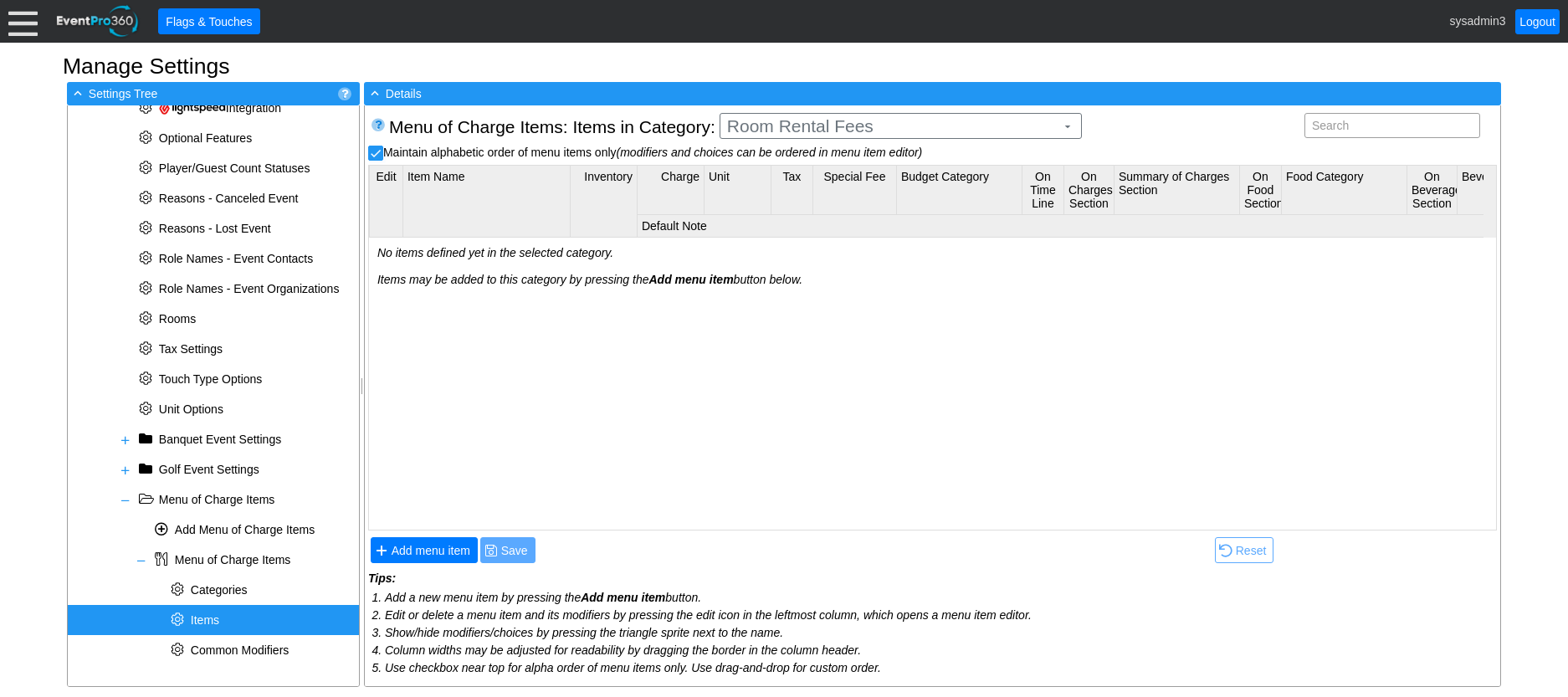
click at [855, 173] on body "Calendar of Events + New Event + Reports + Manage Contacts + Manage Organizatio…" at bounding box center [784, 348] width 1568 height 697
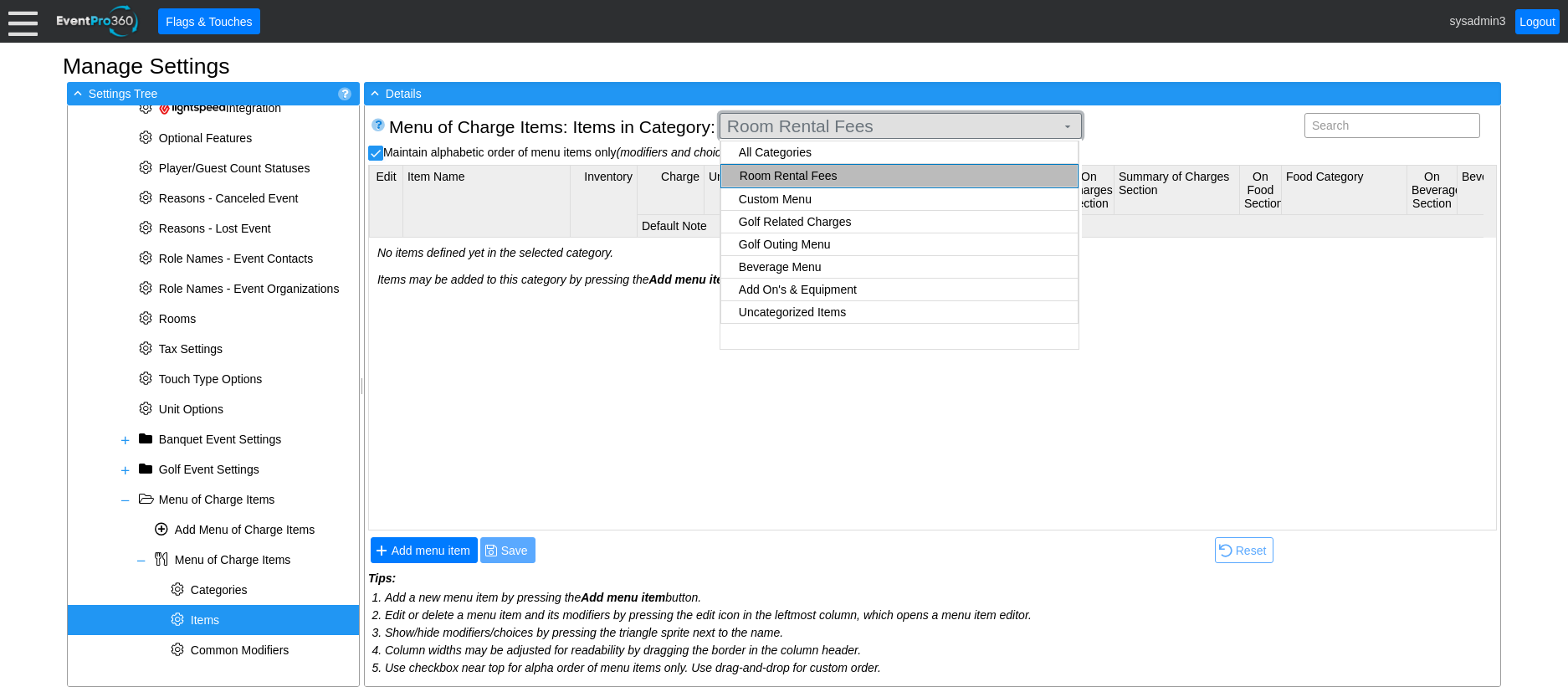
click at [863, 128] on span "Room Rental Fees" at bounding box center [891, 126] width 335 height 16
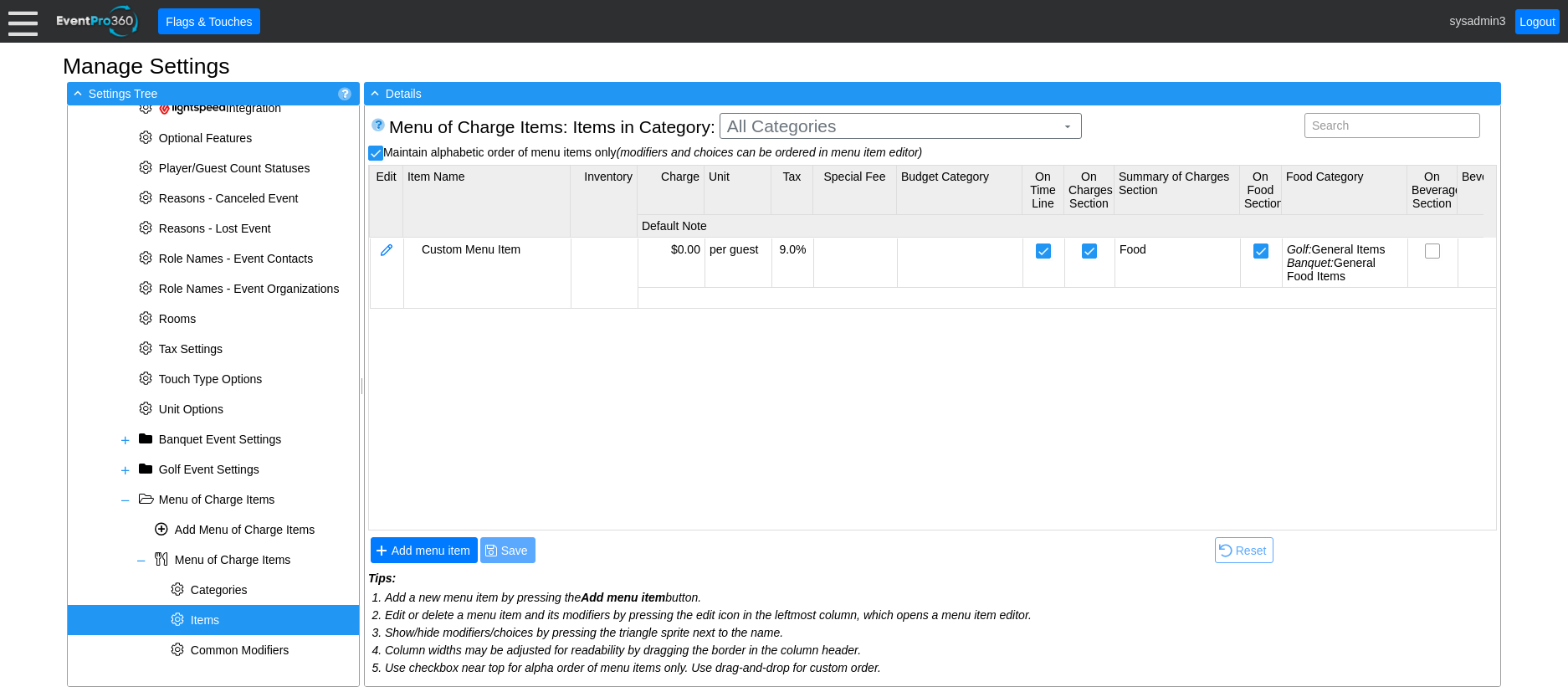
click at [807, 148] on body "Calendar of Events + New Event + Reports + Manage Contacts + Manage Organizatio…" at bounding box center [784, 348] width 1568 height 697
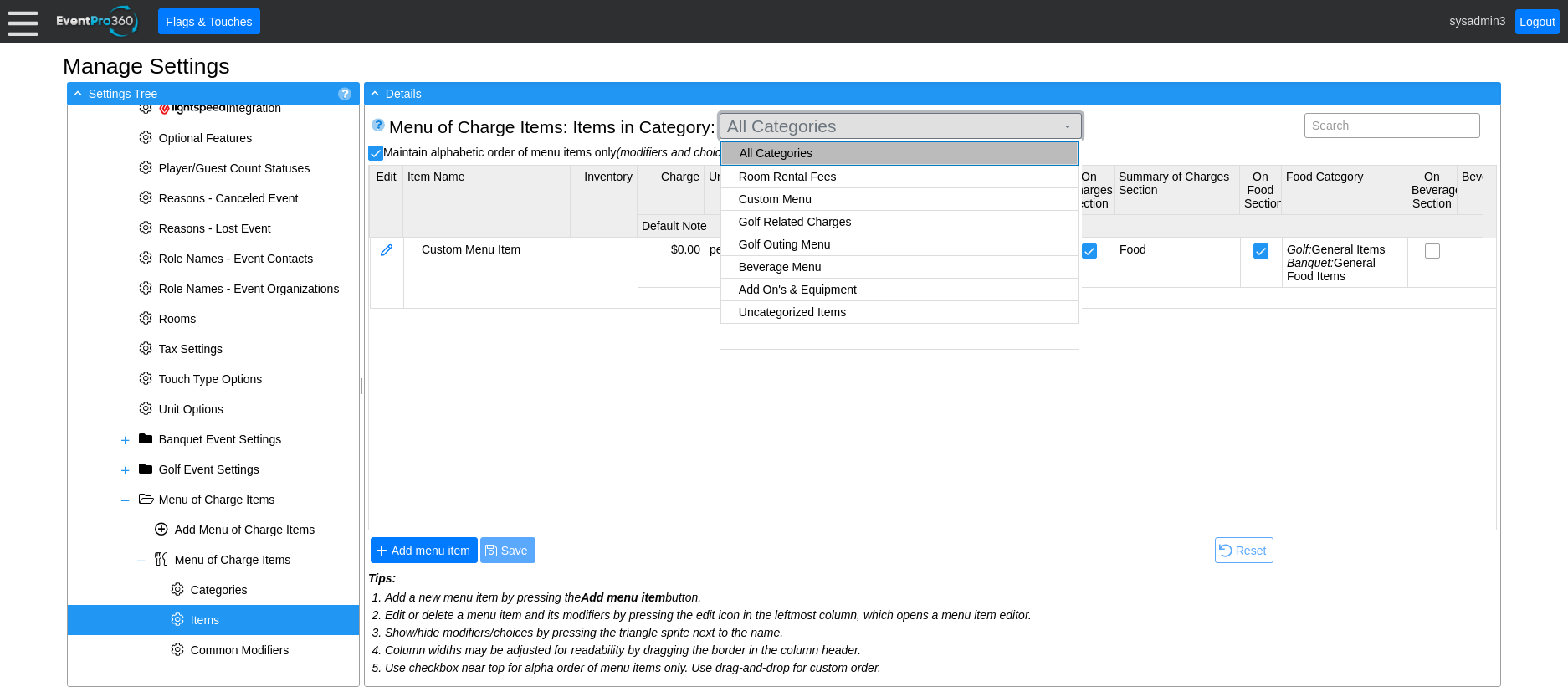
click at [883, 121] on span "All Categories" at bounding box center [891, 126] width 335 height 16
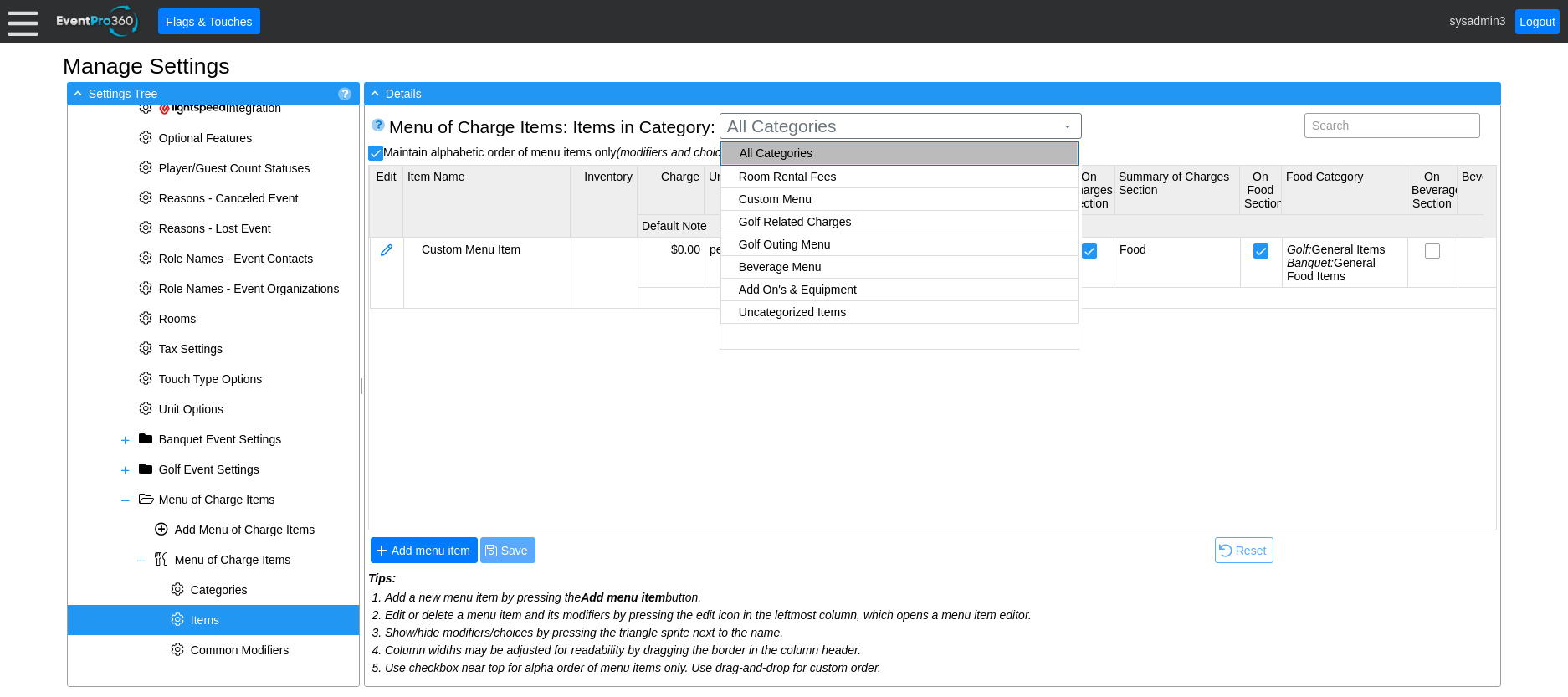
checkbox input "true"
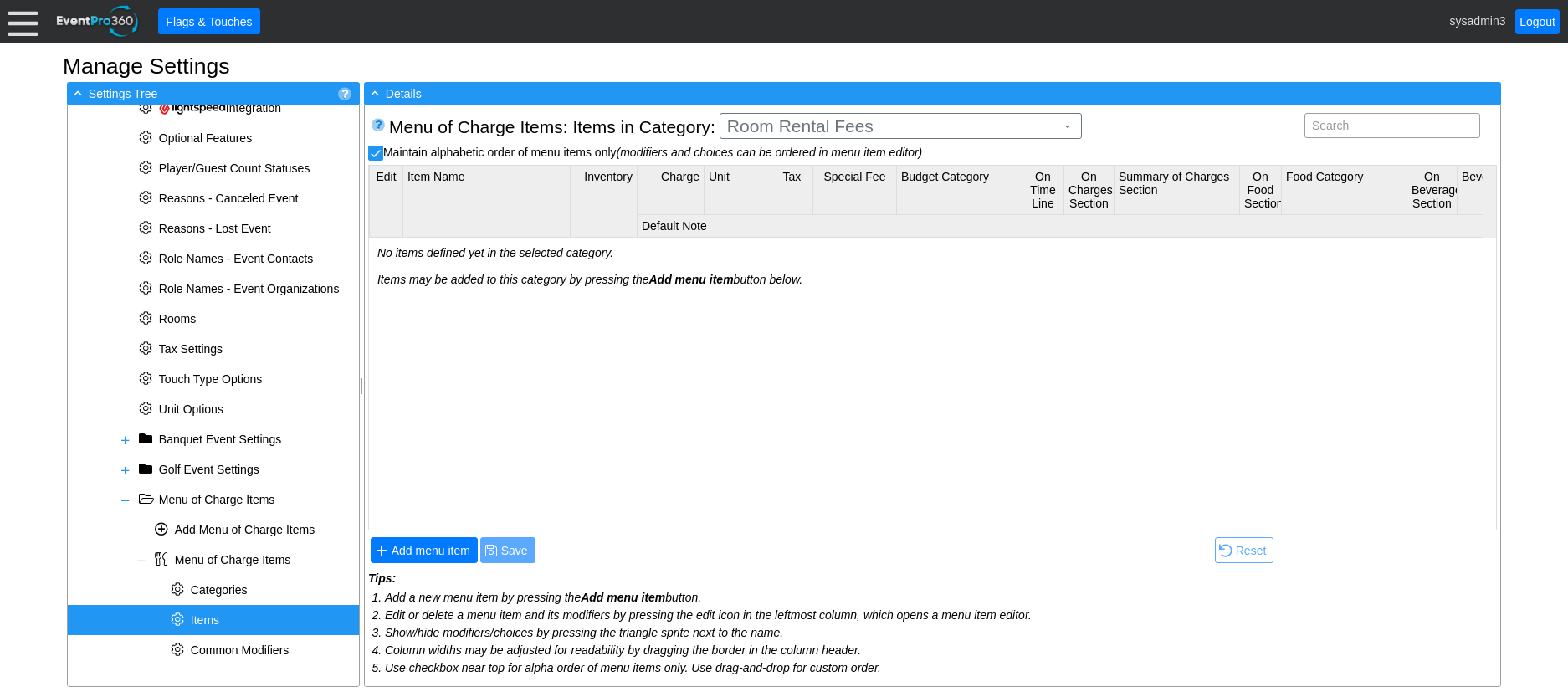
click at [811, 170] on body "Calendar of Events + New Event + Reports + Manage Contacts + Manage Organizatio…" at bounding box center [784, 348] width 1568 height 697
click at [433, 556] on span "Add menu item" at bounding box center [431, 549] width 85 height 16
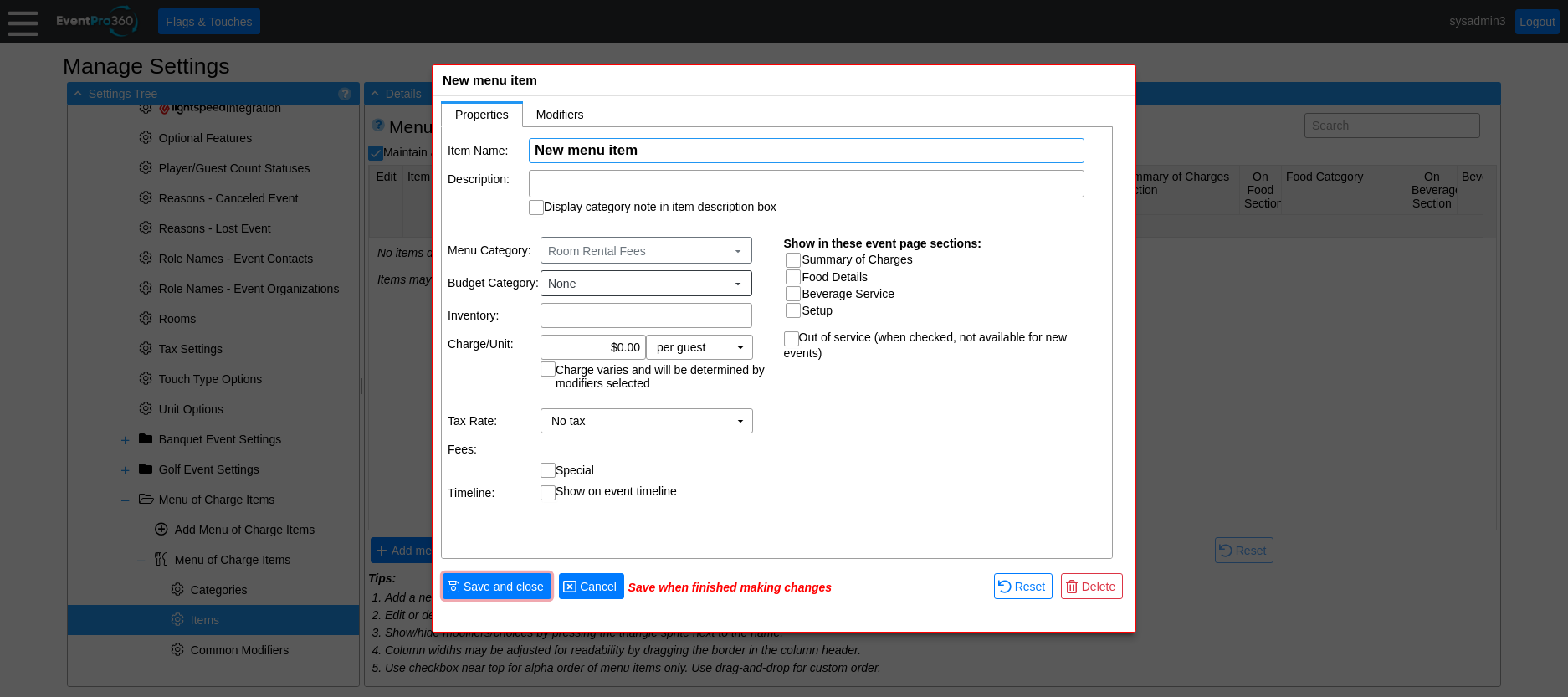
click at [598, 581] on span "Cancel" at bounding box center [597, 586] width 43 height 16
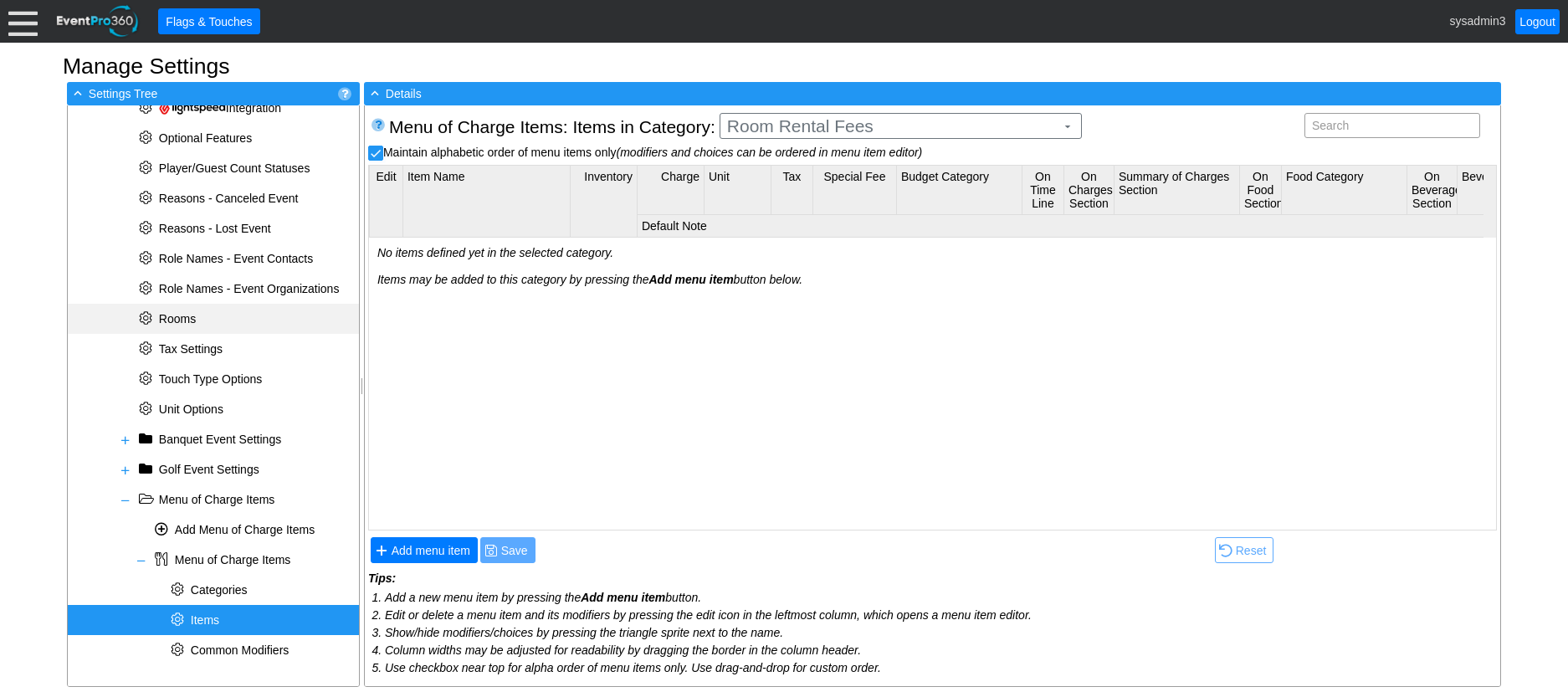
click at [196, 316] on span "Rooms" at bounding box center [167, 318] width 63 height 13
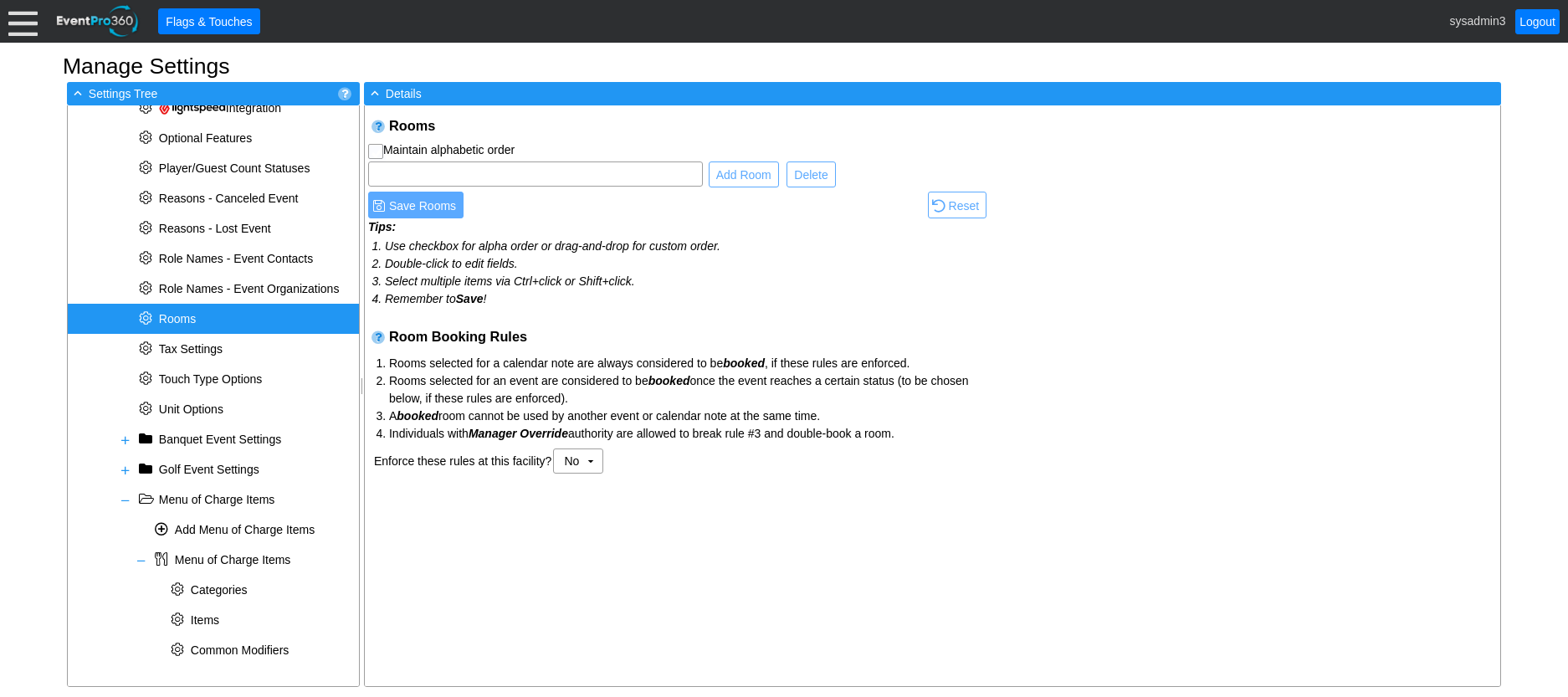
checkbox input "true"
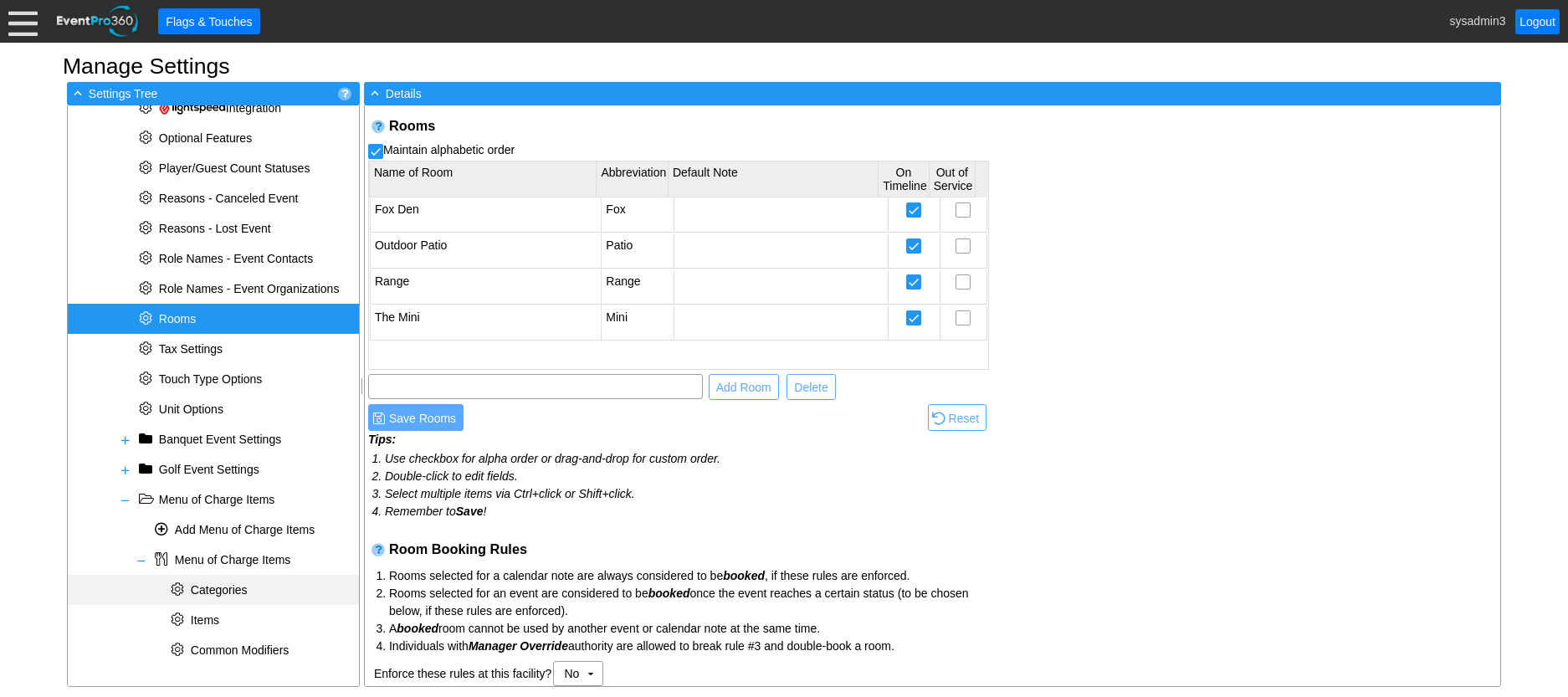
click at [210, 590] on span "Categories" at bounding box center [219, 590] width 57 height 13
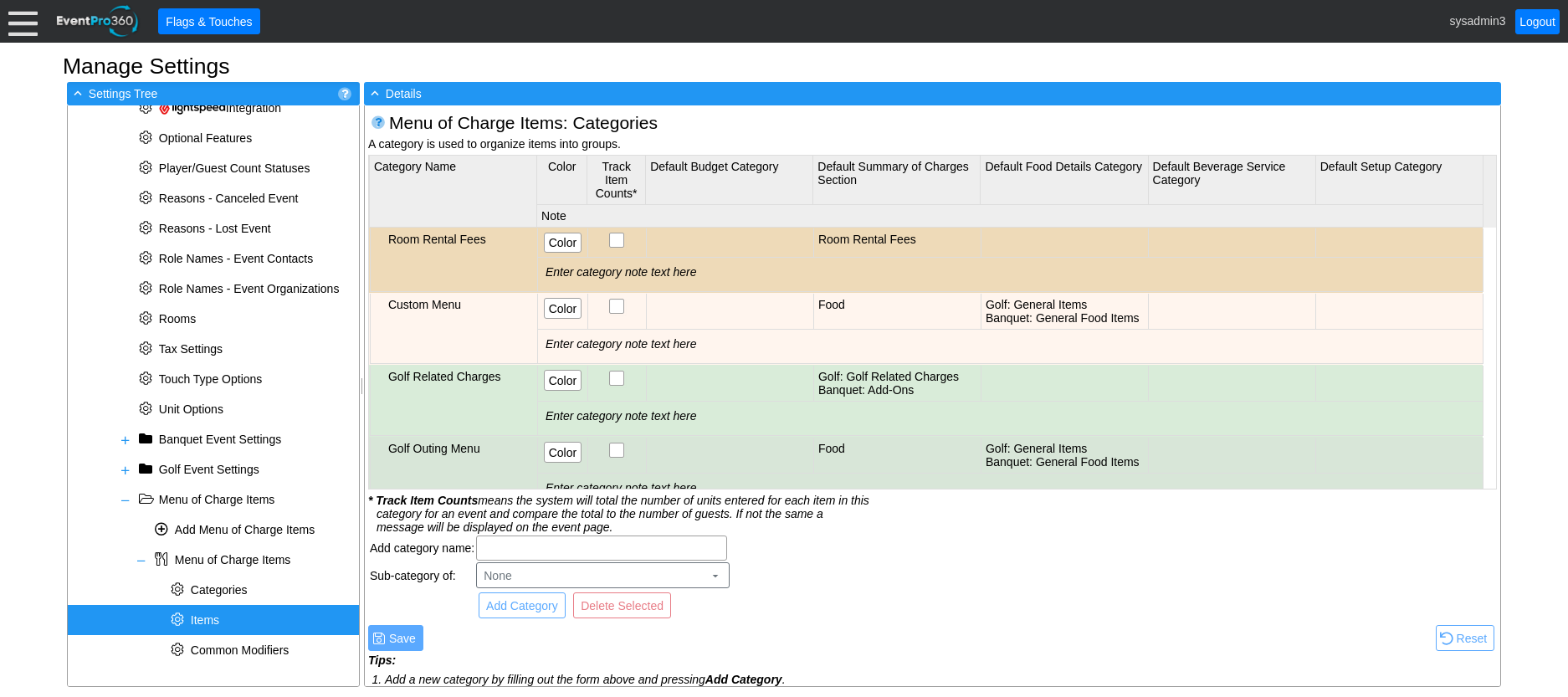
click at [204, 624] on span "Items" at bounding box center [205, 620] width 29 height 13
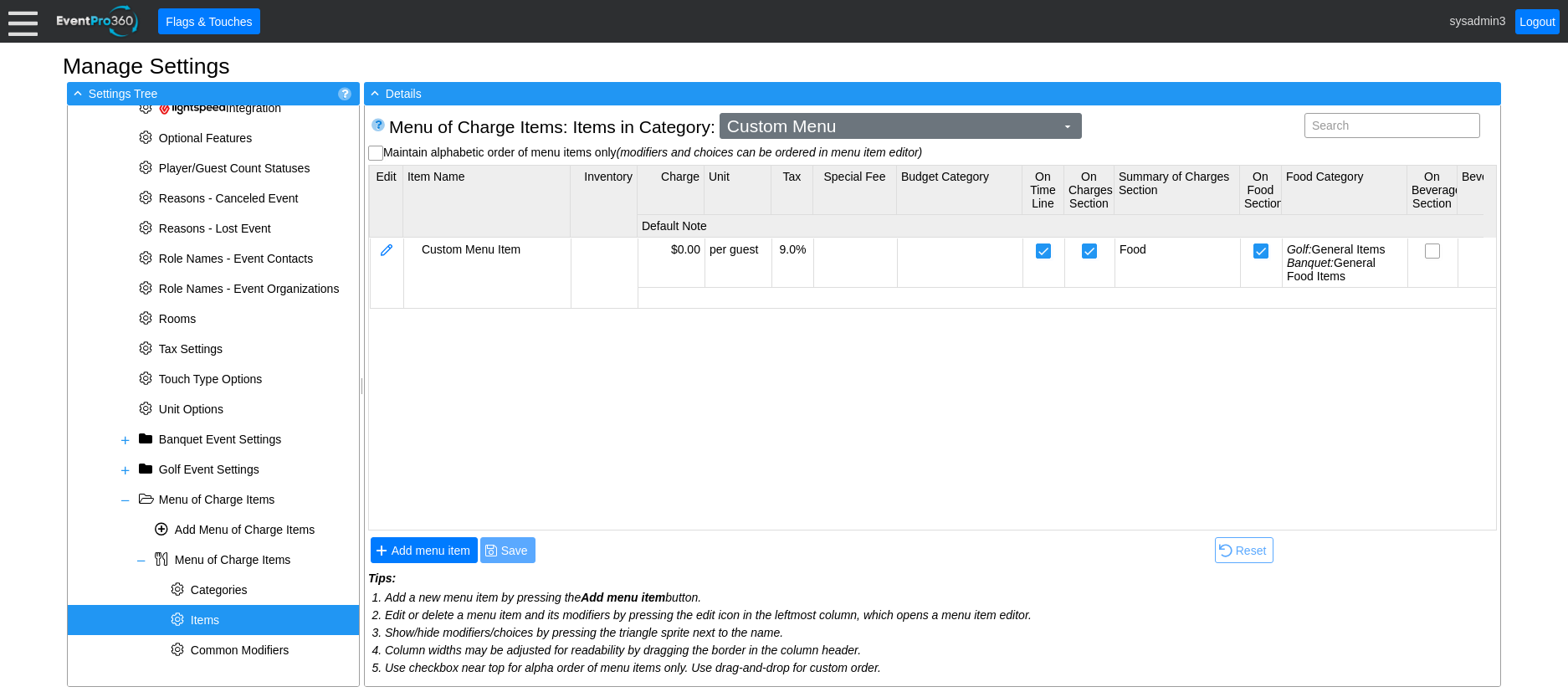
click at [850, 133] on span "Custom Menu" at bounding box center [891, 126] width 335 height 16
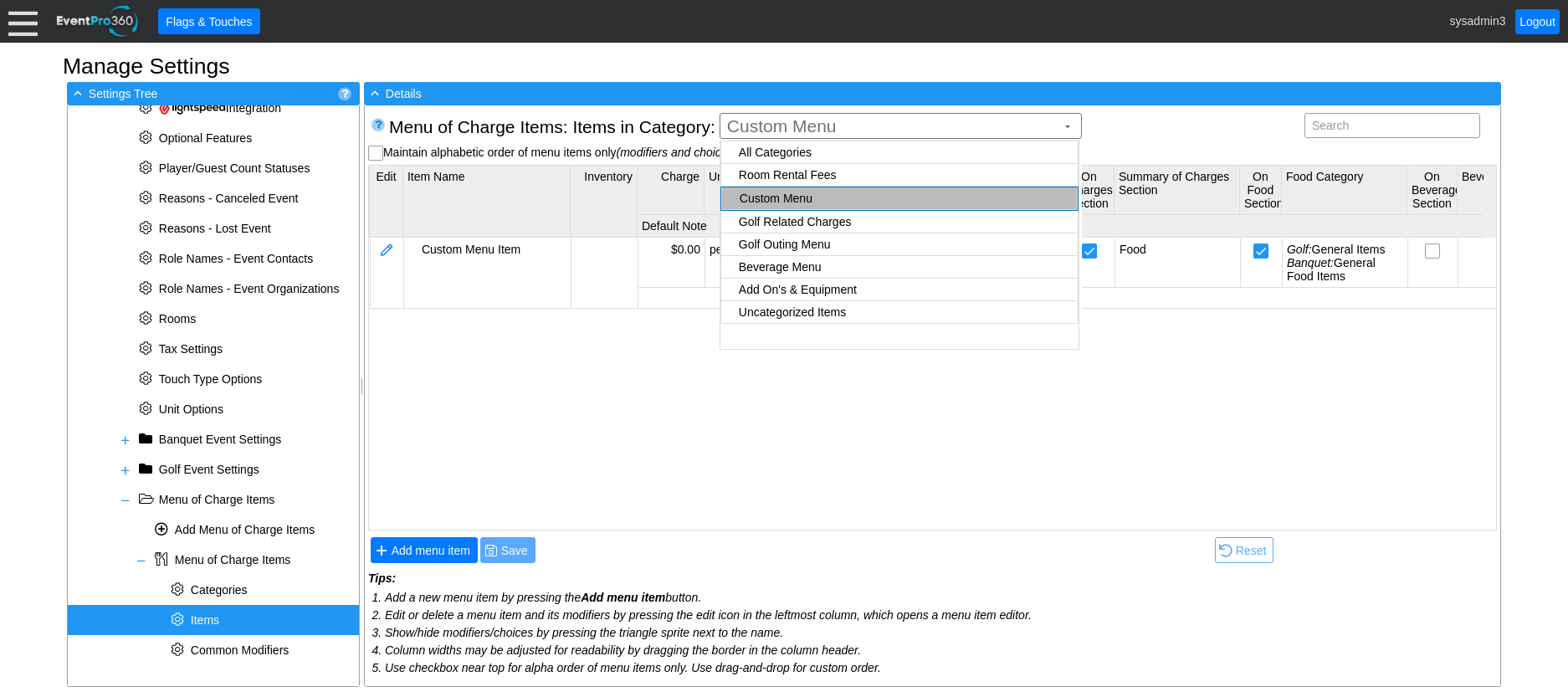
checkbox input "true"
click at [798, 168] on body "Calendar of Events + New Event + Reports + Manage Contacts + Manage Organizatio…" at bounding box center [784, 348] width 1568 height 697
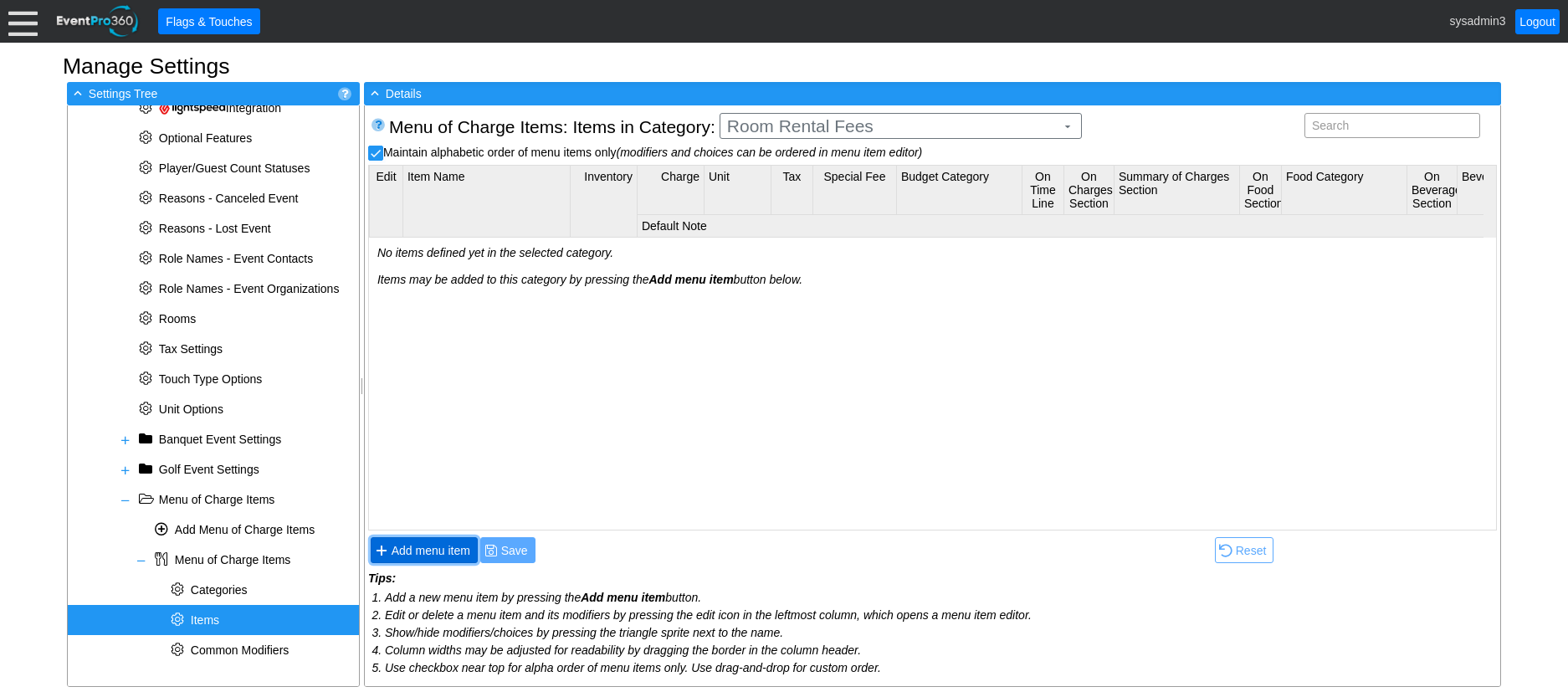
click at [436, 548] on span "Add menu item" at bounding box center [431, 549] width 85 height 16
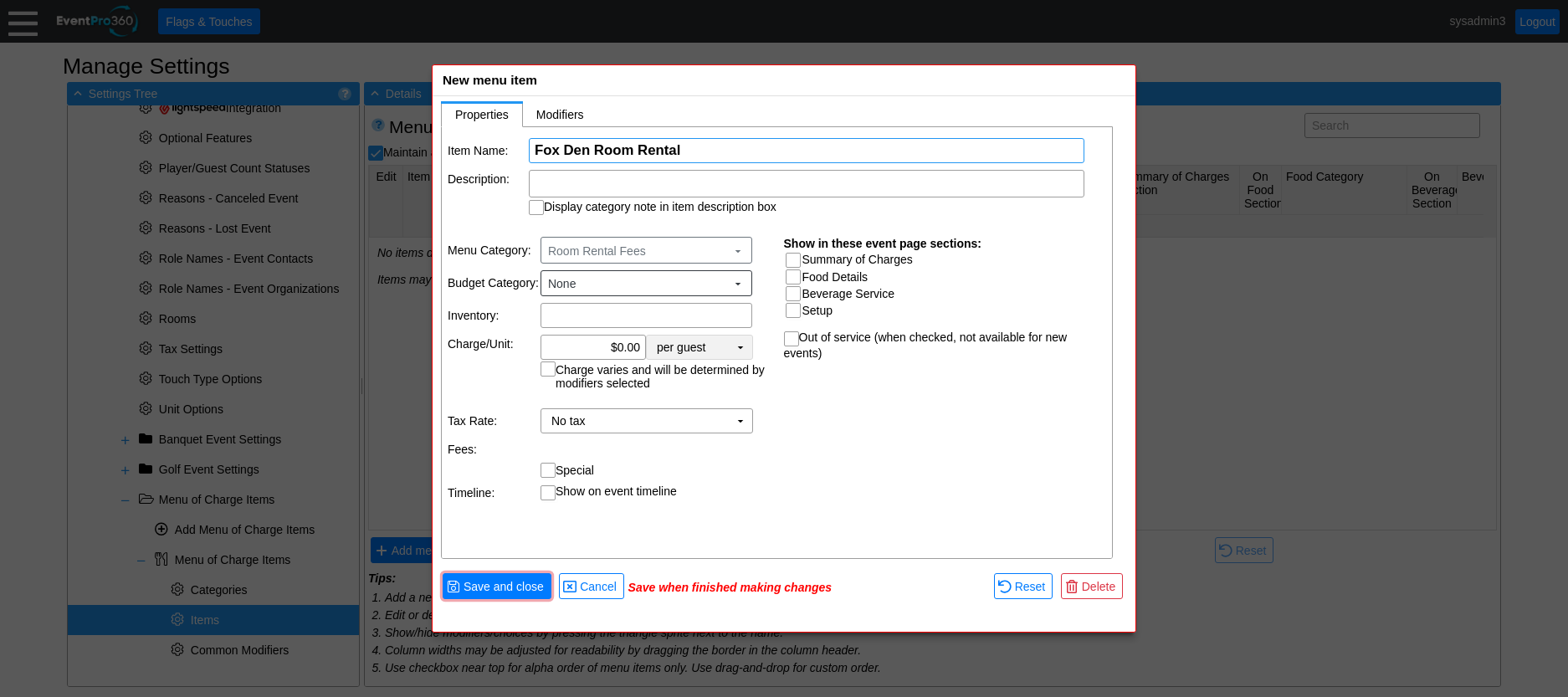
click at [737, 344] on td "▼" at bounding box center [740, 347] width 23 height 23
type input "Fox Den Room Rental"
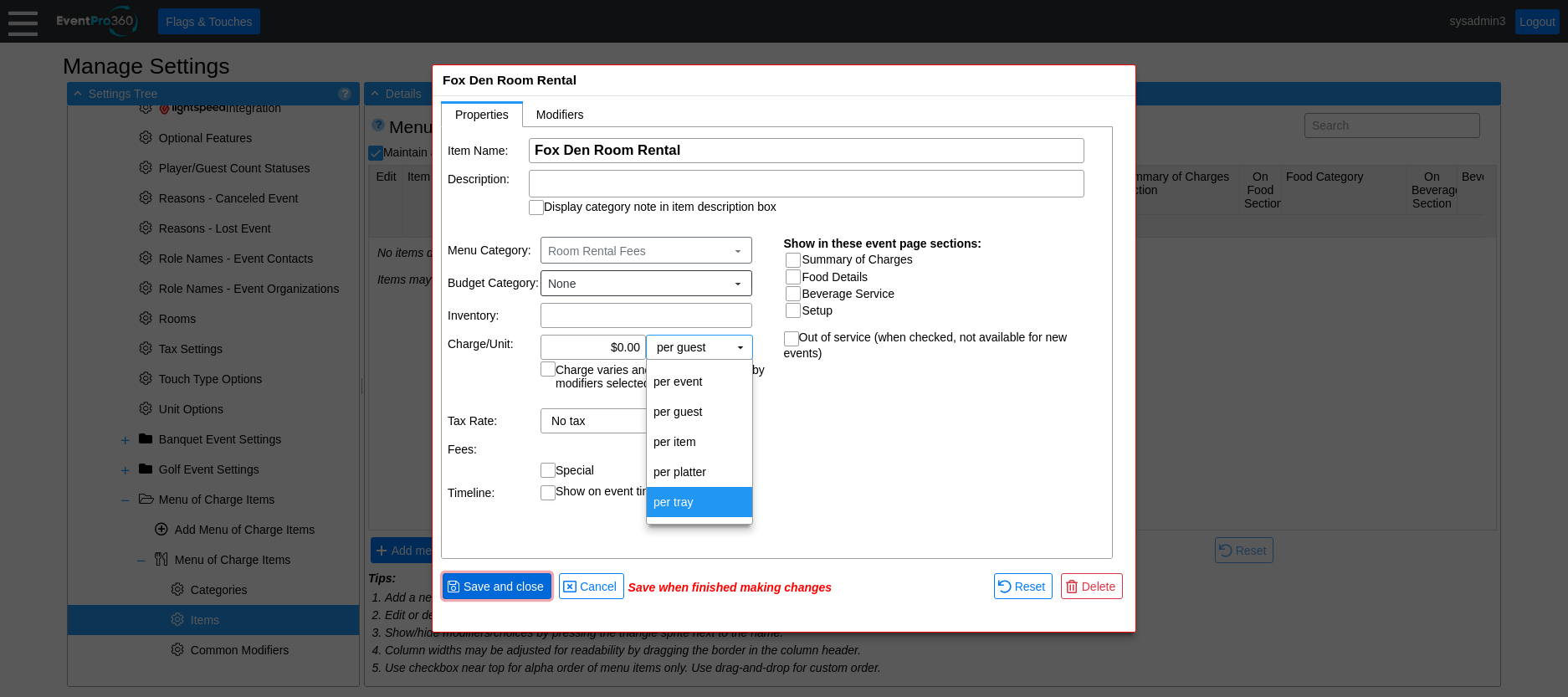
click at [535, 587] on span "Save and close" at bounding box center [503, 586] width 87 height 16
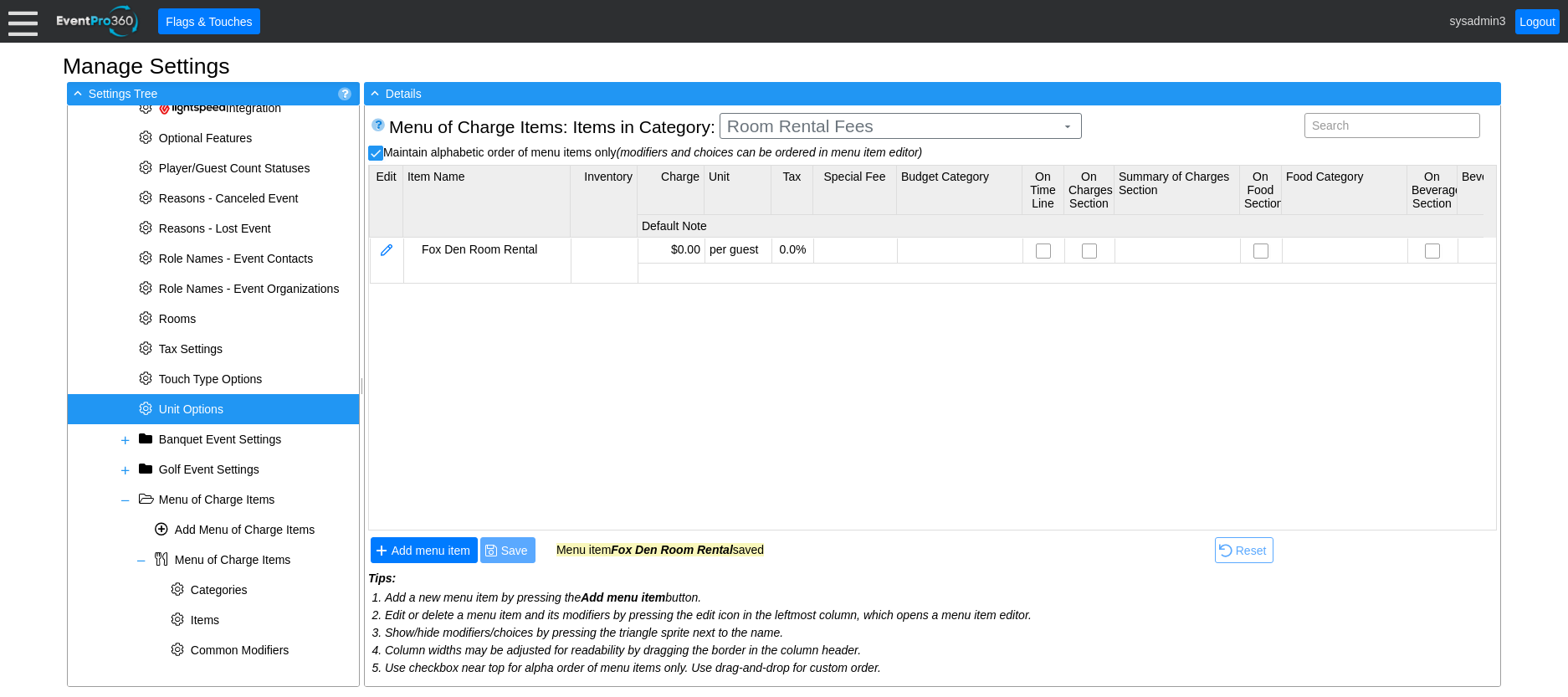
click at [189, 407] on span "Unit Options" at bounding box center [191, 409] width 64 height 13
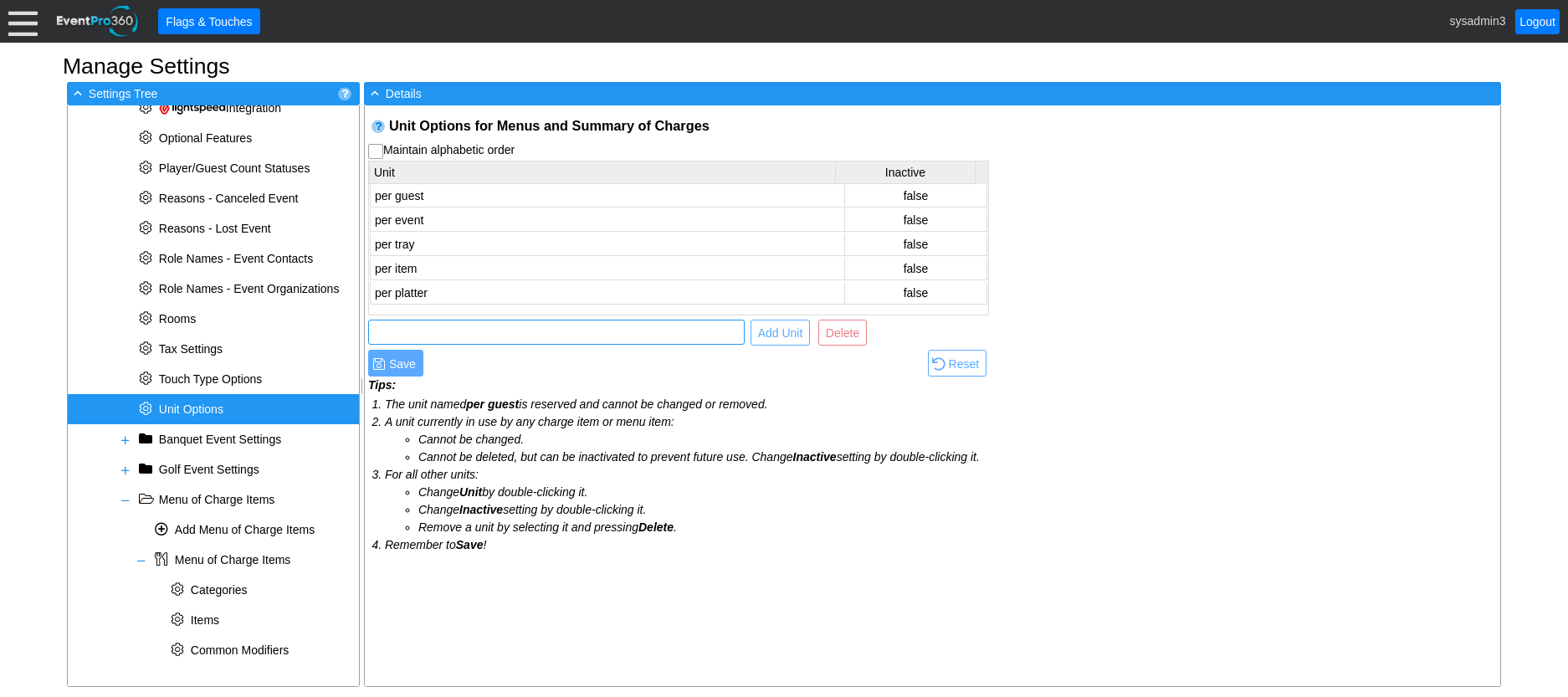
click at [492, 338] on input "text" at bounding box center [556, 332] width 364 height 23
type input "per room"
click at [767, 336] on span "Add Unit" at bounding box center [781, 333] width 52 height 16
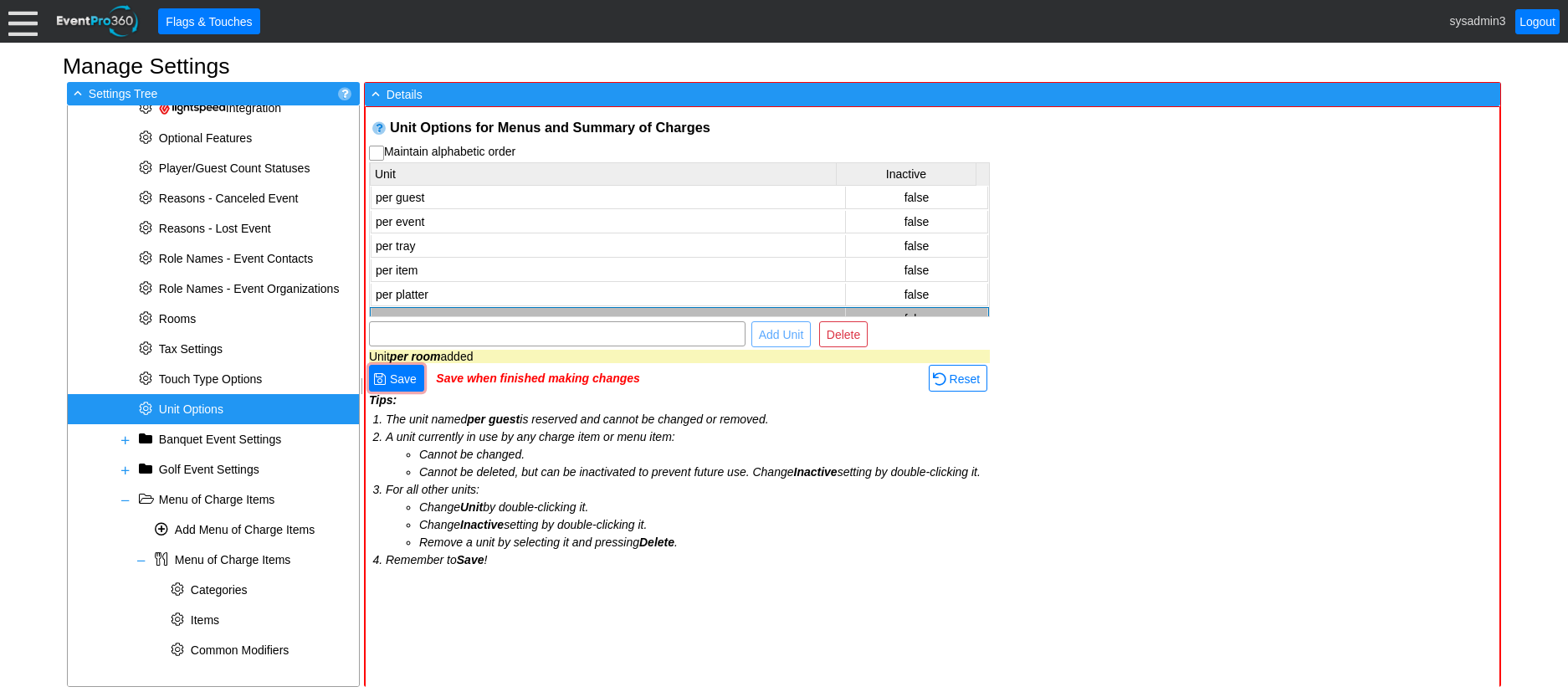
scroll to position [15, 0]
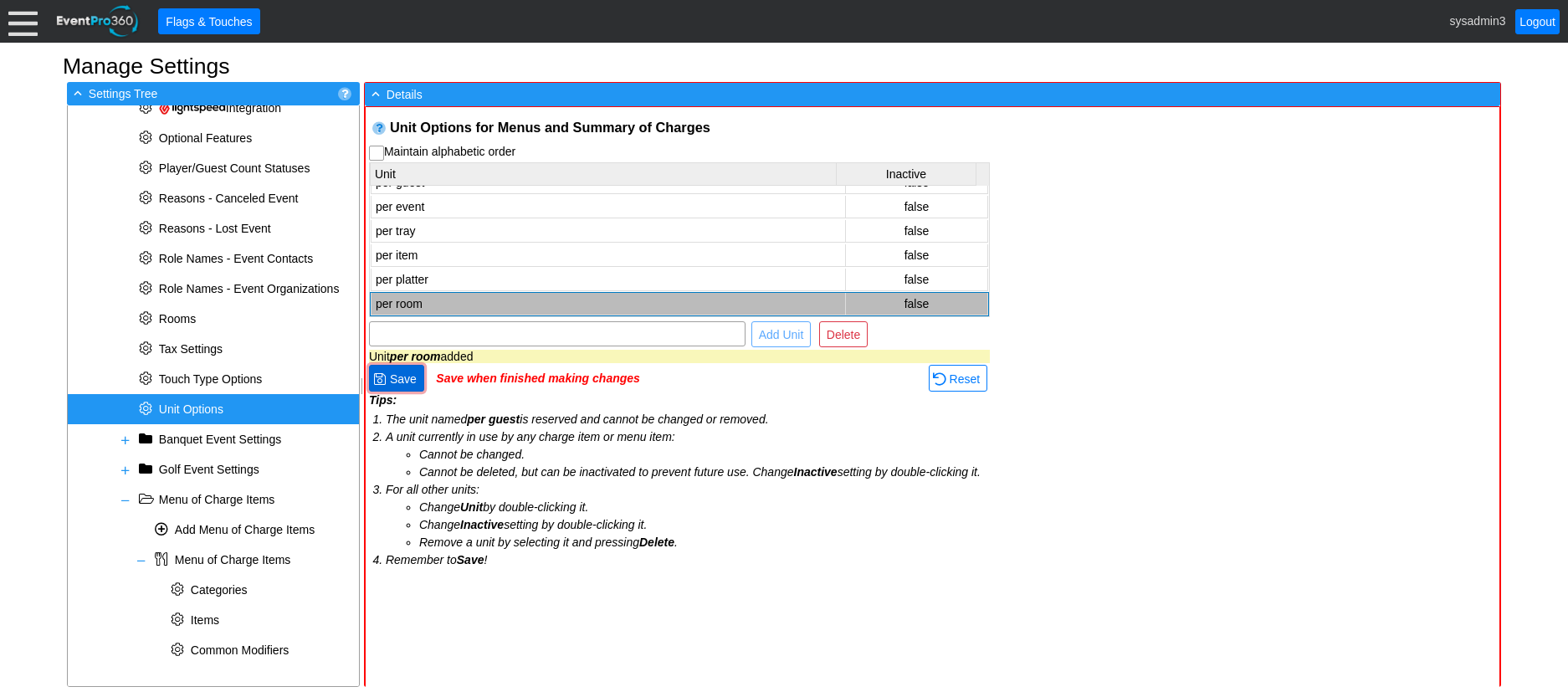
click at [408, 379] on span "Save" at bounding box center [403, 379] width 34 height 16
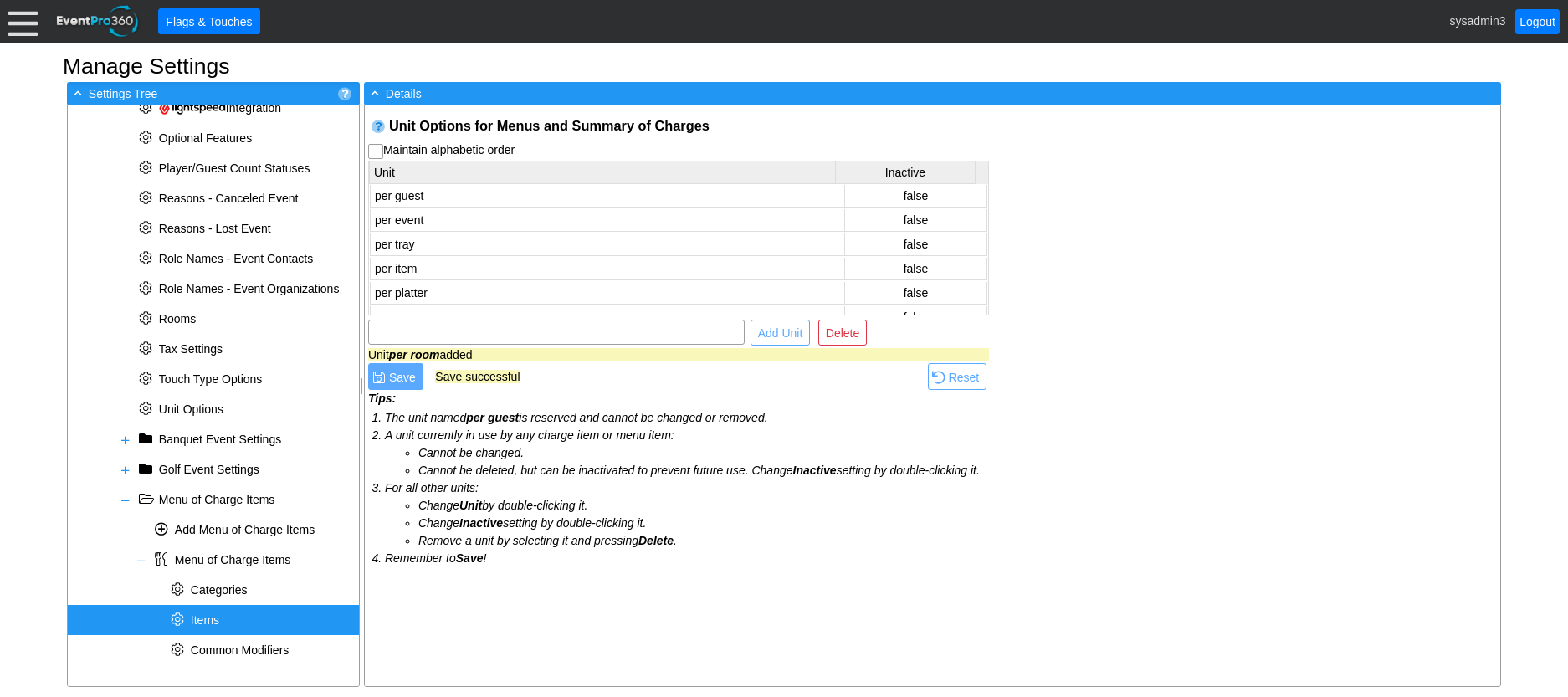
click at [207, 622] on span "Items" at bounding box center [205, 620] width 29 height 13
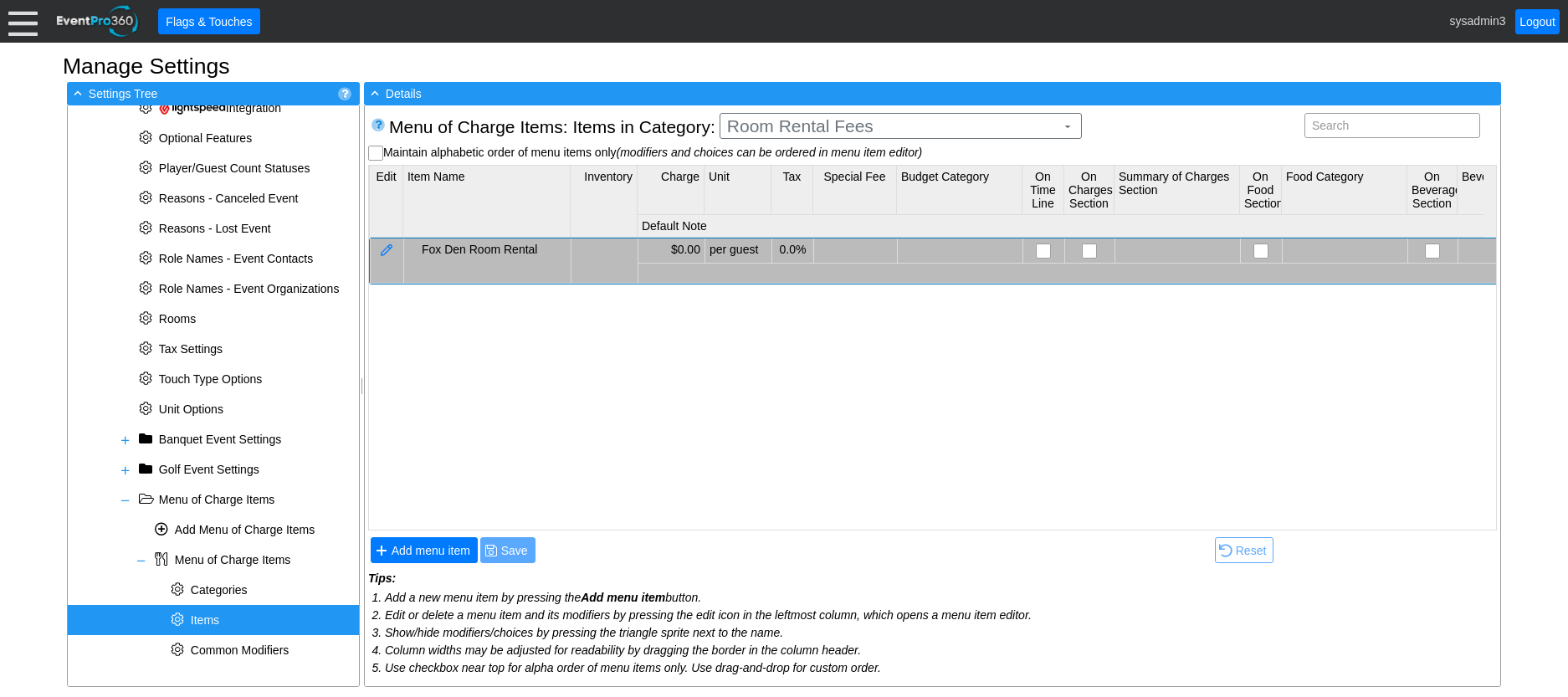
click at [395, 253] on td at bounding box center [386, 261] width 34 height 44
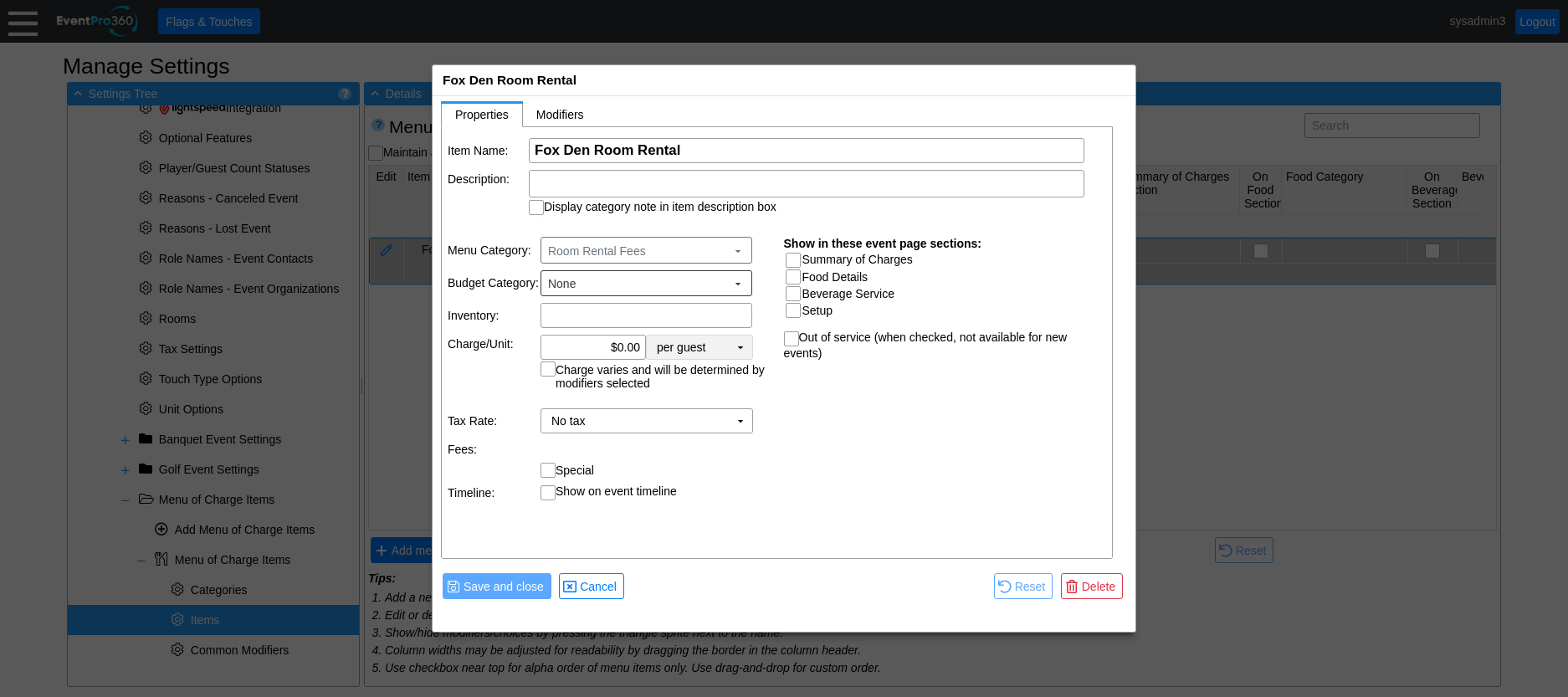
click at [738, 343] on td "▼" at bounding box center [740, 347] width 23 height 23
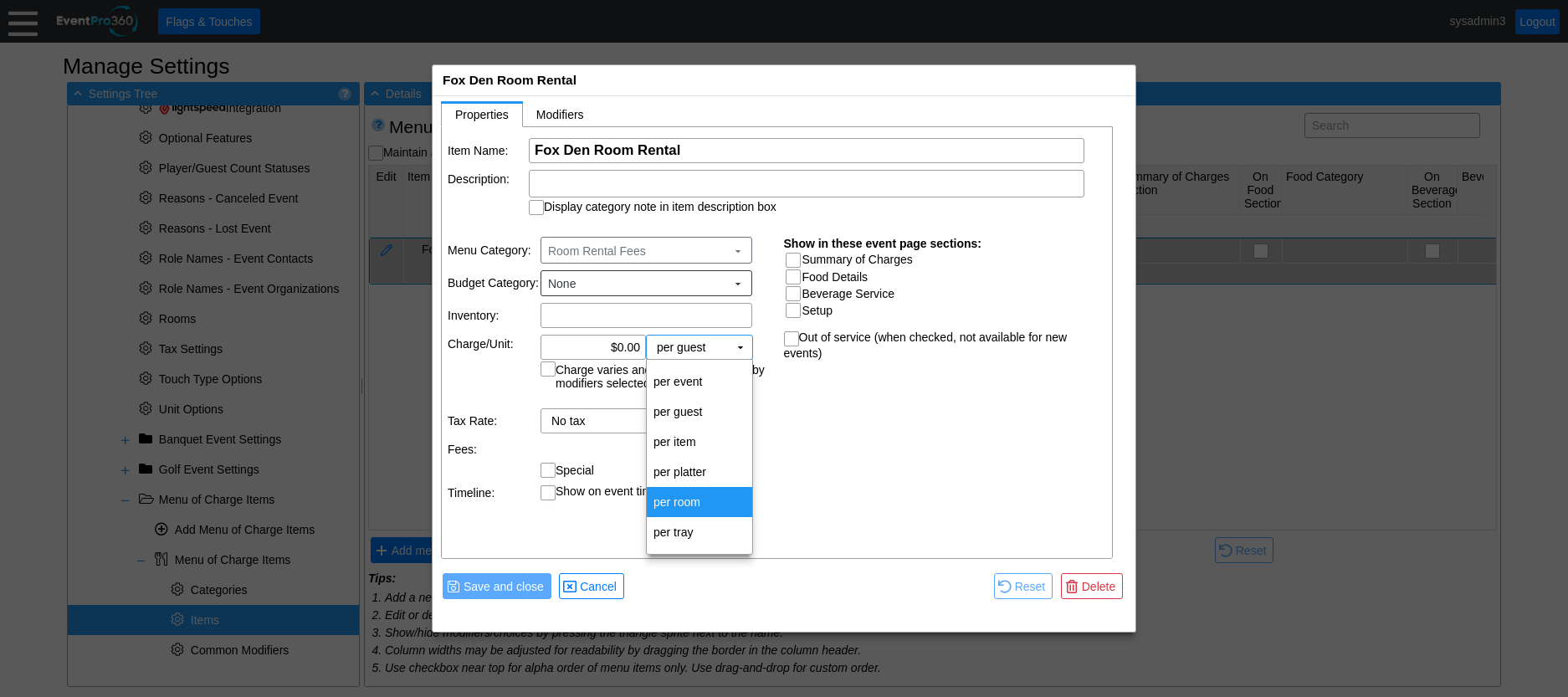
click at [676, 505] on td "per room" at bounding box center [699, 501] width 105 height 30
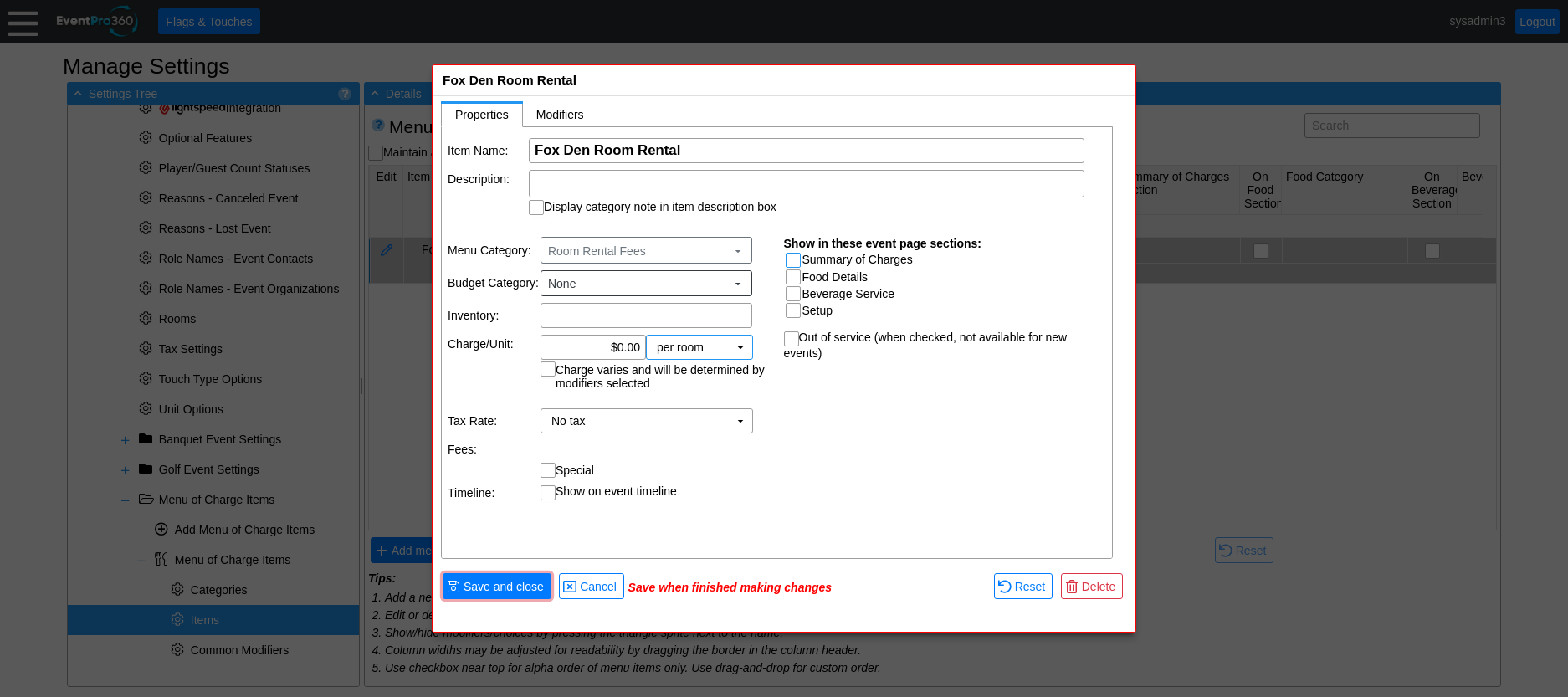
click at [792, 259] on input "Summary of Charges" at bounding box center [794, 261] width 16 height 16
checkbox input "true"
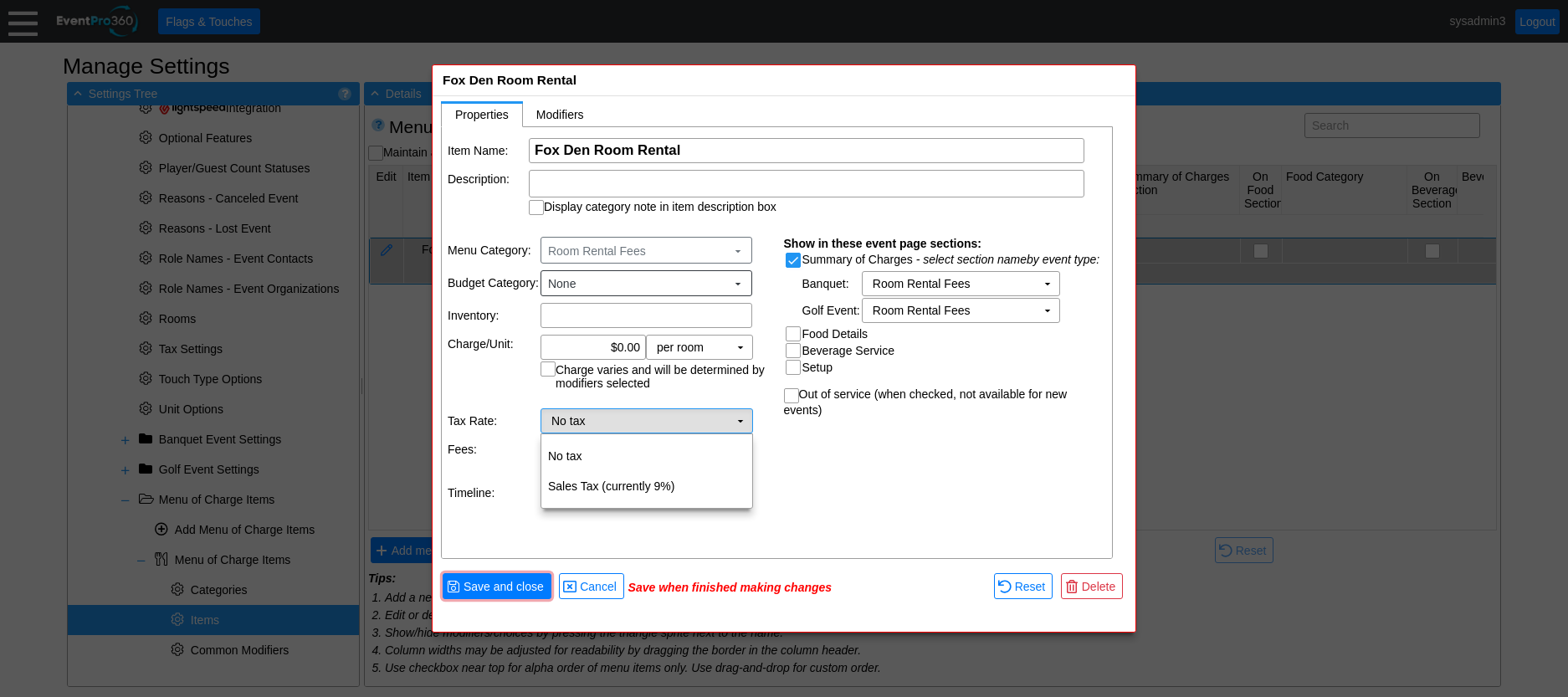
click at [733, 418] on td "▼" at bounding box center [740, 421] width 23 height 23
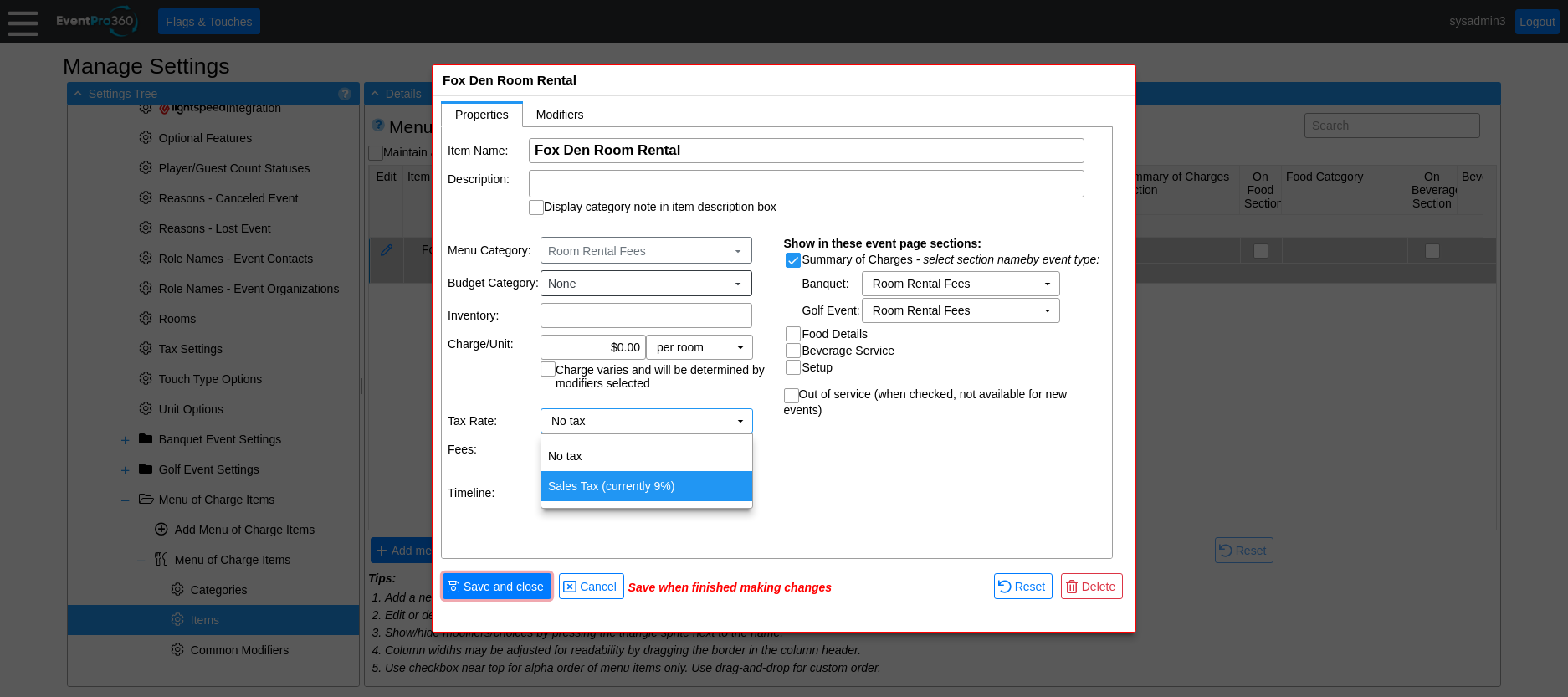
click at [645, 493] on td "Sales Tax (currently 9%)" at bounding box center [647, 485] width 211 height 30
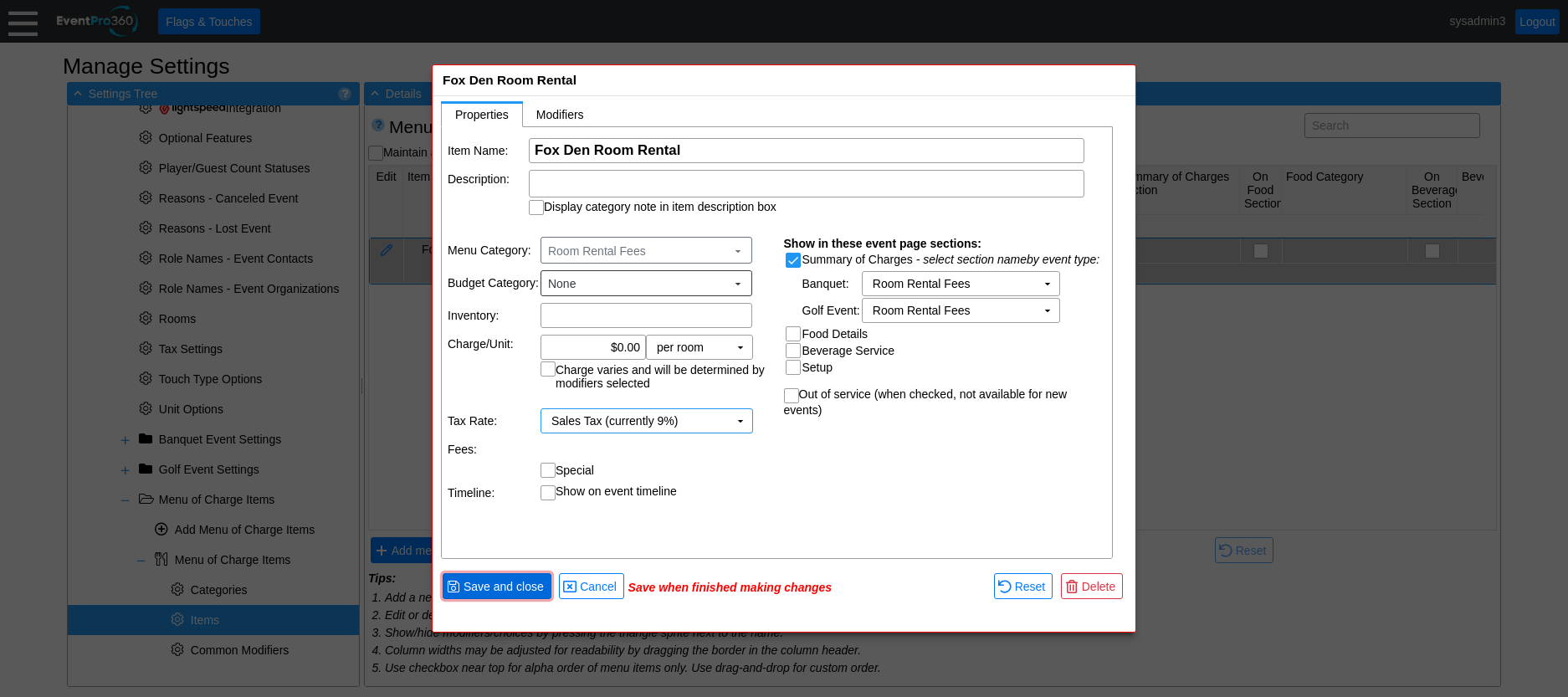
click at [509, 584] on span "Save and close" at bounding box center [503, 586] width 87 height 16
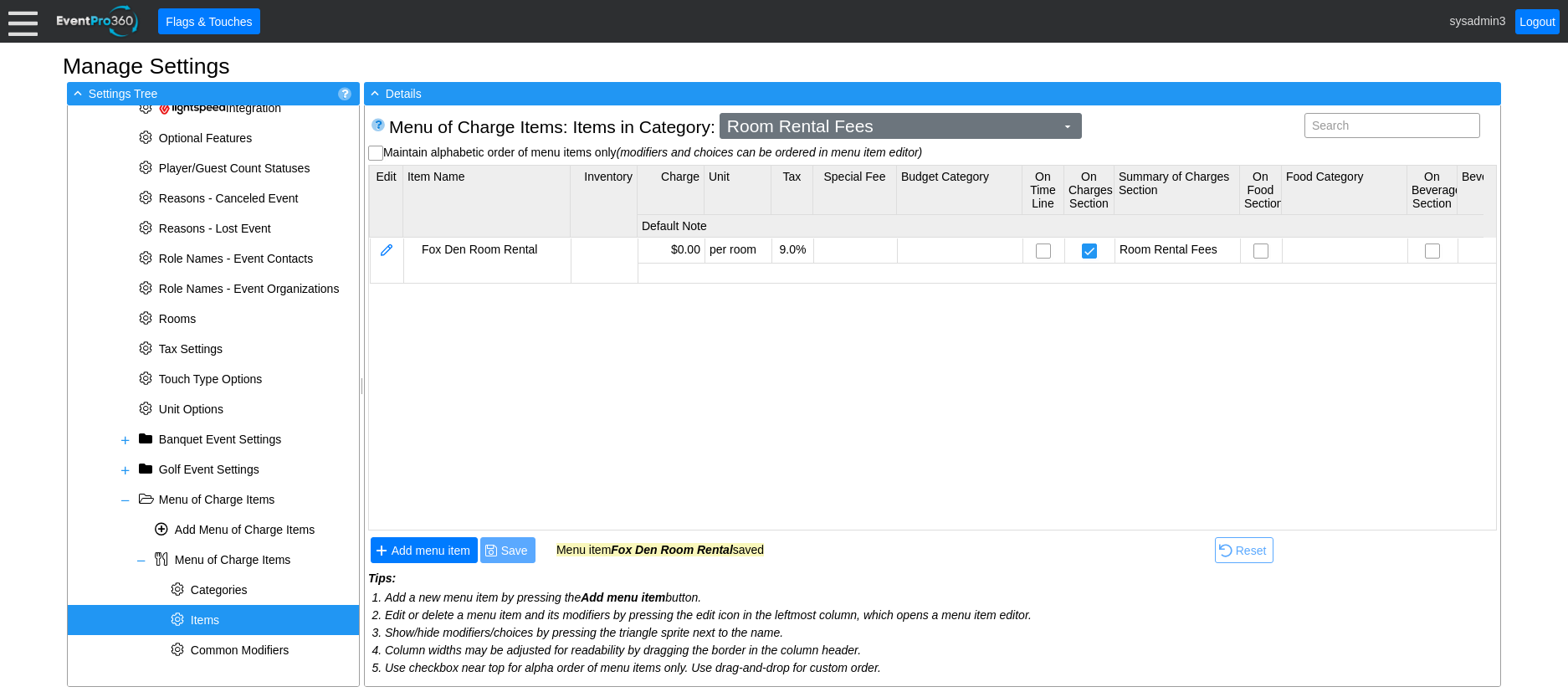
click at [935, 128] on span "Room Rental Fees" at bounding box center [891, 126] width 335 height 16
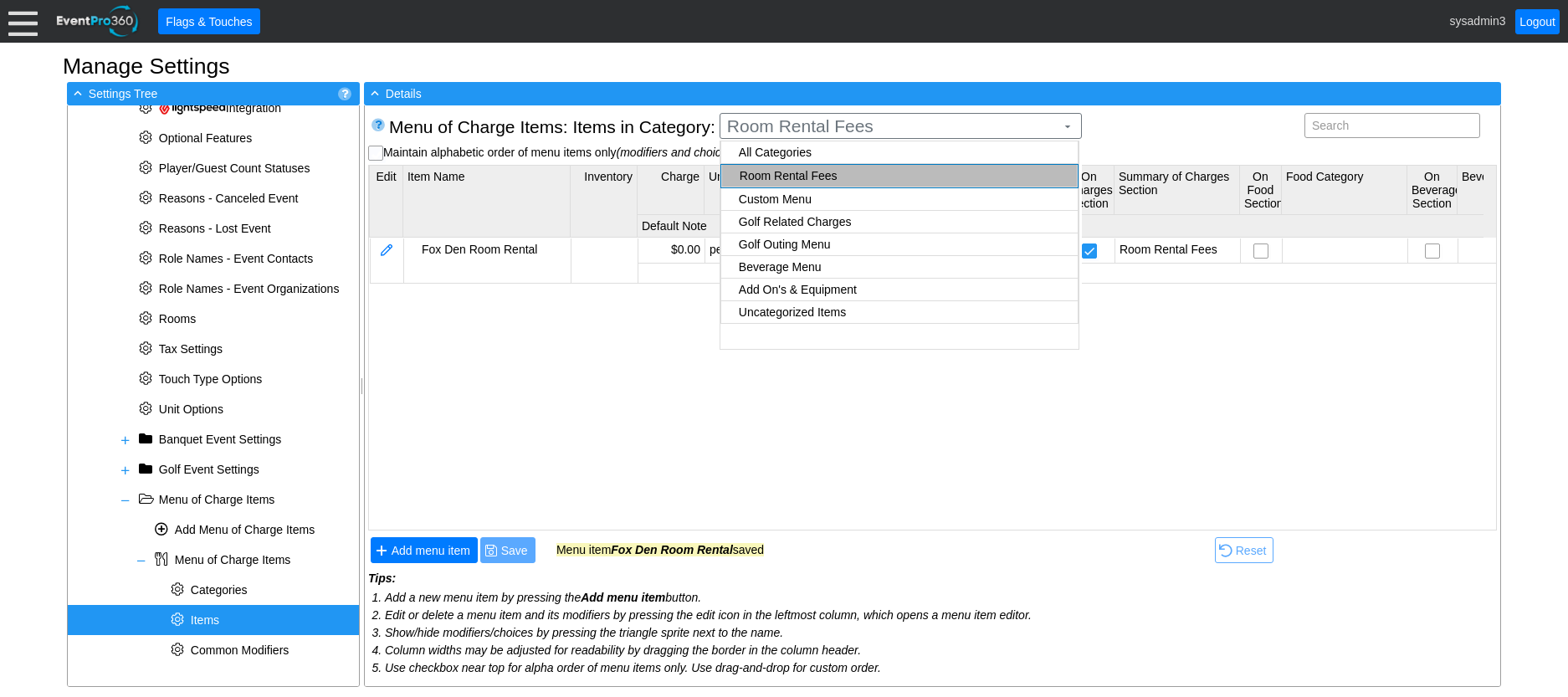
click at [803, 194] on body "Calendar of Events + New Event + Reports + Manage Contacts + Manage Organizatio…" at bounding box center [784, 348] width 1568 height 697
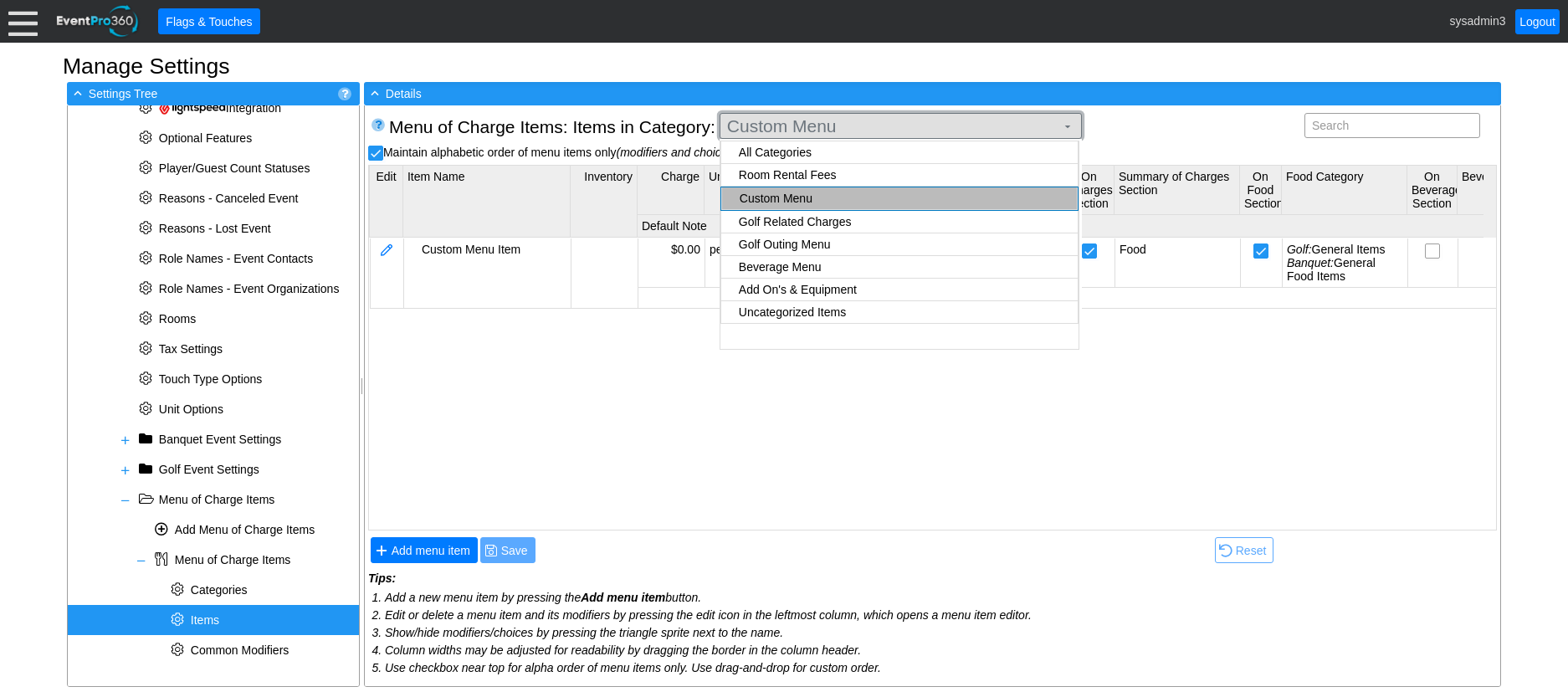
click at [958, 128] on span "Custom Menu" at bounding box center [891, 126] width 335 height 16
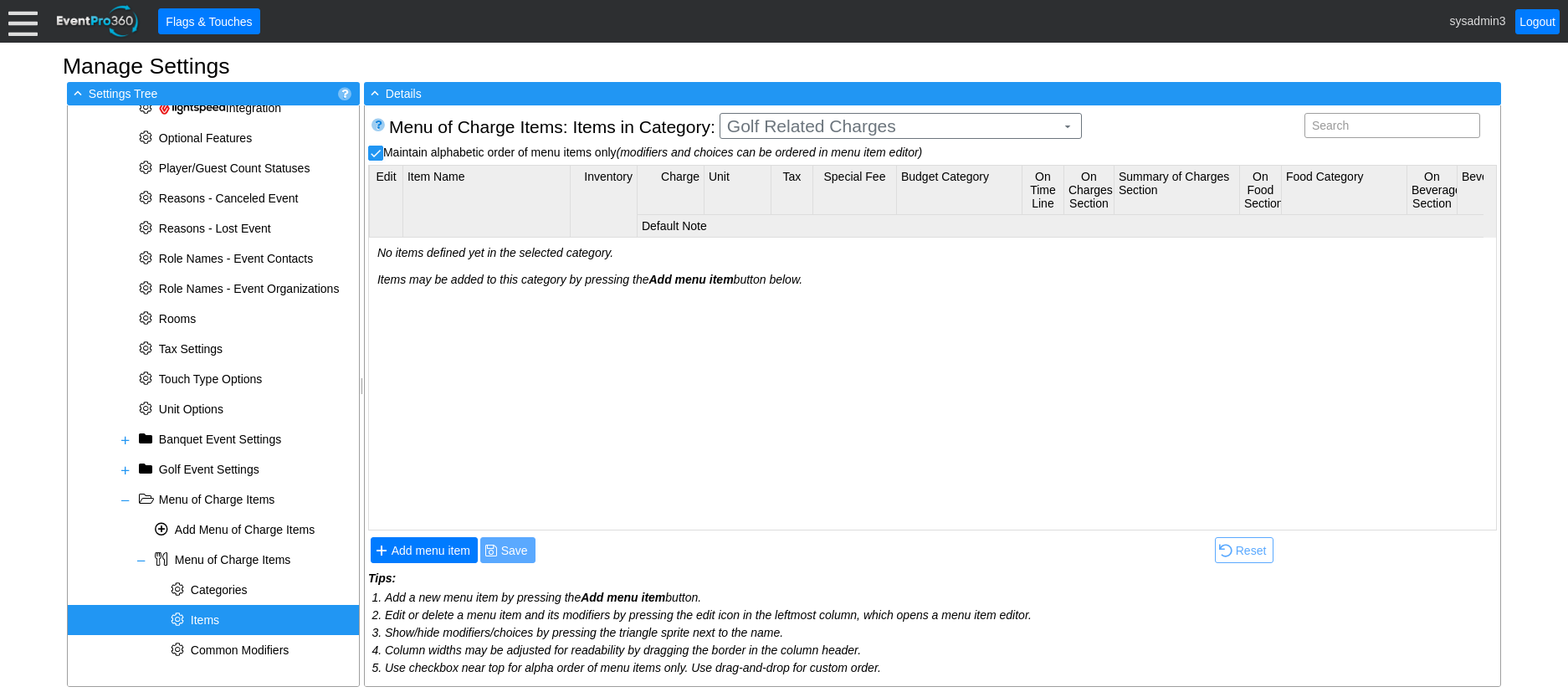
checkbox input "true"
click at [817, 220] on body "Calendar of Events + New Event + Reports + Manage Contacts + Manage Organizatio…" at bounding box center [784, 348] width 1568 height 697
click at [450, 558] on span "Add menu item" at bounding box center [431, 549] width 85 height 16
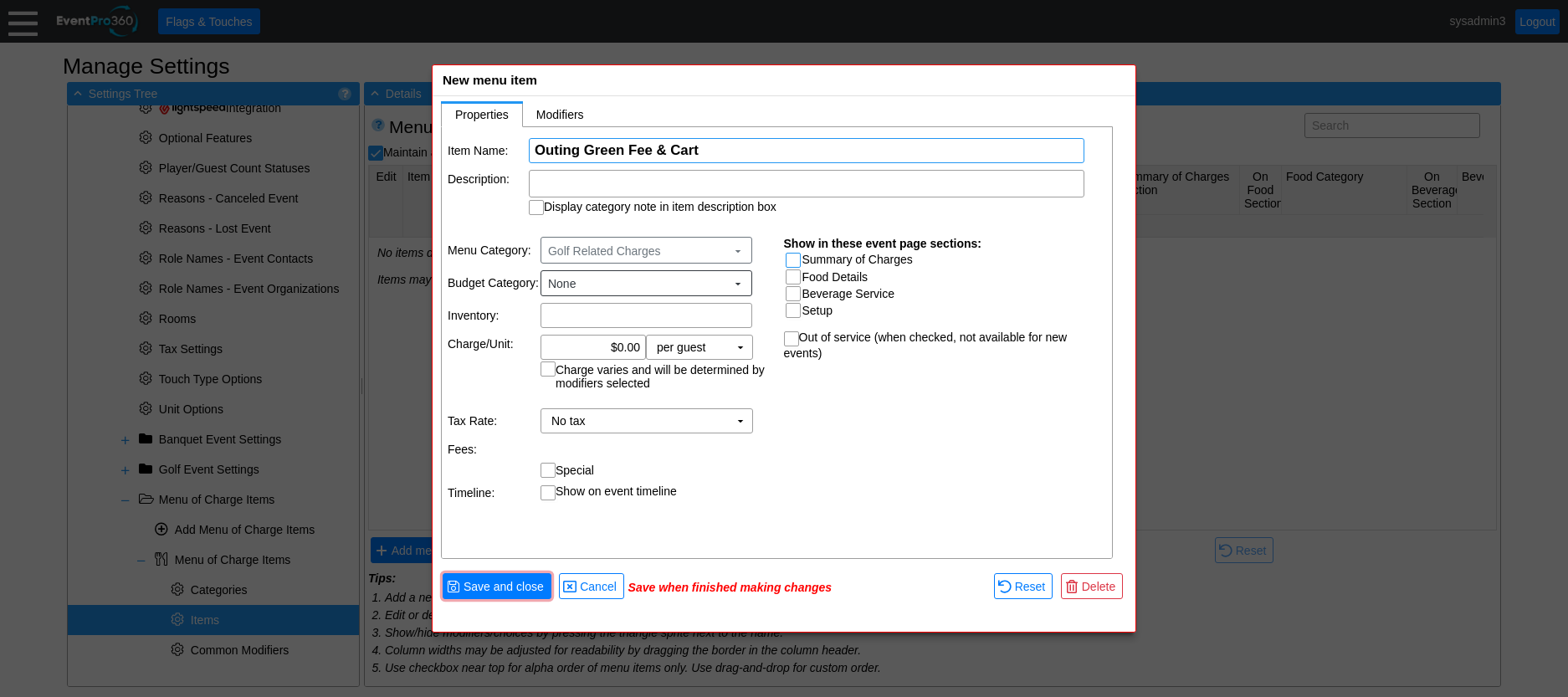
type input "Outing Green Fee & Cart"
click at [791, 261] on input "Summary of Charges" at bounding box center [794, 261] width 16 height 16
checkbox input "true"
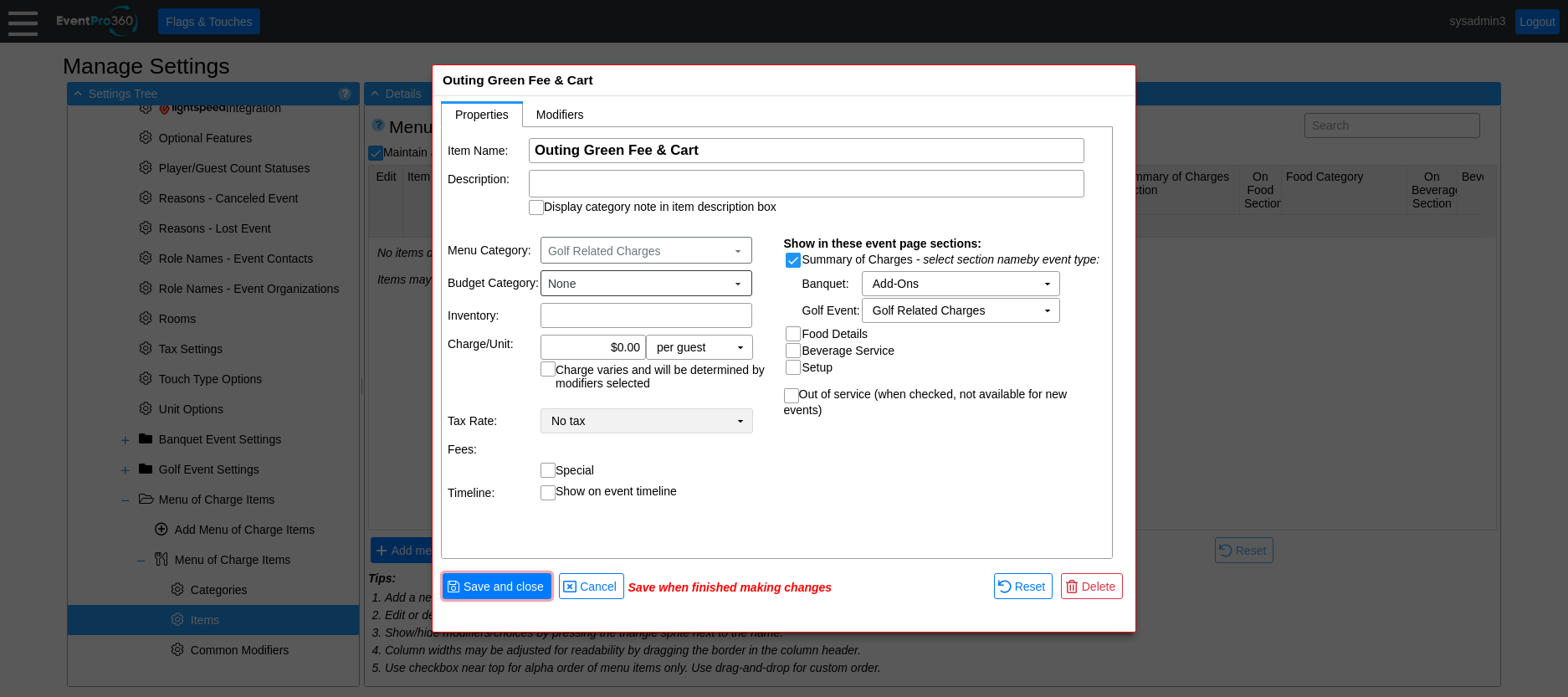
click at [743, 416] on td "▼" at bounding box center [740, 421] width 23 height 23
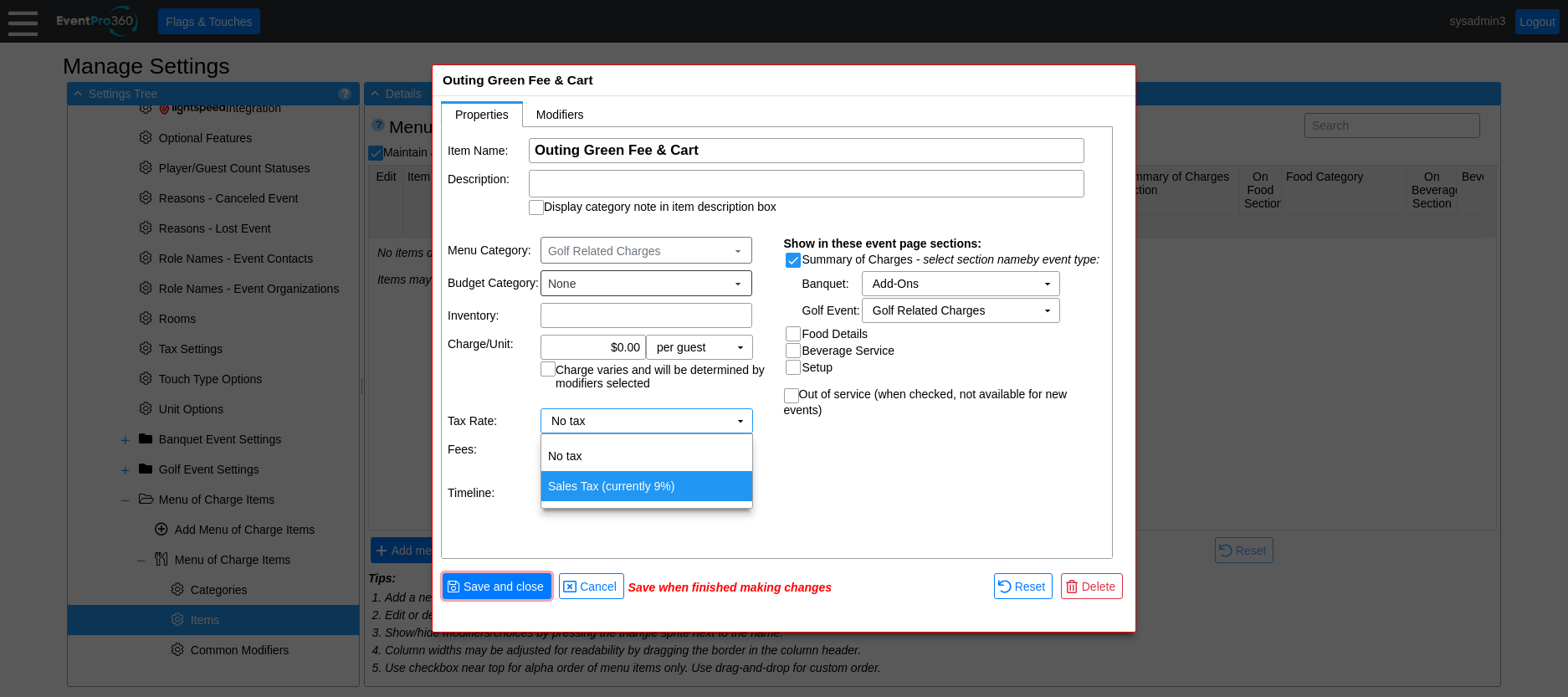
click at [656, 486] on td "Sales Tax (currently 9%)" at bounding box center [647, 485] width 211 height 30
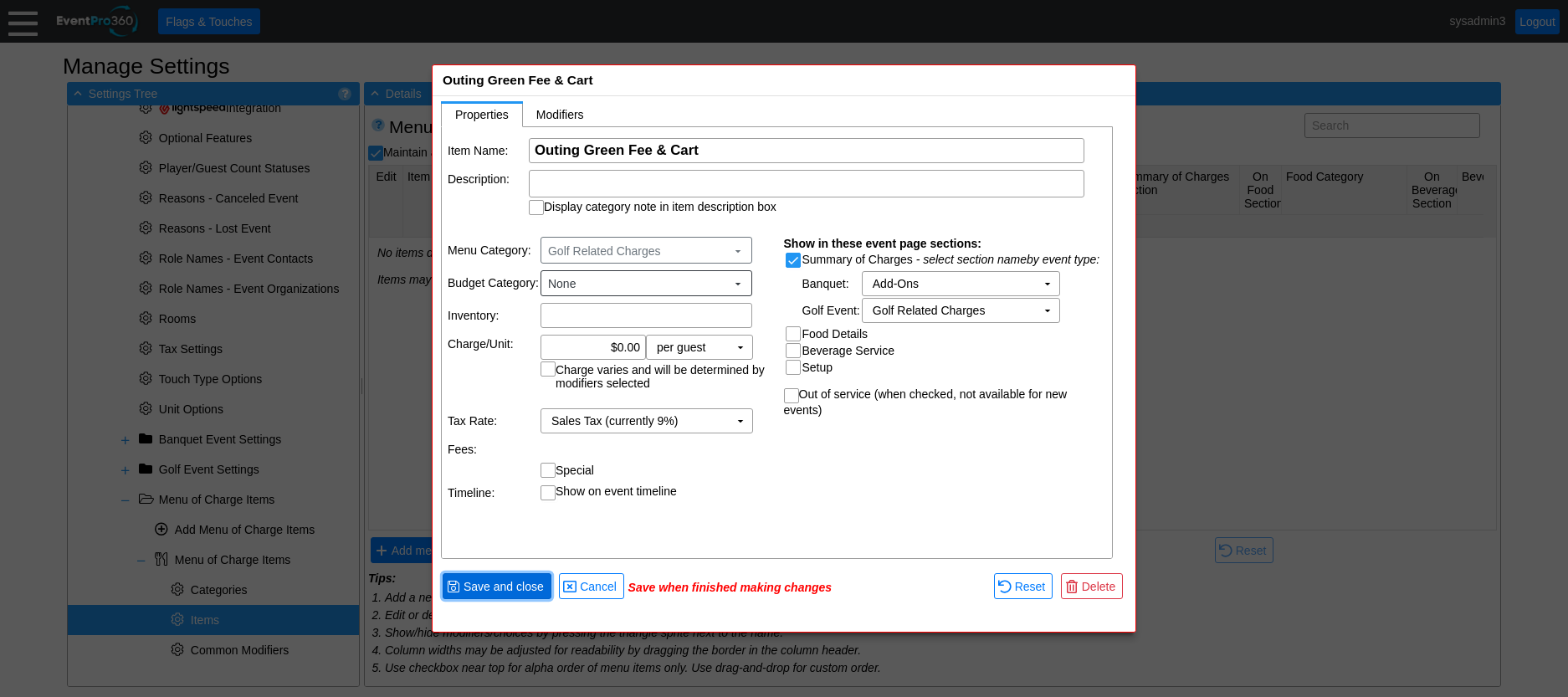
click at [512, 589] on span "Save and close" at bounding box center [503, 586] width 87 height 16
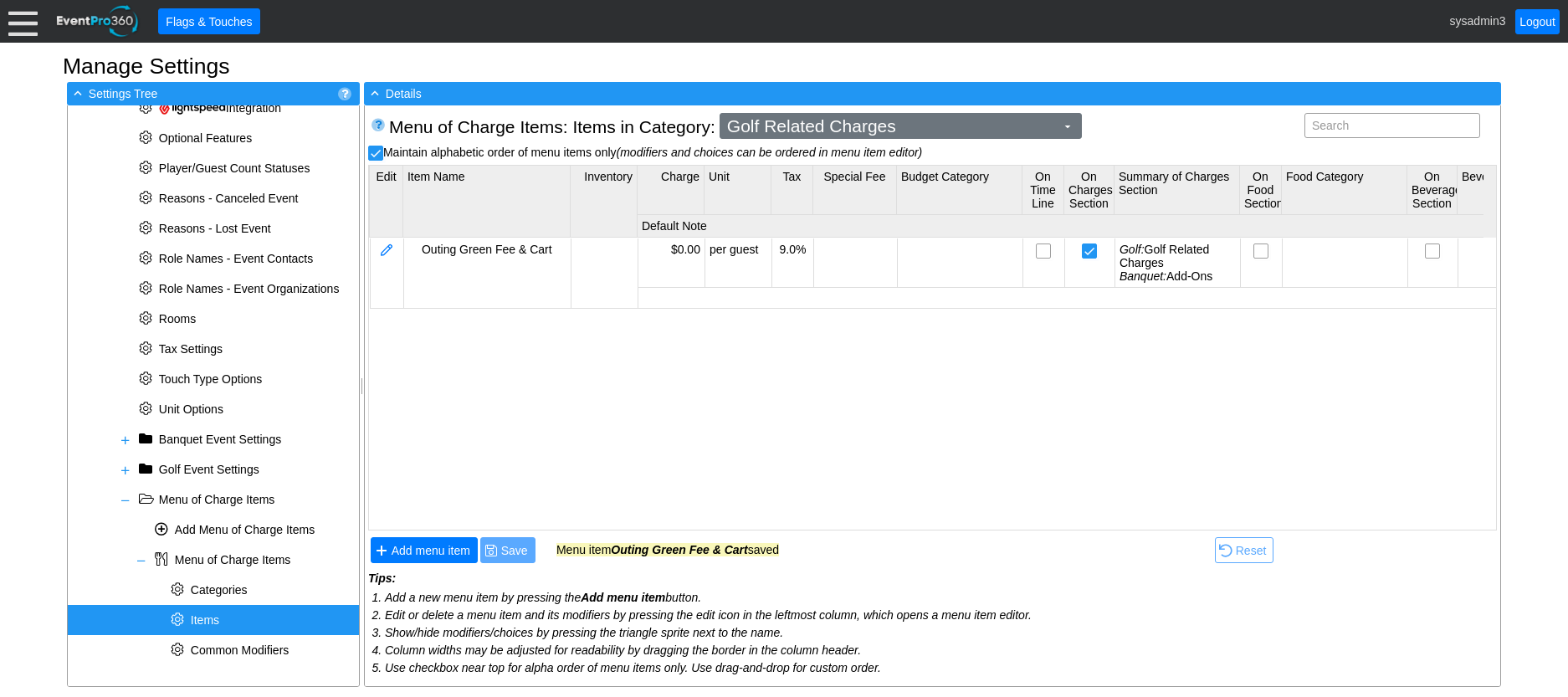
click at [906, 130] on span "Golf Related Charges" at bounding box center [891, 126] width 335 height 16
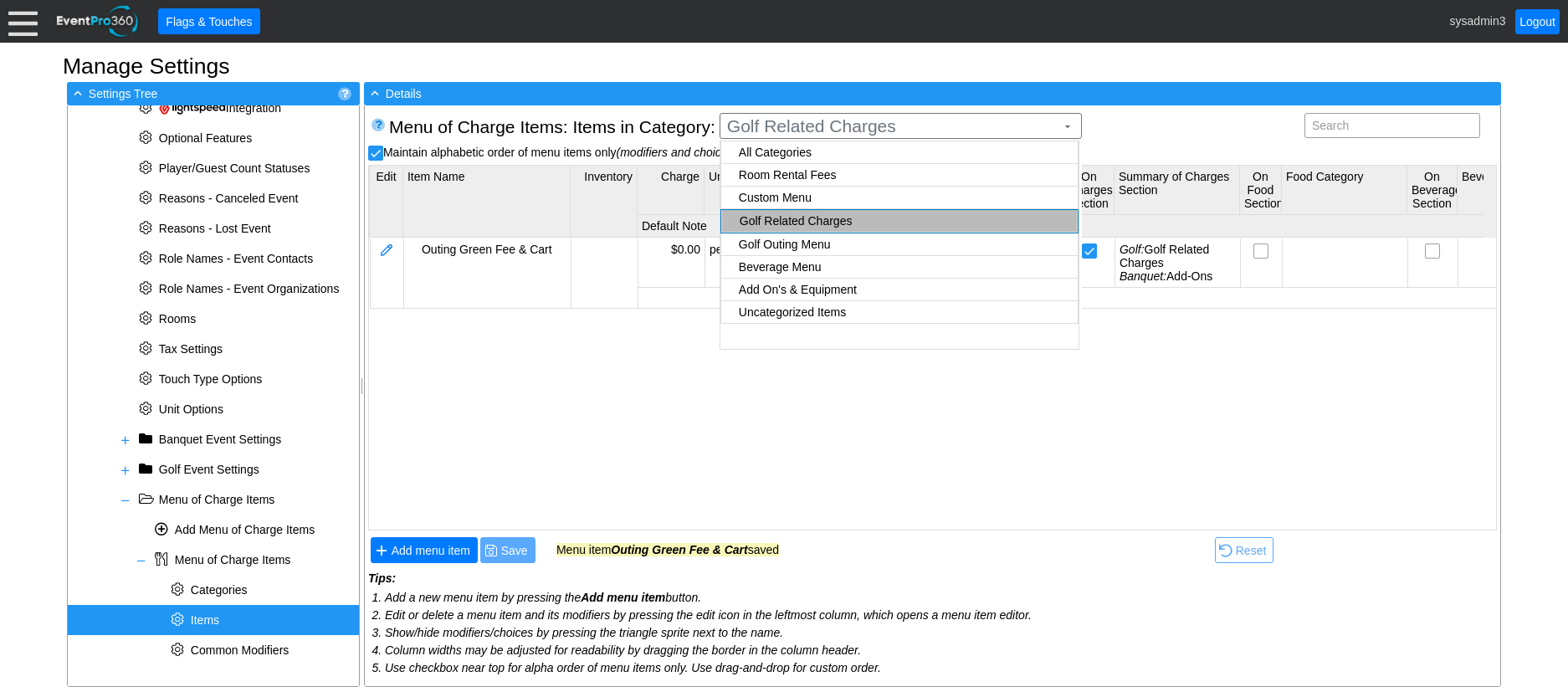
checkbox input "true"
click at [819, 242] on body "Calendar of Events + New Event + Reports + Manage Contacts + Manage Organizatio…" at bounding box center [784, 348] width 1568 height 697
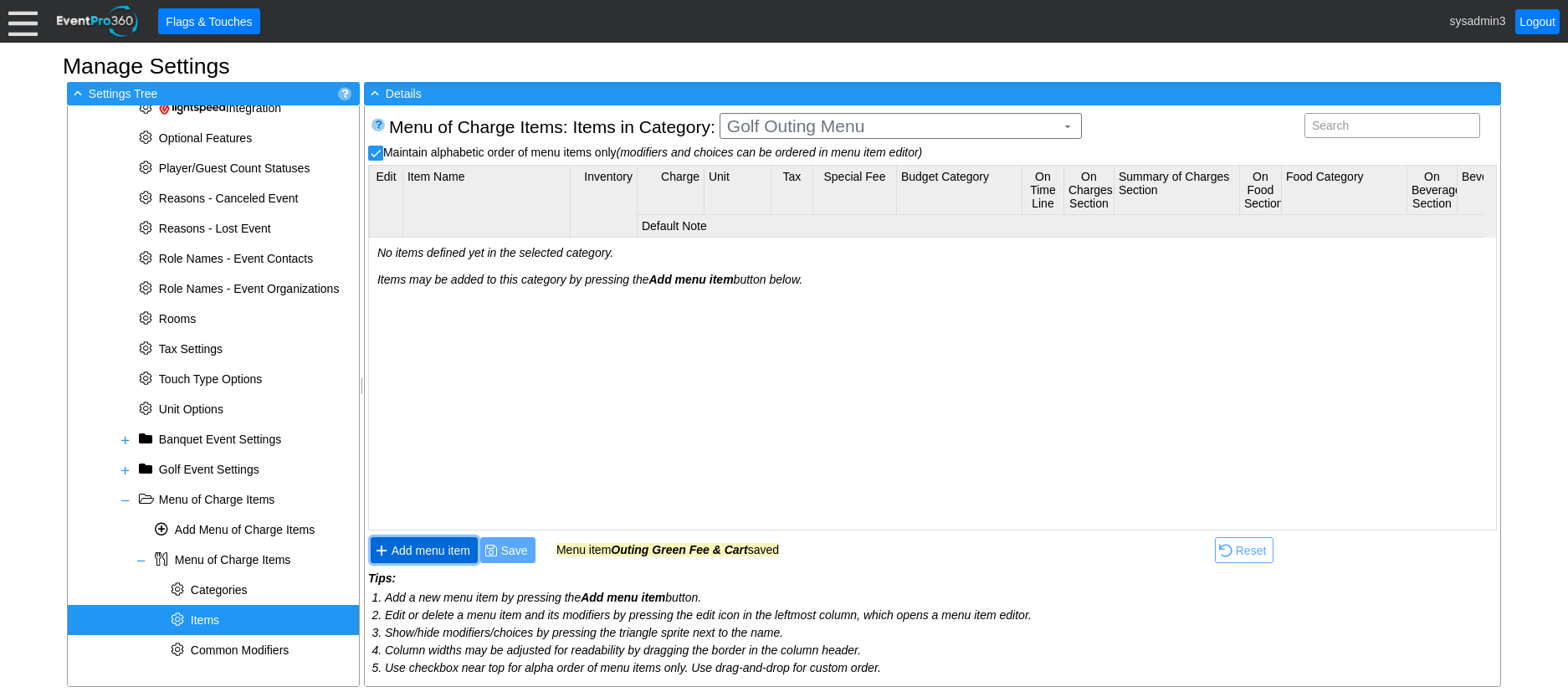
click at [430, 554] on span "Add menu item" at bounding box center [431, 549] width 85 height 16
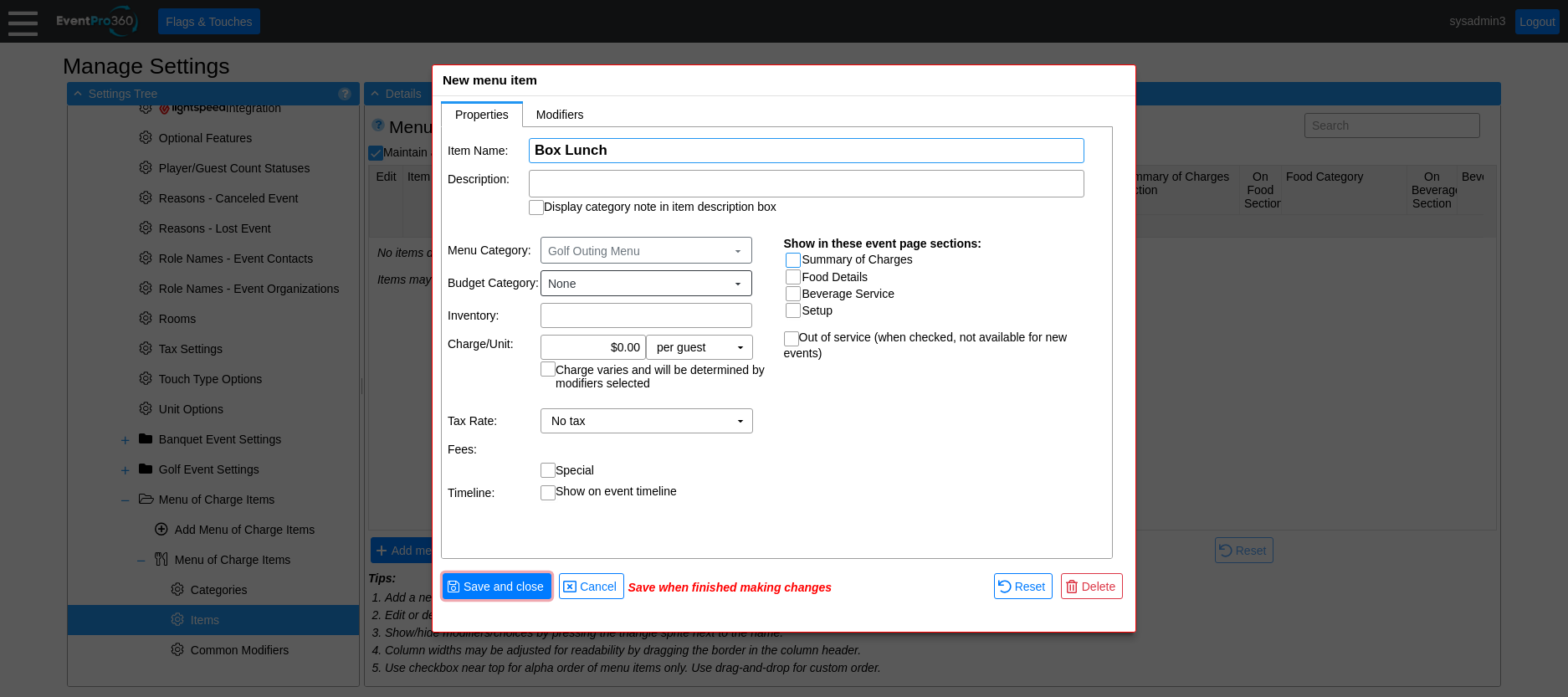
type input "Box Lunch"
drag, startPoint x: 798, startPoint y: 263, endPoint x: 794, endPoint y: 271, distance: 8.9
click at [798, 263] on input "Summary of Charges" at bounding box center [794, 261] width 16 height 16
checkbox input "true"
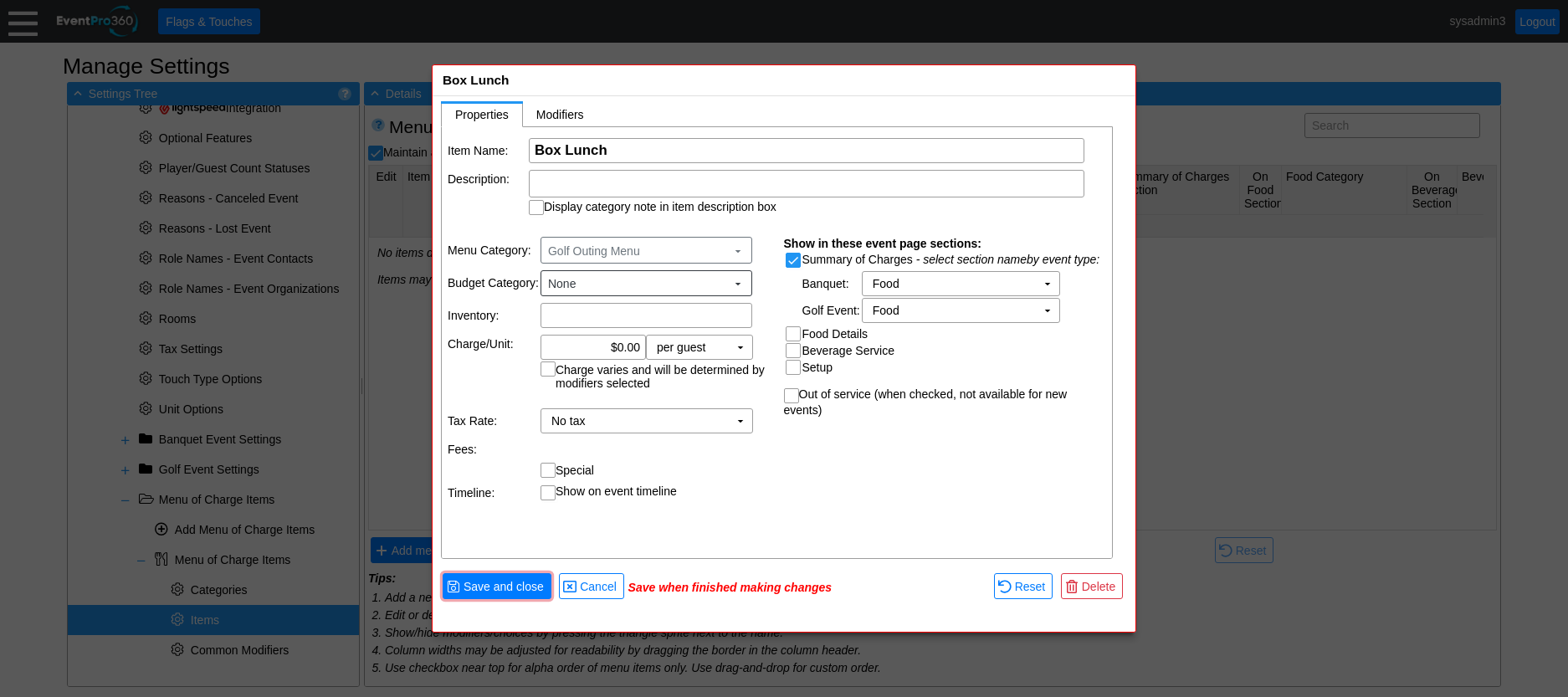
click at [794, 327] on input "Food Details" at bounding box center [794, 335] width 16 height 16
checkbox input "true"
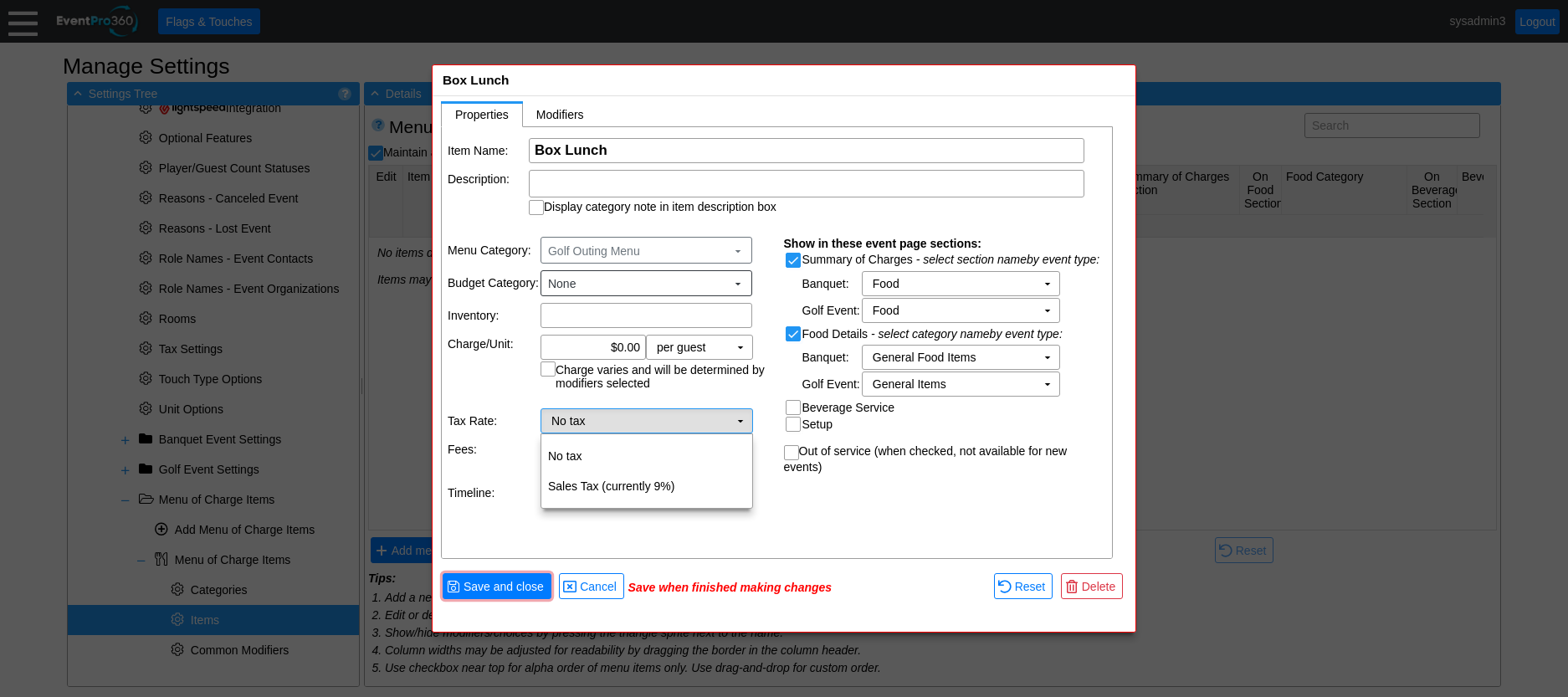
click at [638, 415] on td "No tax Χ" at bounding box center [635, 421] width 187 height 23
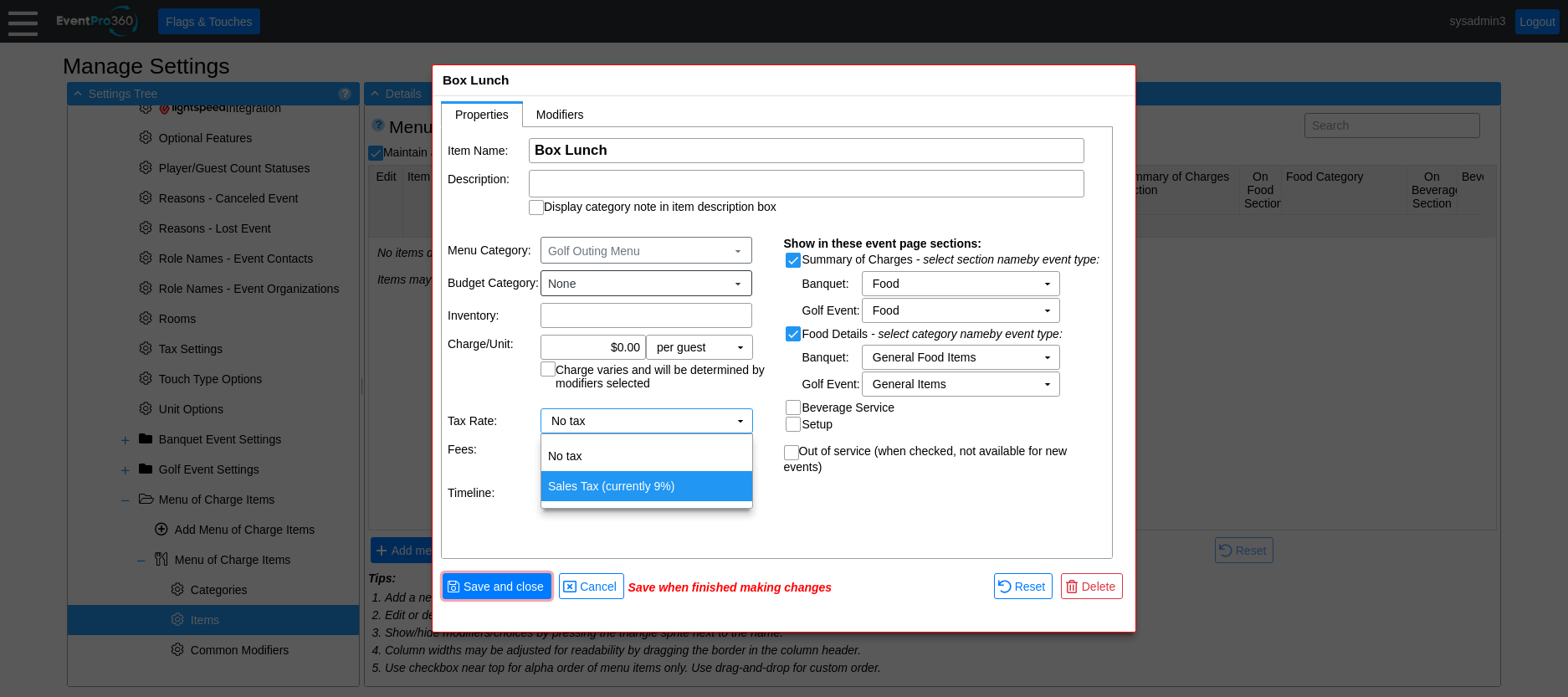
click at [593, 487] on td "Sales Tax (currently 9%)" at bounding box center [647, 485] width 211 height 30
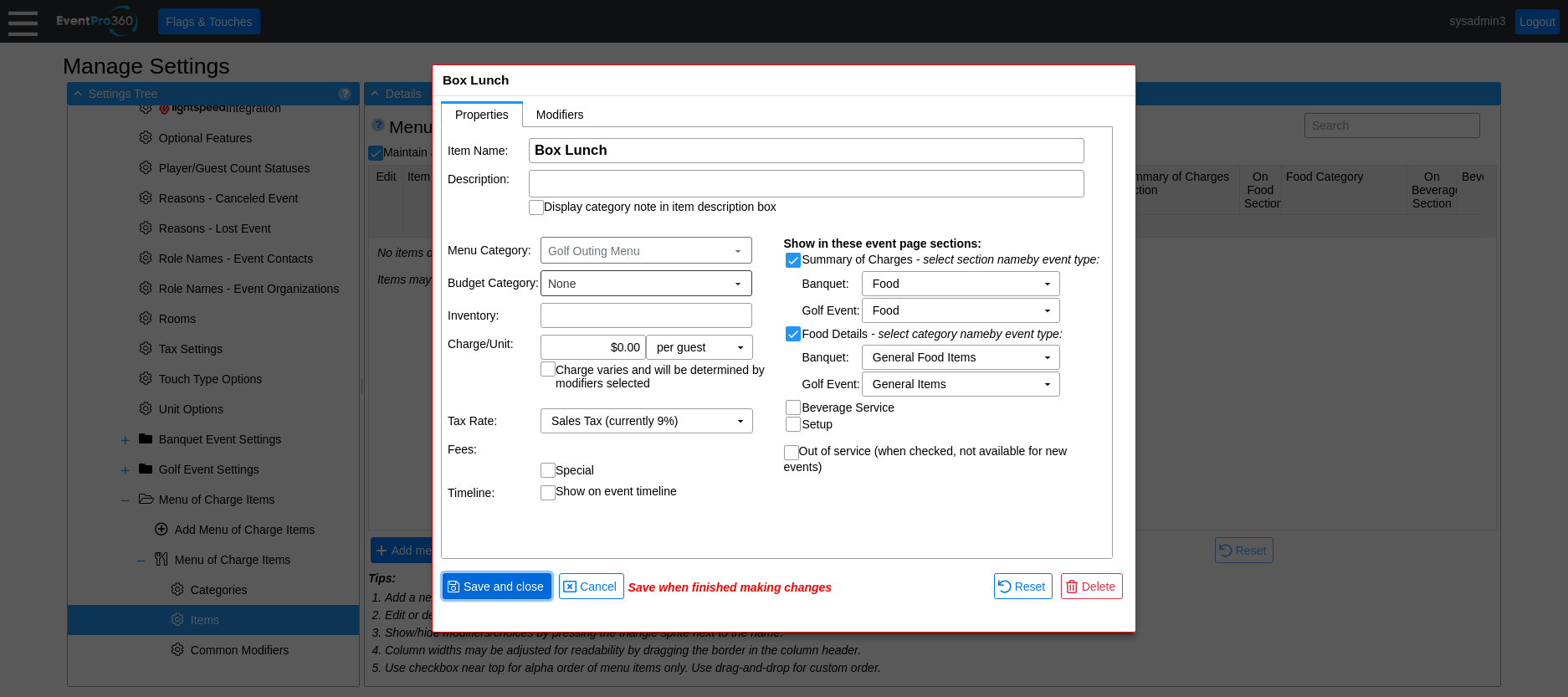
click at [531, 586] on span "Save and close" at bounding box center [503, 586] width 87 height 16
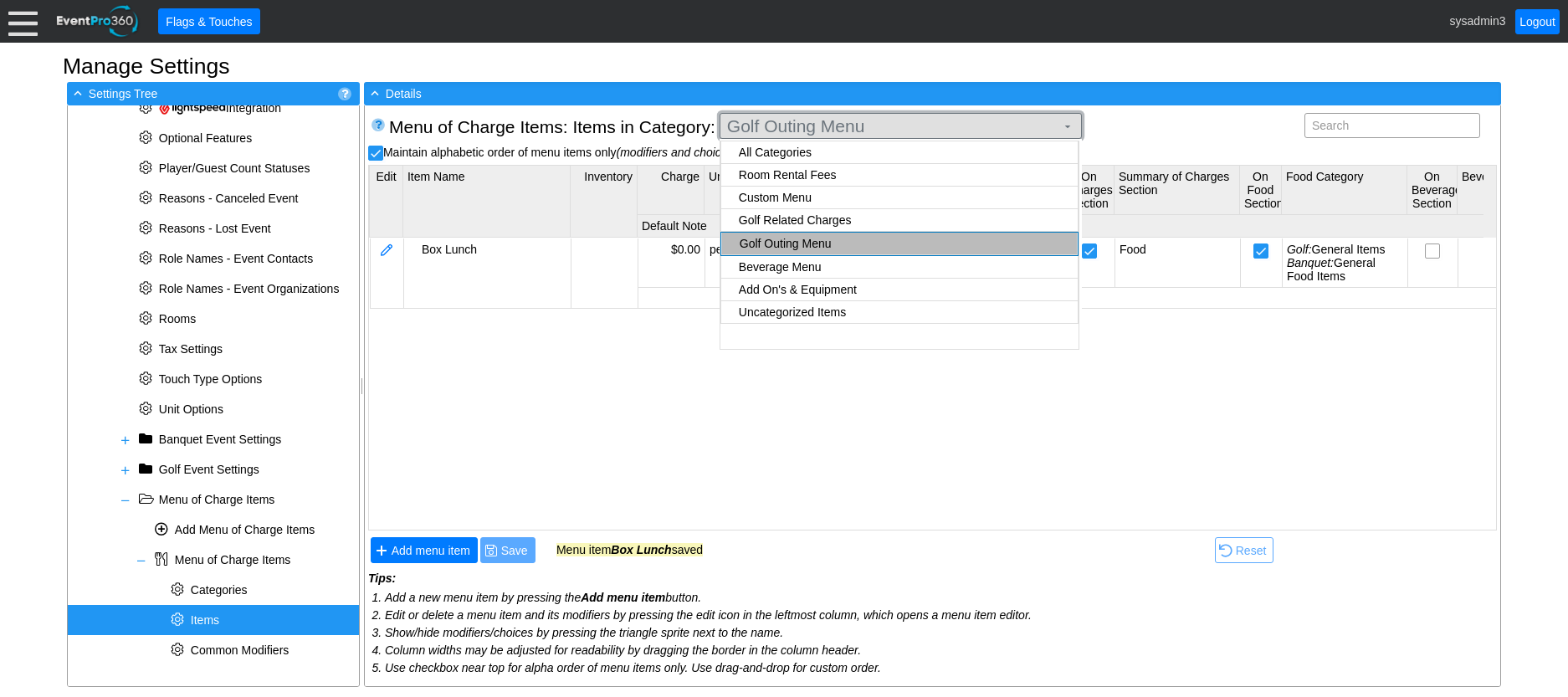
click at [830, 127] on span "Golf Outing Menu" at bounding box center [891, 126] width 335 height 16
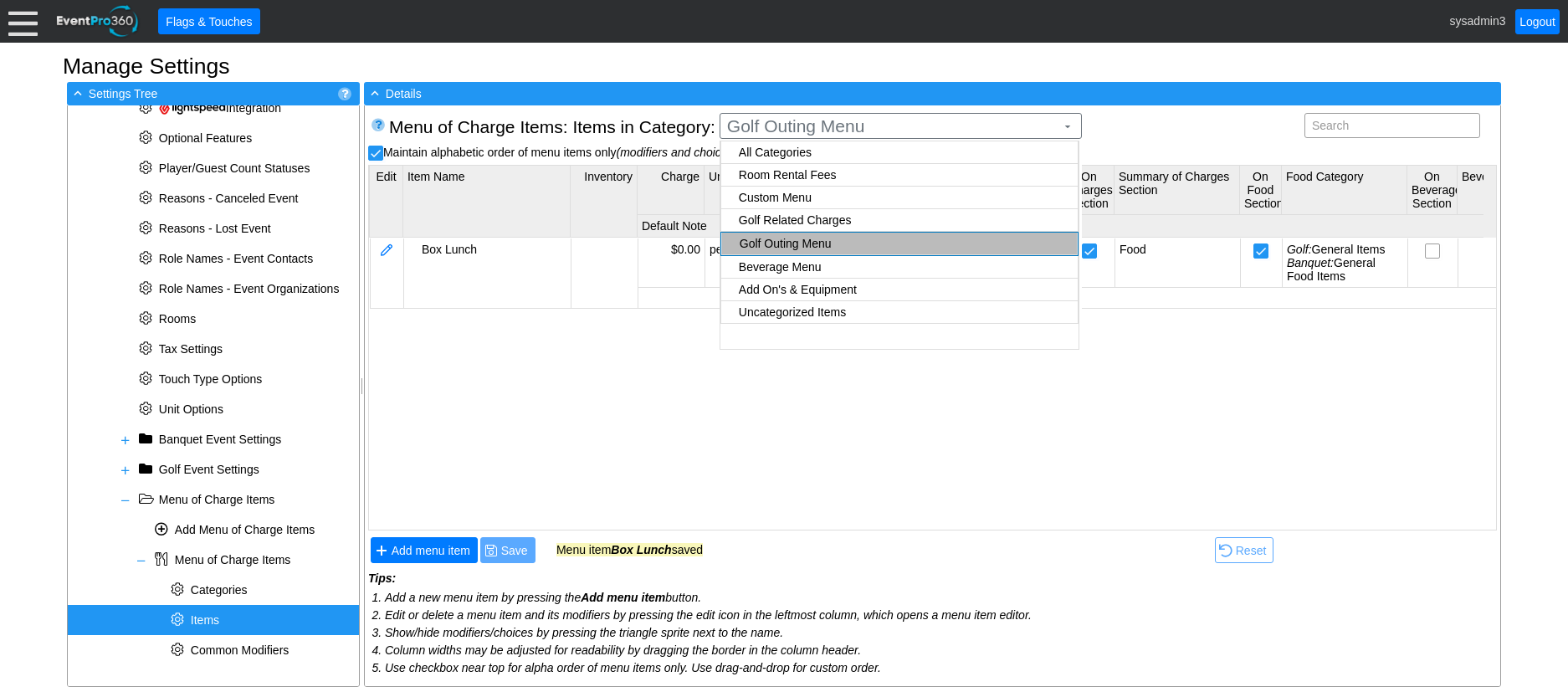
click at [792, 261] on body "Calendar of Events + New Event + Reports + Manage Contacts + Manage Organizatio…" at bounding box center [784, 348] width 1568 height 697
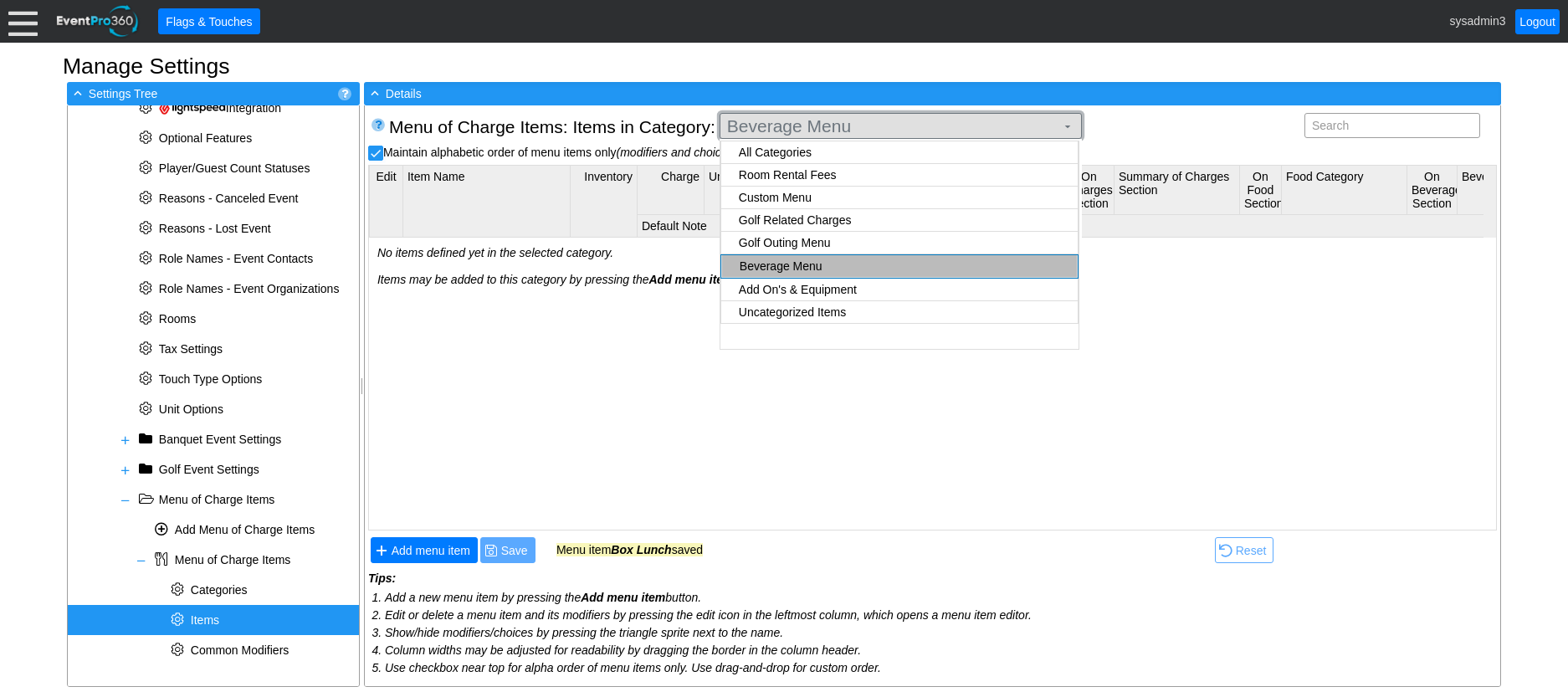
click at [897, 128] on span "Beverage Menu" at bounding box center [891, 126] width 335 height 16
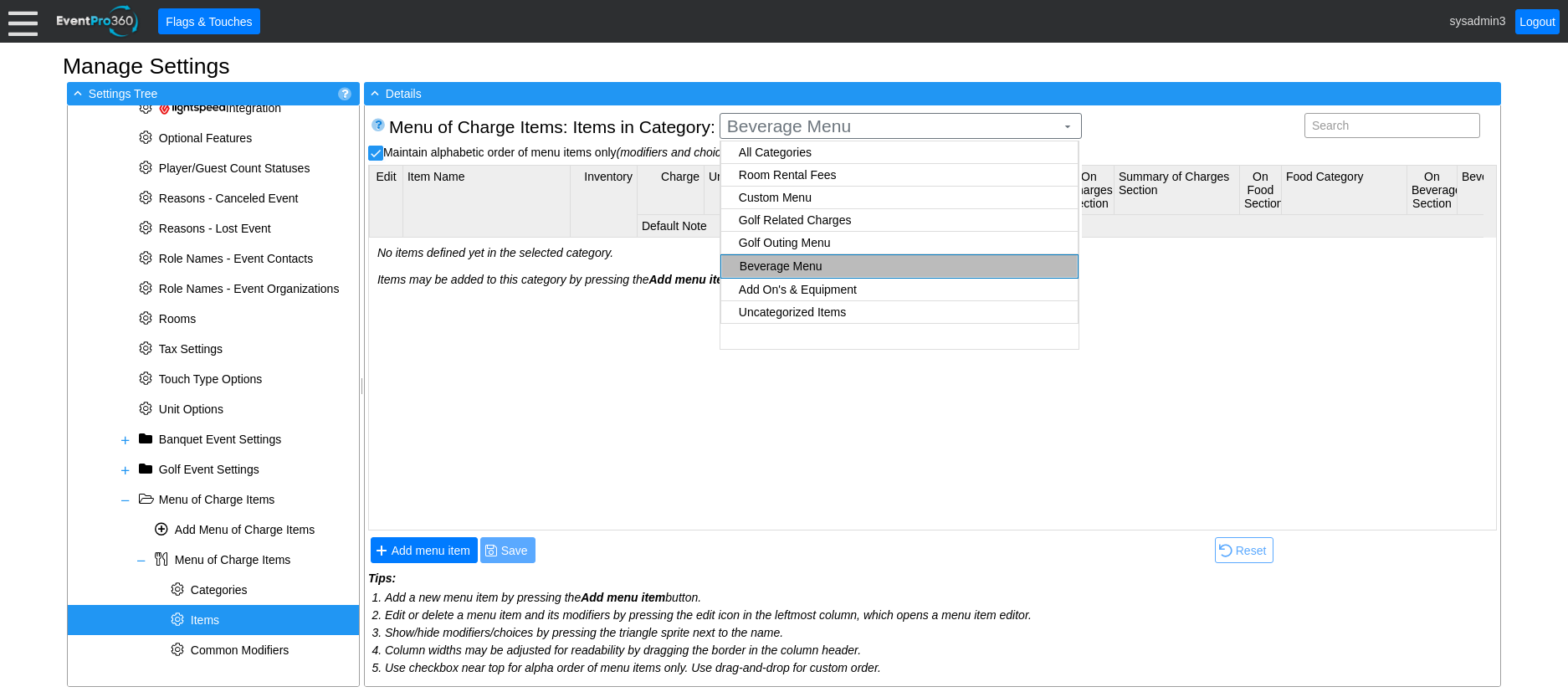
checkbox input "true"
click at [819, 286] on body "Calendar of Events + New Event + Reports + Manage Contacts + Manage Organizatio…" at bounding box center [784, 348] width 1568 height 697
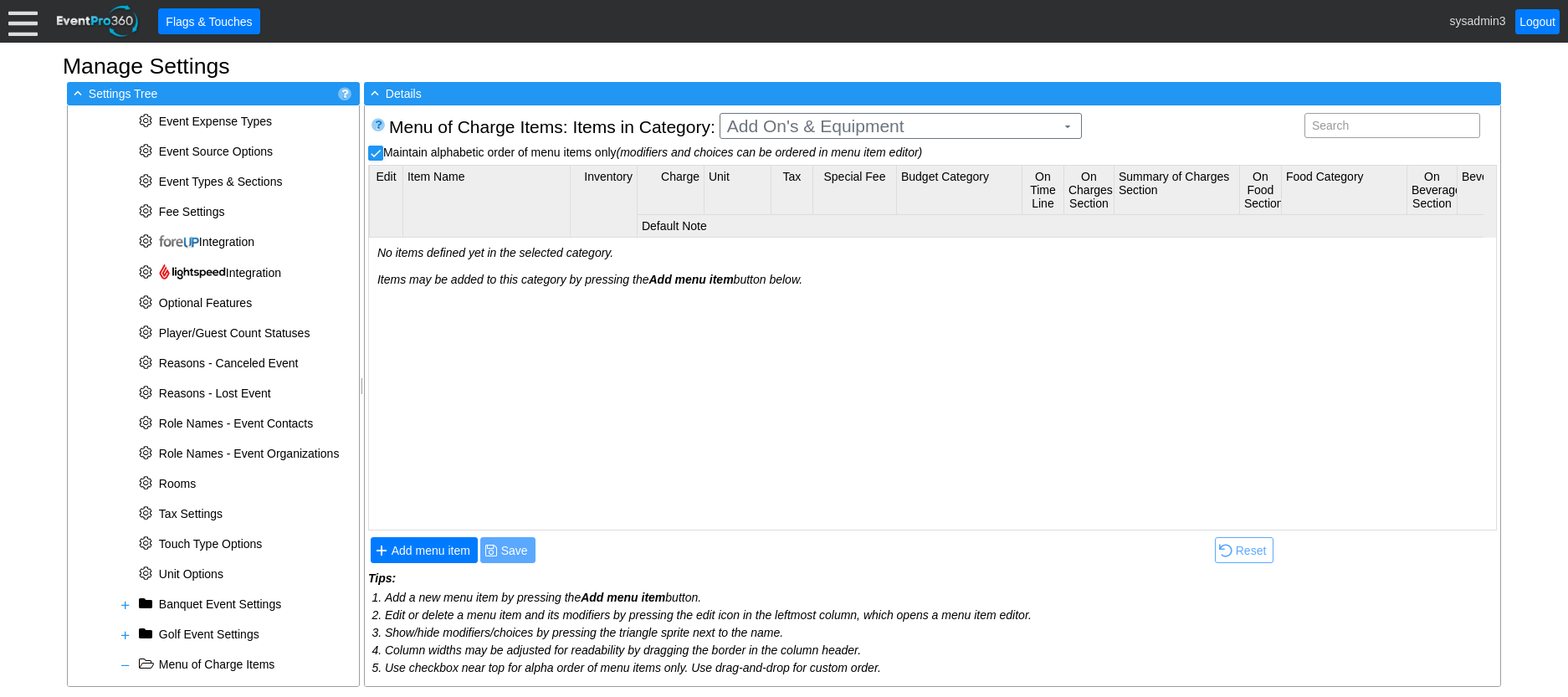
scroll to position [197, 0]
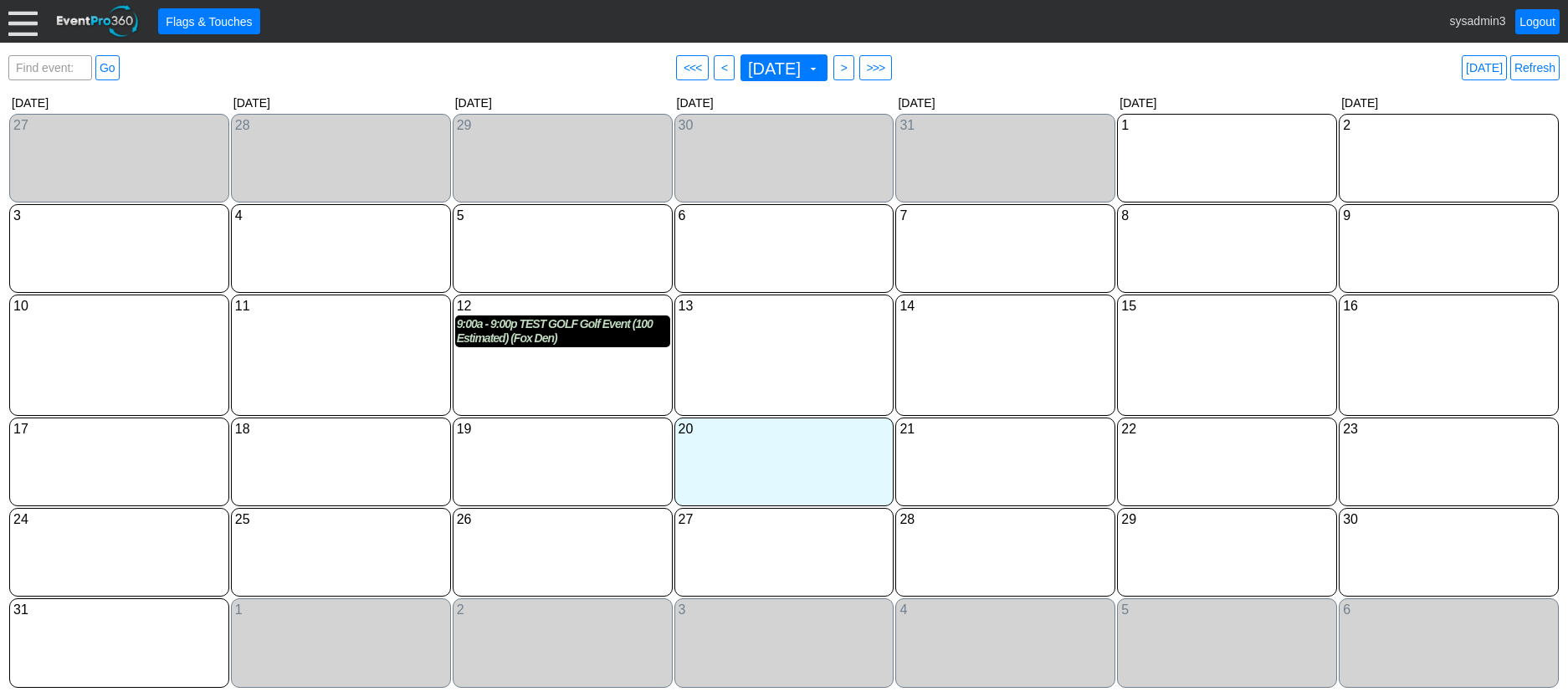
click at [566, 336] on div "9:00a - 9:00p TEST GOLF Golf Event (100 Estimated) (Fox Den)" at bounding box center [562, 332] width 212 height 29
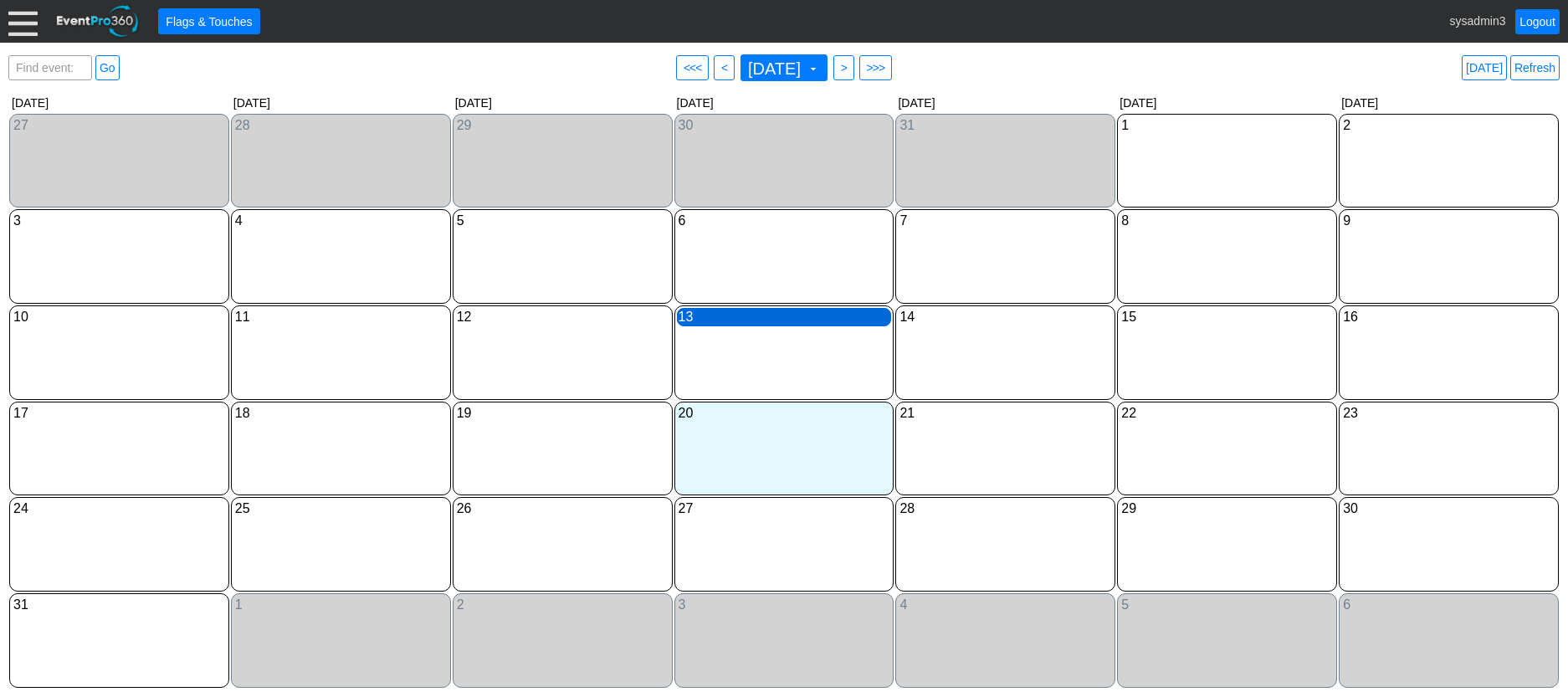
click at [830, 325] on div "13 [DATE]" at bounding box center [784, 316] width 215 height 18
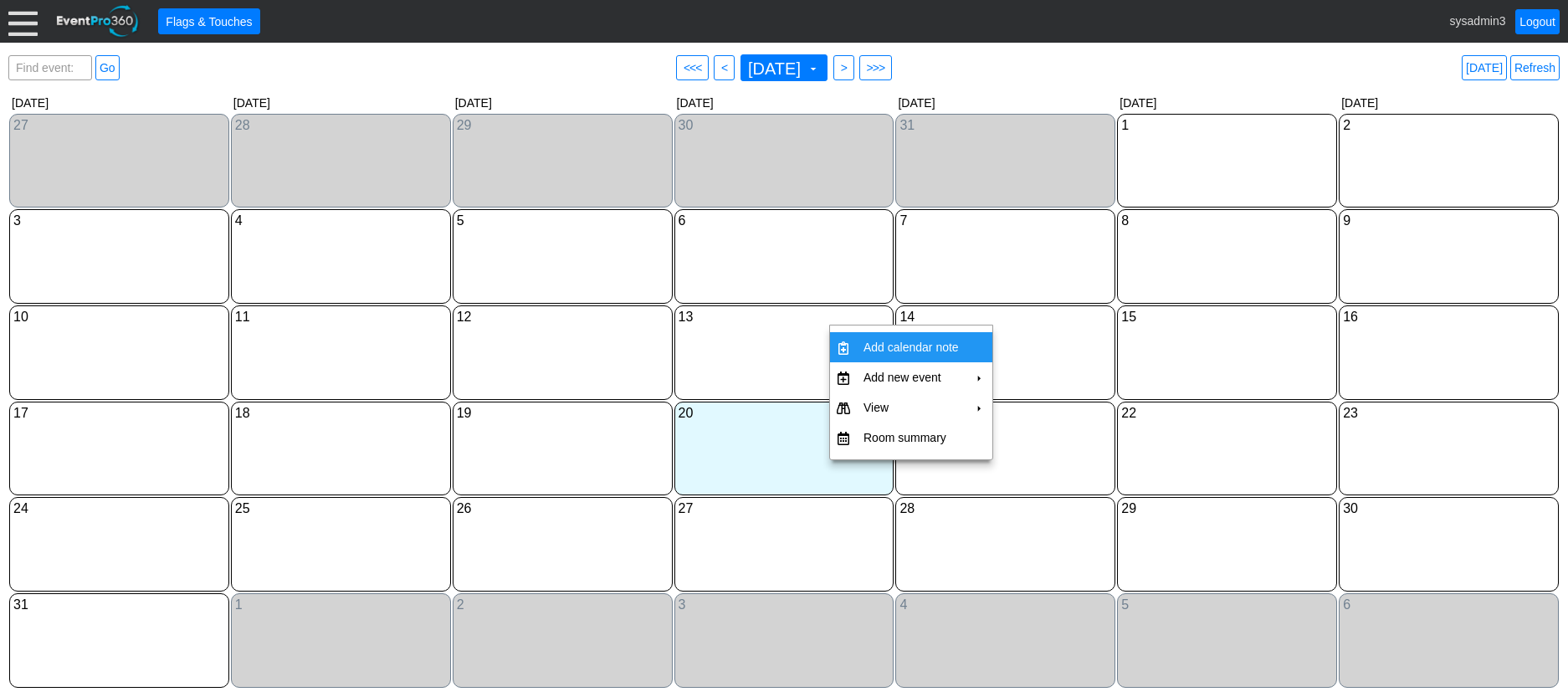
click at [891, 345] on td "Add calendar note" at bounding box center [910, 346] width 108 height 30
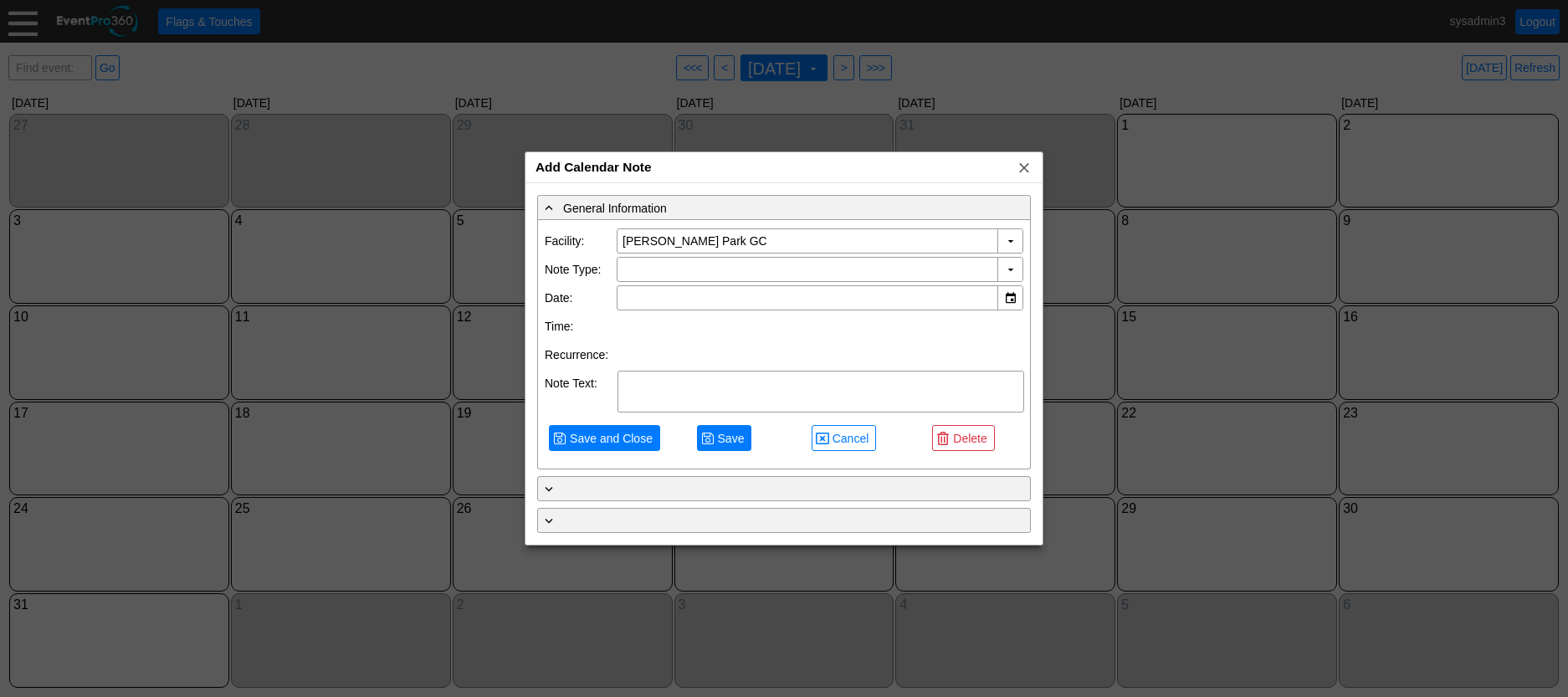
type input "[DATE]"
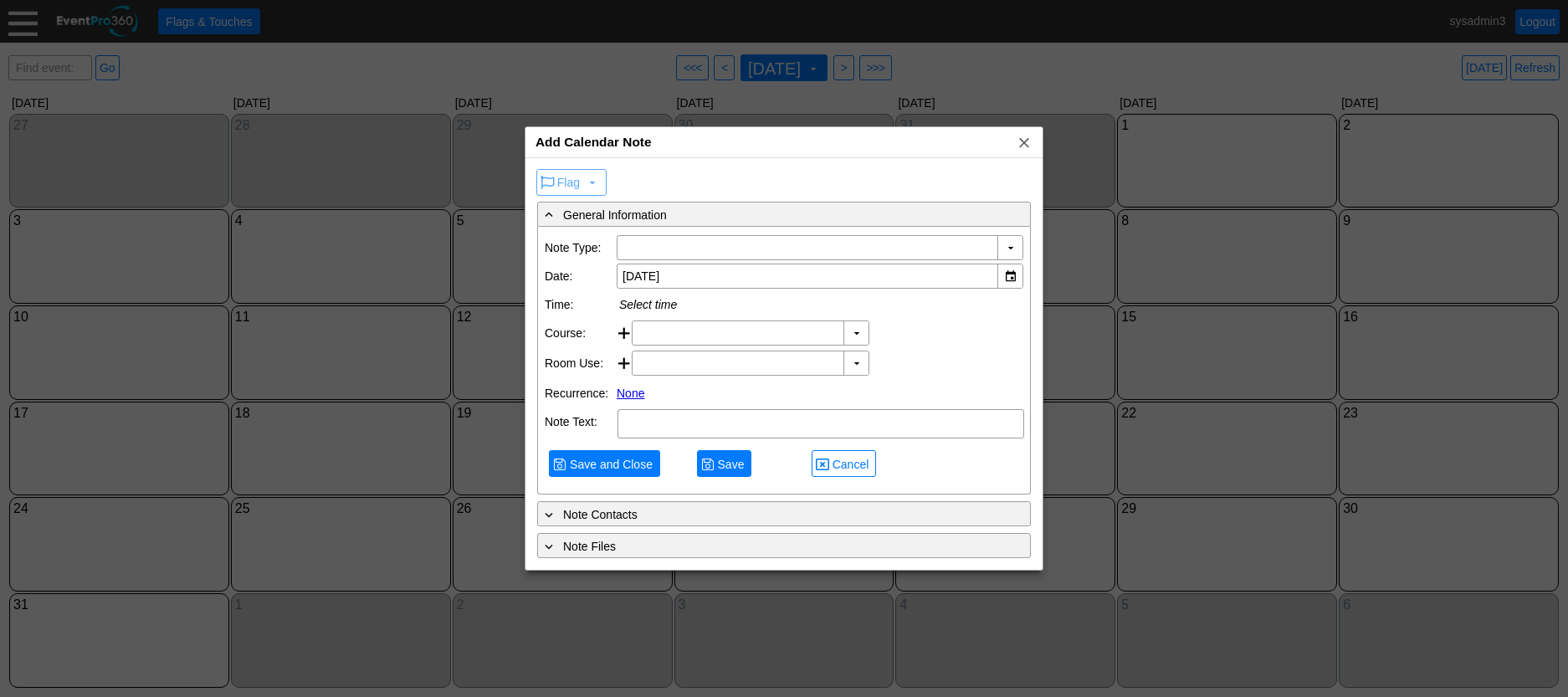
click at [1035, 134] on div "Add Calendar Note x" at bounding box center [784, 143] width 517 height 31
click at [1028, 142] on span "x" at bounding box center [1023, 142] width 16 height 16
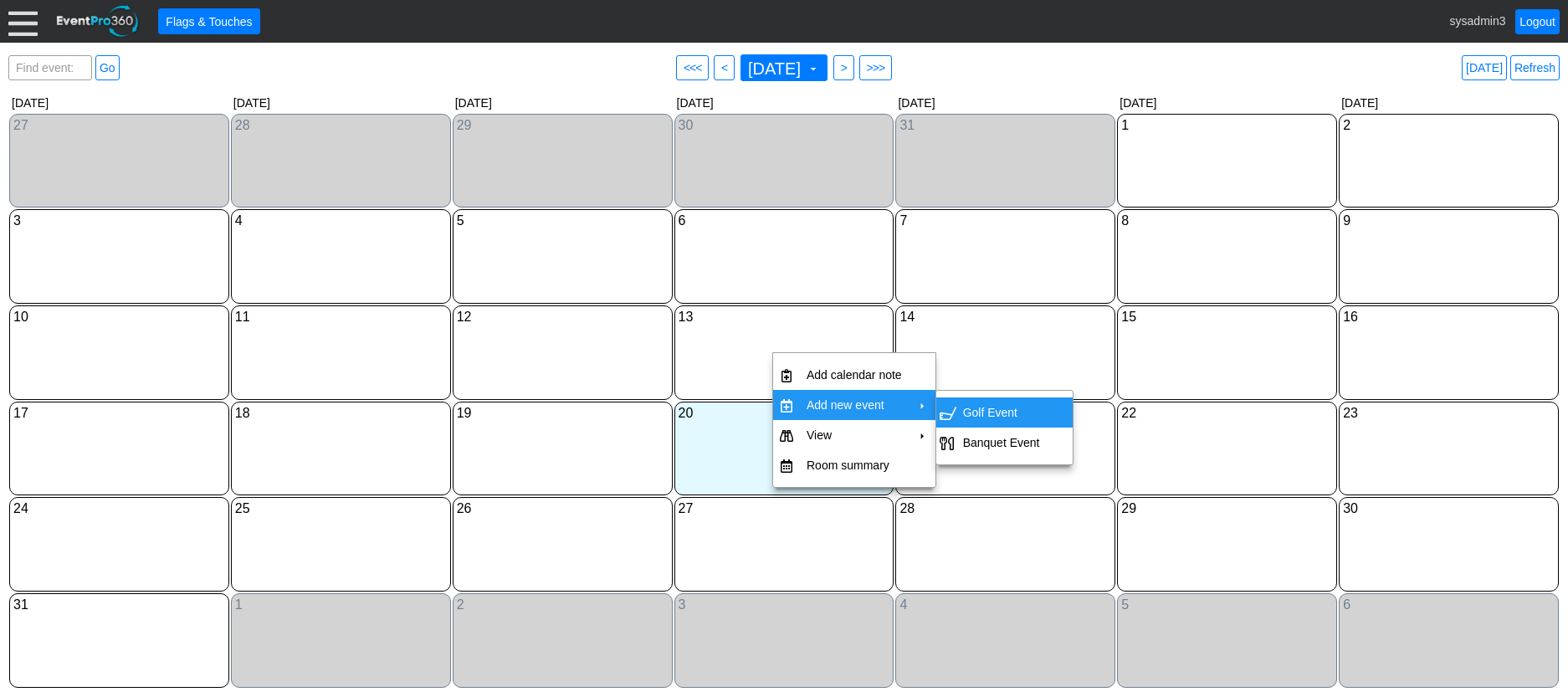
click at [971, 404] on td "Golf Event" at bounding box center [1001, 411] width 90 height 30
type input "8/13/2025"
type input "Lead"
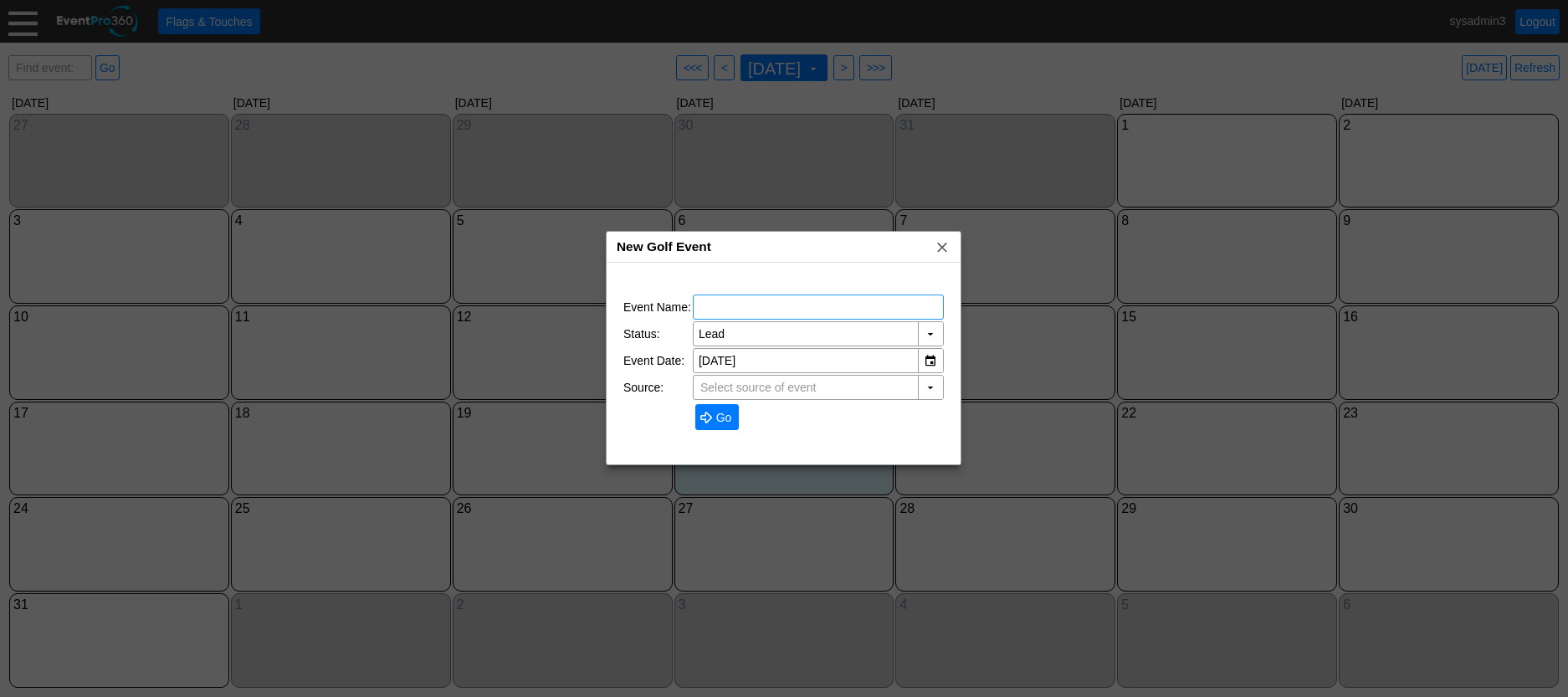
click at [778, 305] on input "text" at bounding box center [819, 307] width 240 height 23
type input "TEST GOLF"
click at [711, 408] on span "● Go" at bounding box center [717, 417] width 36 height 17
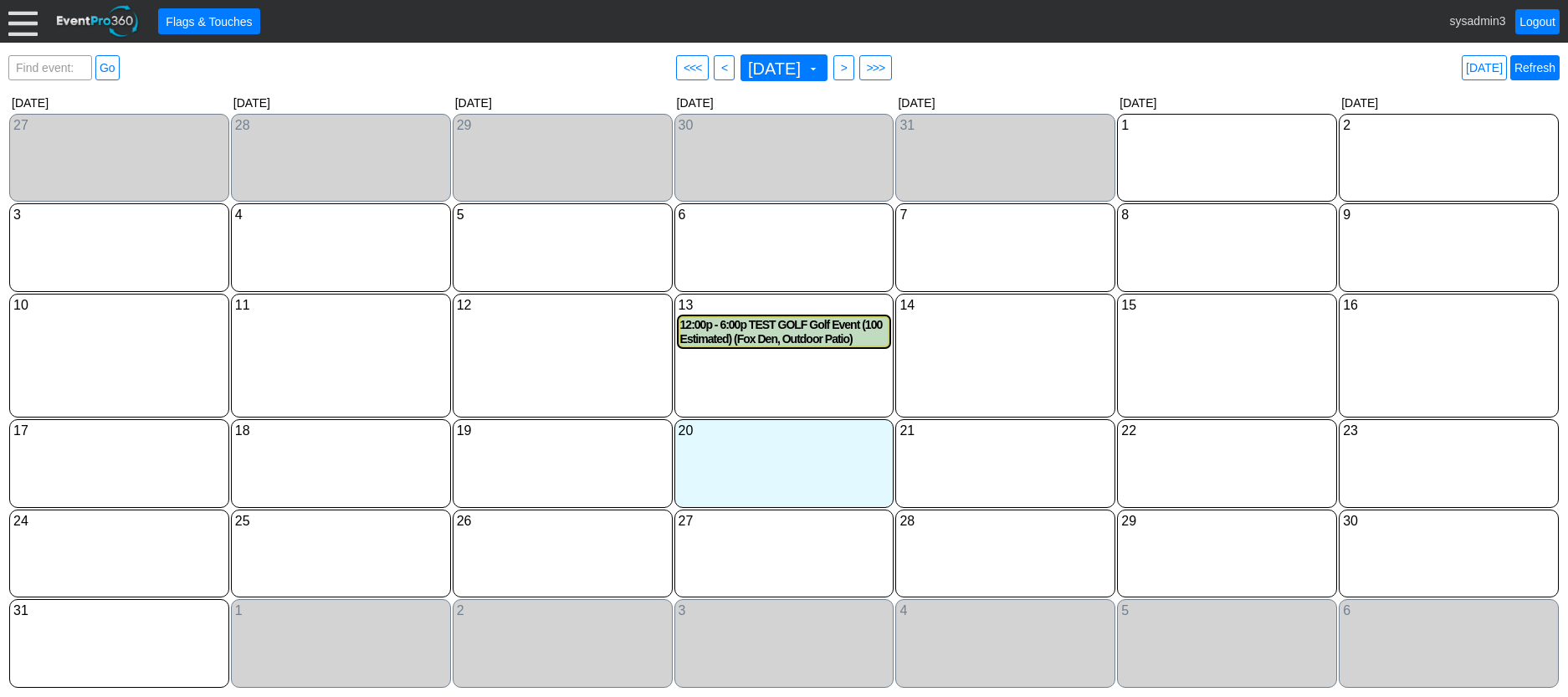
click at [1535, 73] on link "Refresh" at bounding box center [1534, 68] width 49 height 25
click at [1537, 76] on link "Refresh" at bounding box center [1534, 68] width 49 height 25
click at [1533, 24] on link "Logout" at bounding box center [1537, 22] width 44 height 25
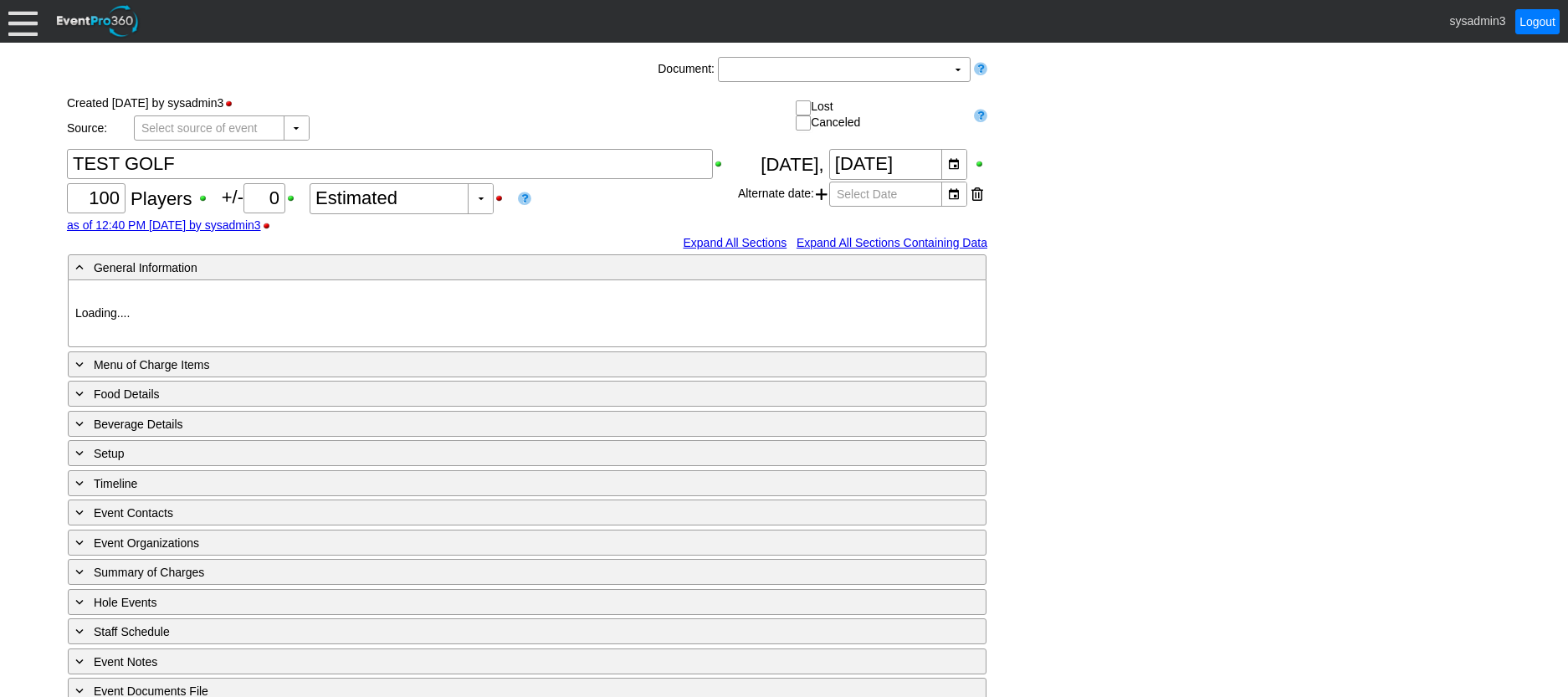
type input "[PERSON_NAME] Park GC"
type input "Golf Outing"
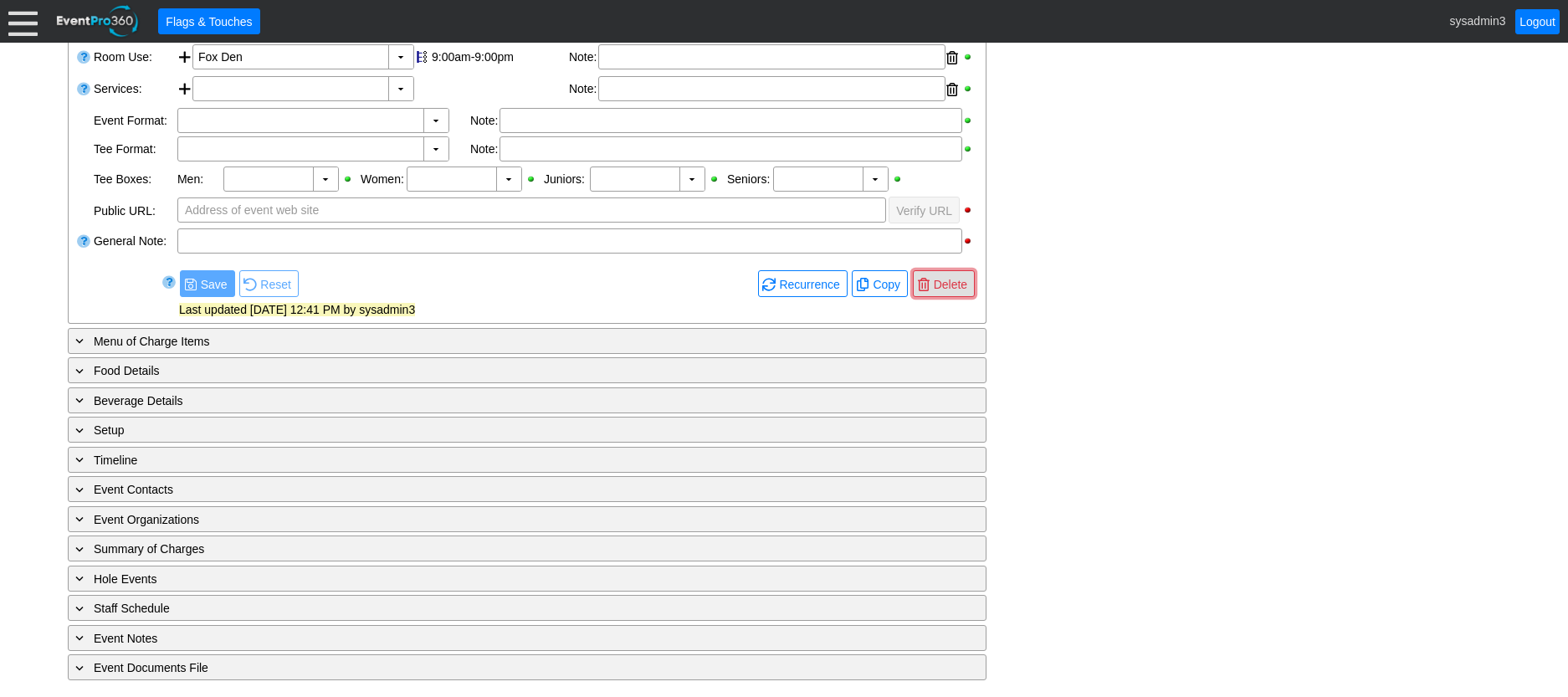
click at [947, 282] on span "Delete" at bounding box center [950, 284] width 40 height 16
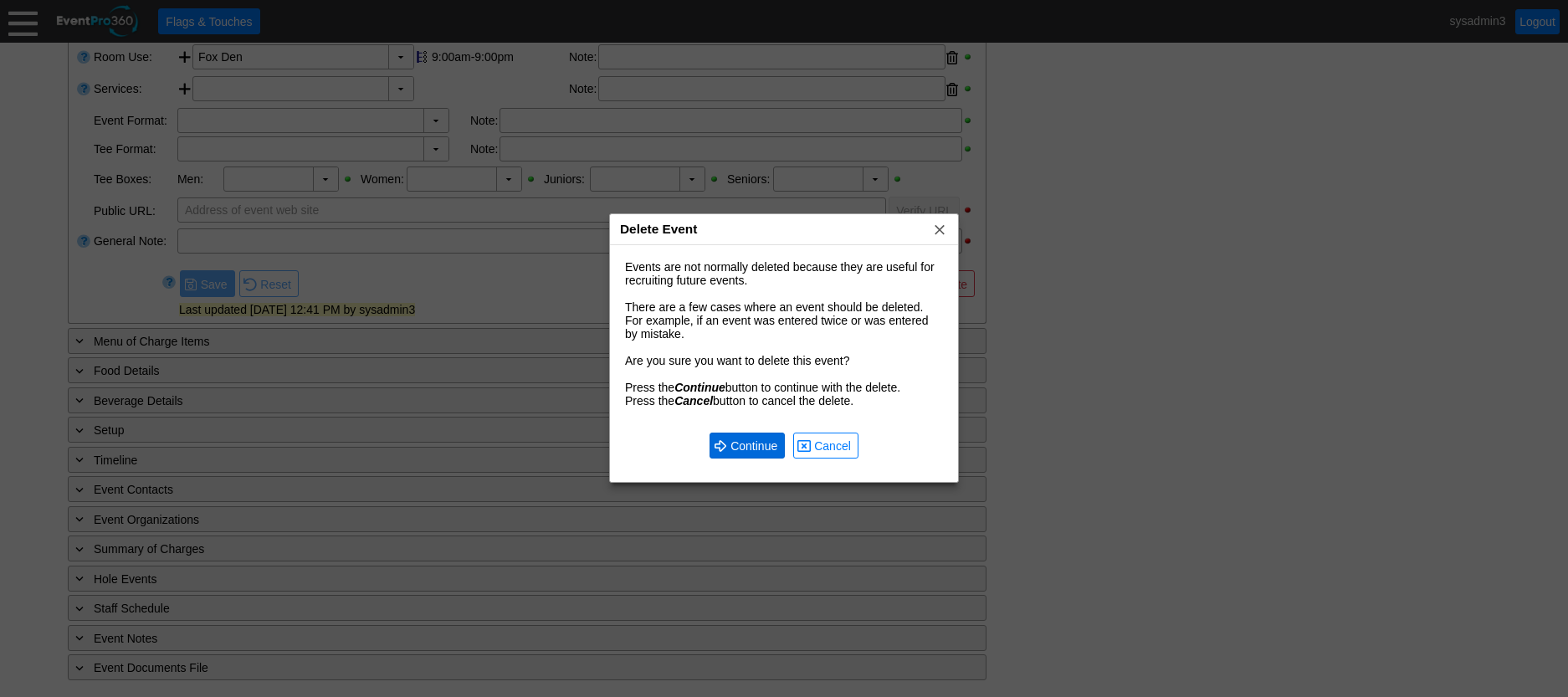
click at [747, 444] on span "Continue" at bounding box center [754, 445] width 54 height 16
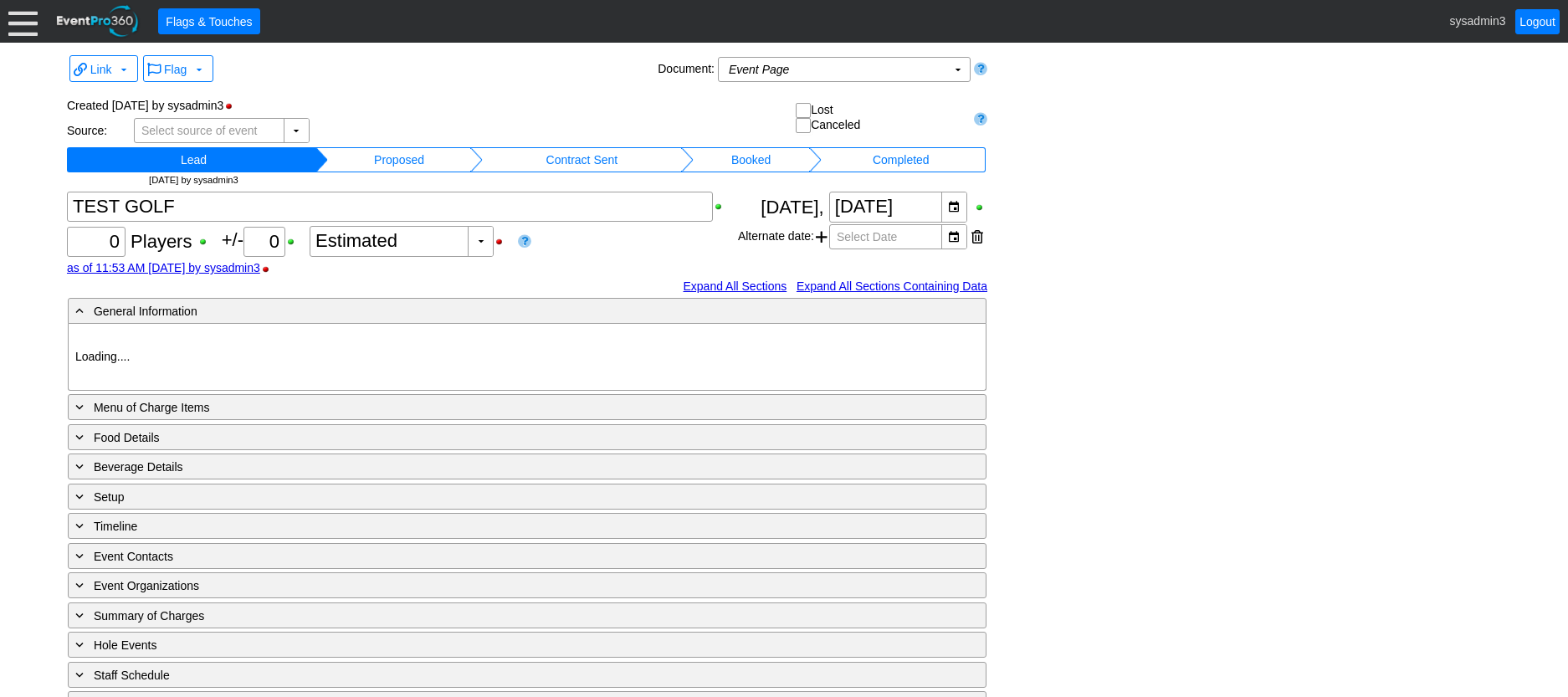
type input "[PERSON_NAME] Park GC"
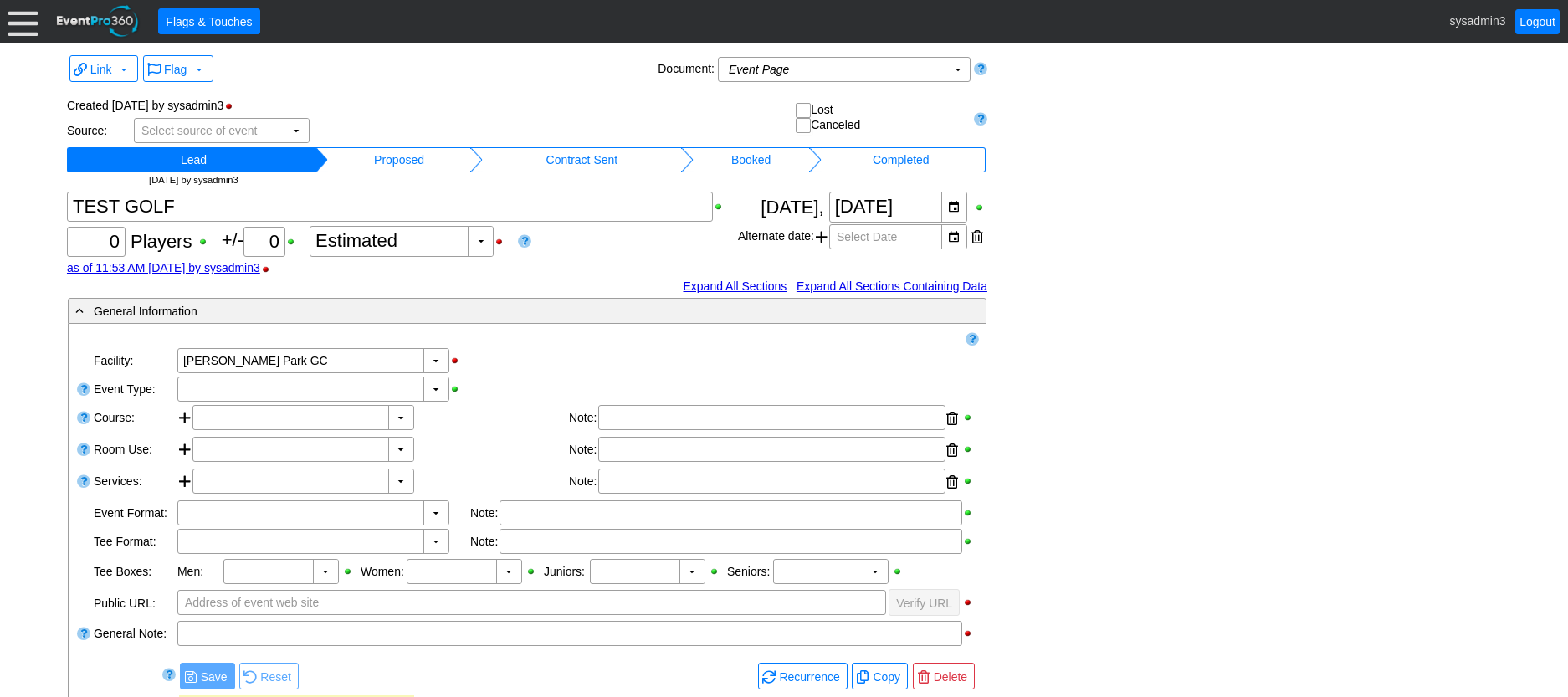
click at [753, 151] on td "Booked" at bounding box center [751, 160] width 115 height 25
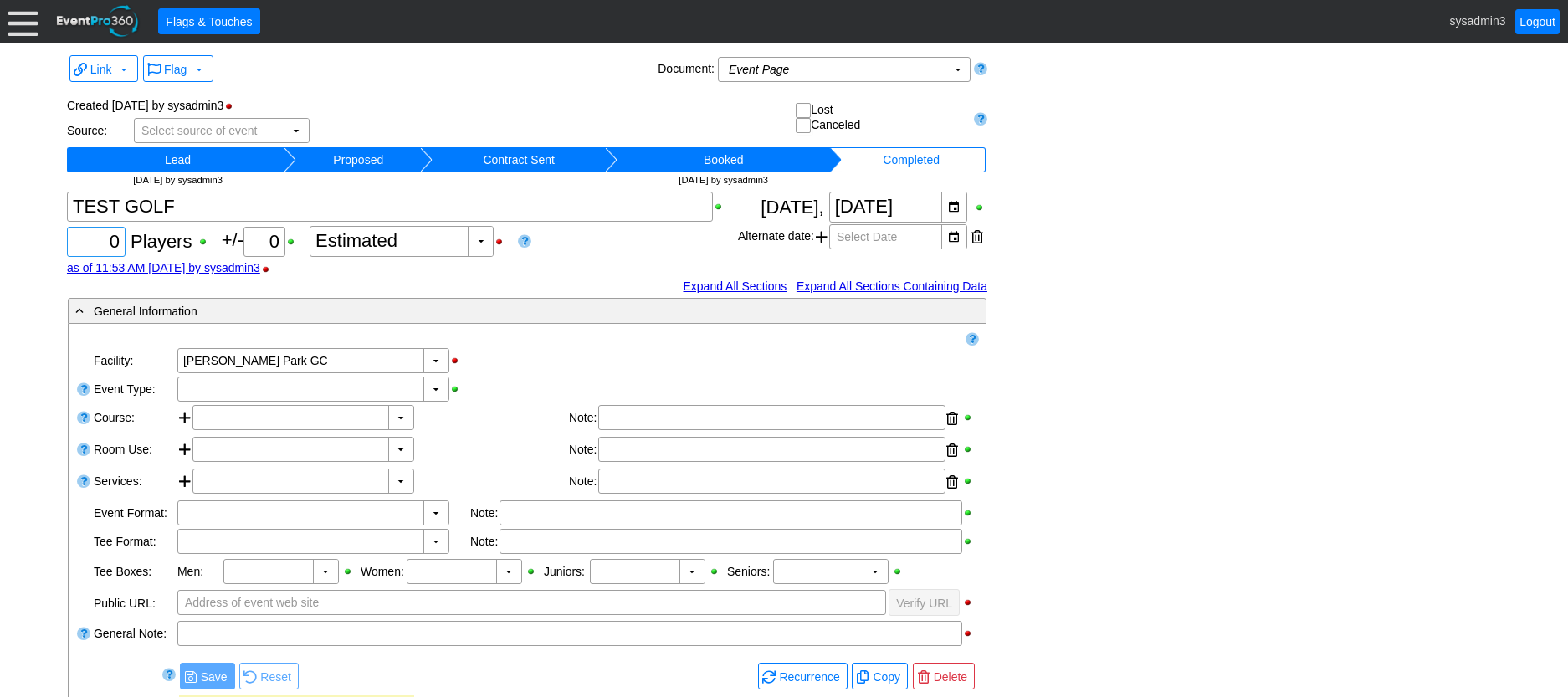
click at [117, 232] on input "0" at bounding box center [96, 242] width 47 height 29
type input "100"
click at [433, 383] on div "▼" at bounding box center [436, 389] width 25 height 23
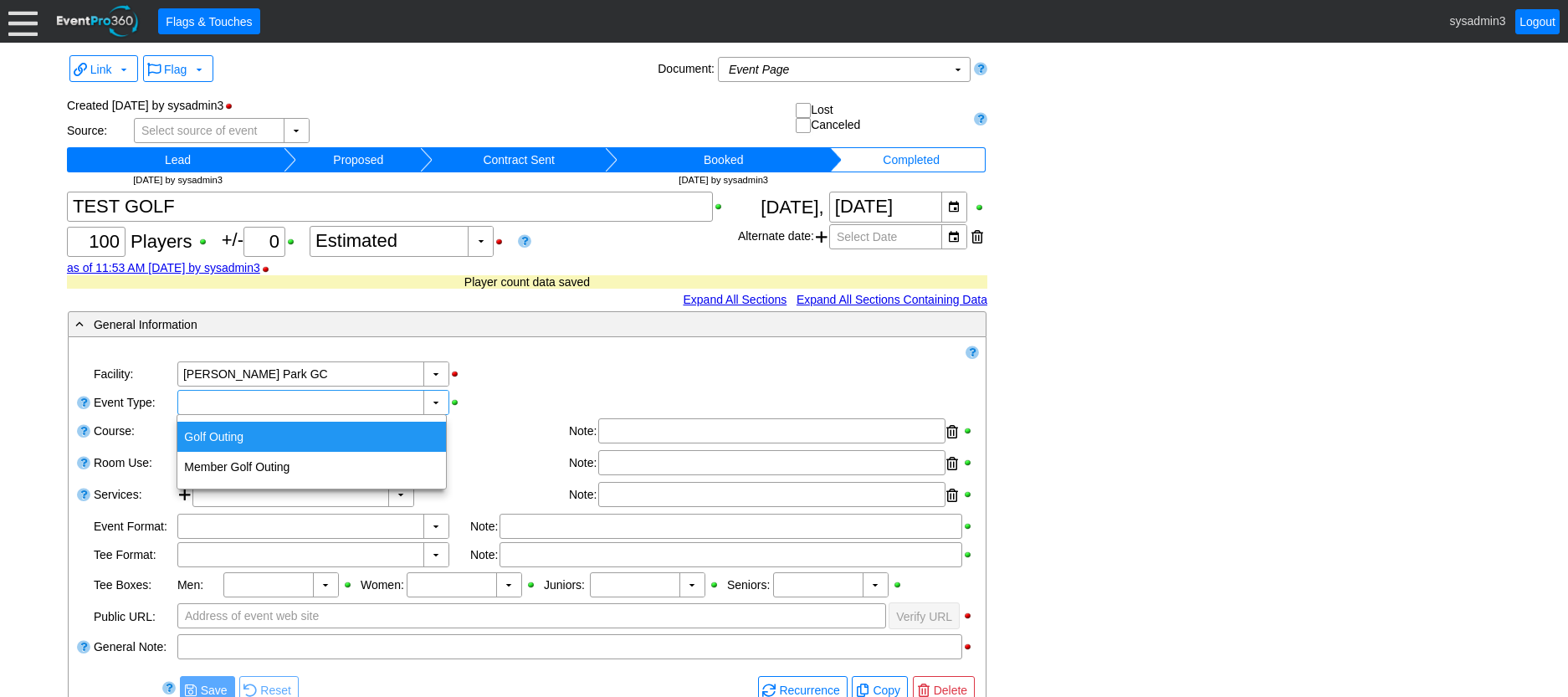
click at [233, 435] on div "Golf Outing" at bounding box center [312, 436] width 269 height 30
type input "Golf Outing"
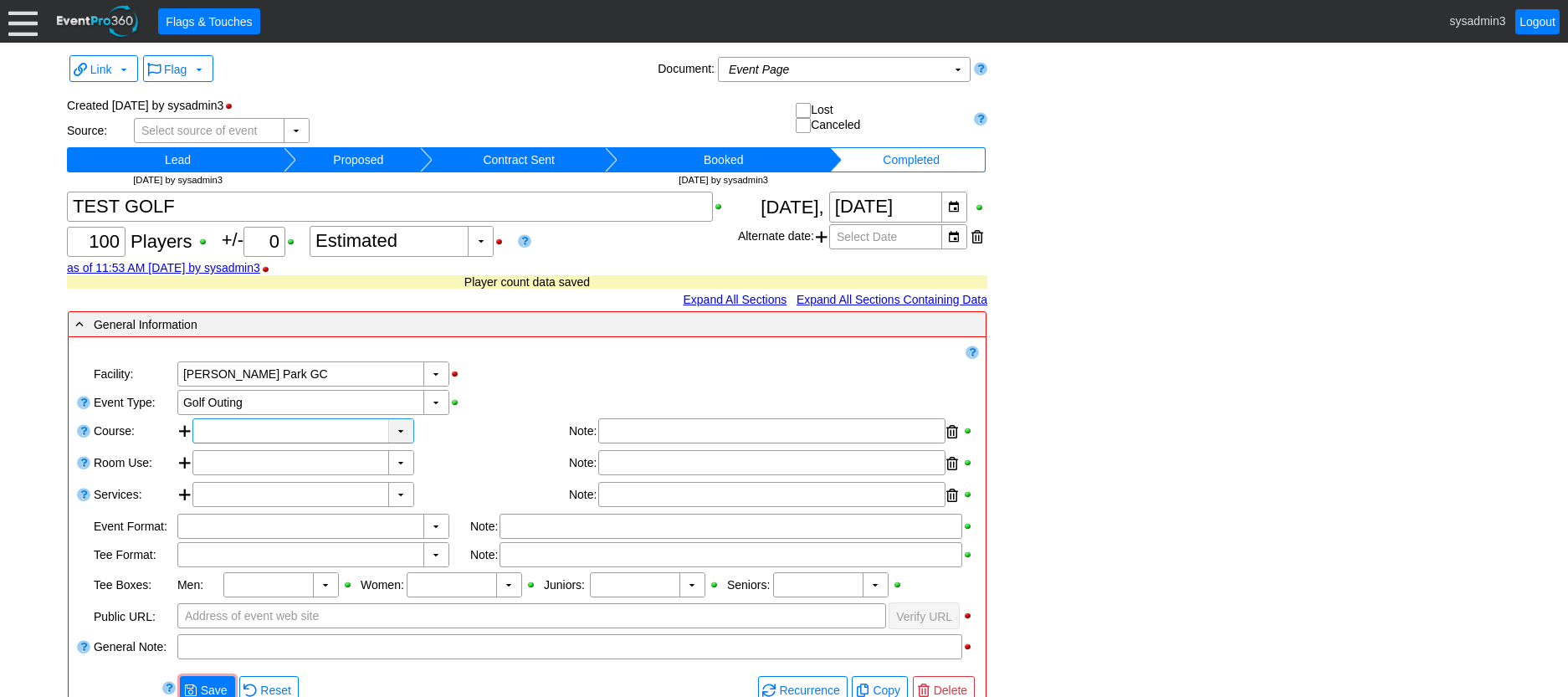
click at [399, 435] on div "▼" at bounding box center [401, 430] width 25 height 23
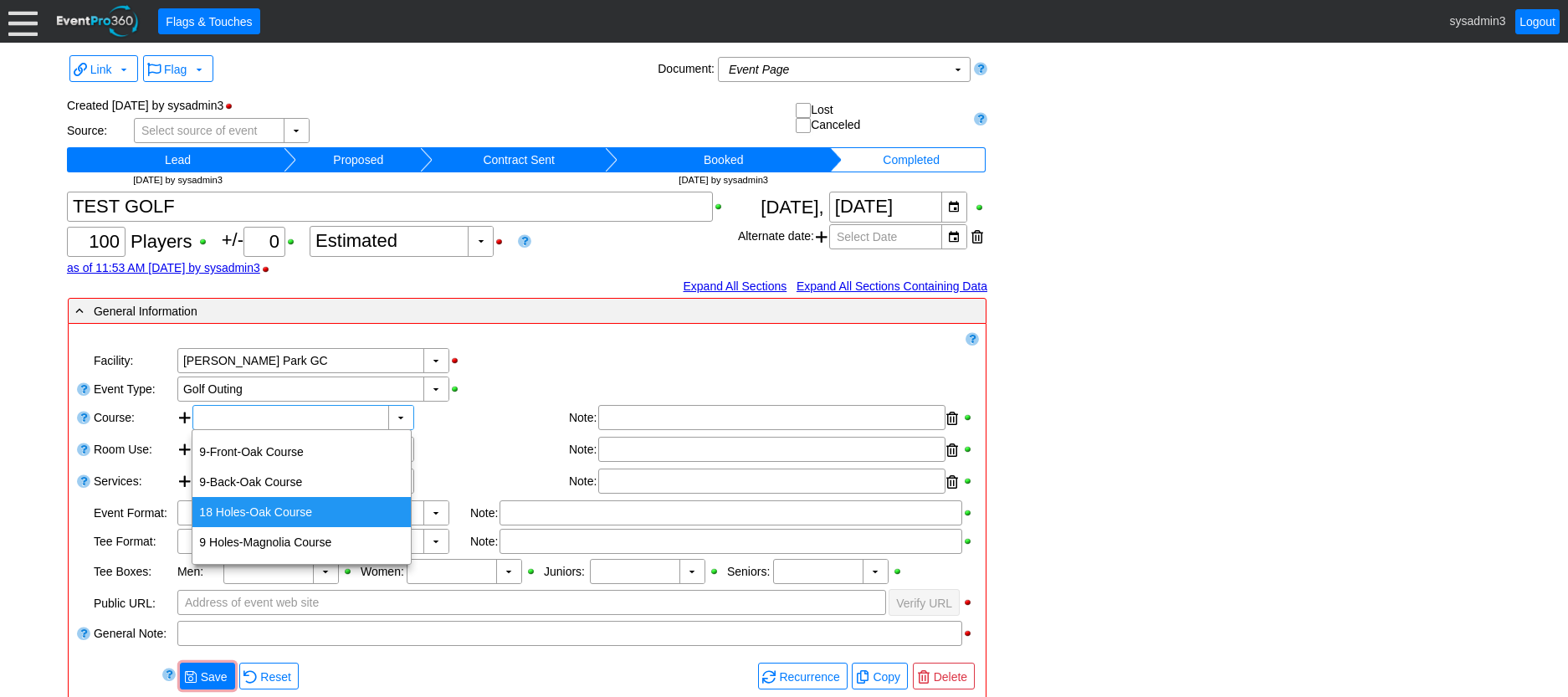
click at [286, 509] on div "18 Holes-Oak Course" at bounding box center [302, 511] width 219 height 30
type input "18 Holes-Oak Course"
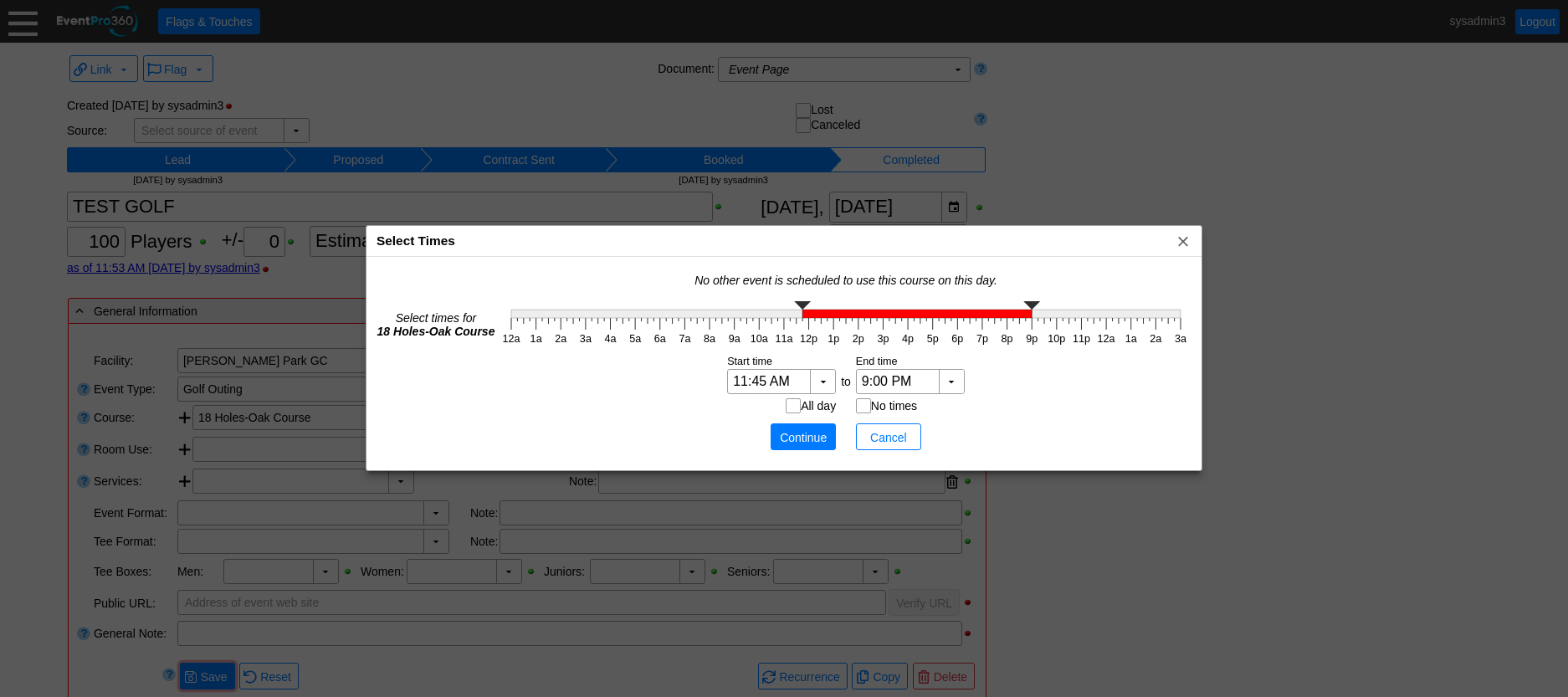
type input "12:00 PM"
click at [807, 315] on g at bounding box center [846, 309] width 669 height 16
type input "6:00 PM"
click at [957, 325] on g "12a 1a 2a 3a 4a 5a 6a 7a 8a 9a 10a 11a 12p 1p 2p 3p 4p 5p 6p 7p 8p 9p 10p 11p 1…" at bounding box center [845, 322] width 685 height 43
click at [814, 434] on span "Continue" at bounding box center [803, 437] width 50 height 16
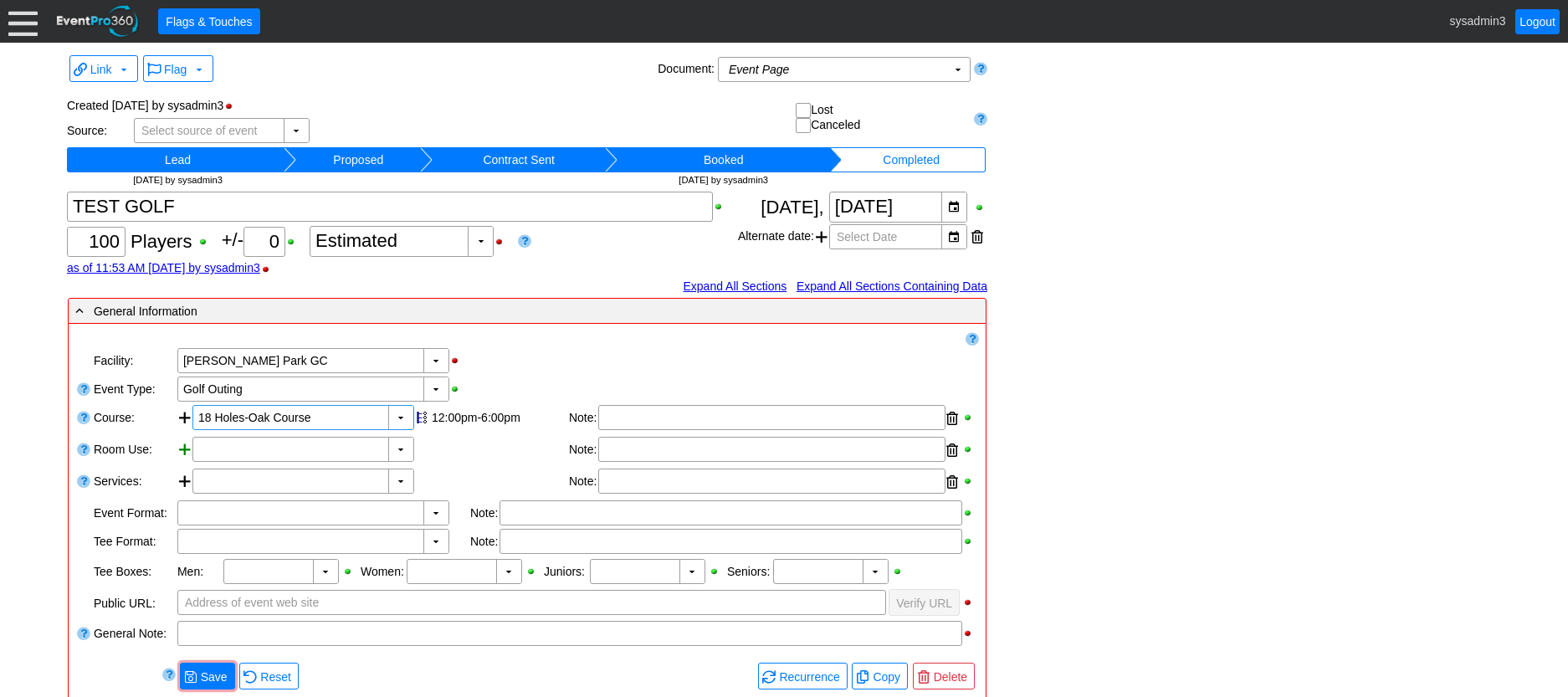
click at [180, 445] on div at bounding box center [185, 451] width 15 height 29
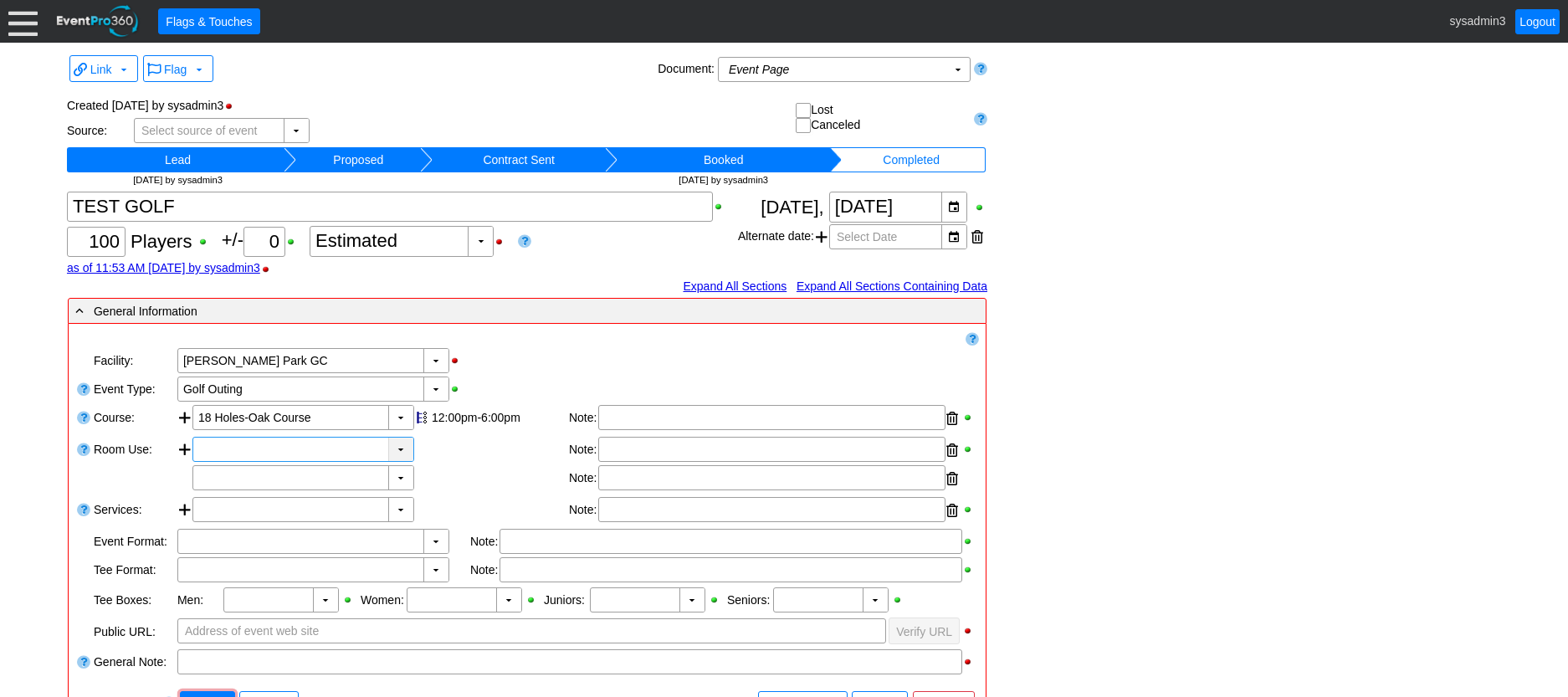
click at [397, 448] on div "▼" at bounding box center [401, 449] width 25 height 23
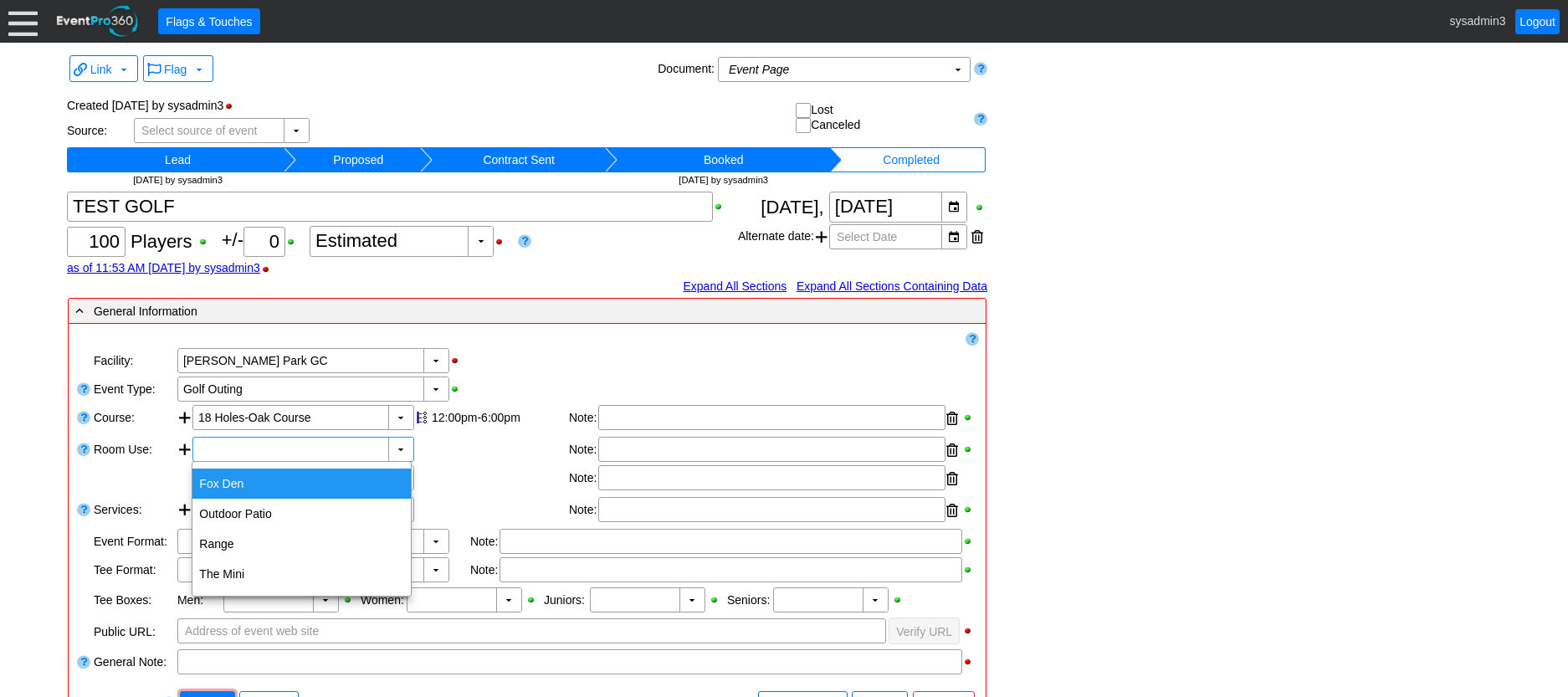
click at [233, 484] on div "Fox Den" at bounding box center [302, 483] width 219 height 30
type input "Fox Den"
type input "0:00"
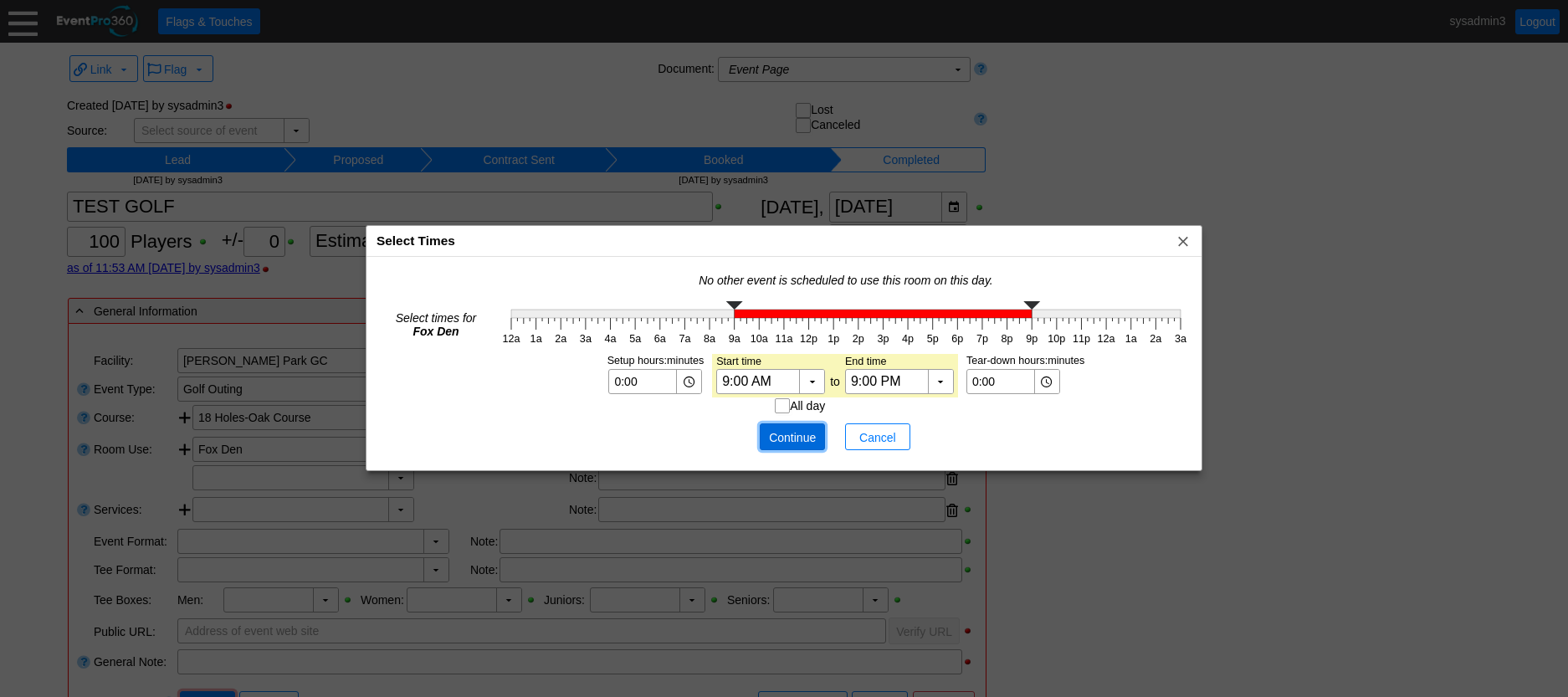
click at [783, 437] on span "Continue" at bounding box center [792, 437] width 50 height 16
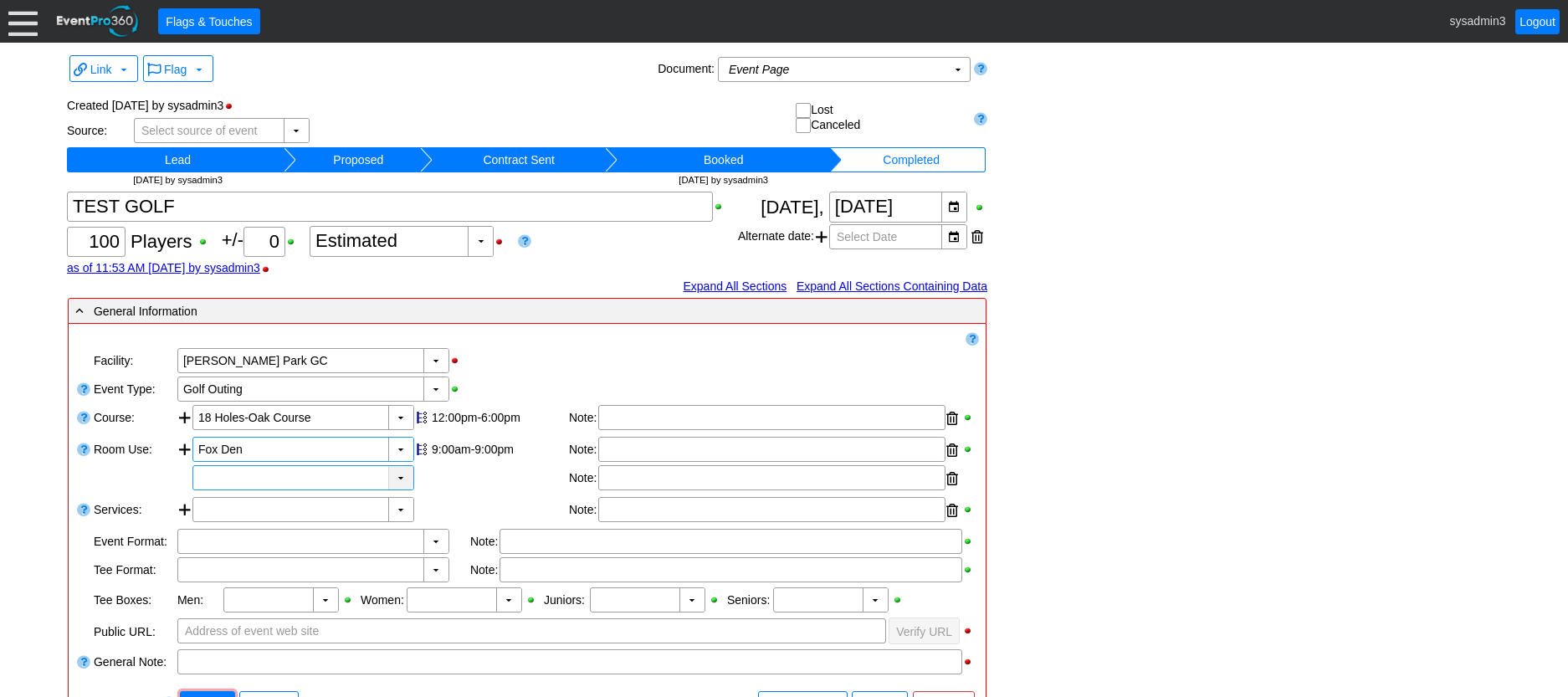
click at [400, 476] on div "▼" at bounding box center [401, 477] width 25 height 23
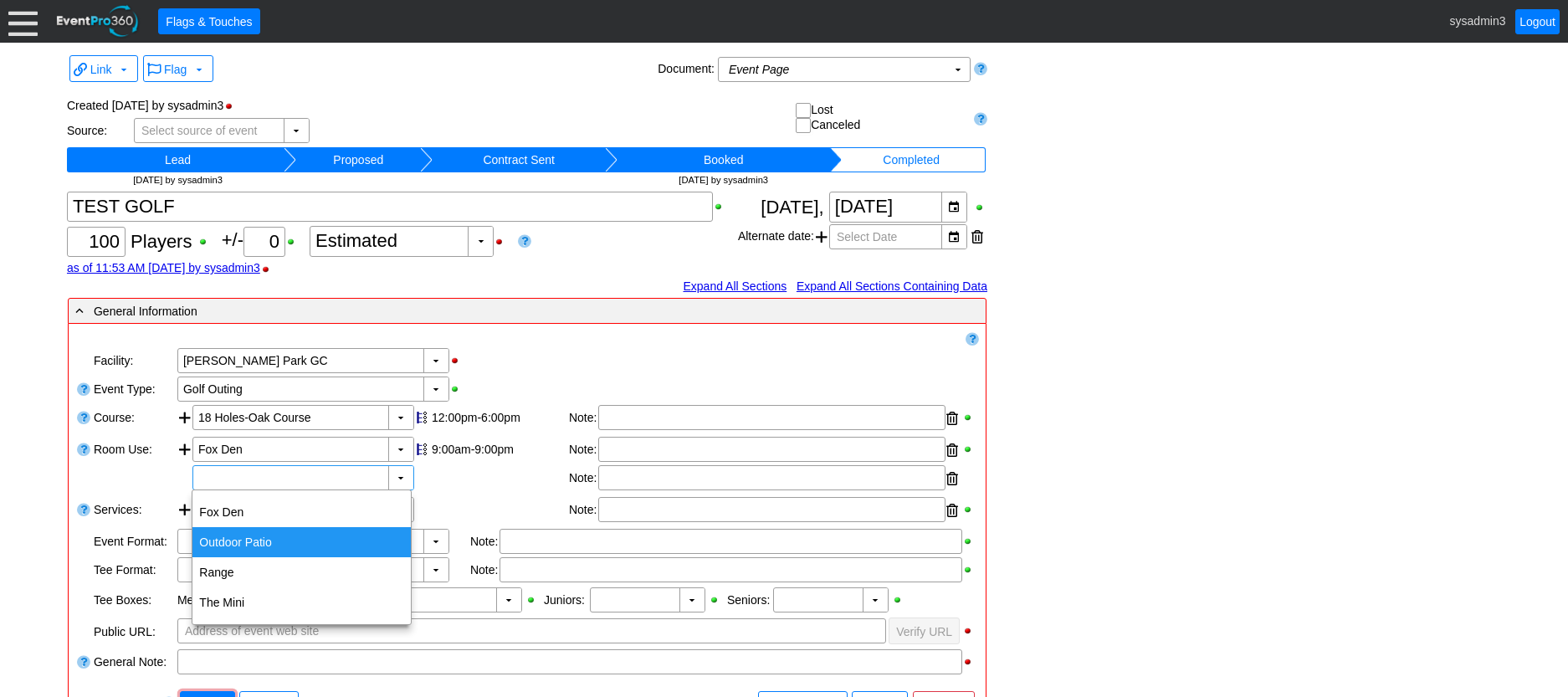
click at [259, 533] on div "Outdoor Patio" at bounding box center [302, 542] width 219 height 30
type input "Outdoor Patio"
type input "0:00"
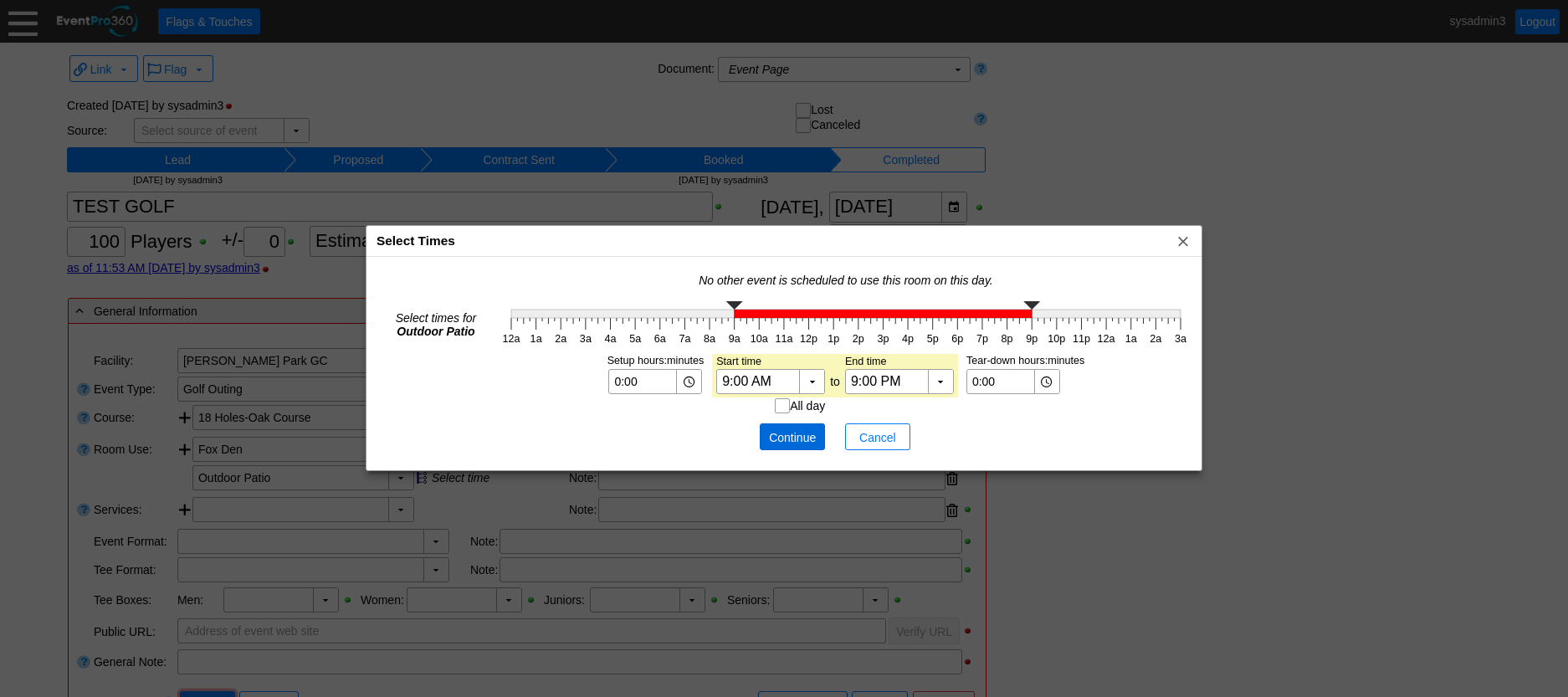
click at [805, 430] on span "Continue" at bounding box center [792, 437] width 50 height 16
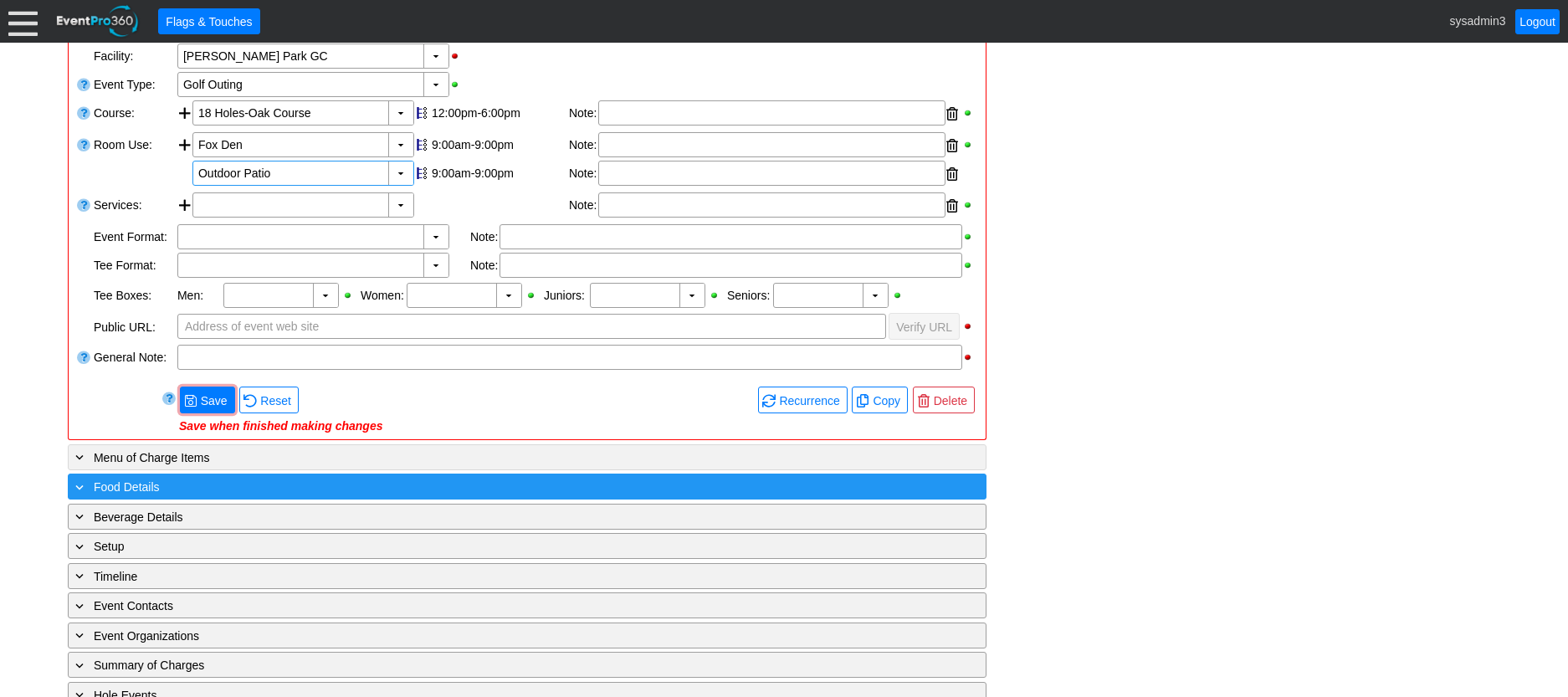
scroll to position [335, 0]
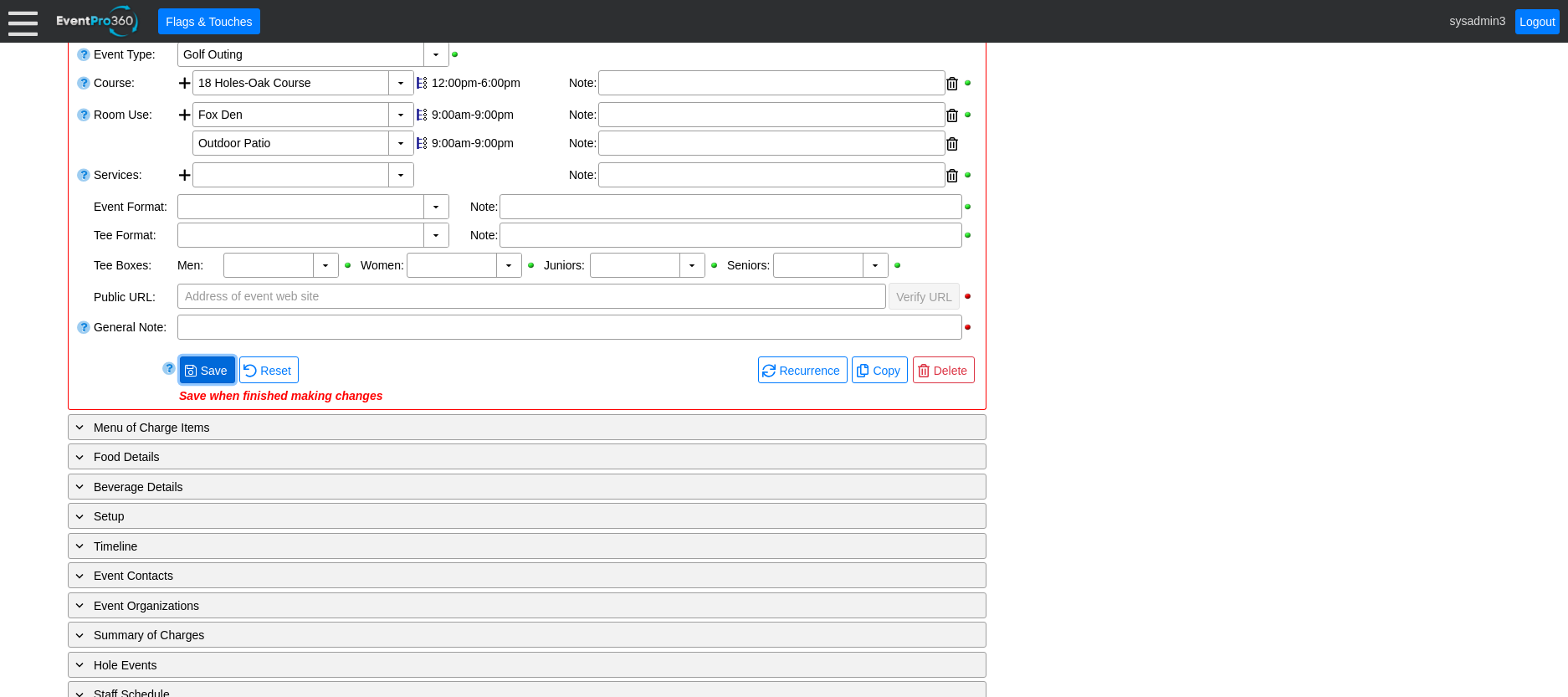
click at [222, 362] on span "Save" at bounding box center [214, 370] width 34 height 16
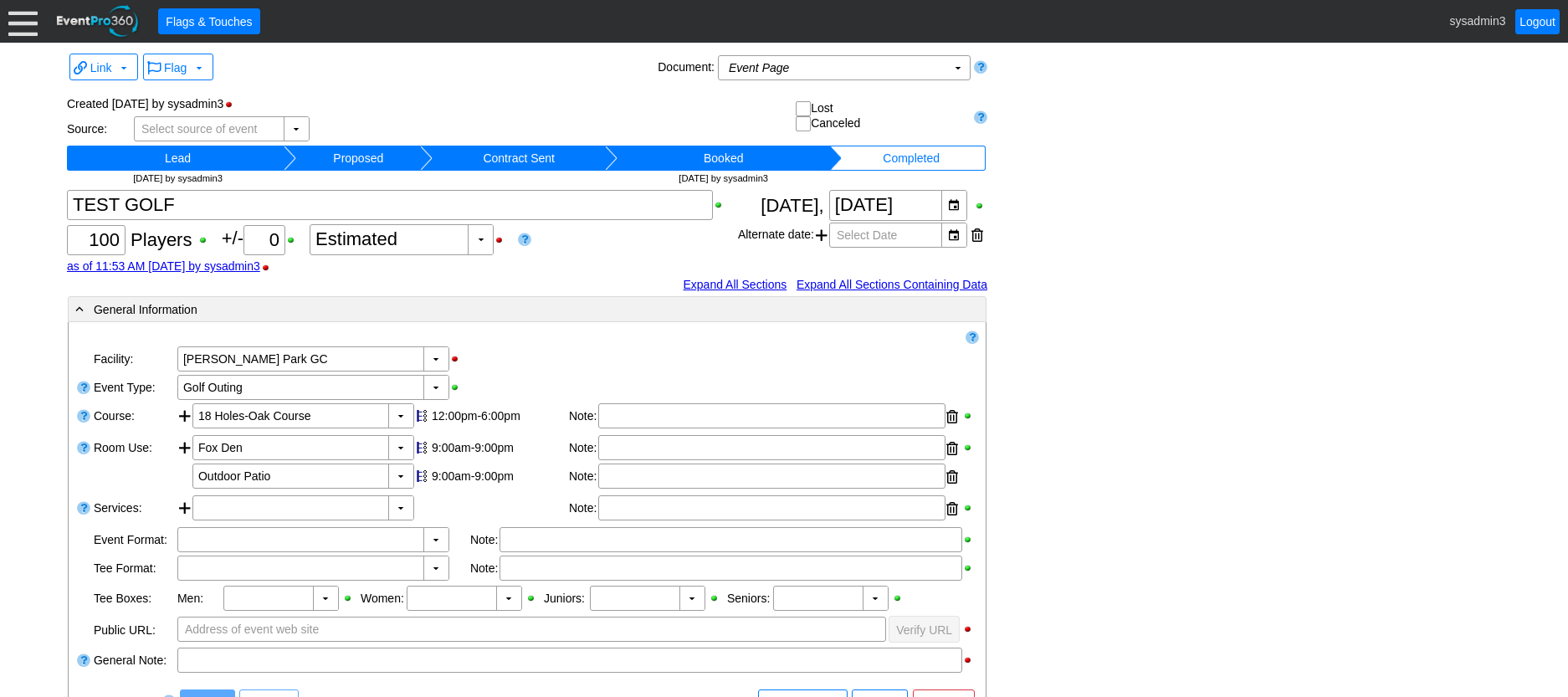
scroll to position [0, 0]
